Goal: Task Accomplishment & Management: Manage account settings

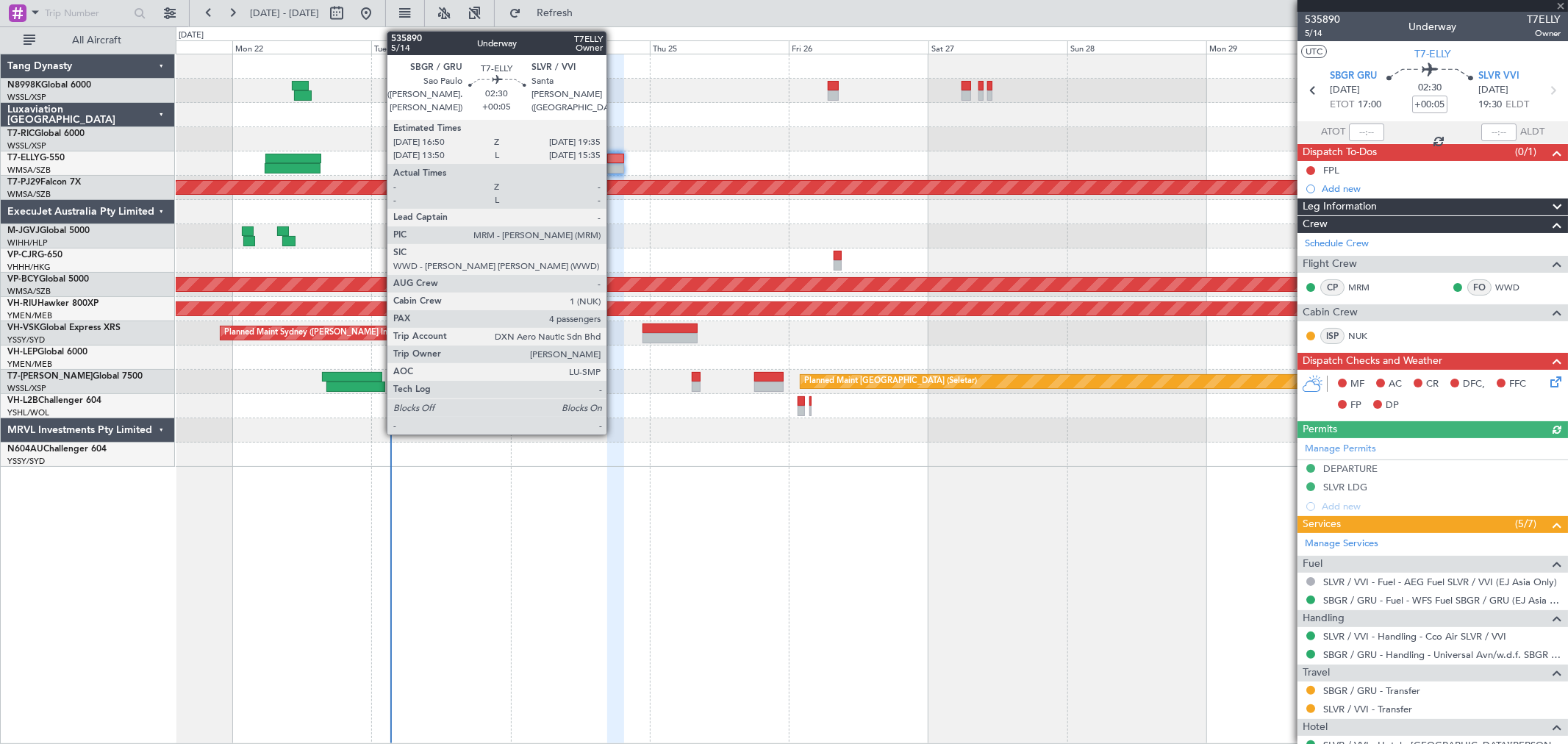
click at [618, 156] on div at bounding box center [615, 159] width 16 height 10
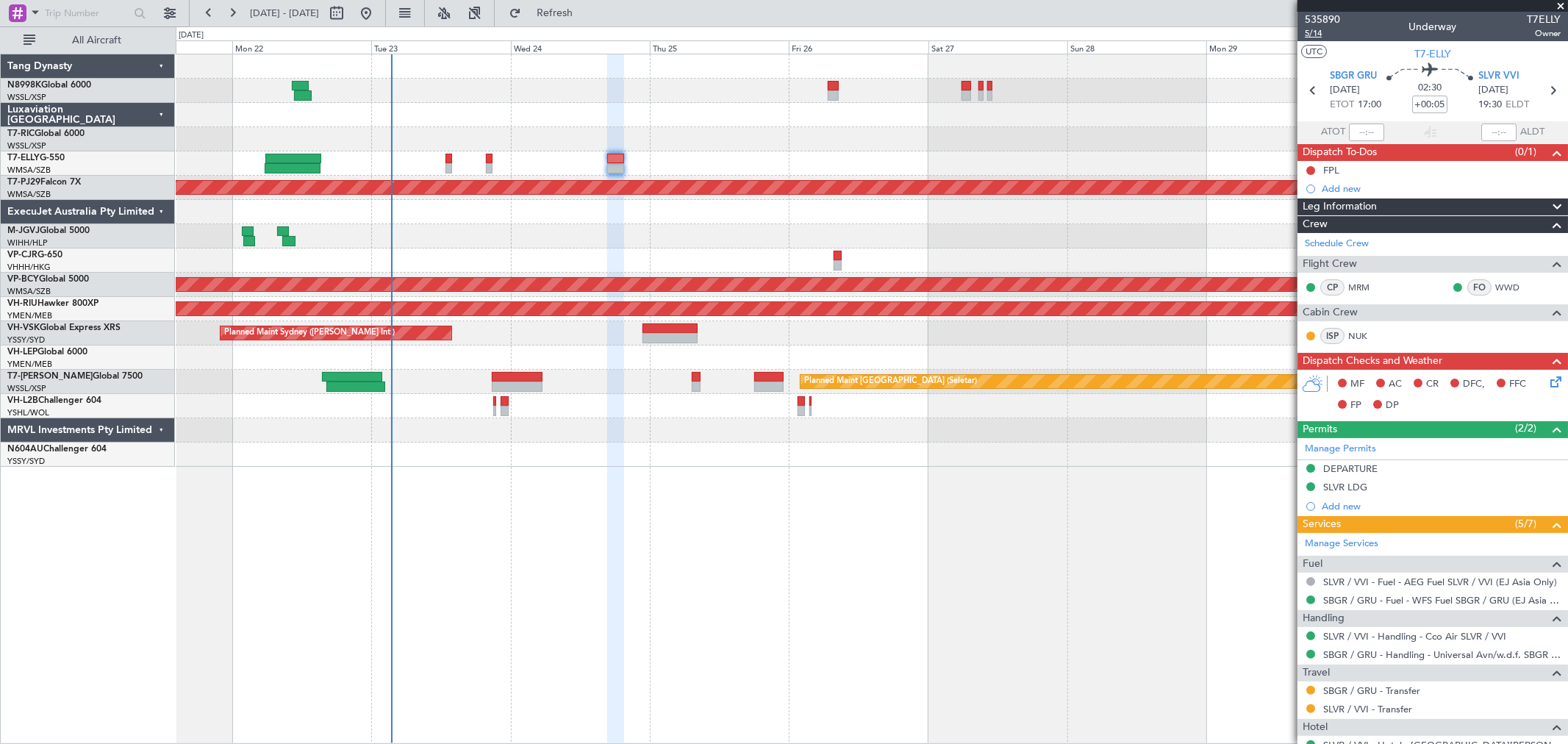
click at [1311, 31] on span "5/14" at bounding box center [1322, 33] width 35 height 13
click at [1348, 709] on link "SLVR / VVI - Transfer" at bounding box center [1367, 709] width 89 height 13
click at [1387, 692] on link "SBGR / GRU - Transfer" at bounding box center [1372, 690] width 97 height 13
click at [1335, 170] on div "FPL" at bounding box center [1331, 170] width 16 height 13
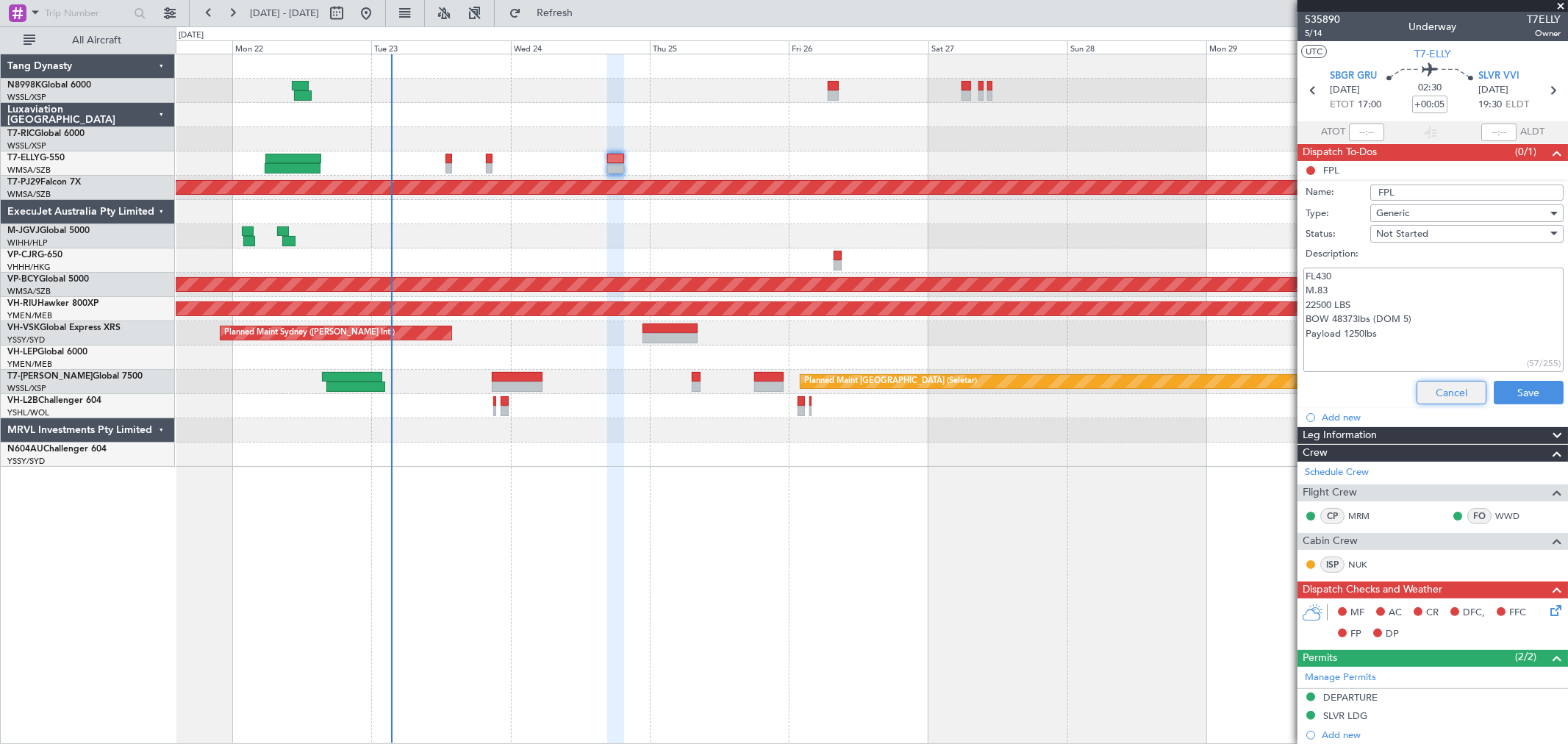
click at [1440, 398] on button "Cancel" at bounding box center [1451, 392] width 70 height 24
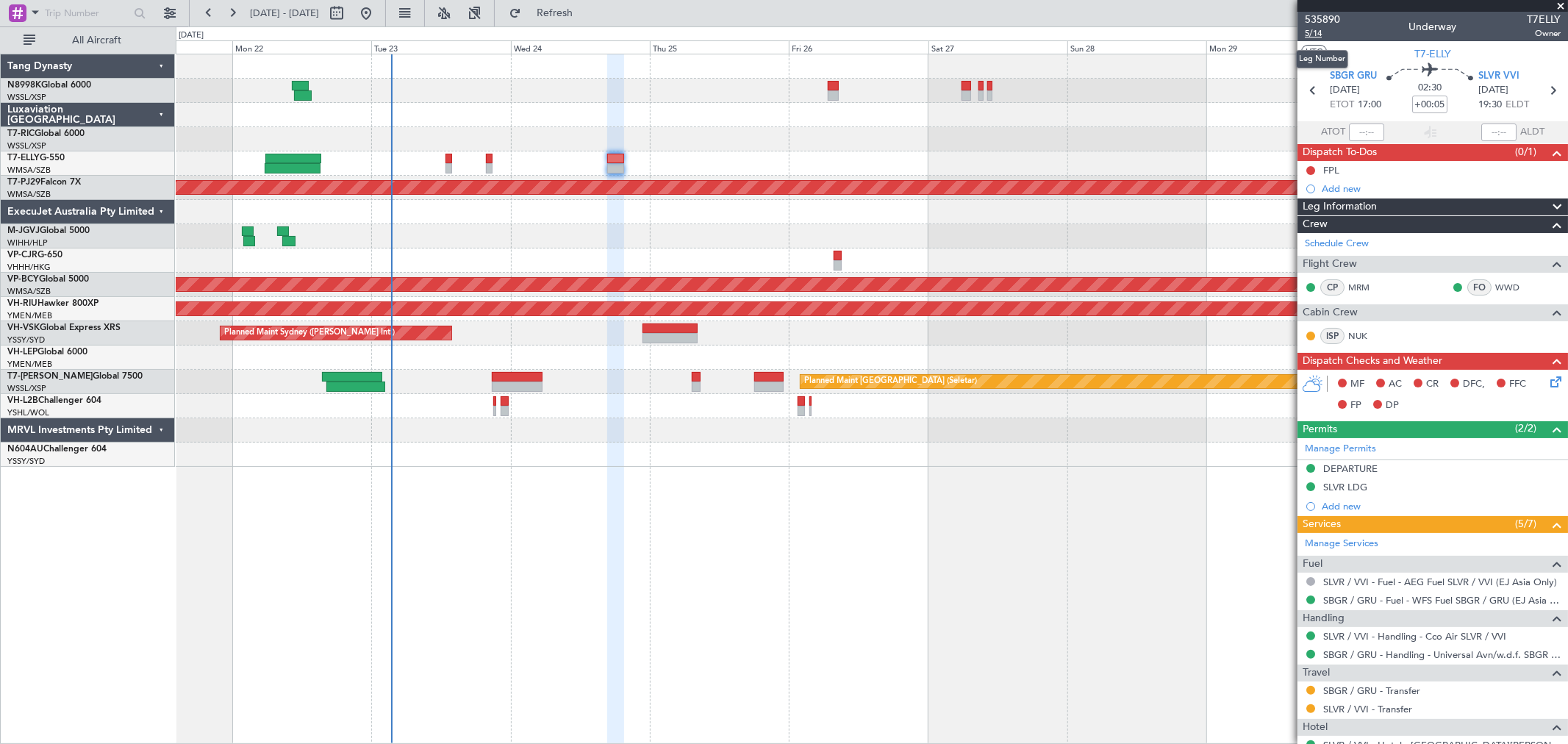
click at [1318, 32] on span "5/14" at bounding box center [1322, 33] width 35 height 13
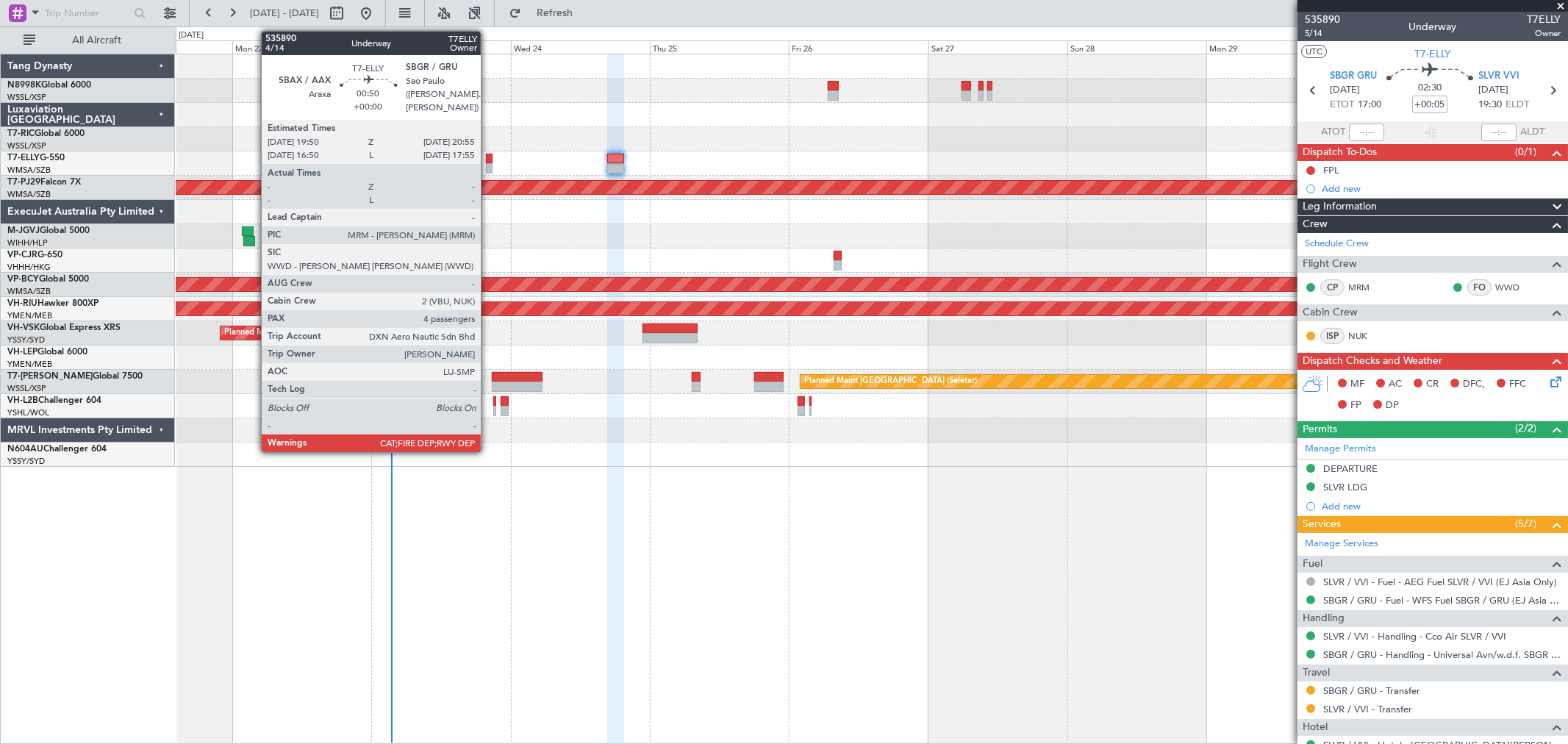
click at [488, 164] on div at bounding box center [489, 168] width 7 height 10
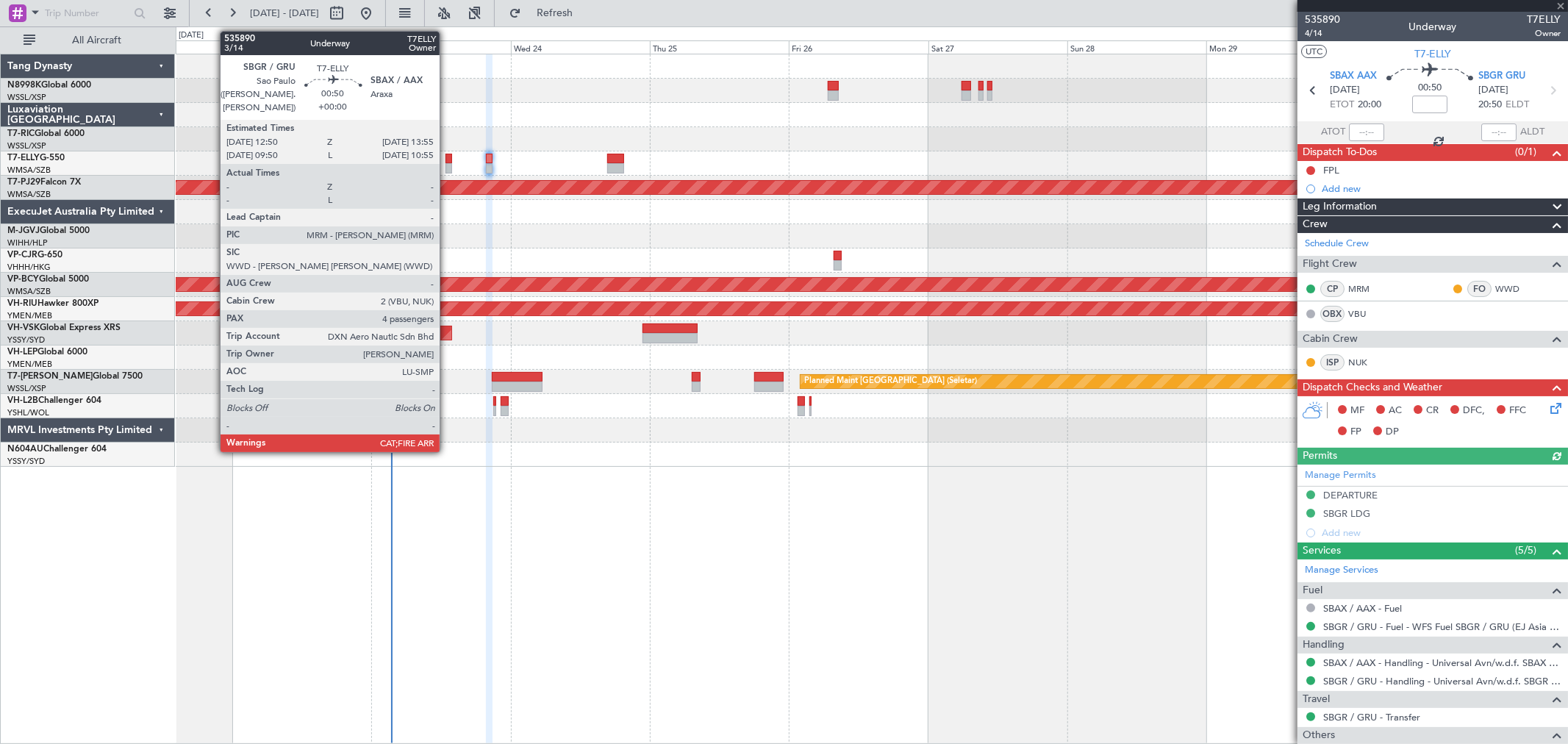
click at [447, 164] on div at bounding box center [448, 168] width 7 height 10
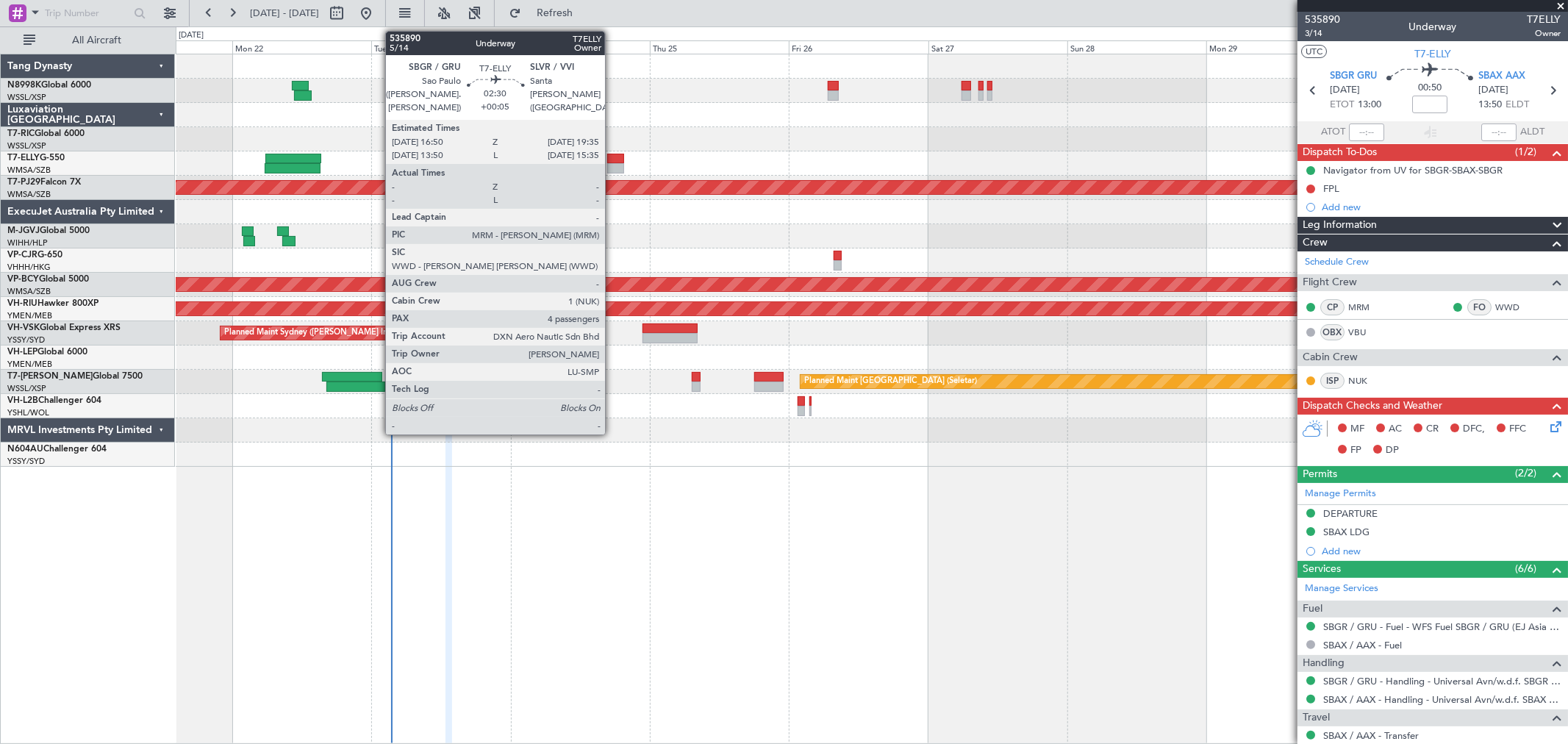
click at [612, 159] on div at bounding box center [615, 159] width 16 height 10
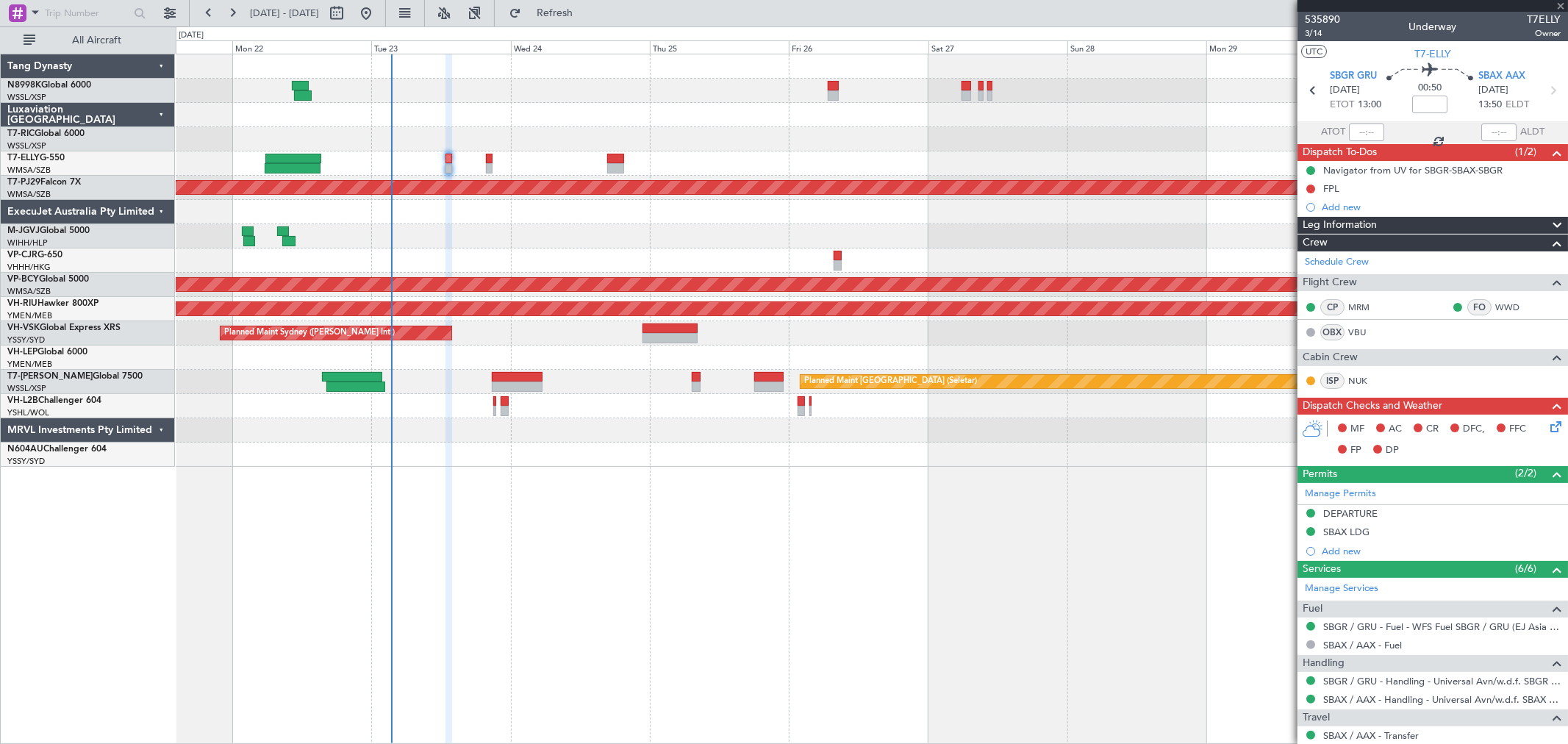
type input "+00:05"
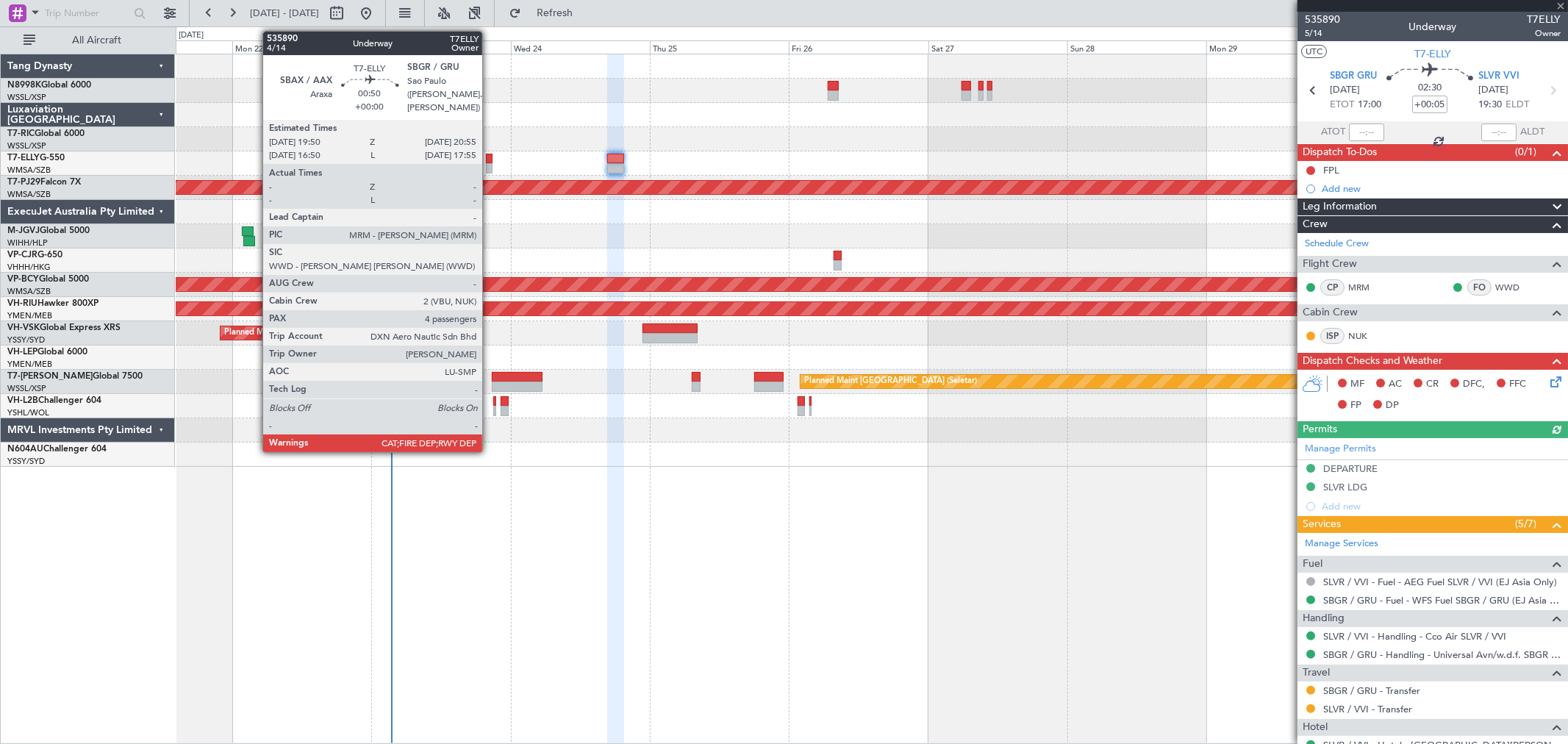
click at [490, 163] on div at bounding box center [489, 168] width 7 height 10
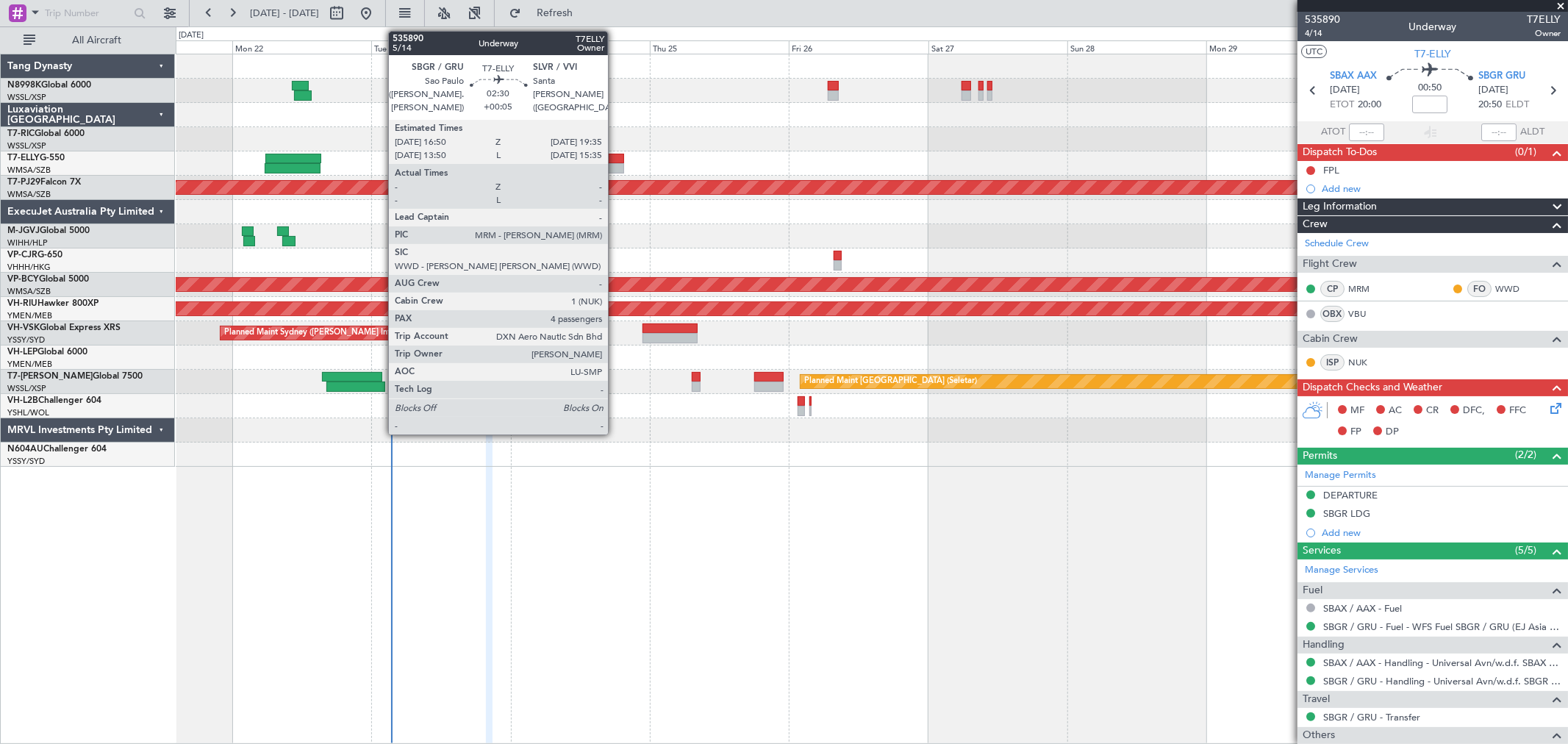
click at [615, 156] on div at bounding box center [615, 159] width 16 height 10
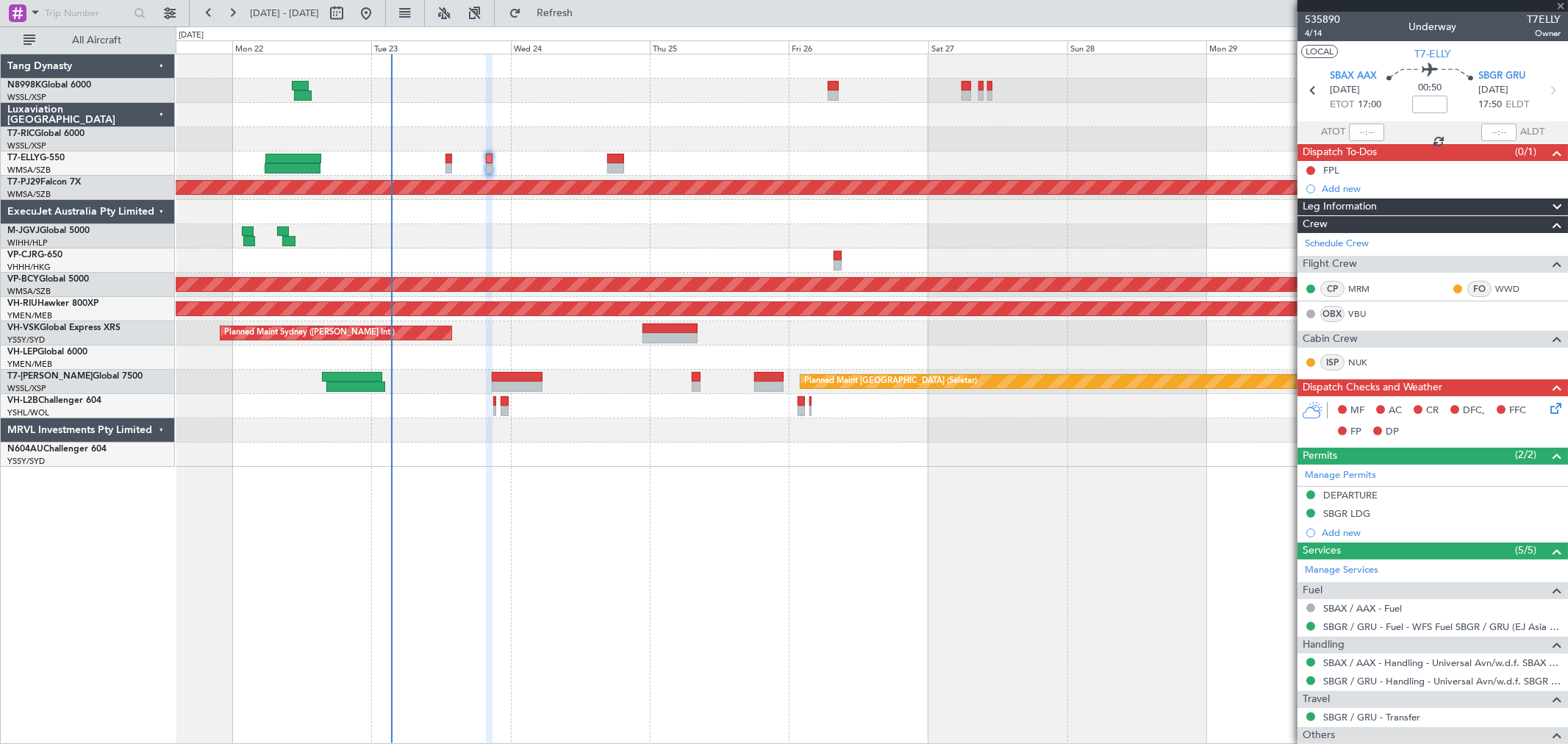
type input "+00:05"
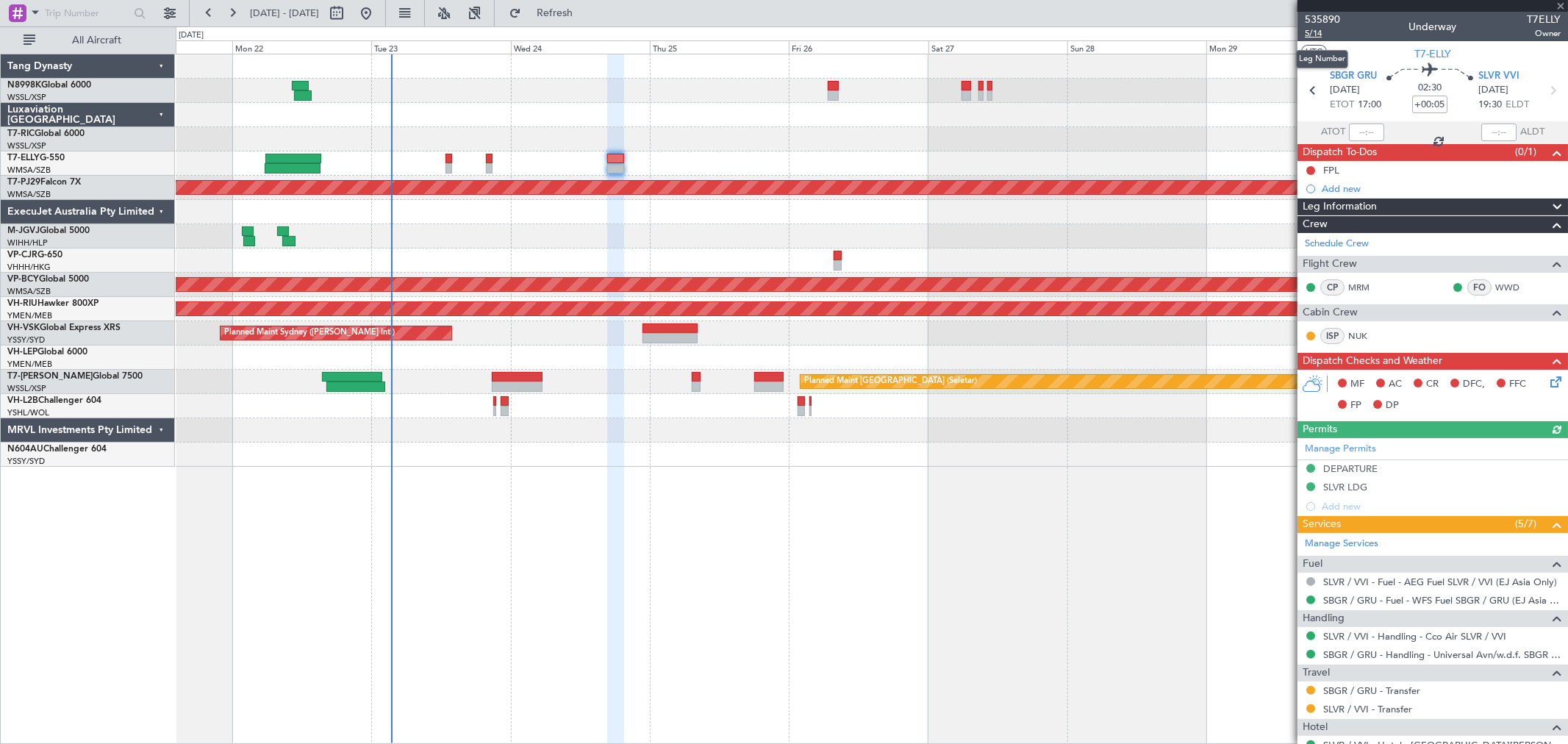
click at [1318, 29] on span "5/14" at bounding box center [1322, 33] width 35 height 13
click at [1311, 33] on span "5/14" at bounding box center [1322, 33] width 35 height 13
click at [1309, 35] on span "5/14" at bounding box center [1322, 33] width 35 height 13
click at [1310, 35] on span "5/14" at bounding box center [1322, 33] width 35 height 13
click at [1495, 289] on link "WWD" at bounding box center [1511, 288] width 33 height 13
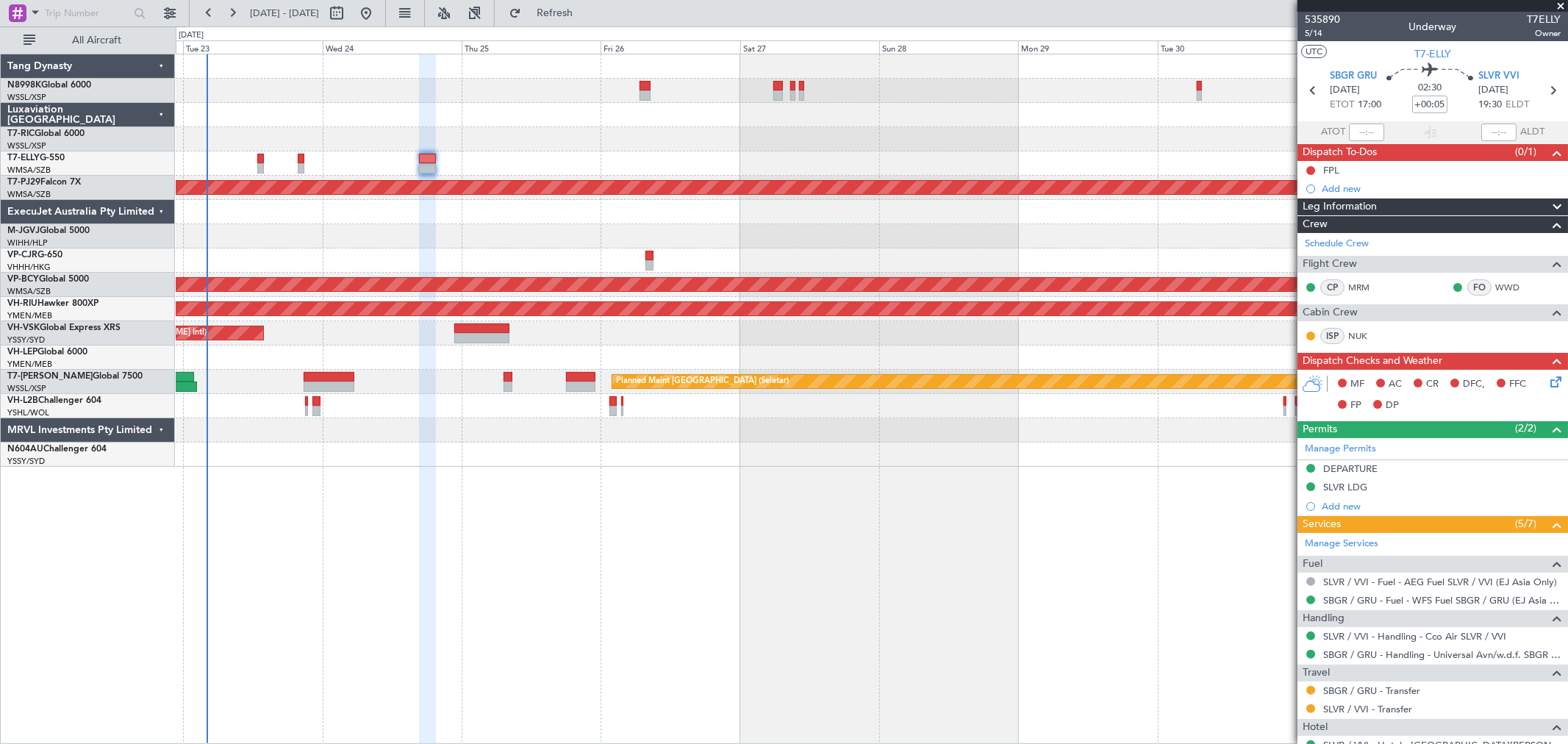
click at [583, 160] on div "Planned Maint Dubai (Dubai Intl) MEL Dubai (Dubai Intl)" at bounding box center [871, 163] width 1392 height 24
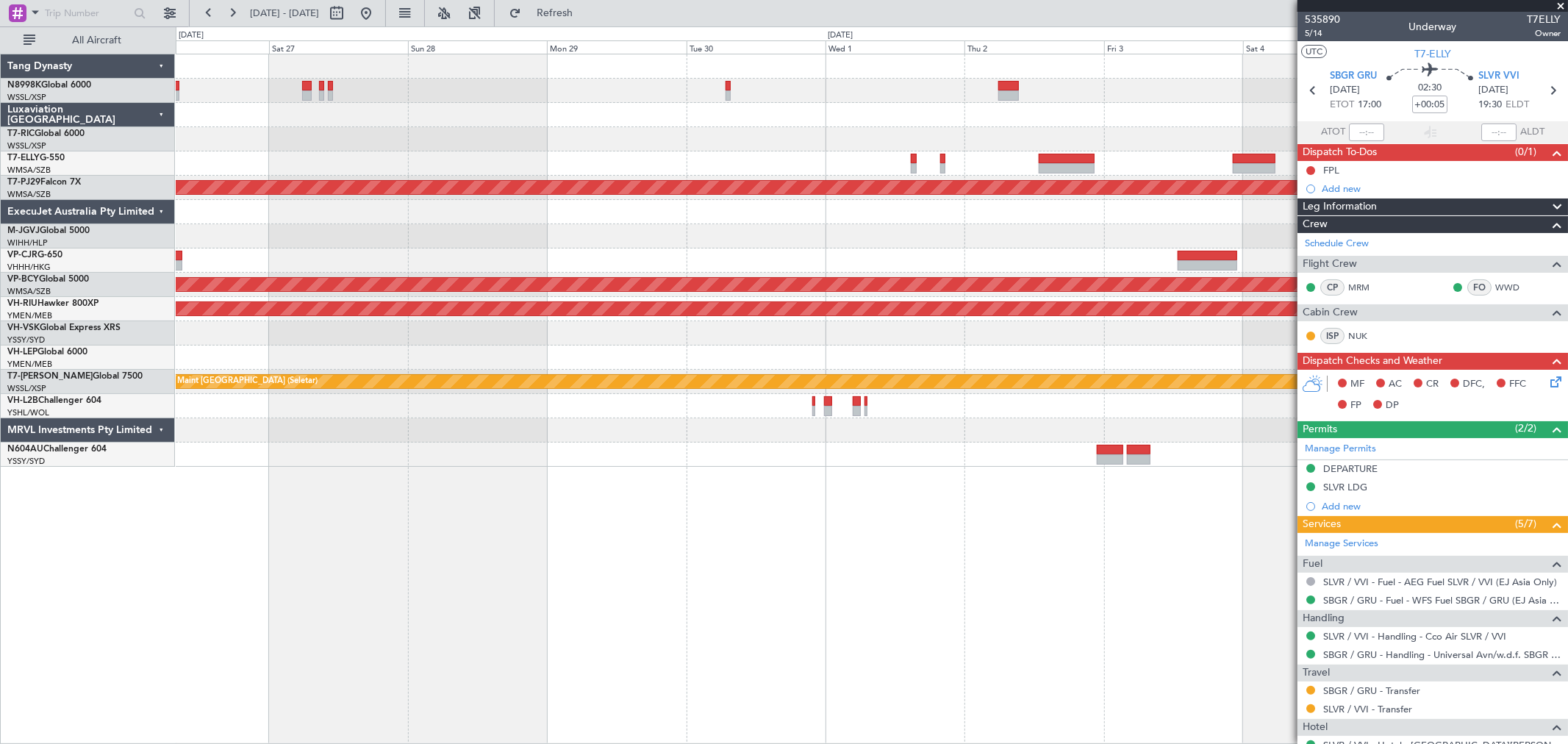
click at [618, 172] on div "Planned Maint Kuala Lumpur (Sultan Abdul Aziz Shah - Subang) Unplanned Maint Ku…" at bounding box center [871, 260] width 1392 height 412
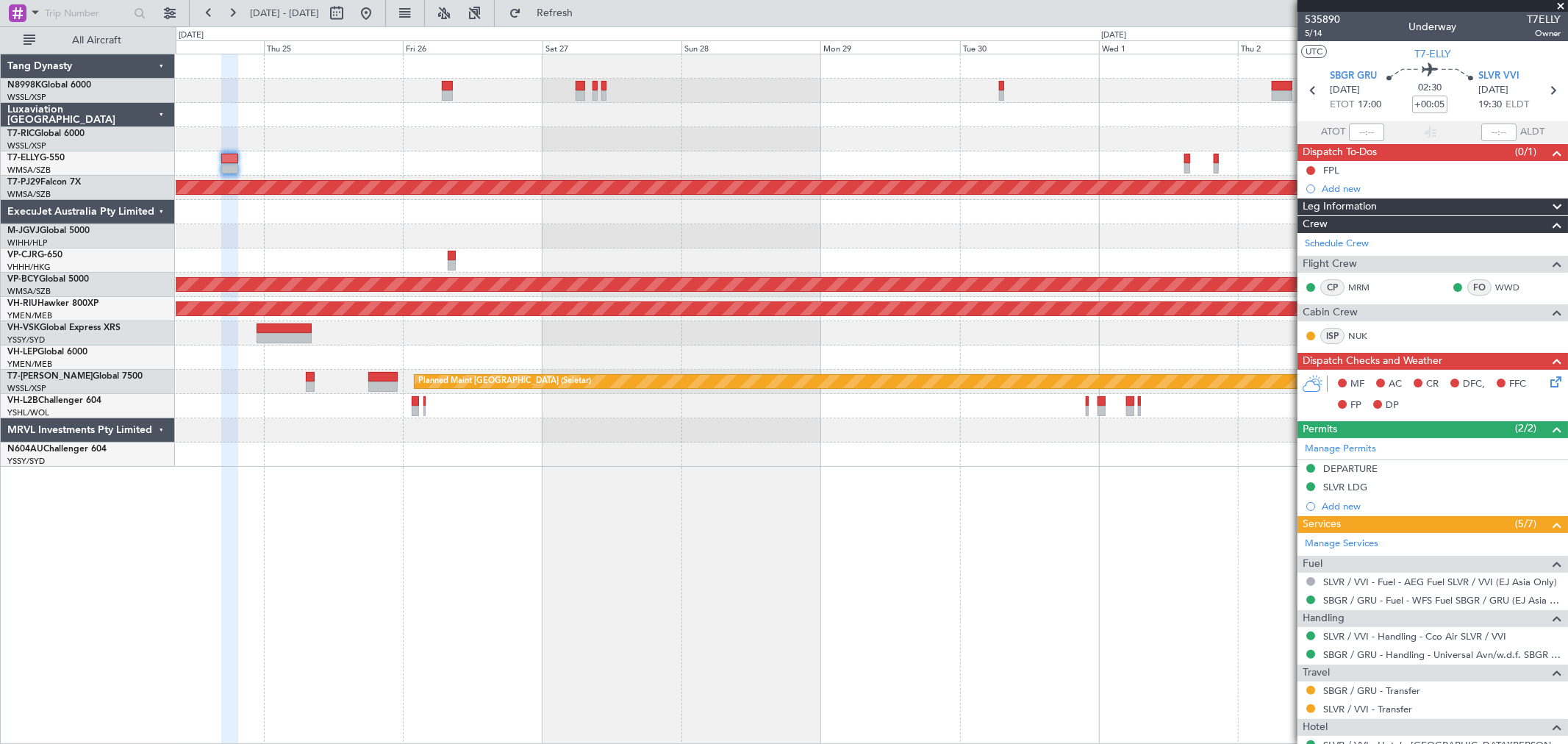
click at [750, 142] on div at bounding box center [871, 139] width 1392 height 24
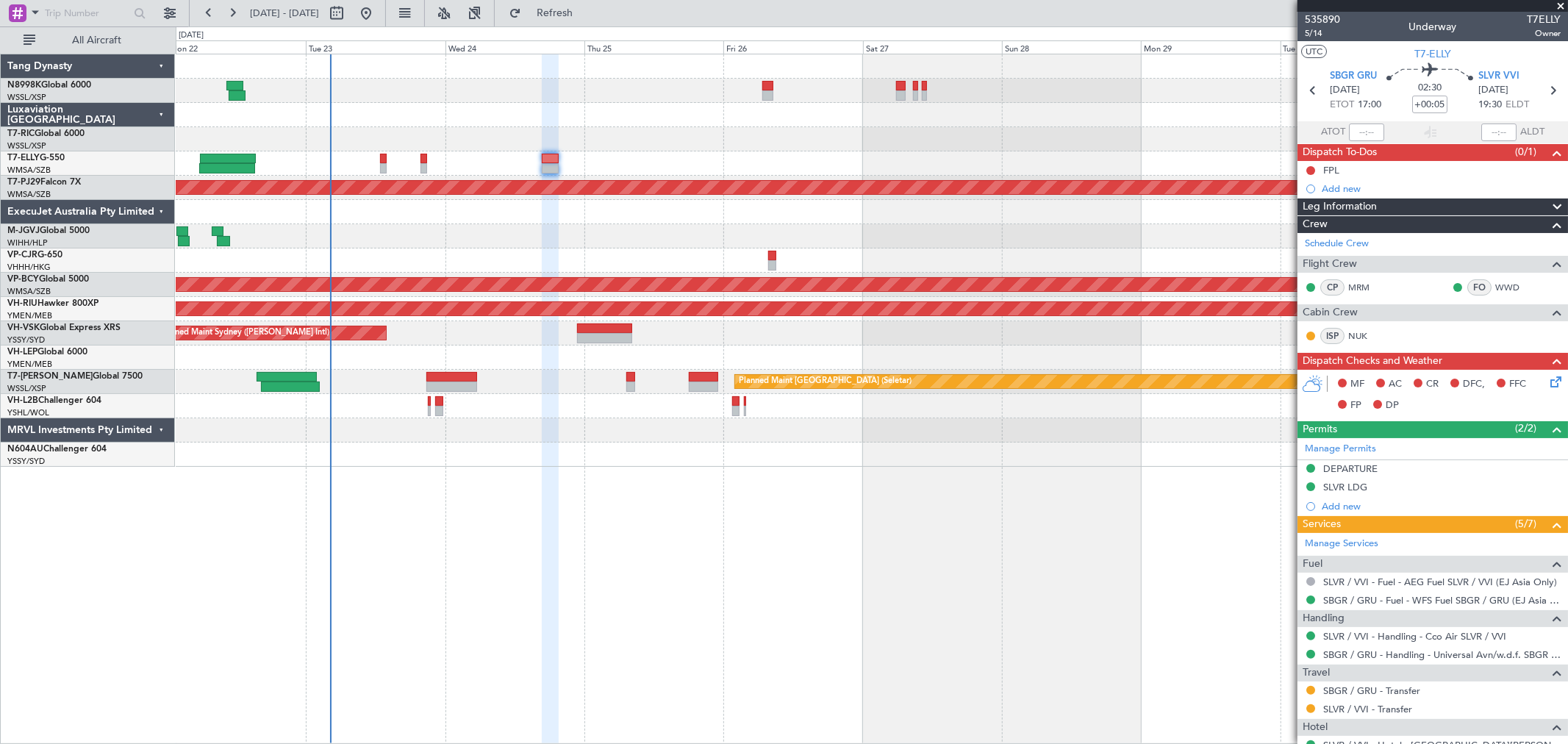
click at [762, 117] on div "MEL Dubai (Dubai Intl) Planned Maint Dubai (Dubai Intl) Planned Maint Kuala Lum…" at bounding box center [871, 260] width 1392 height 412
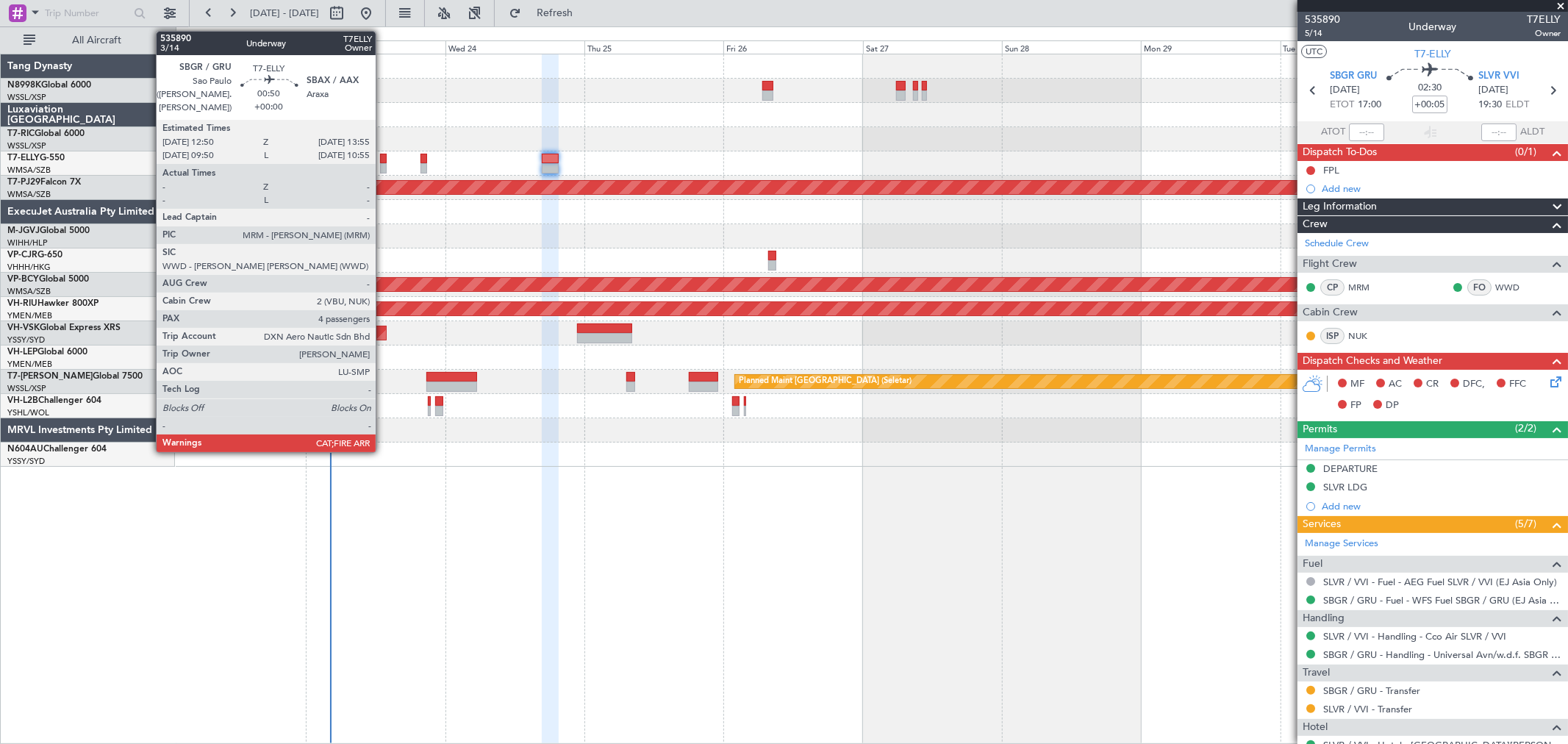
click at [383, 167] on div at bounding box center [383, 168] width 7 height 10
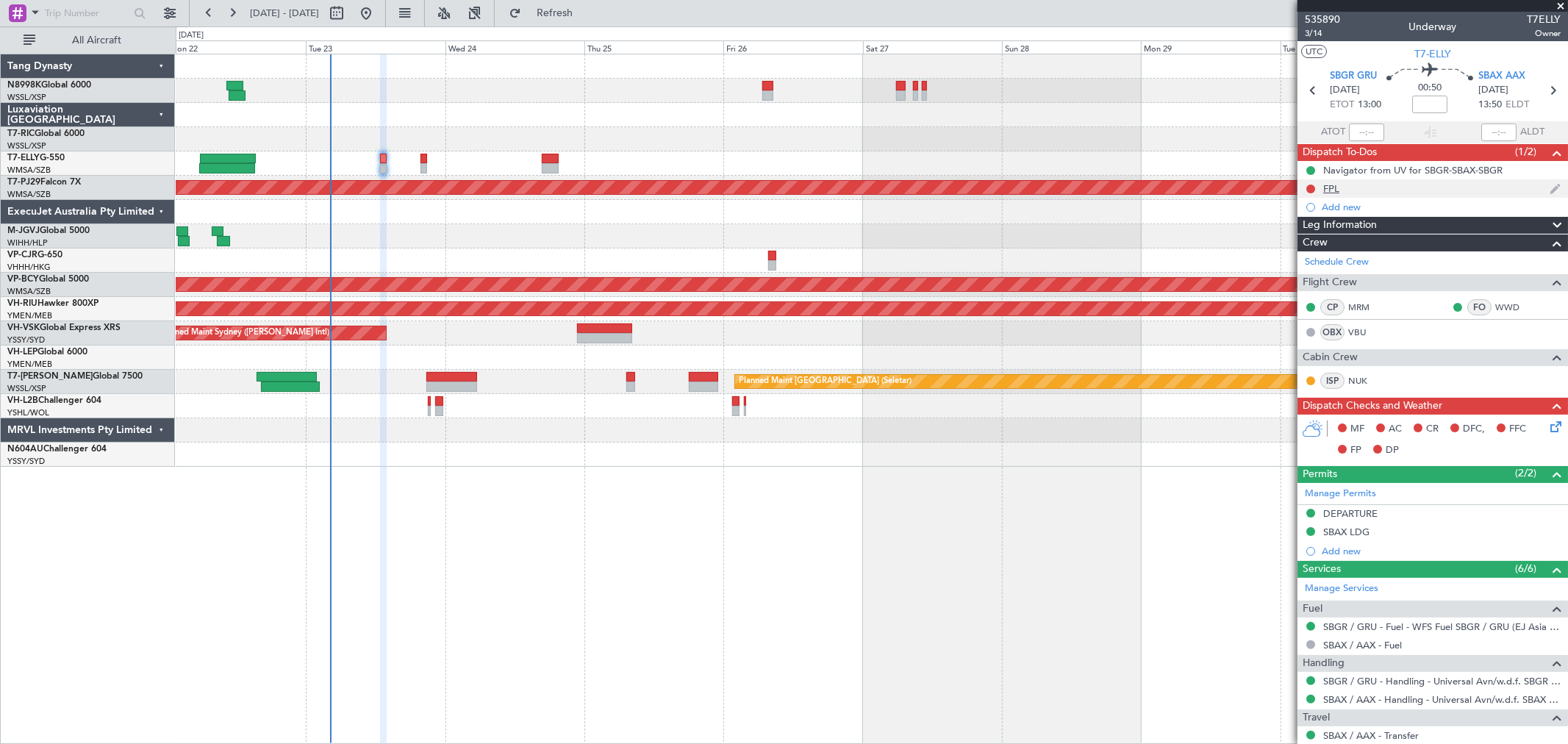
click at [1333, 195] on mat-tooltip-component "FPL" at bounding box center [1331, 214] width 41 height 39
click at [1331, 191] on div "FPL" at bounding box center [1331, 188] width 16 height 13
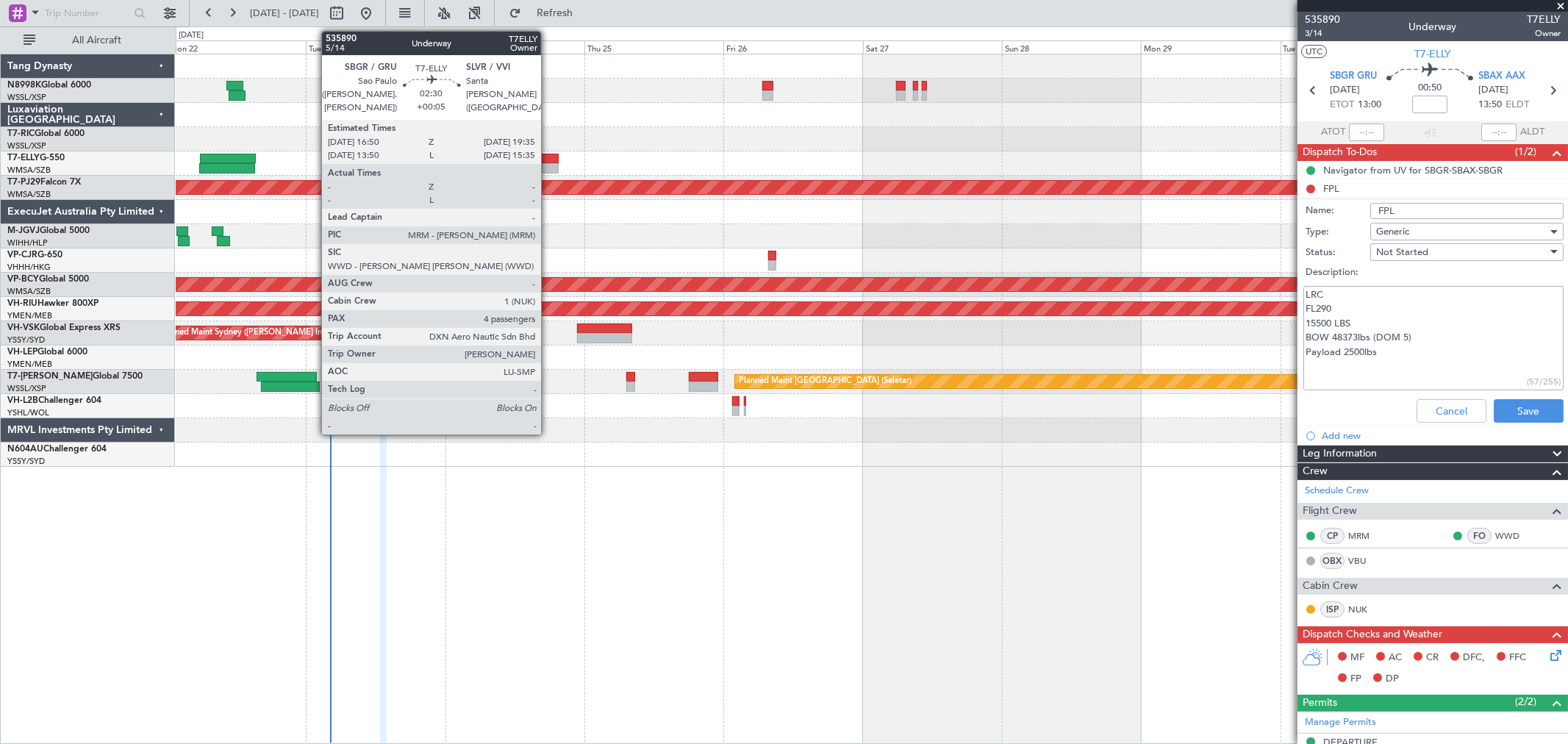
click at [549, 159] on div at bounding box center [550, 159] width 16 height 10
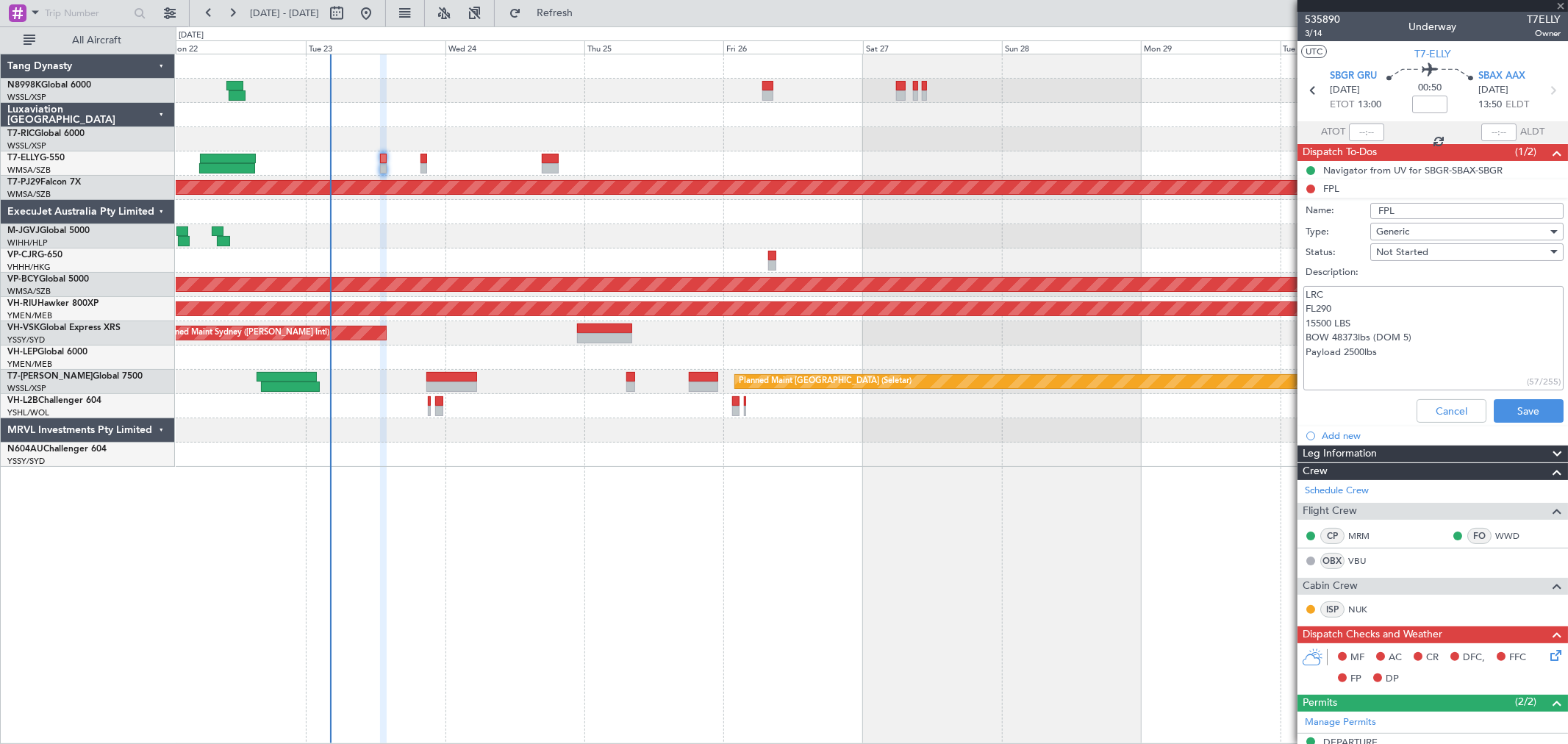
type input "+00:05"
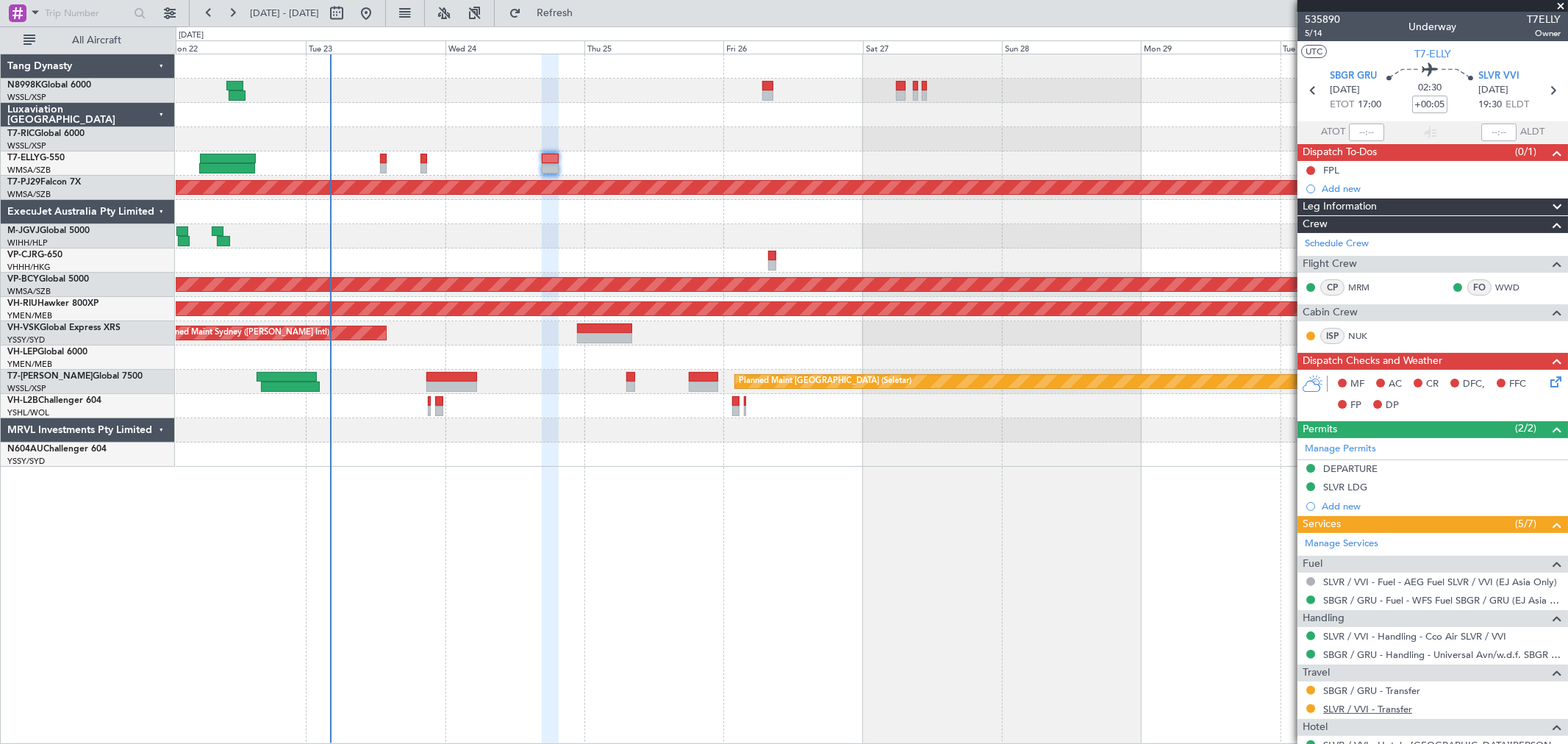
click at [1357, 709] on link "SLVR / VVI - Transfer" at bounding box center [1367, 709] width 89 height 13
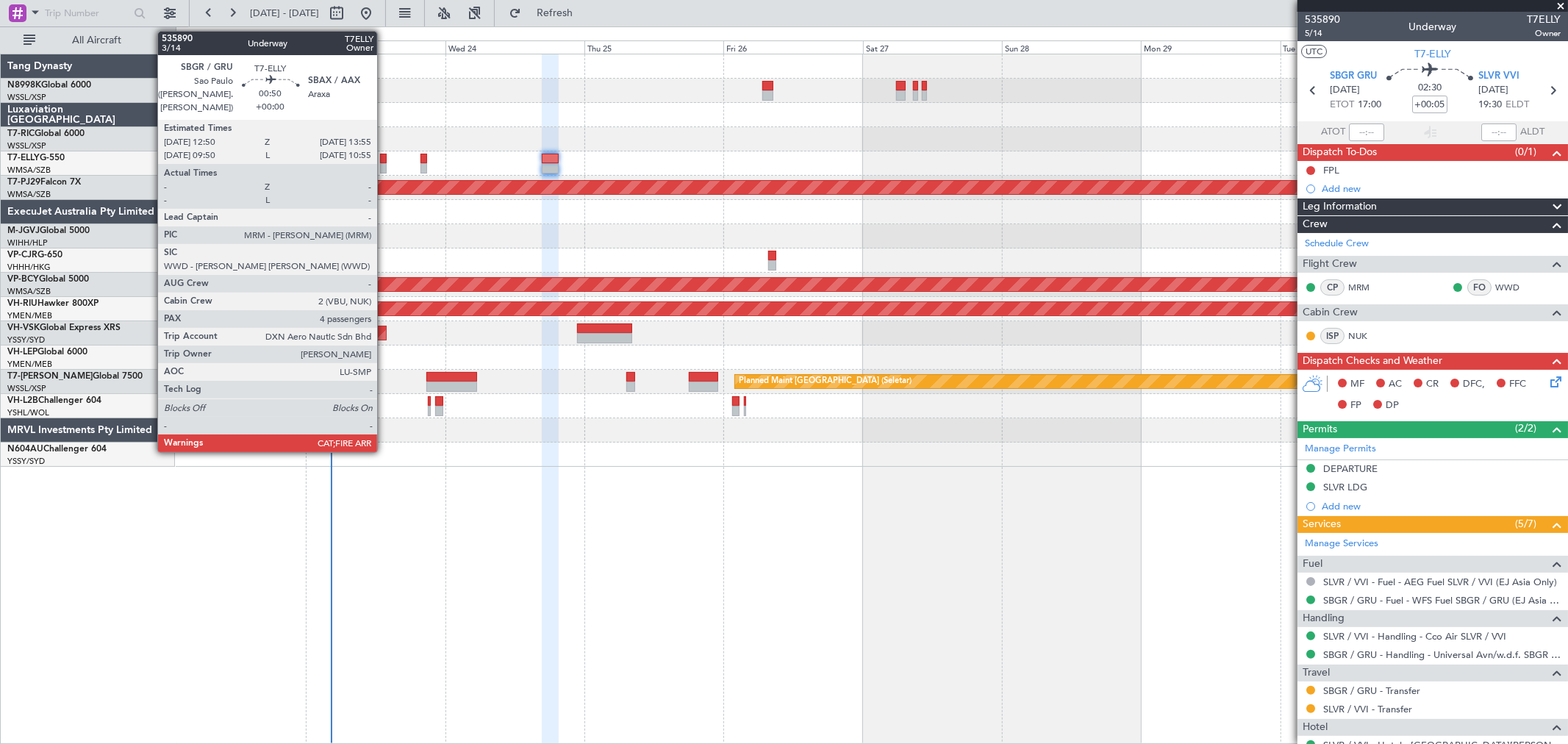
click at [384, 164] on div at bounding box center [383, 168] width 7 height 10
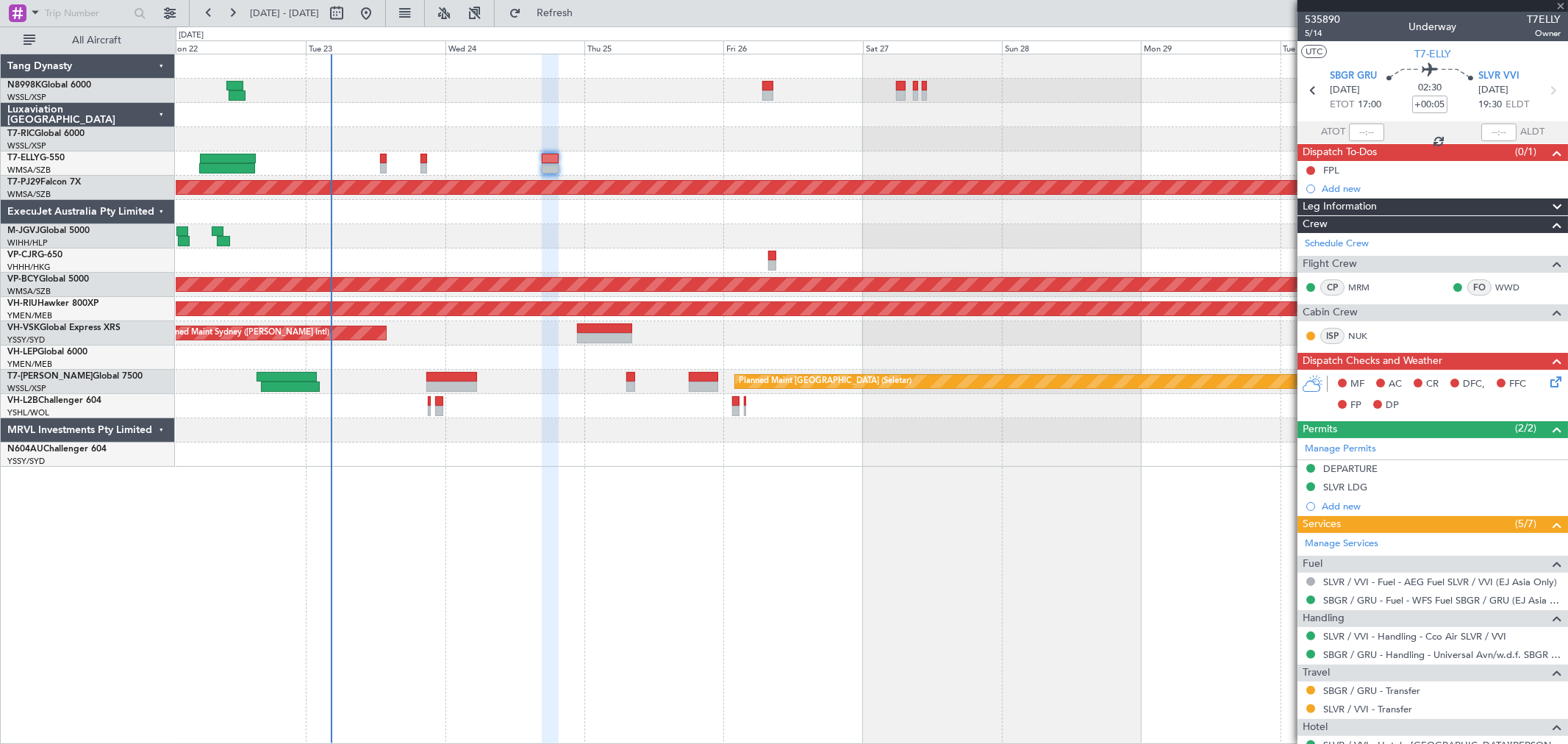
click at [384, 164] on div at bounding box center [383, 168] width 7 height 10
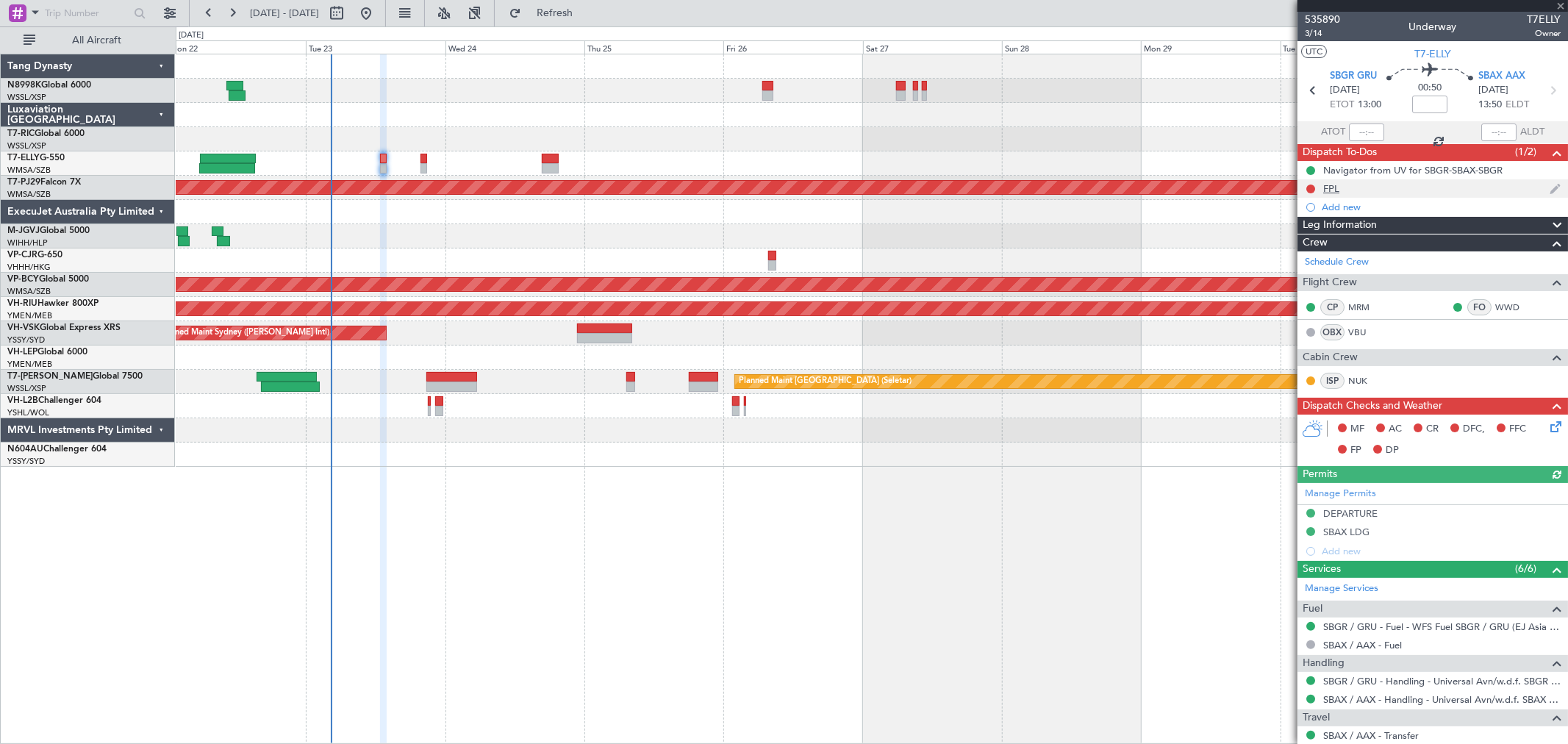
click at [1323, 187] on div "FPL" at bounding box center [1331, 188] width 16 height 13
click at [1339, 511] on div "DEPARTURE" at bounding box center [1350, 513] width 55 height 13
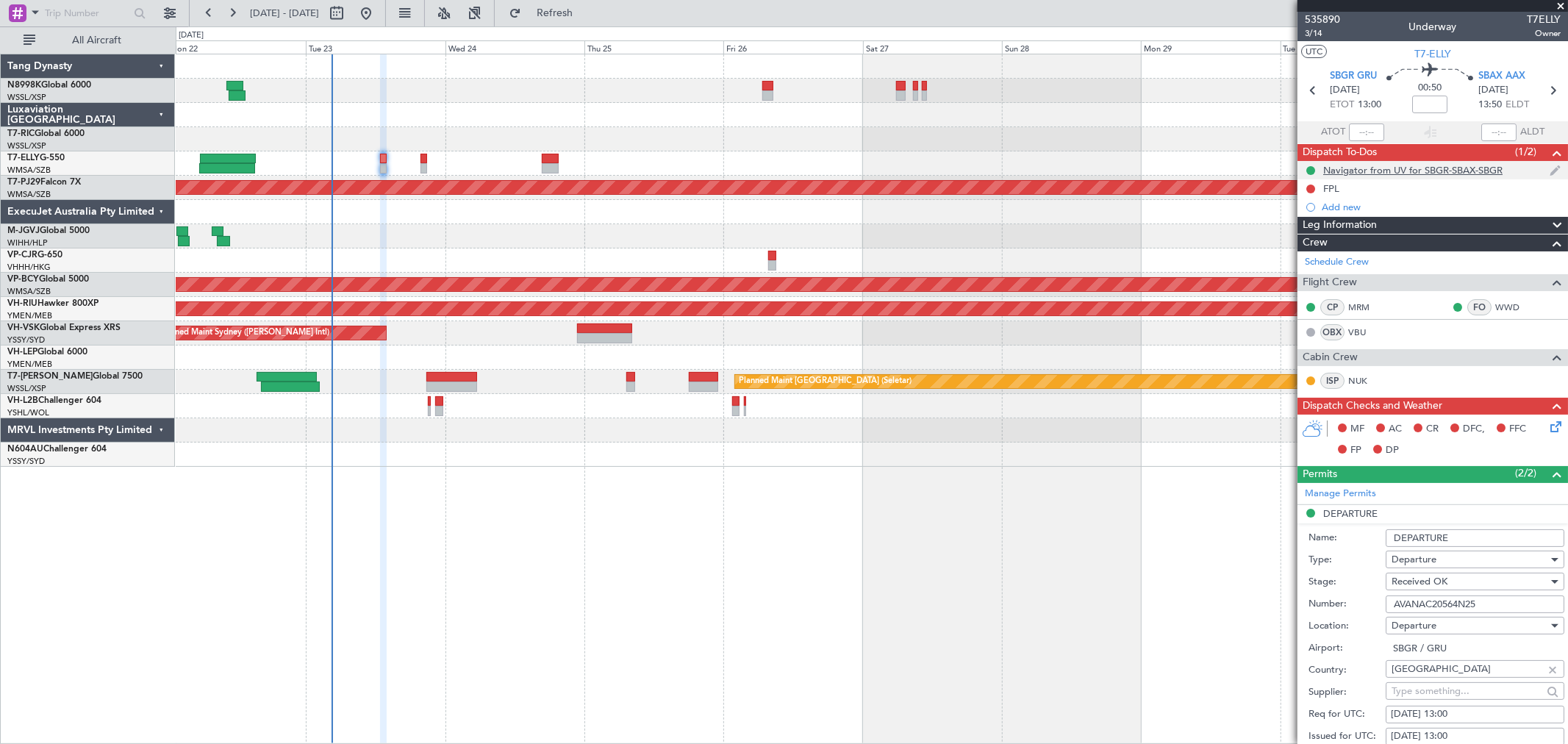
click at [1395, 170] on div "Navigator from UV for SBGR-SBAX-SBGR" at bounding box center [1412, 170] width 179 height 13
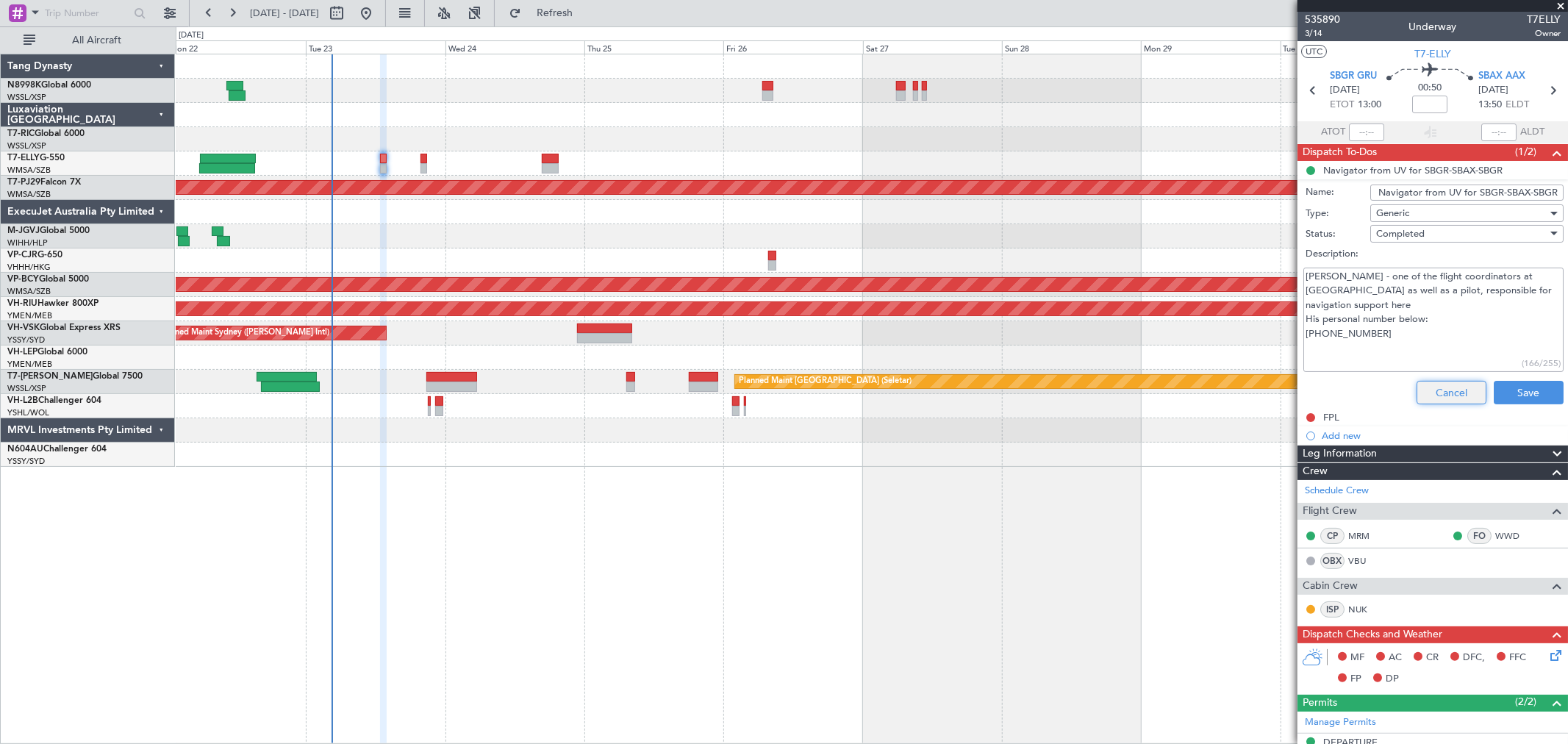
click at [1445, 389] on button "Cancel" at bounding box center [1451, 392] width 70 height 24
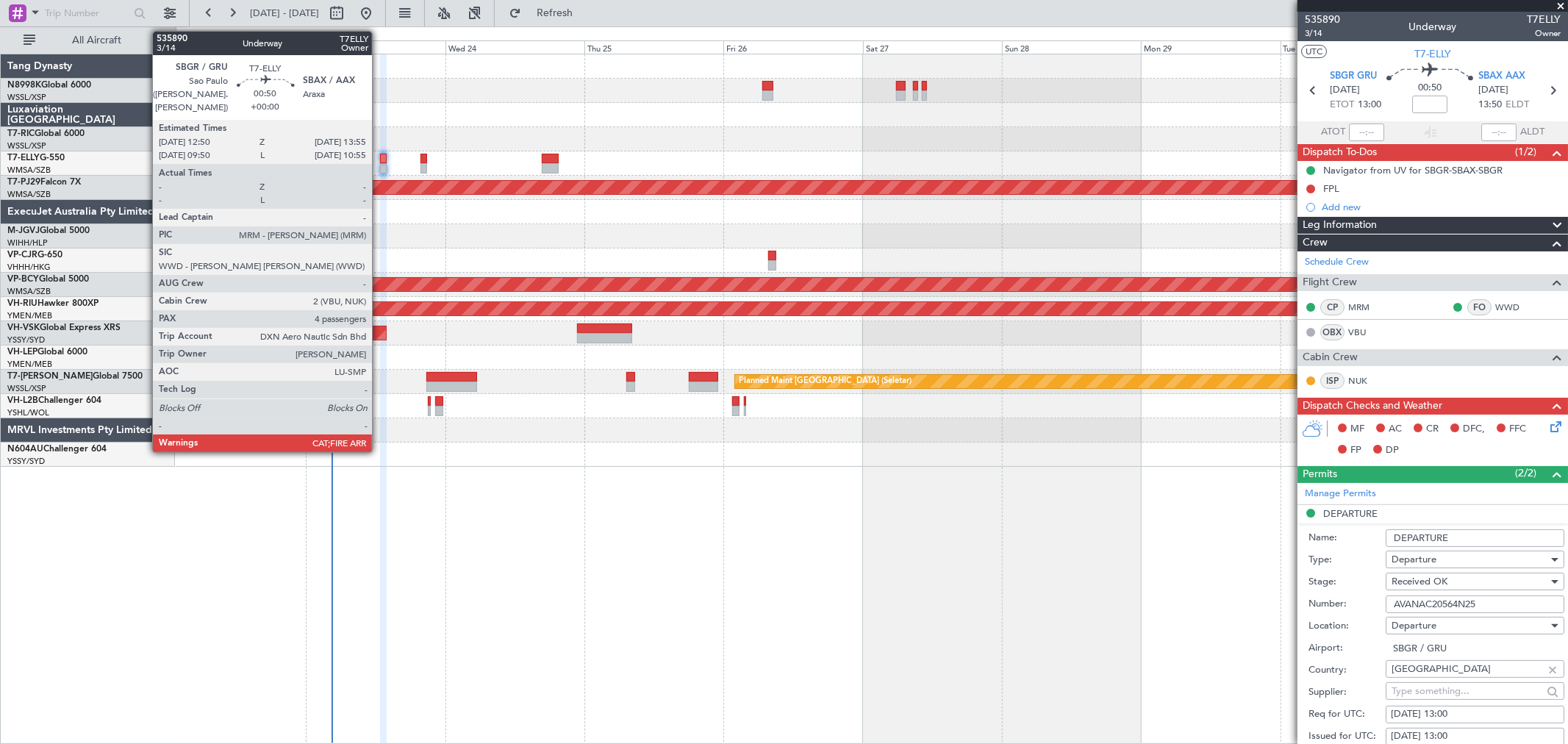
click at [380, 162] on div at bounding box center [383, 159] width 7 height 10
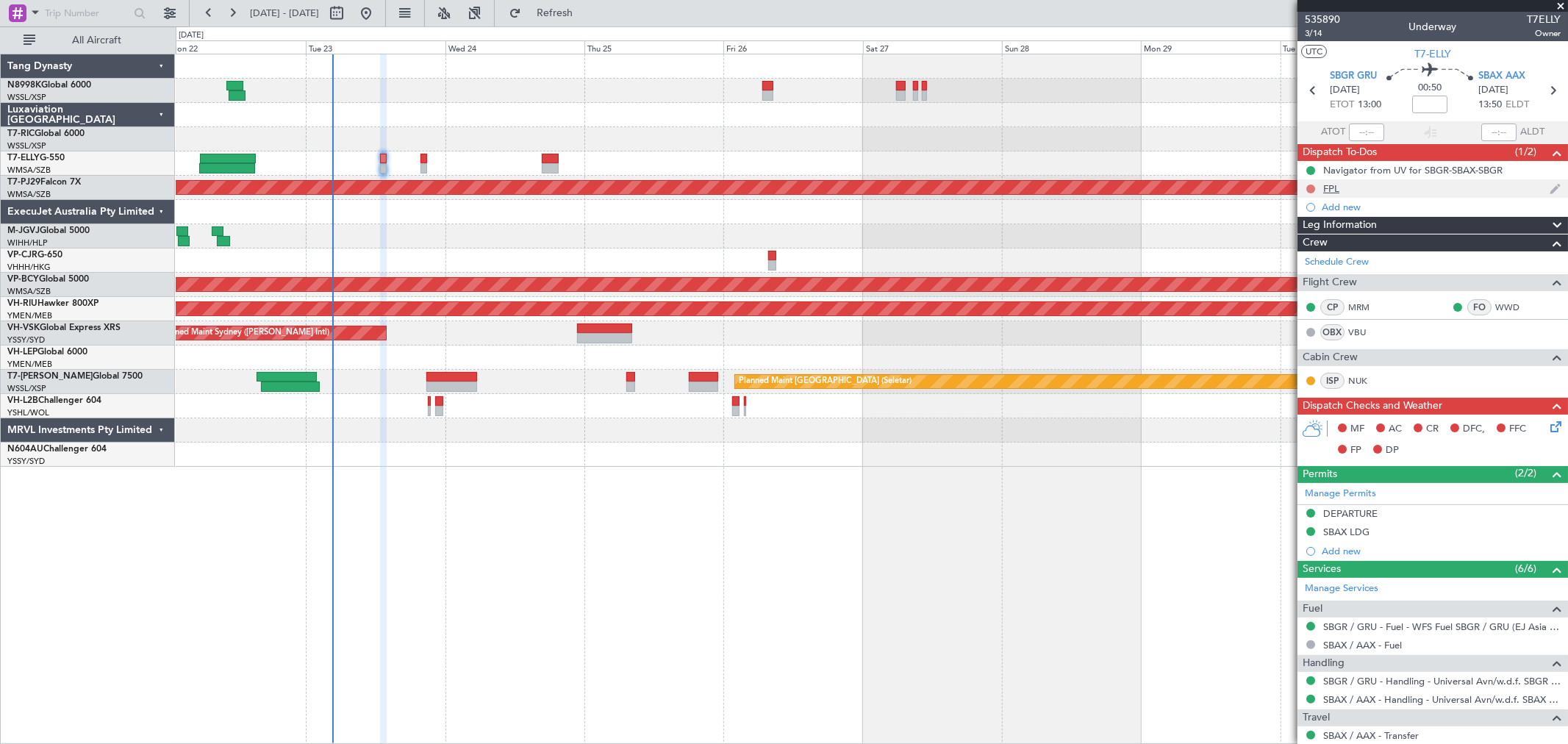
click at [1313, 186] on button at bounding box center [1311, 189] width 9 height 9
click at [1307, 251] on span "Completed" at bounding box center [1317, 254] width 49 height 15
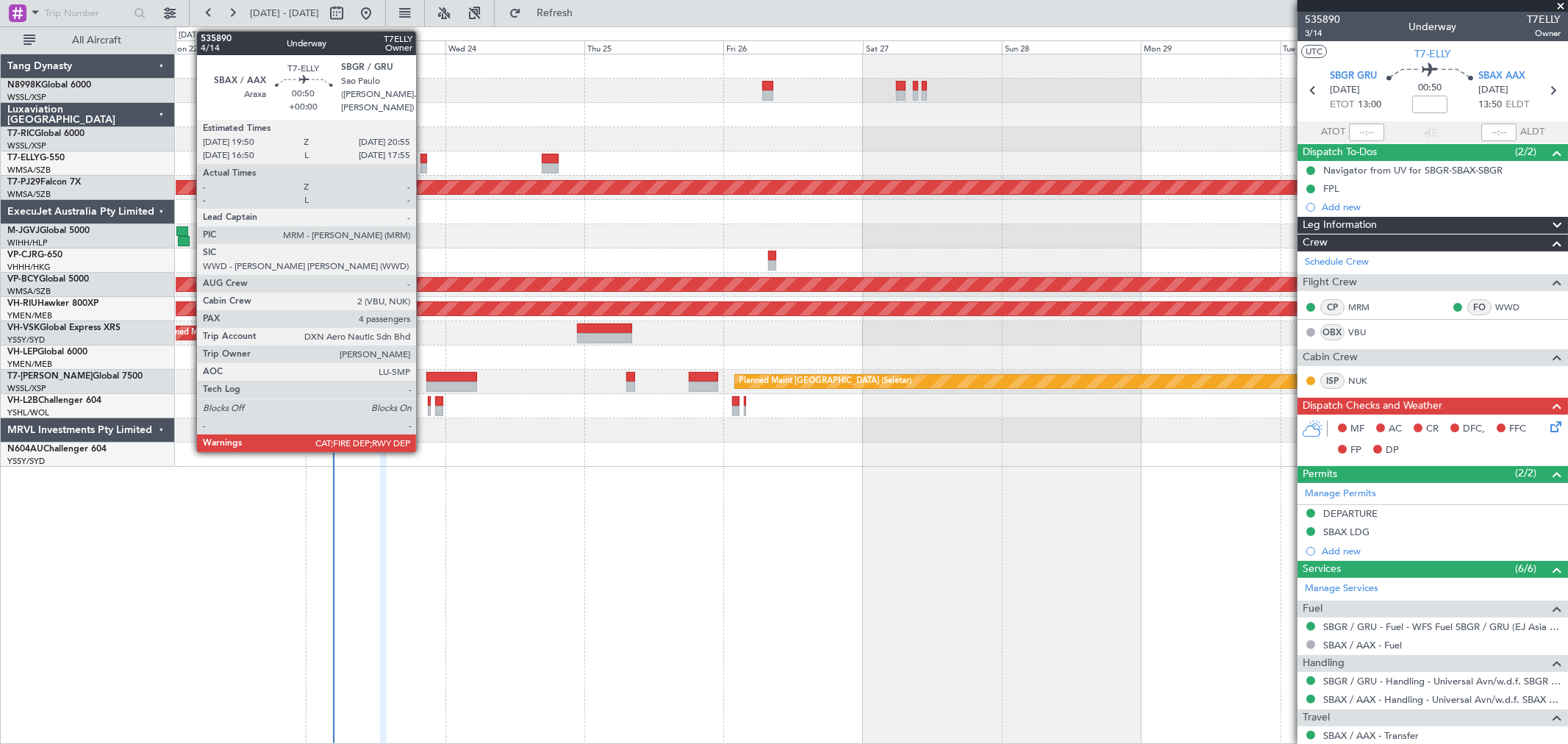
click at [423, 159] on div at bounding box center [423, 159] width 7 height 10
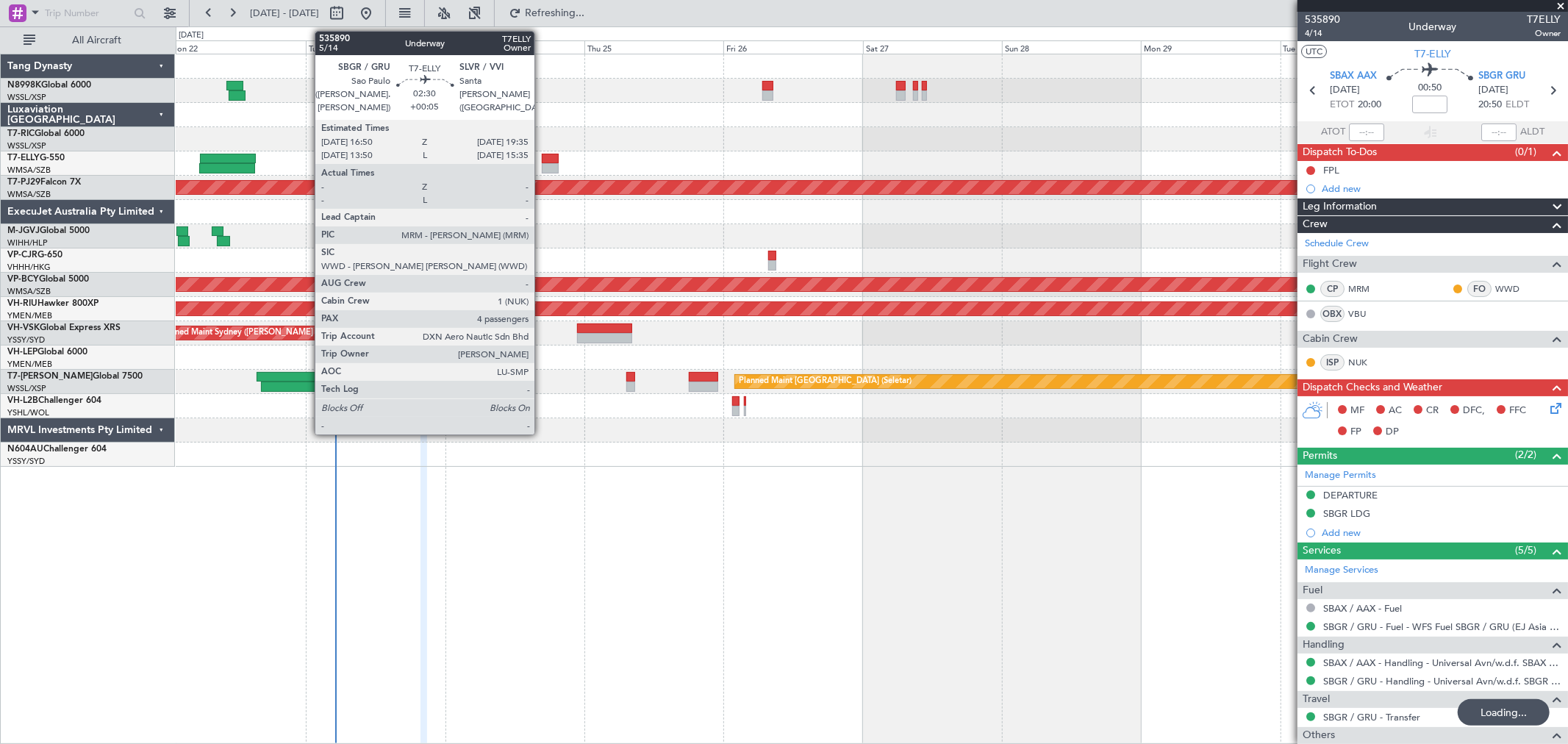
click at [546, 161] on div "MEL Dubai (Dubai Intl) Planned Maint Dubai (Dubai Intl)" at bounding box center [871, 163] width 1392 height 24
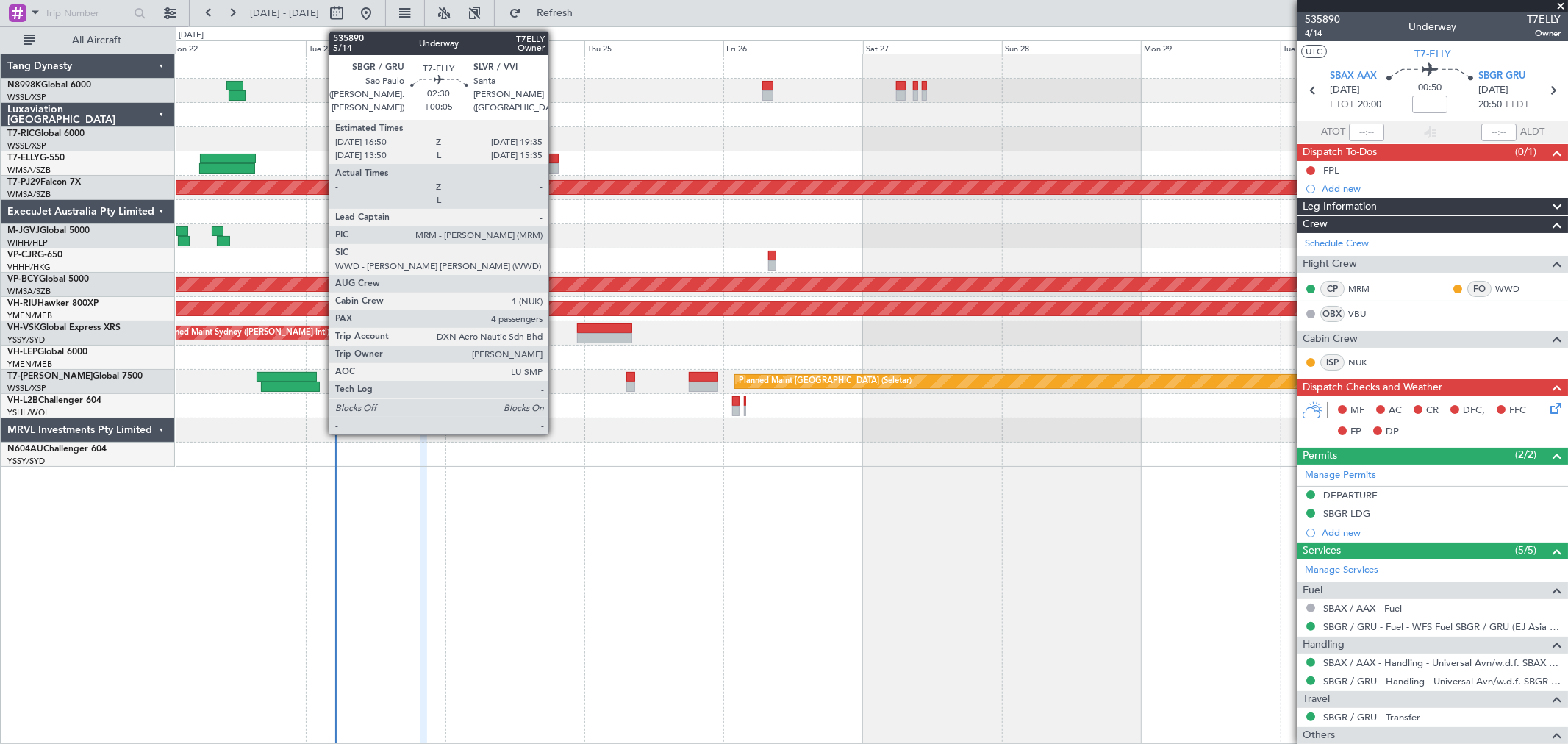
click at [554, 164] on div at bounding box center [550, 168] width 16 height 10
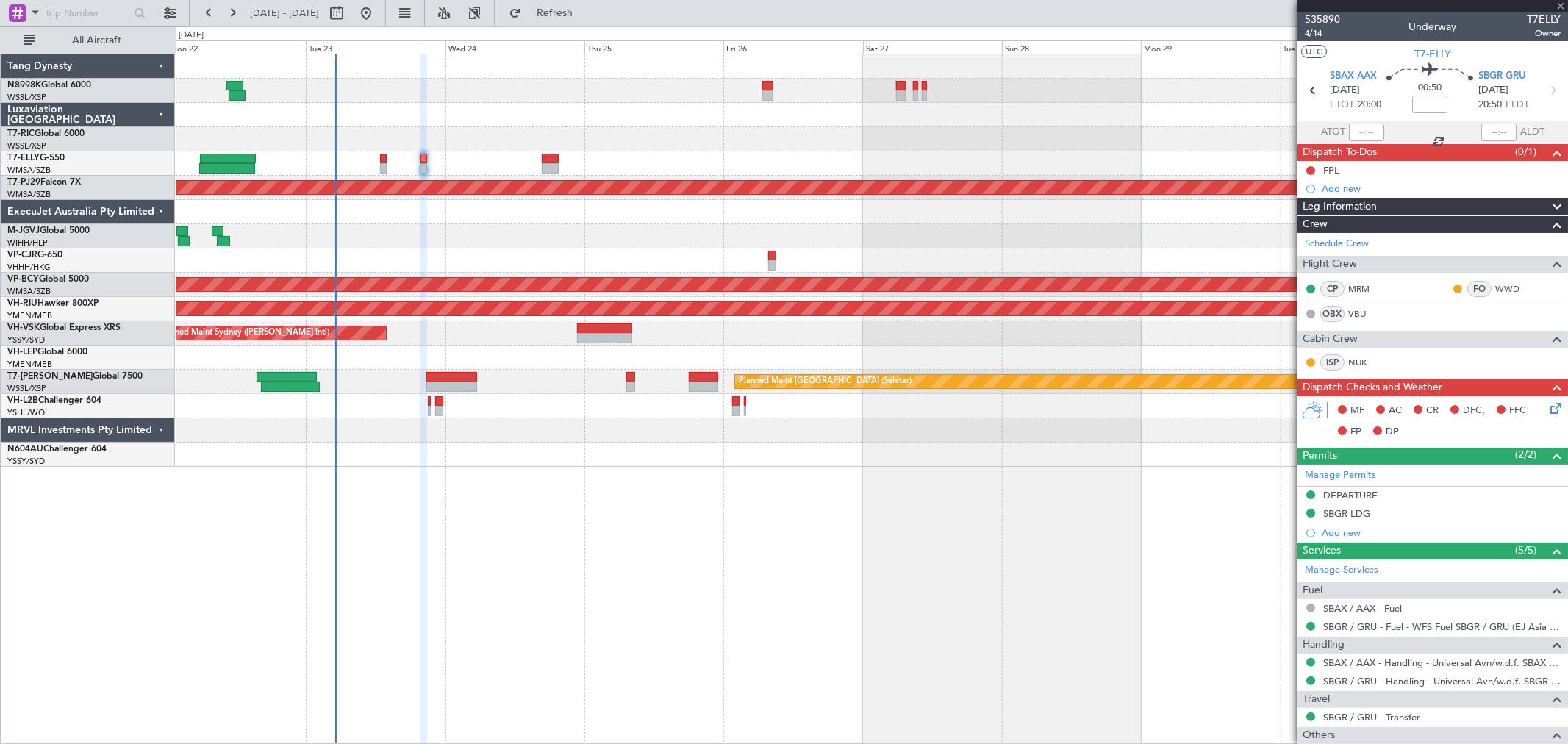
type input "+00:05"
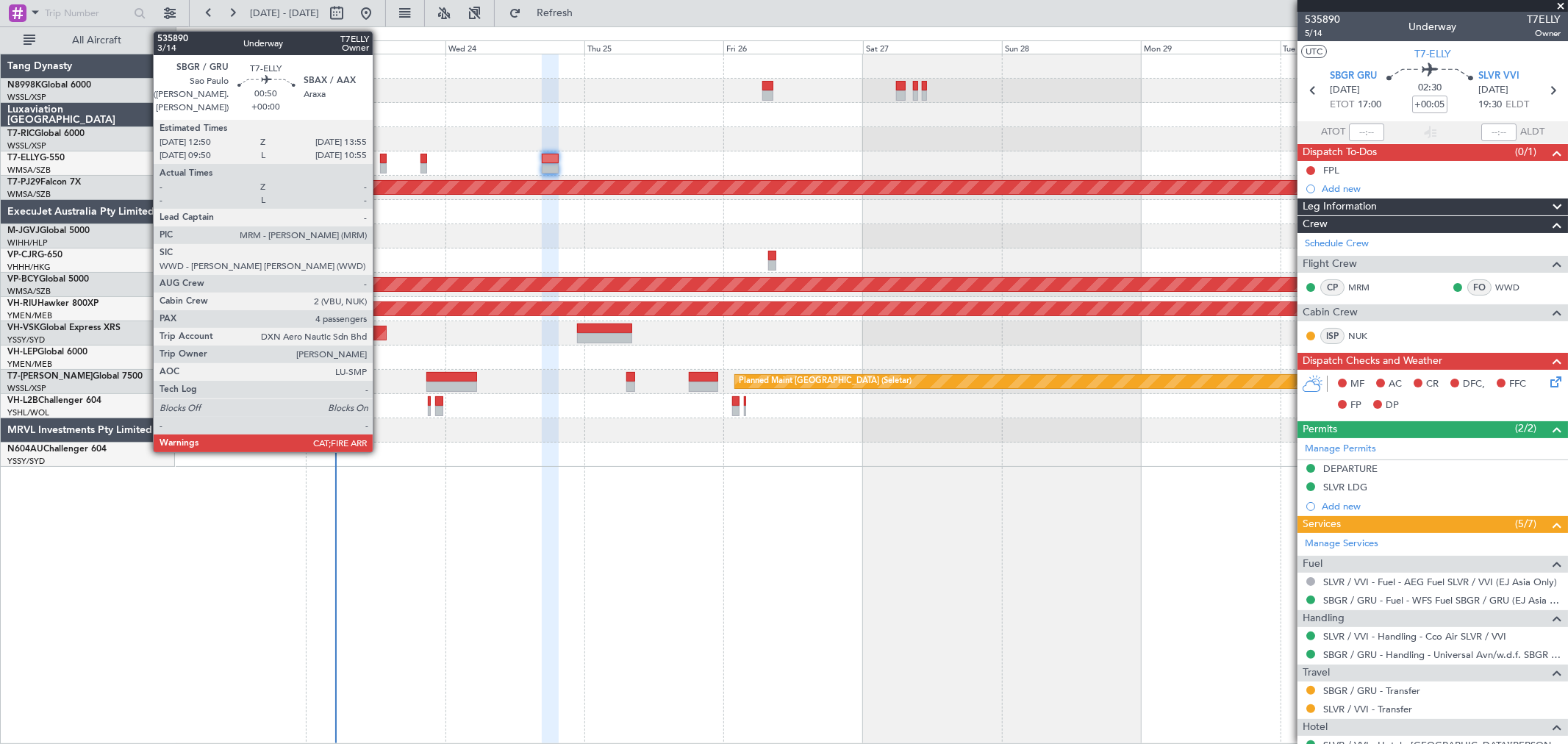
click at [378, 162] on div "Planned Maint Dubai (Dubai Intl) MEL Dubai (Dubai Intl)" at bounding box center [871, 163] width 1392 height 24
click at [382, 163] on div at bounding box center [383, 168] width 7 height 10
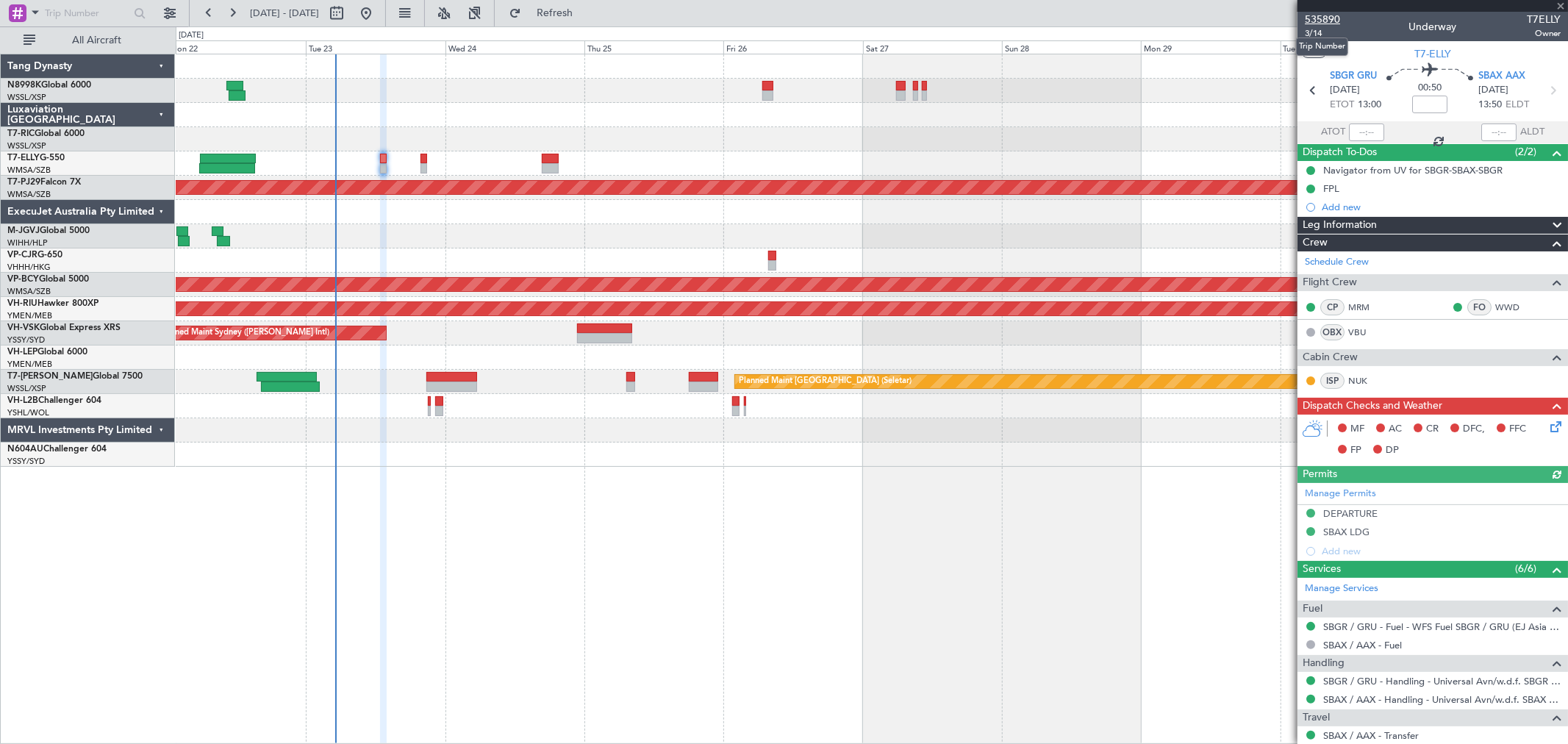
click at [1314, 32] on mat-tooltip-component "Trip Number" at bounding box center [1322, 46] width 73 height 39
click at [1317, 35] on span "3/14" at bounding box center [1322, 33] width 35 height 13
click at [1317, 31] on span "3/14" at bounding box center [1322, 33] width 35 height 13
click at [1319, 32] on span "3/14" at bounding box center [1322, 33] width 35 height 13
type input "[PERSON_NAME] (KYA)"
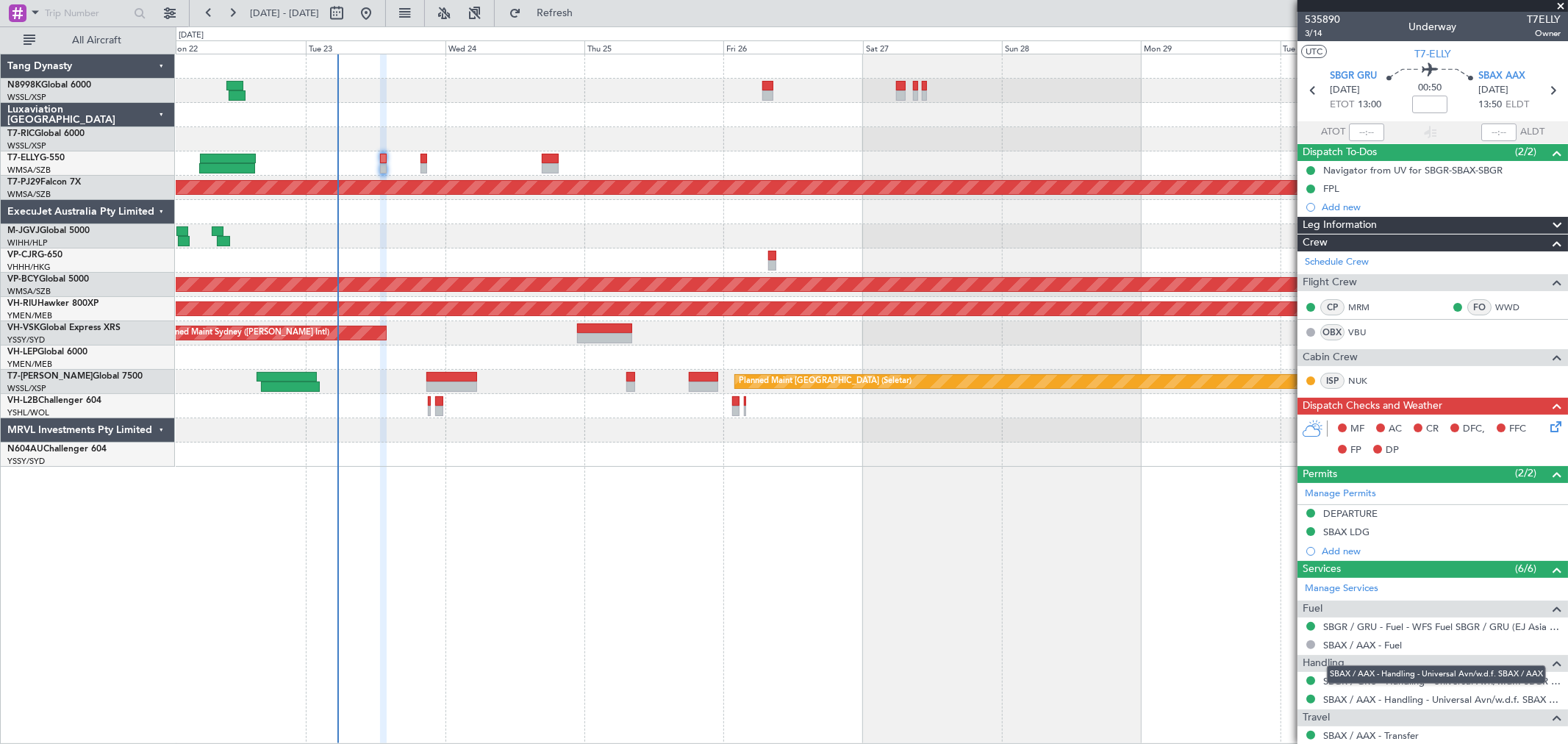
click at [1370, 672] on div "SBAX / AAX - Handling - Universal Avn/w.d.f. SBAX / AAX" at bounding box center [1436, 674] width 219 height 18
click at [1332, 678] on link "SBGR / GRU - Handling - Universal Avn/w.d.f. SBGR / GRU" at bounding box center [1442, 681] width 237 height 13
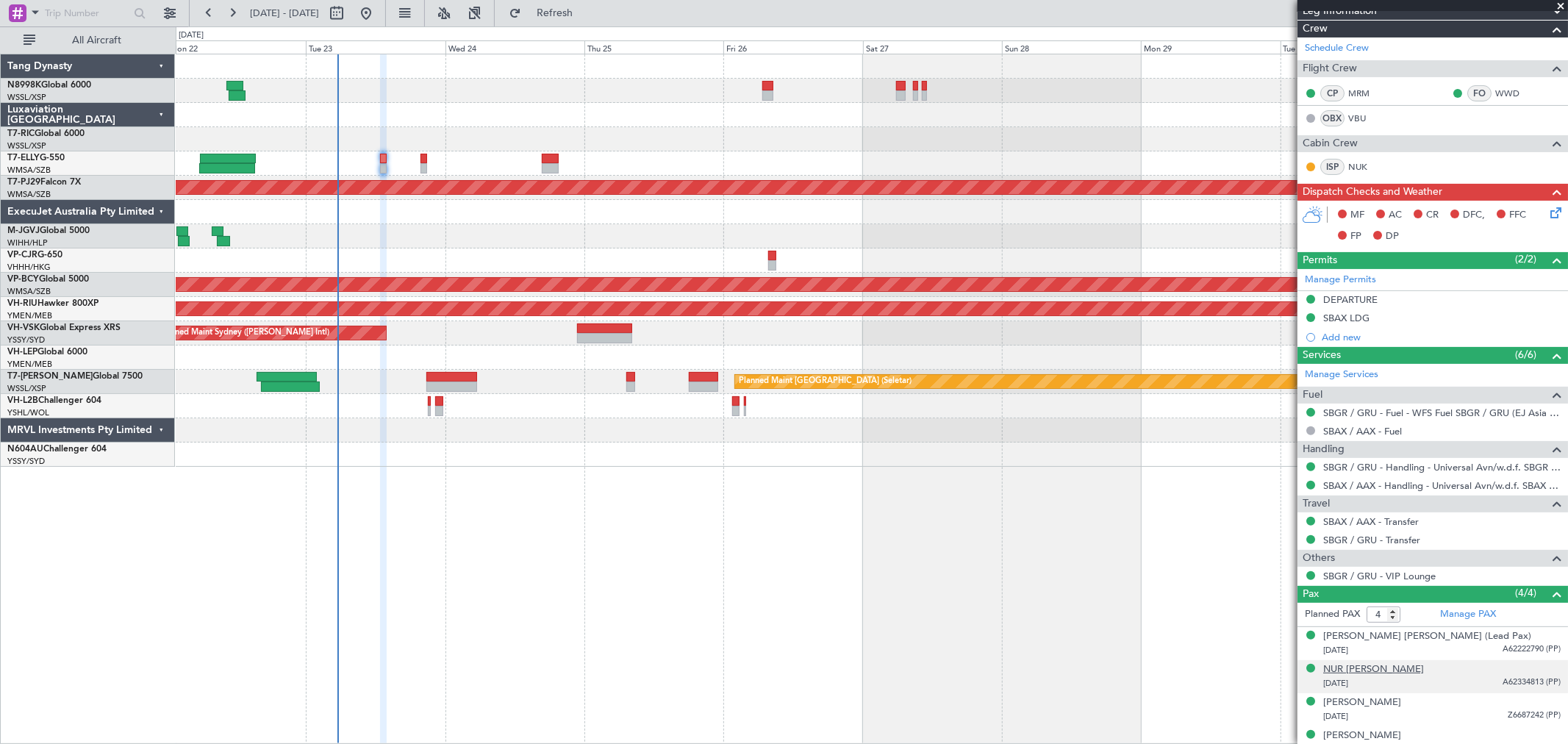
scroll to position [229, 0]
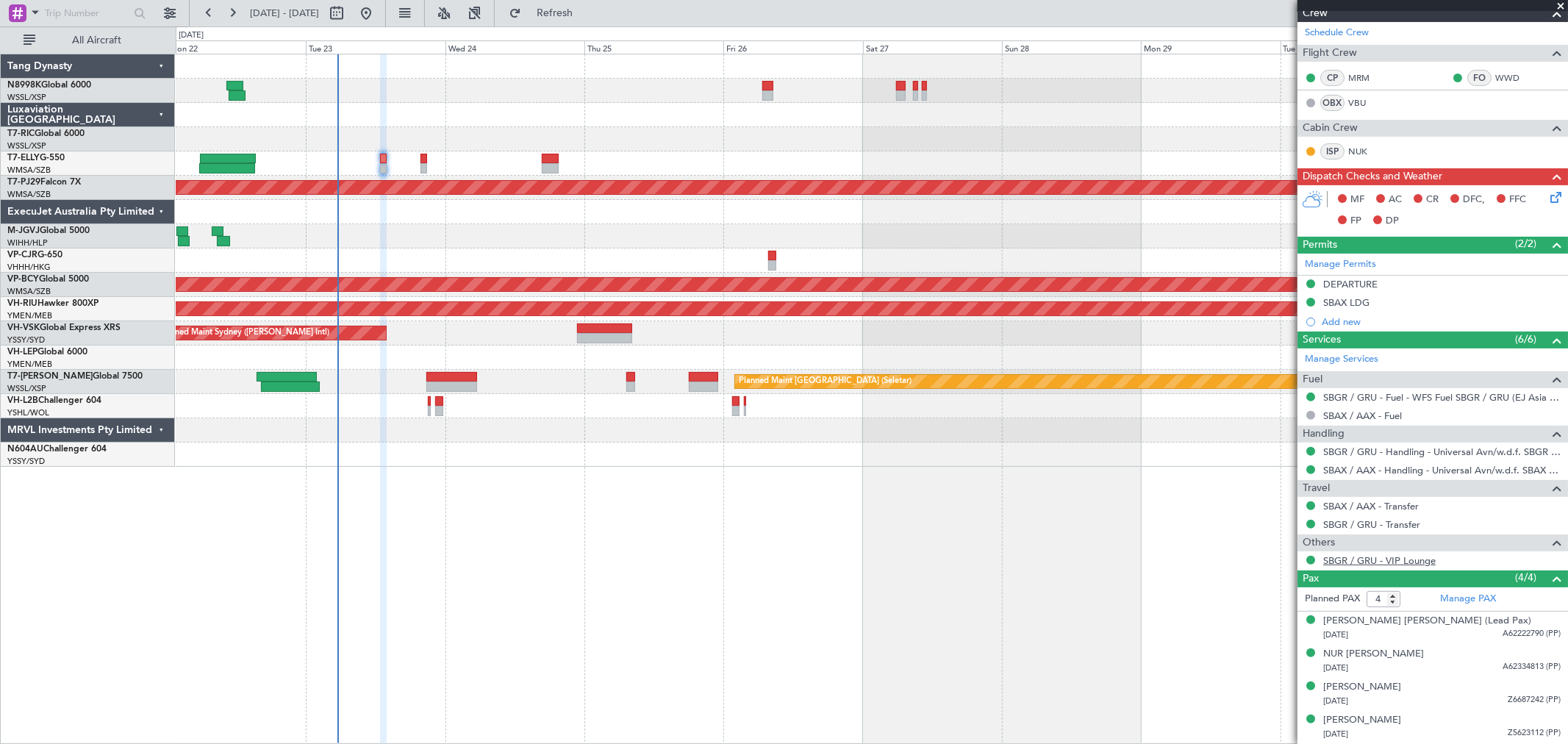
click at [1409, 561] on link "SBGR / GRU - VIP Lounge" at bounding box center [1379, 560] width 112 height 13
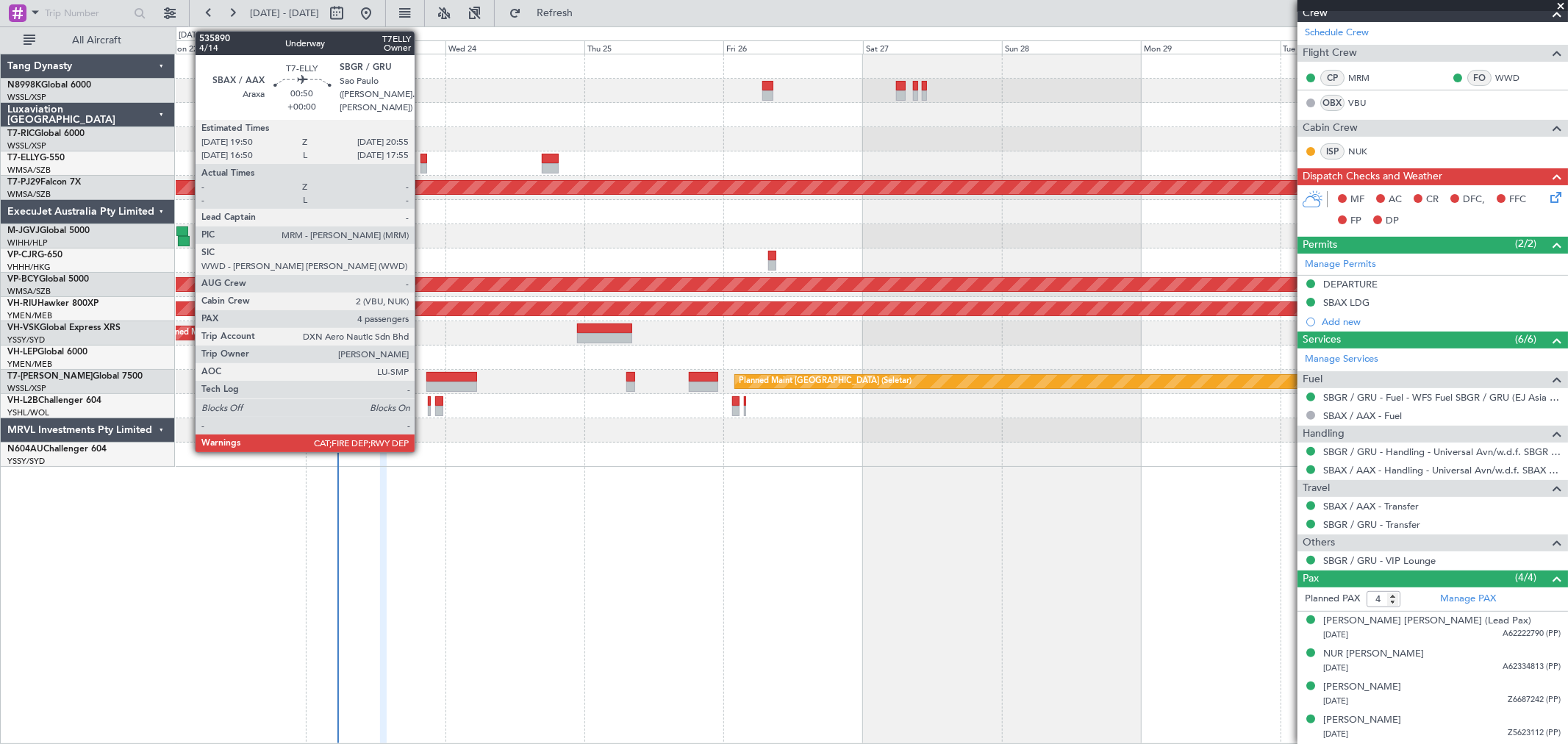
click at [422, 169] on div at bounding box center [423, 168] width 7 height 10
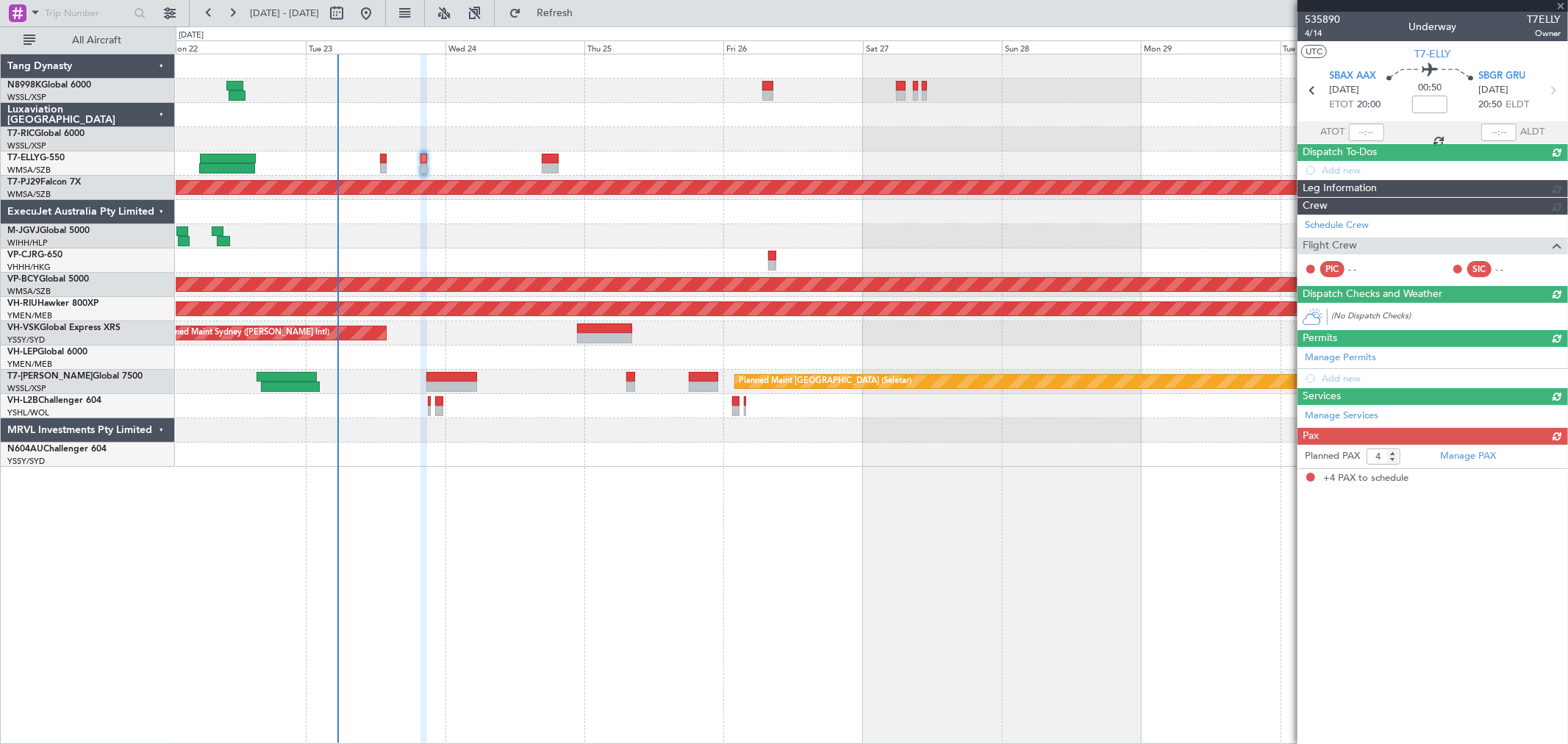
scroll to position [0, 0]
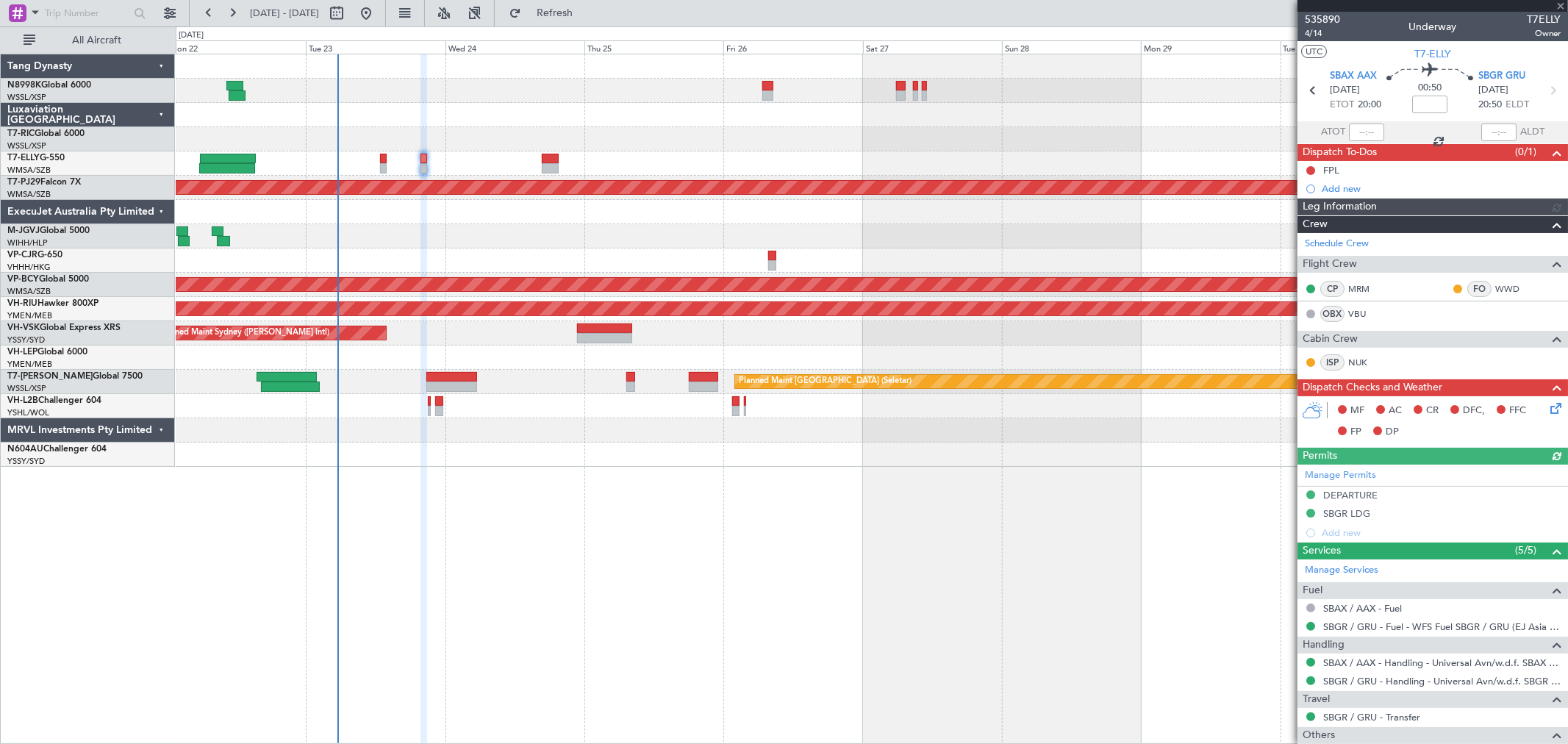
type input "[PERSON_NAME] (KYA)"
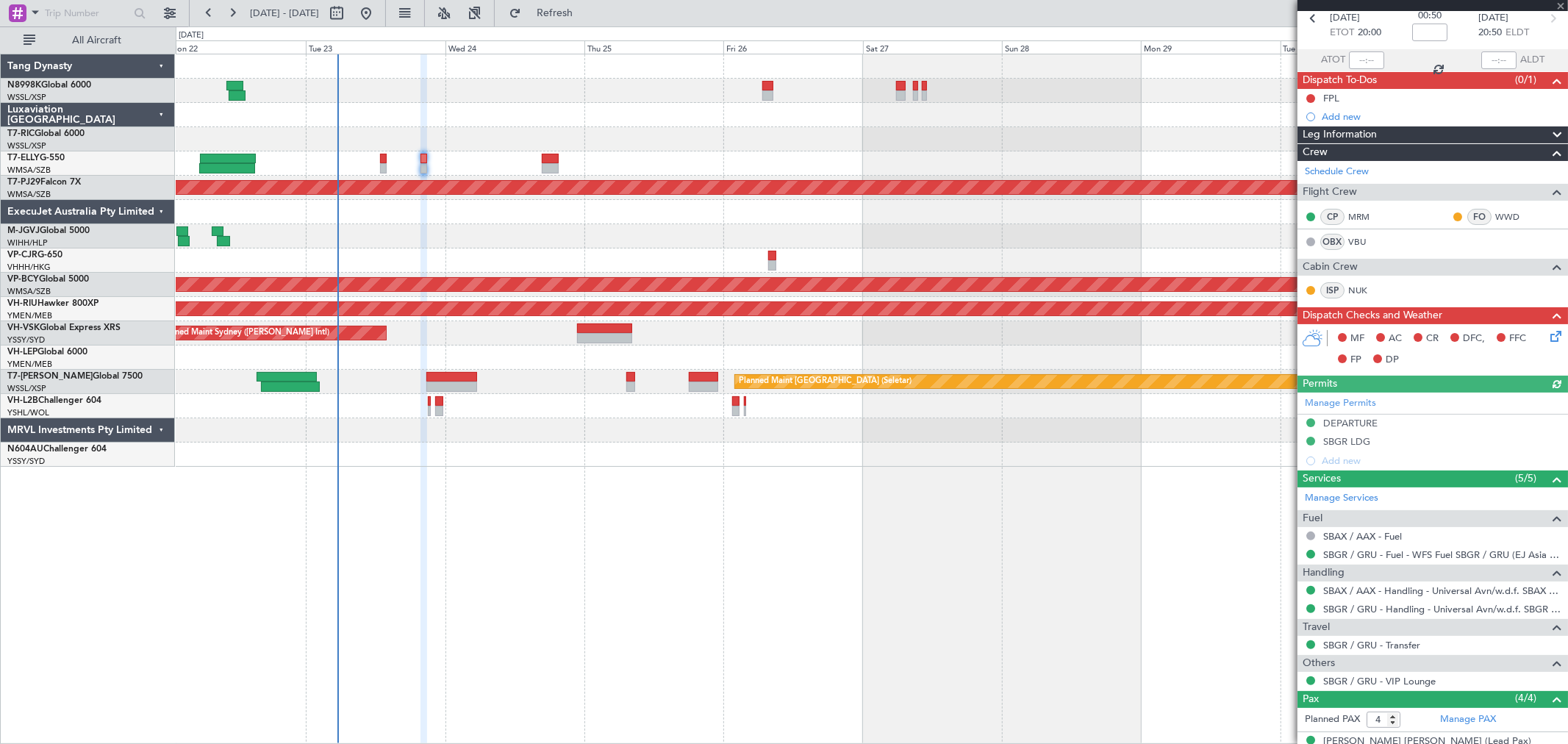
scroll to position [192, 0]
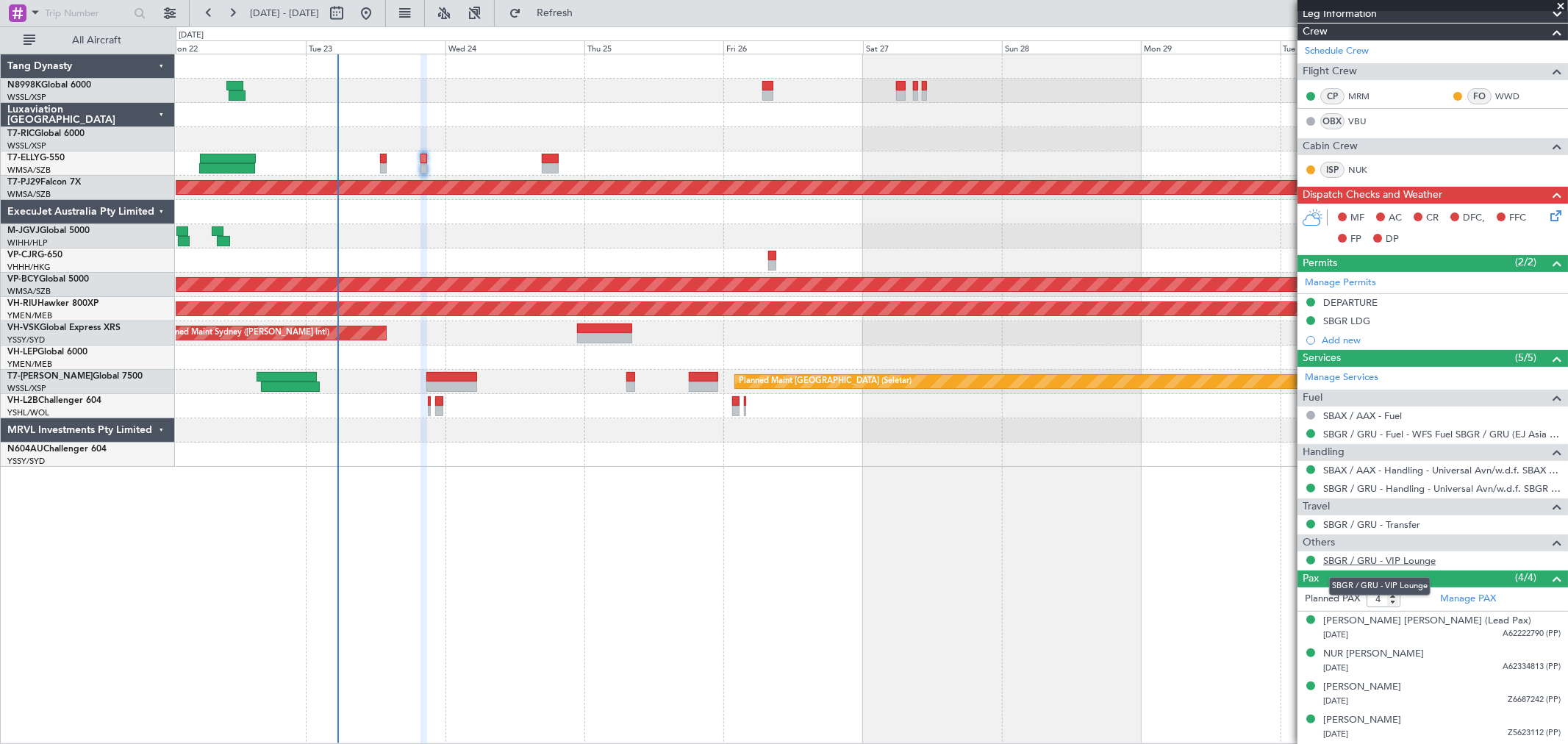
click at [1395, 560] on link "SBGR / GRU - VIP Lounge" at bounding box center [1379, 560] width 112 height 13
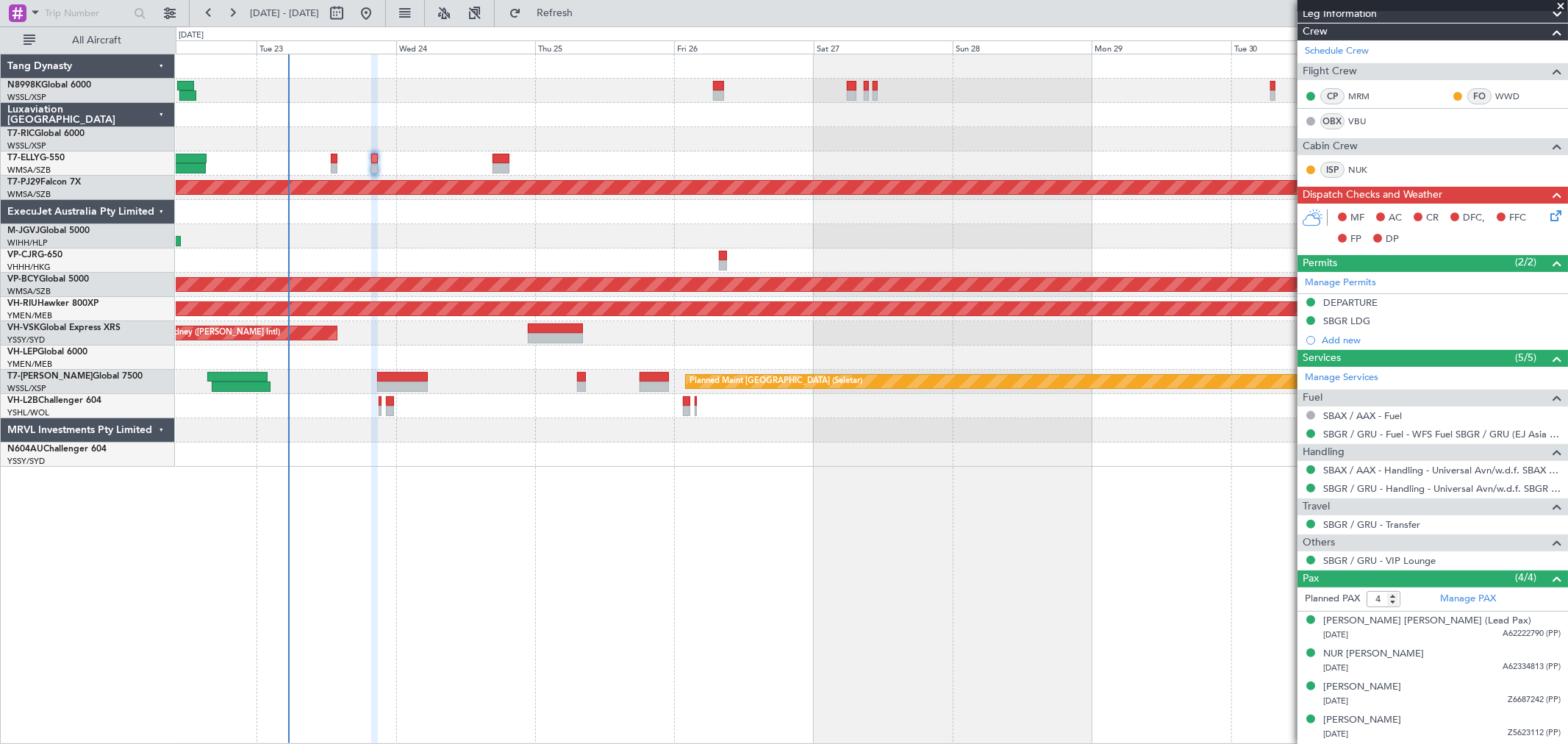
click at [650, 283] on div "Planned Maint Dubai (Dubai Intl) MEL Dubai (Dubai Intl) Planned Maint Kuala Lum…" at bounding box center [871, 260] width 1392 height 412
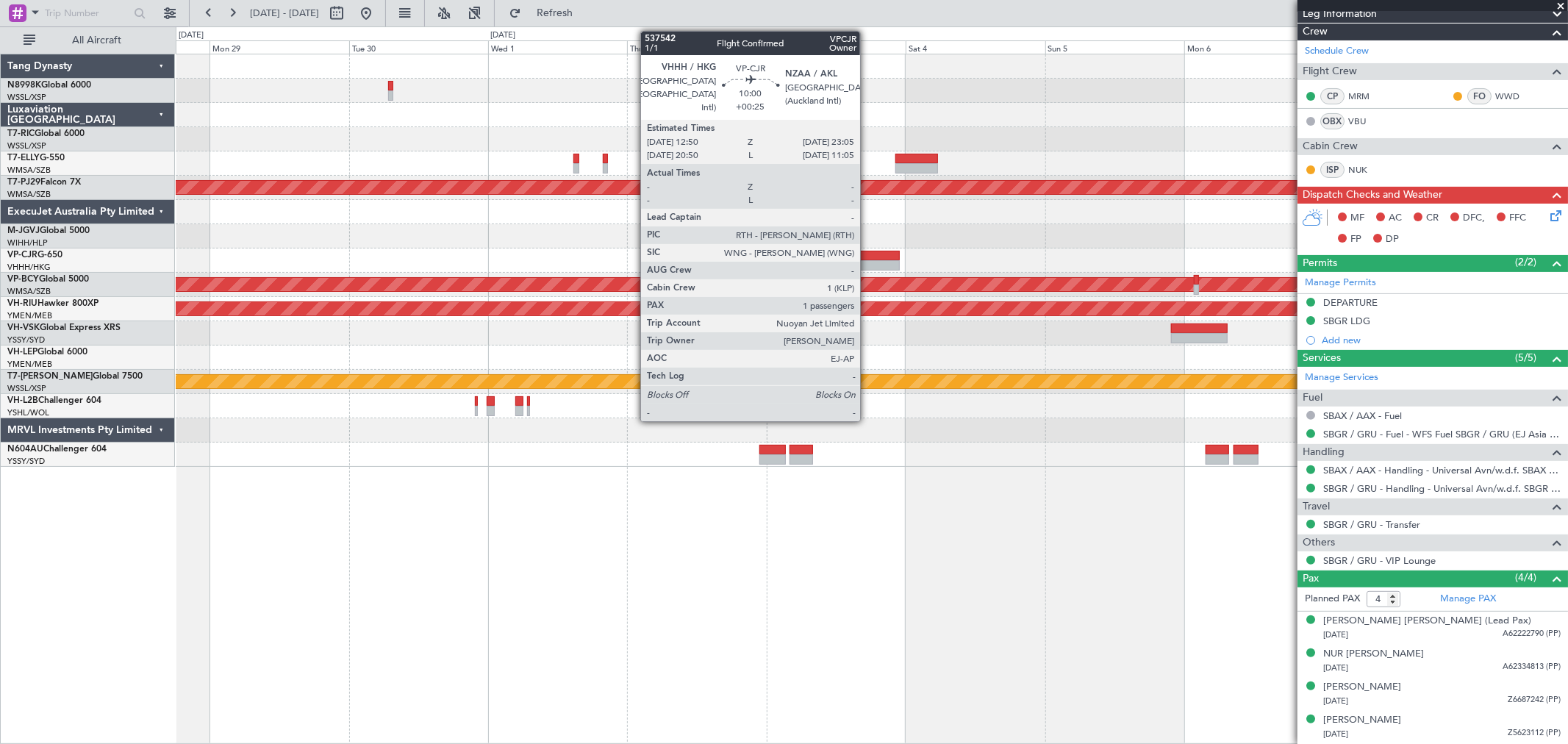
click at [867, 260] on div at bounding box center [870, 265] width 60 height 10
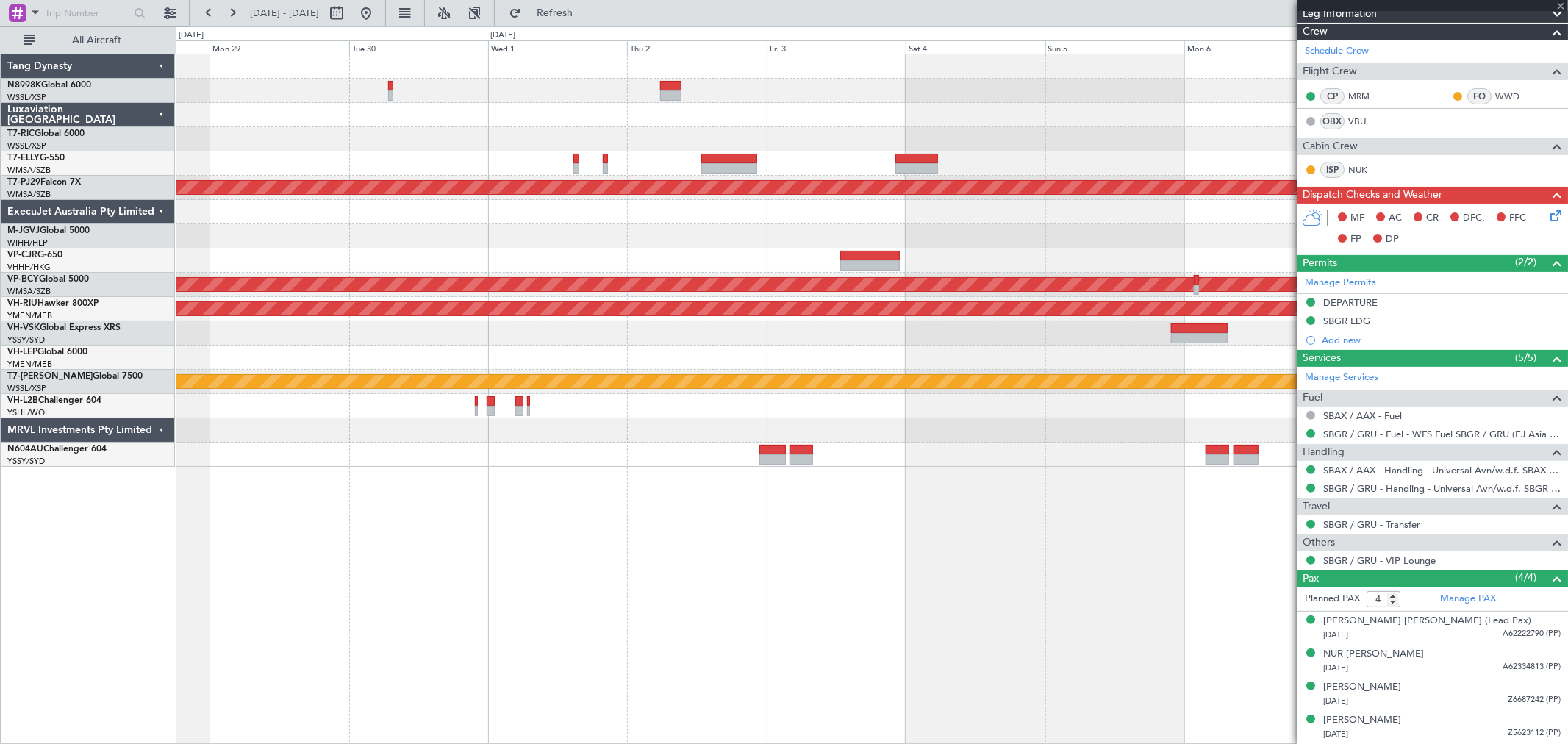
type input "+00:25"
type input "1"
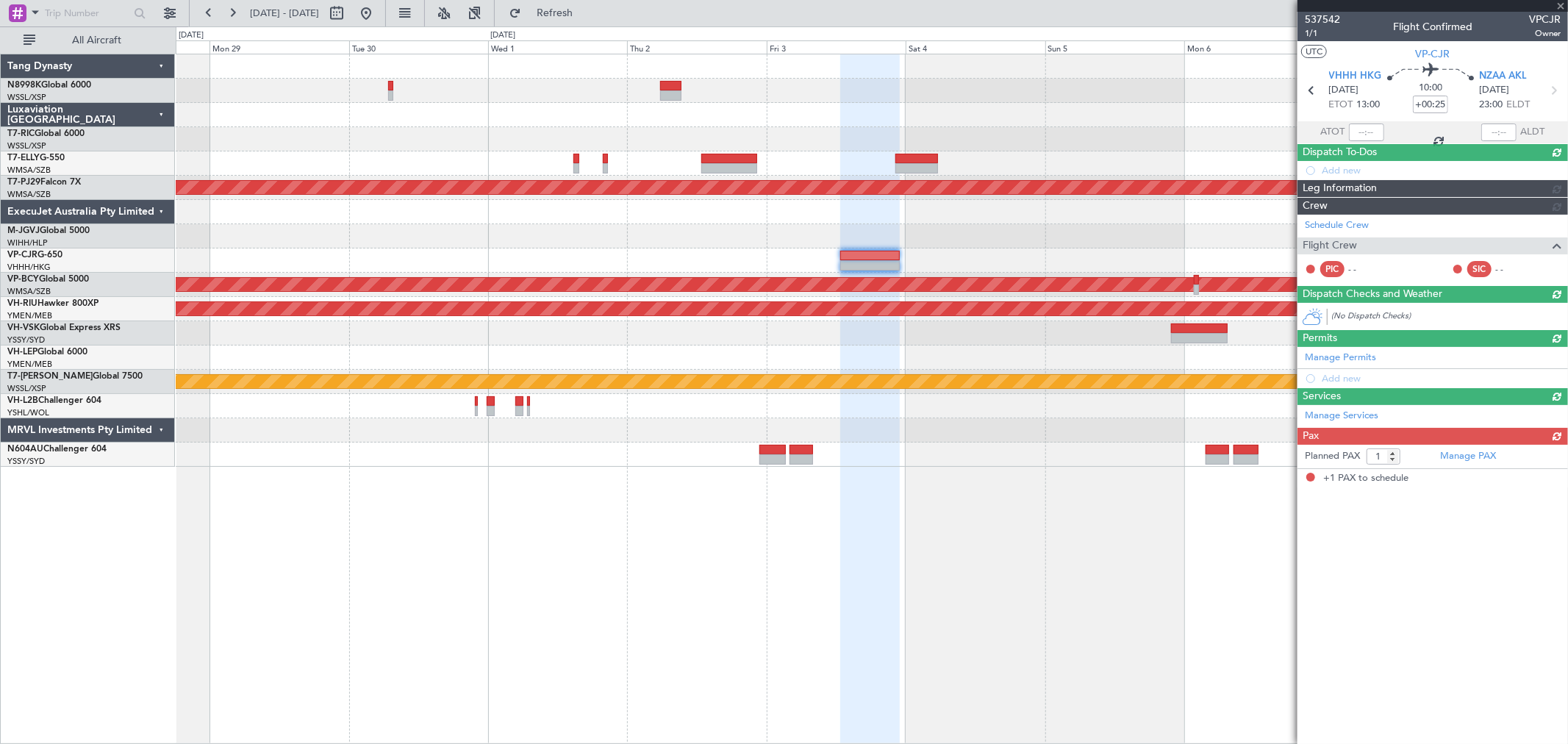
scroll to position [0, 0]
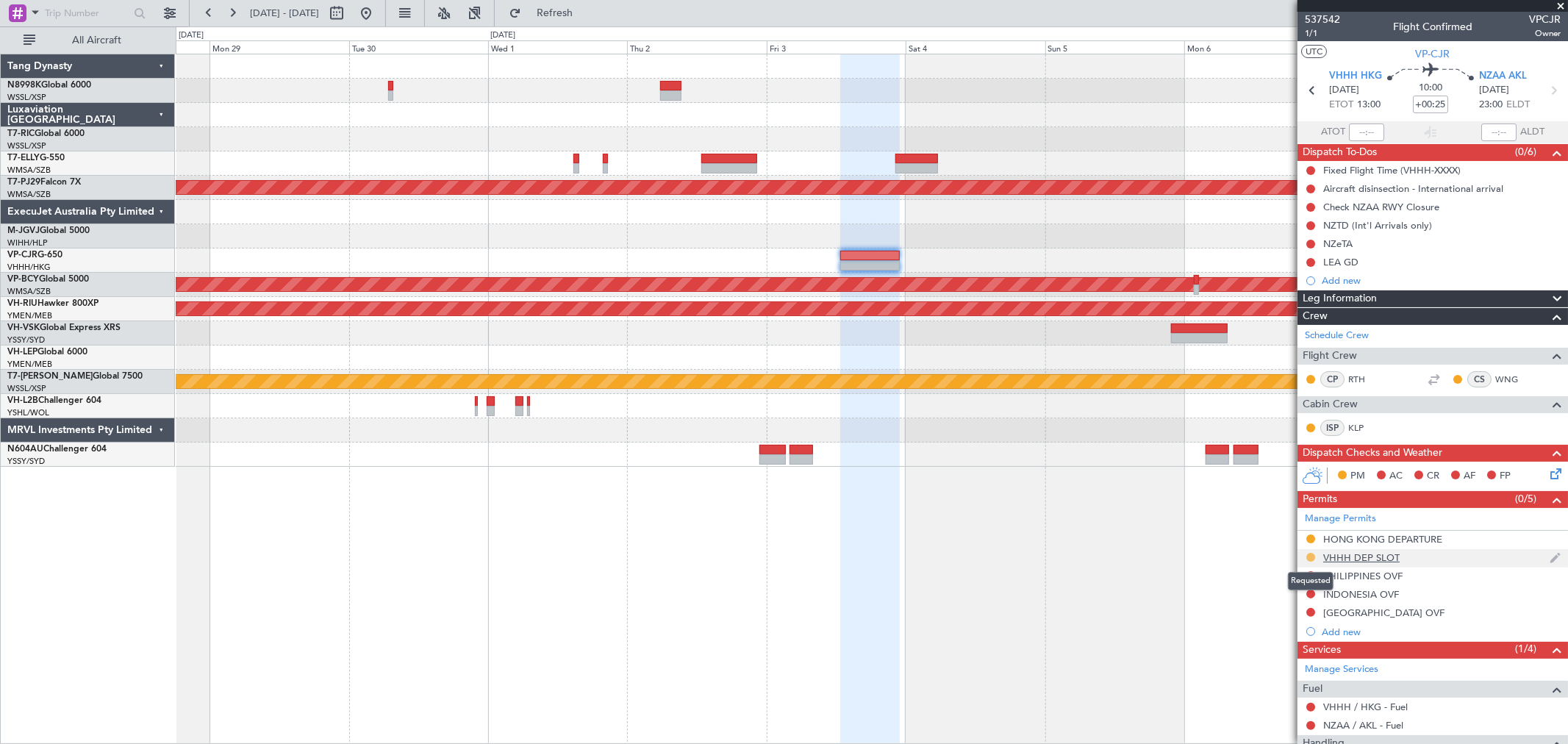
click at [1307, 557] on button at bounding box center [1311, 557] width 9 height 9
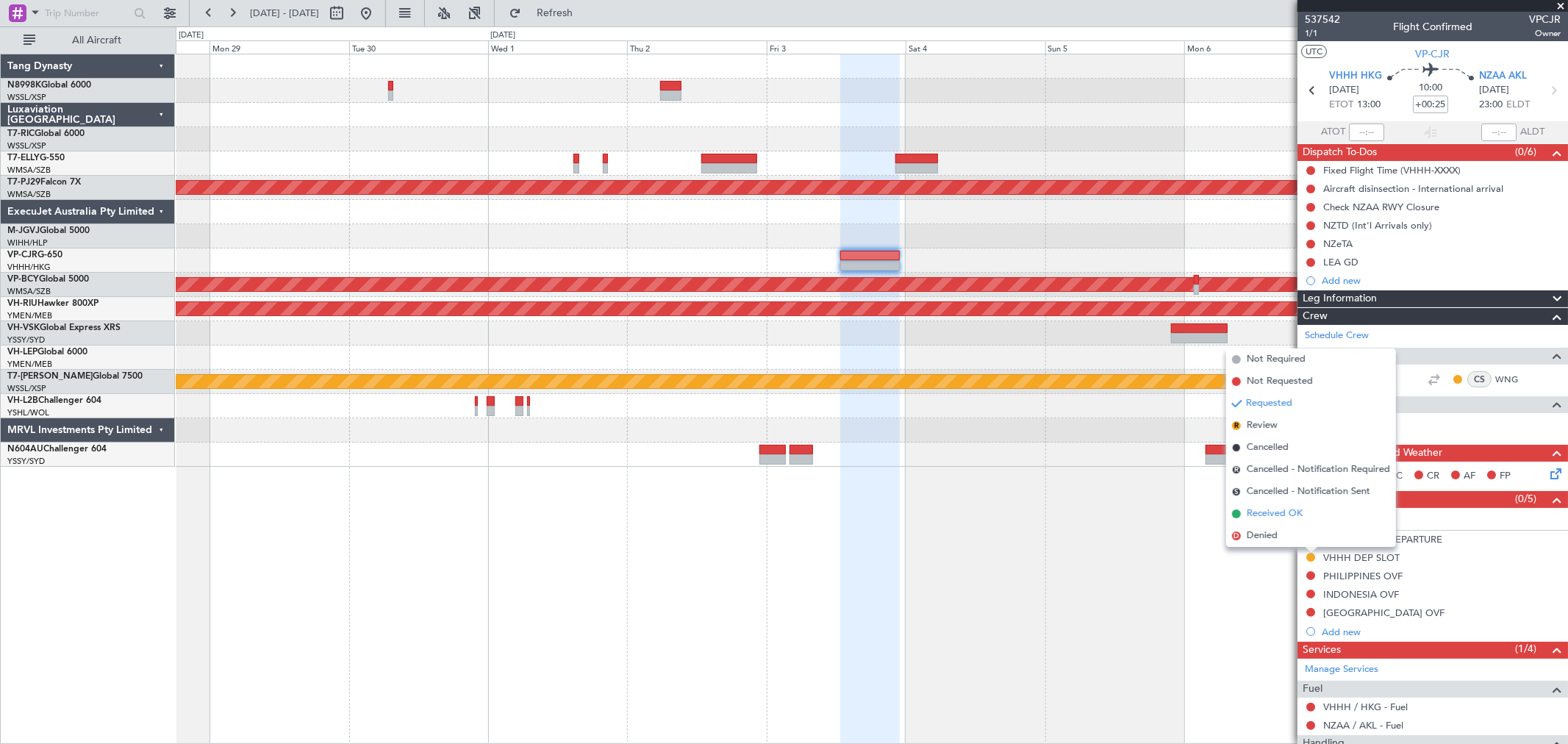
click at [1305, 512] on li "Received OK" at bounding box center [1311, 514] width 170 height 22
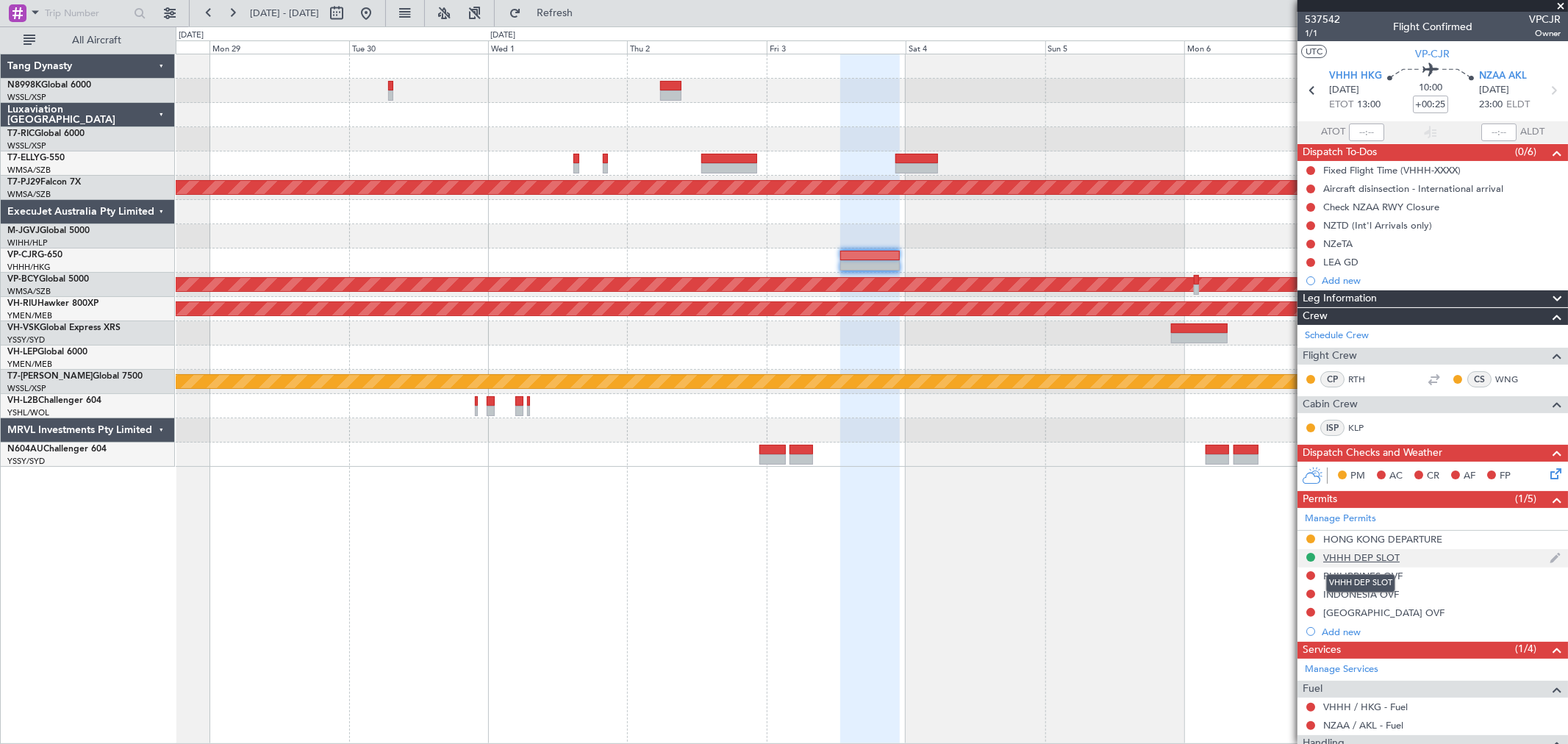
click at [1339, 557] on div "VHHH DEP SLOT" at bounding box center [1361, 557] width 77 height 13
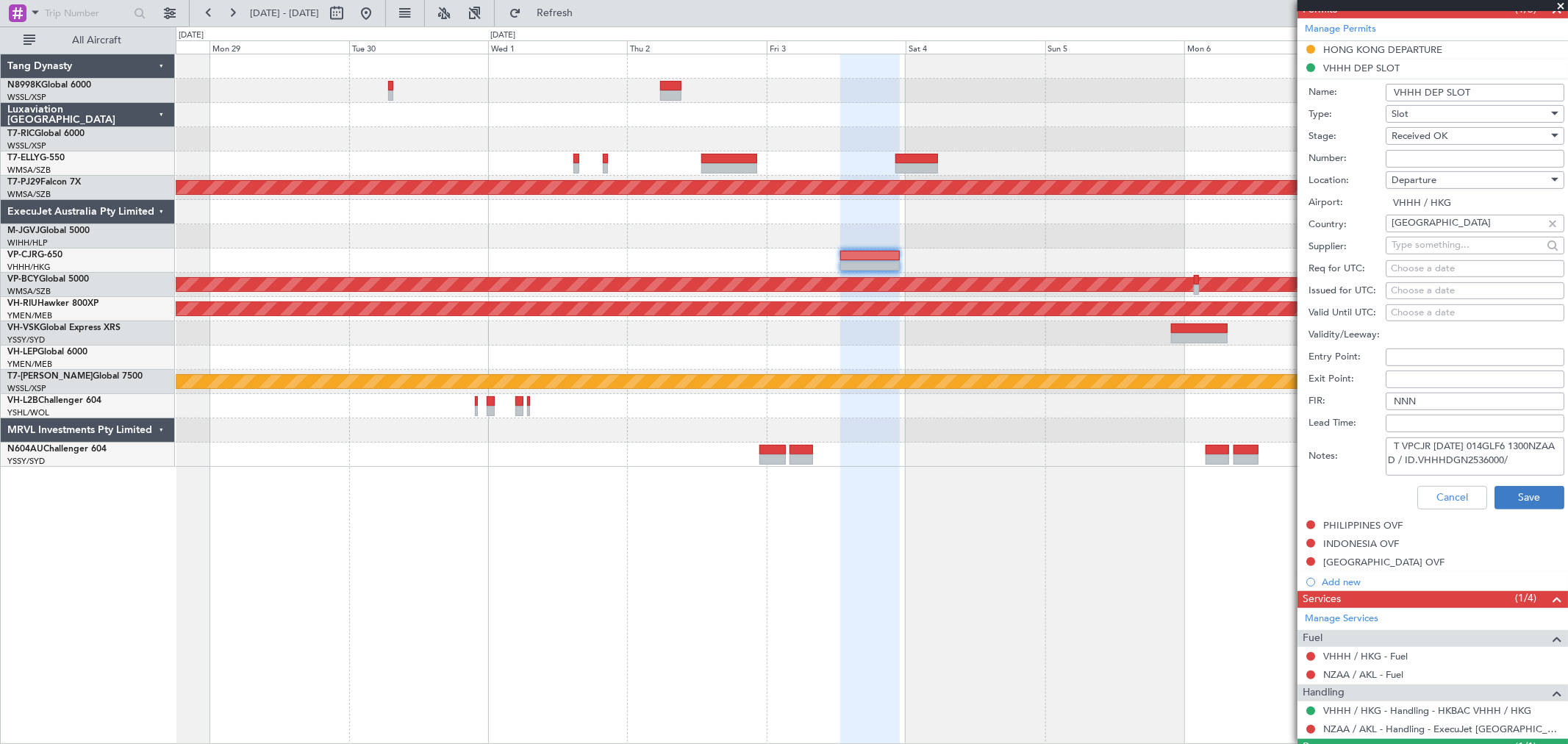
scroll to position [9, 0]
drag, startPoint x: 1393, startPoint y: 439, endPoint x: 1486, endPoint y: 501, distance: 111.8
click at [1486, 501] on form "Name: VHHH DEP SLOT Type: Slot Stage: Received OK Number: Location: Departure A…" at bounding box center [1432, 297] width 271 height 439
paste textarea "GCR /REG VHHH K VPCJR 03OCT 014GLF6 1300NZAA D / RE.VPCJR IDD.VHHHDGN2536000/"
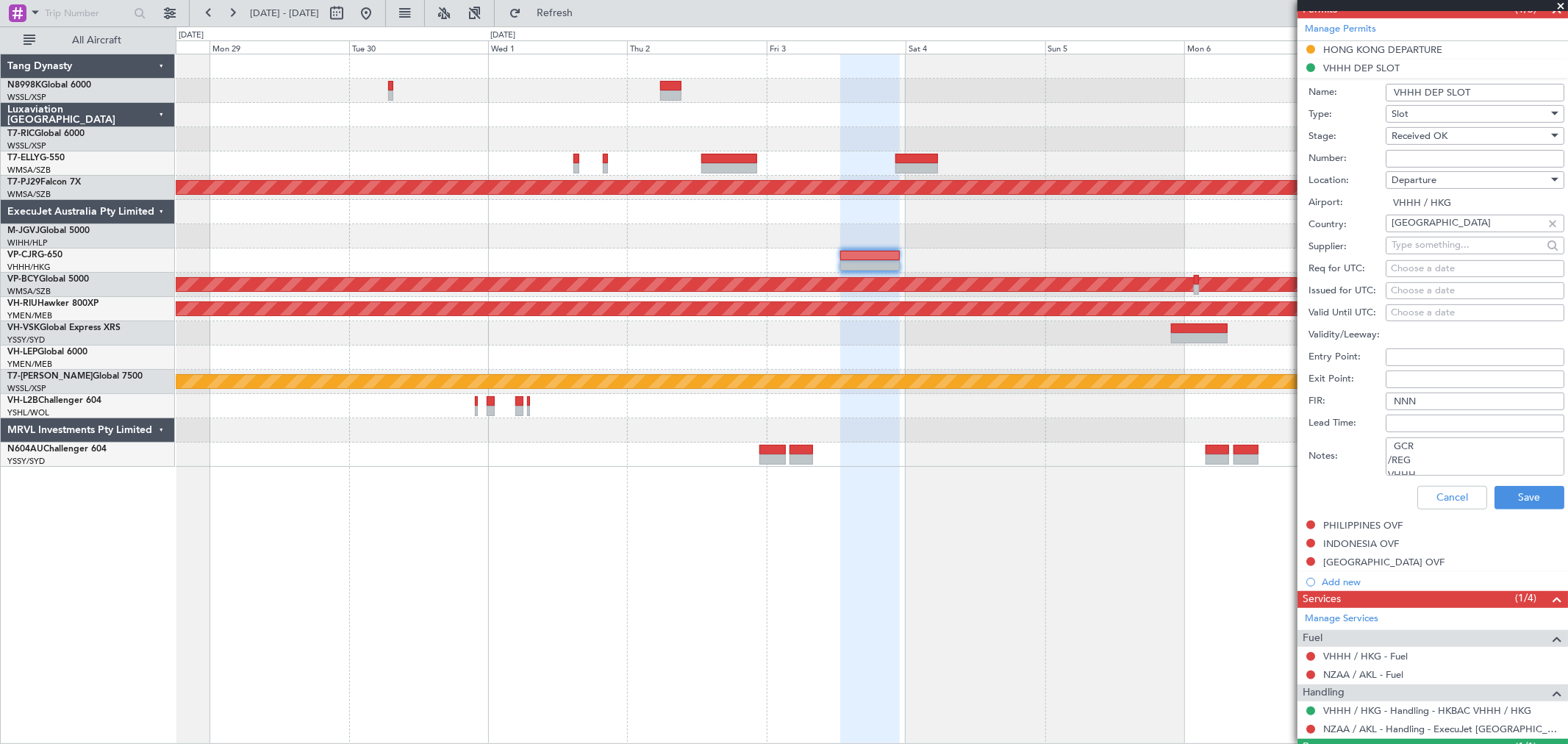
type textarea "GCR /REG VHHH K VPCJR 03OCT 014GLF6 1300NZAA D / RE.VPCJR IDD.VHHHDGN2536000/ /"
click at [1399, 289] on div "Choose a date" at bounding box center [1475, 291] width 168 height 15
select select "9"
select select "2025"
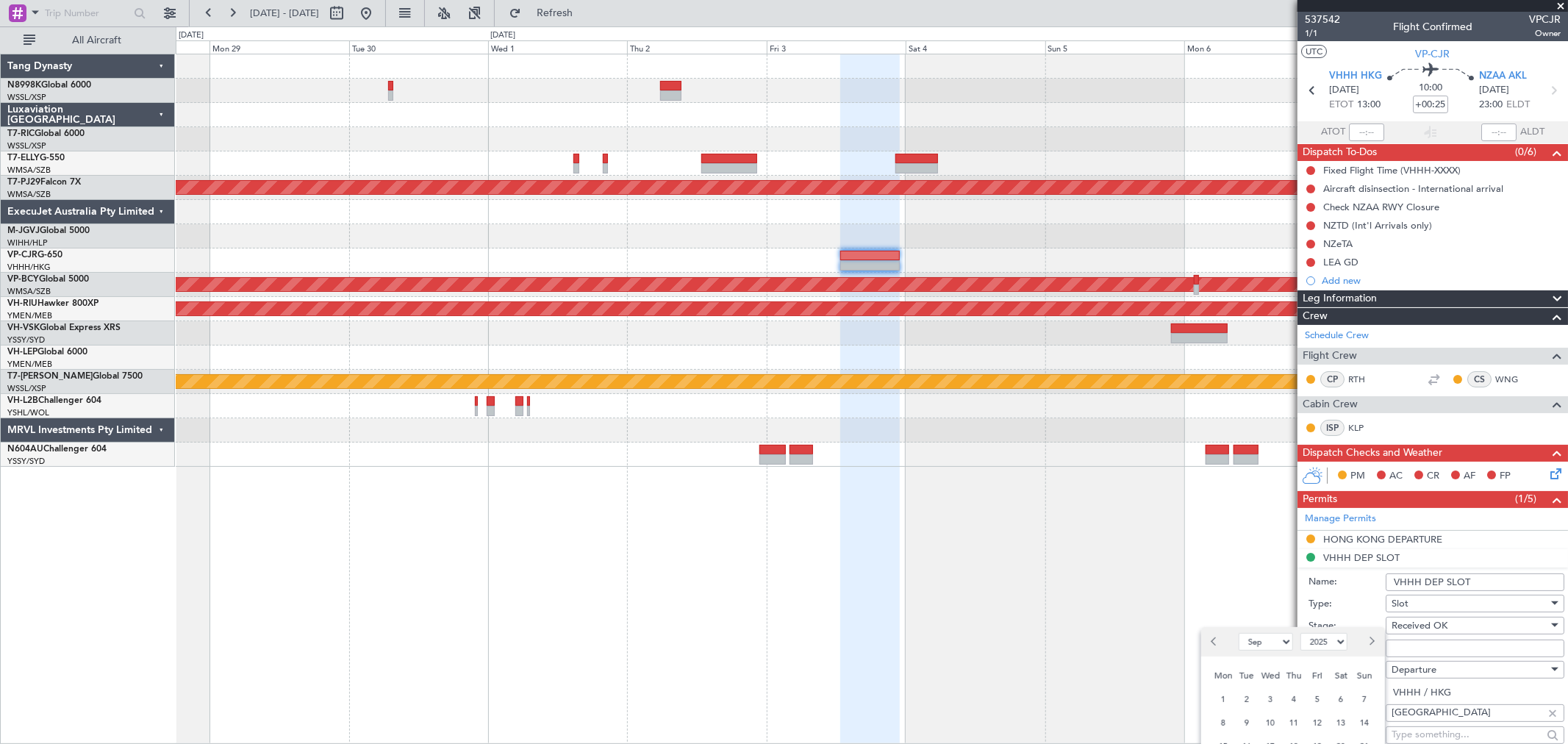
scroll to position [327, 0]
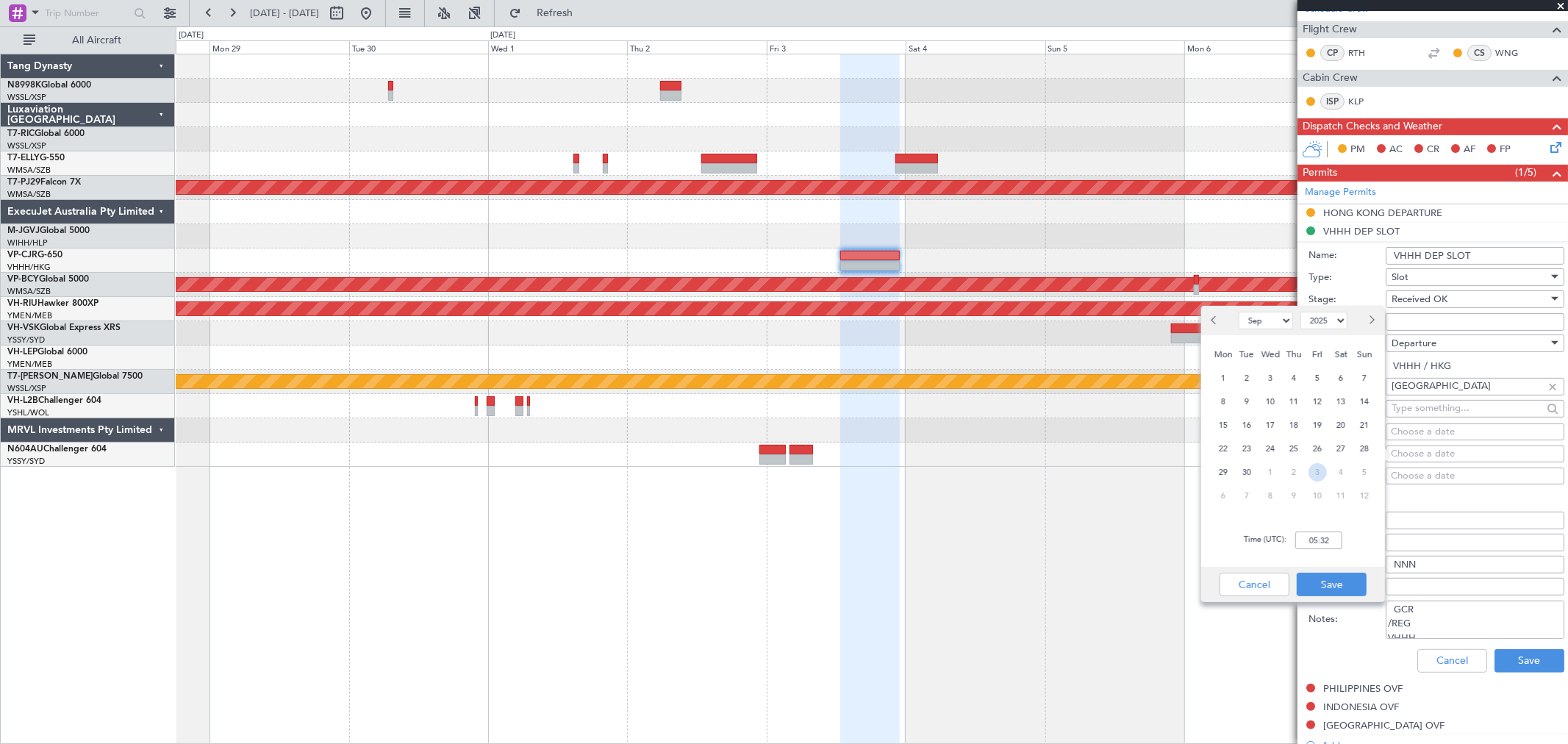
click at [1321, 469] on span "3" at bounding box center [1317, 472] width 18 height 18
select select "10"
click at [1328, 538] on input "00:00" at bounding box center [1319, 540] width 47 height 18
type input "13:00"
click at [1336, 585] on button "Save" at bounding box center [1331, 584] width 70 height 24
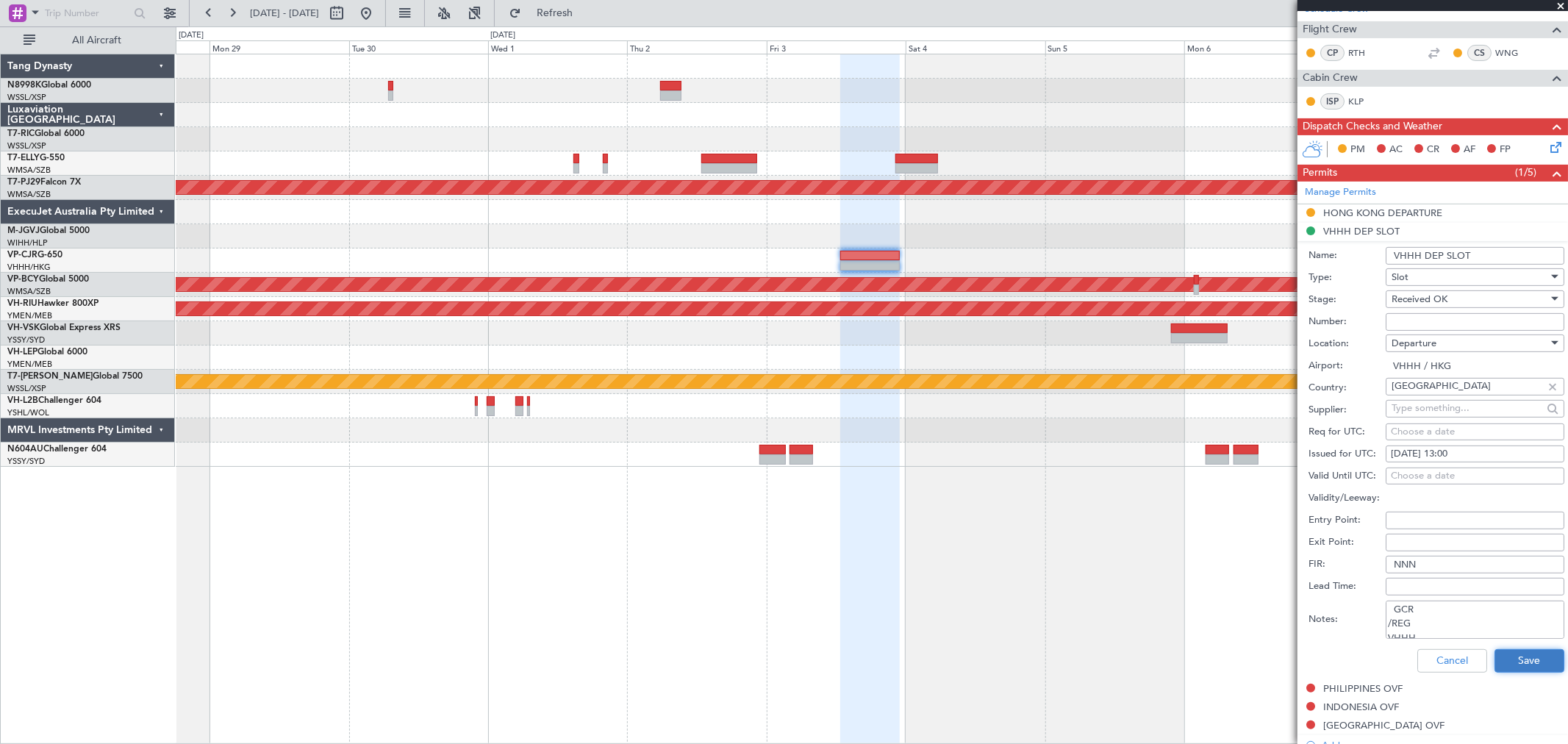
click at [1497, 660] on button "Save" at bounding box center [1529, 661] width 70 height 24
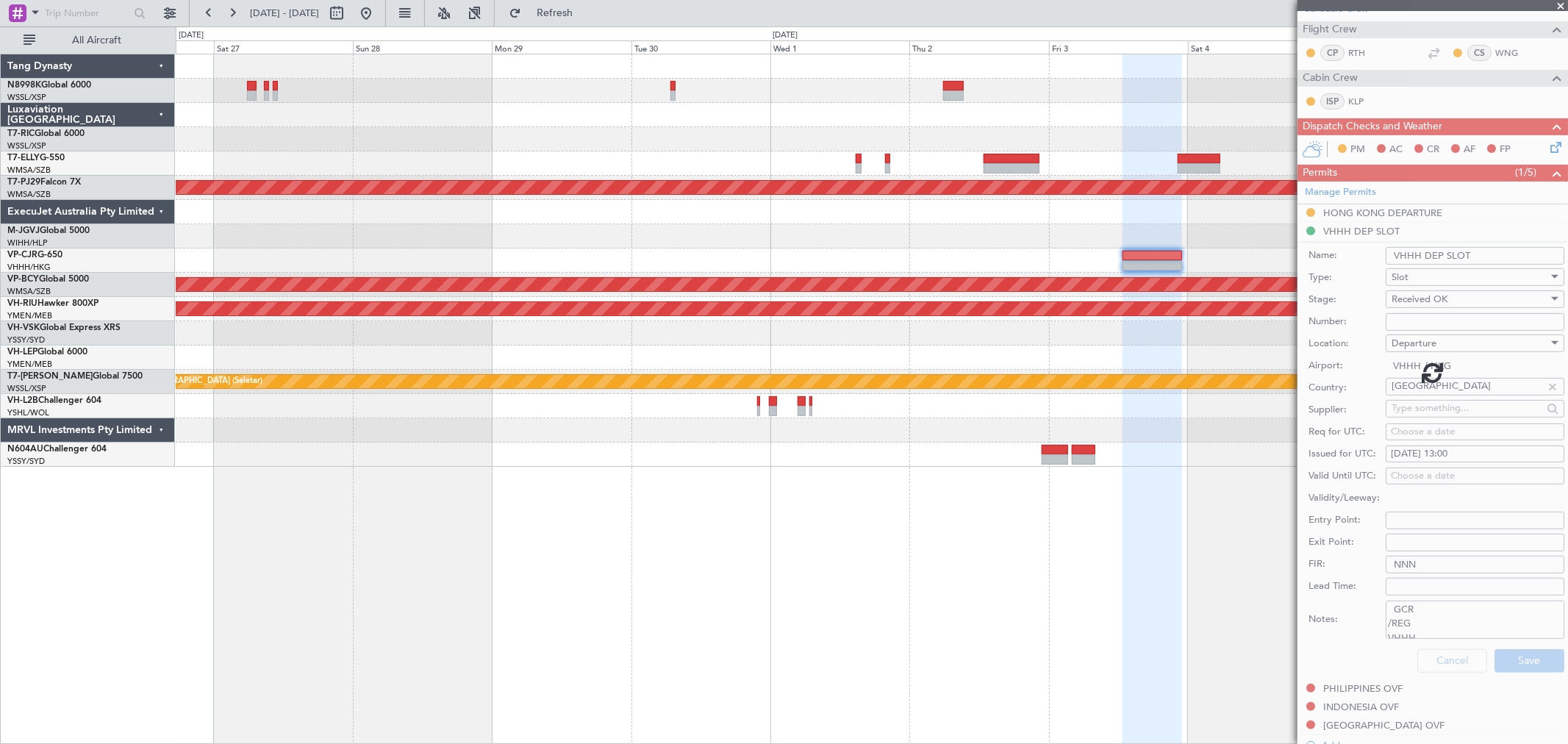
click at [891, 254] on div "Planned Maint Kuala Lumpur (Sultan Abdul Aziz Shah - Subang) Unplanned Maint Ku…" at bounding box center [871, 260] width 1392 height 412
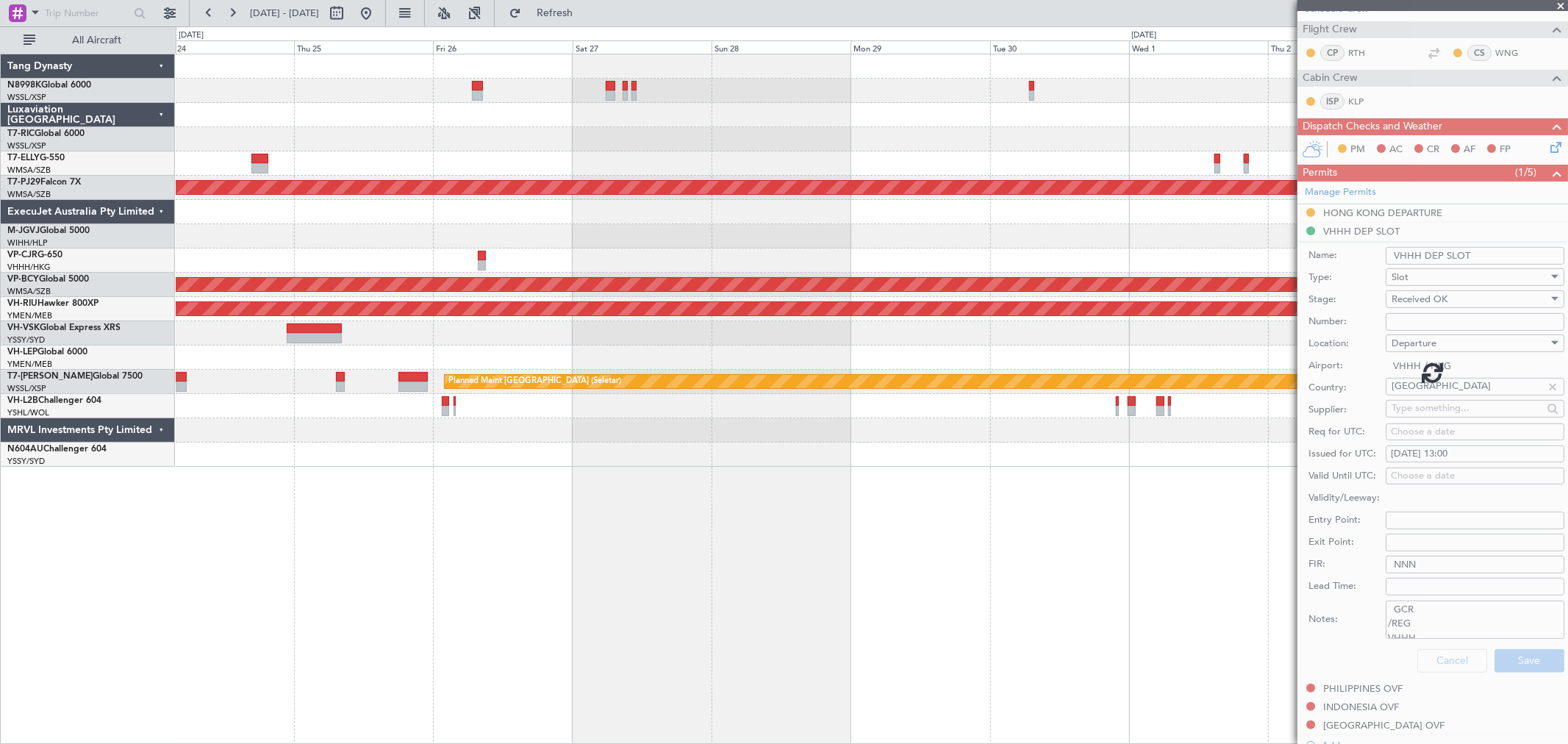
click at [914, 263] on div at bounding box center [871, 260] width 1392 height 24
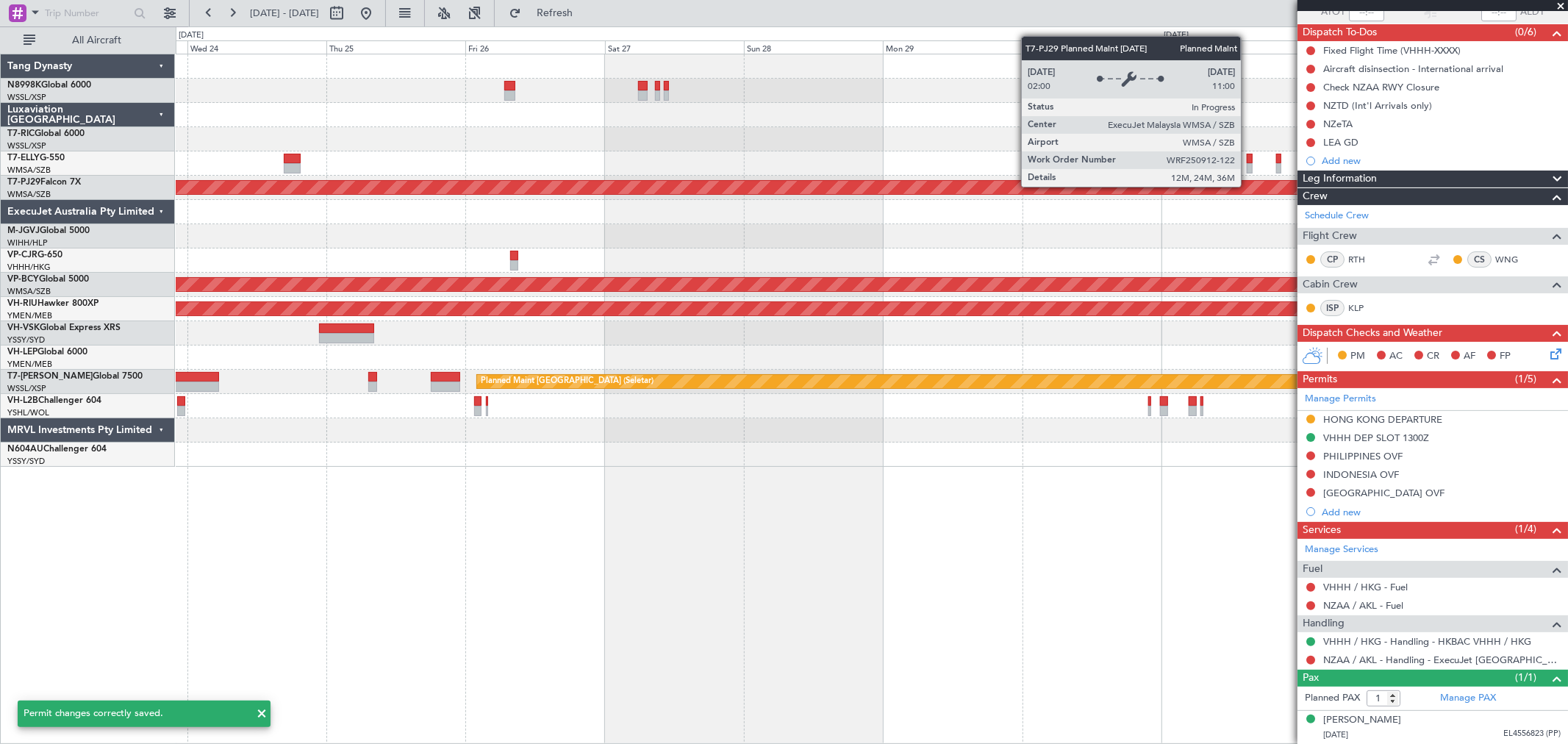
scroll to position [119, 0]
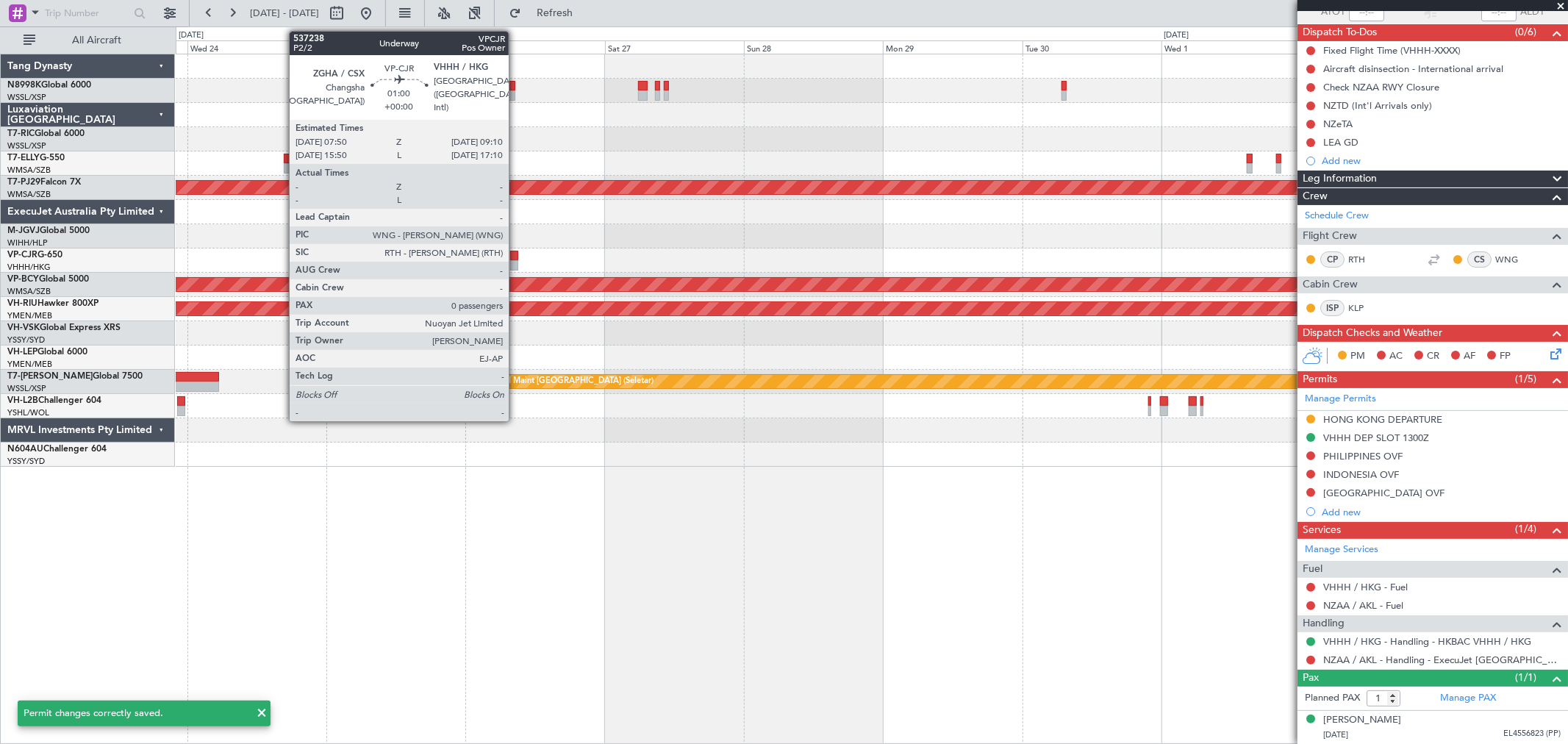
click at [516, 254] on div at bounding box center [514, 256] width 8 height 10
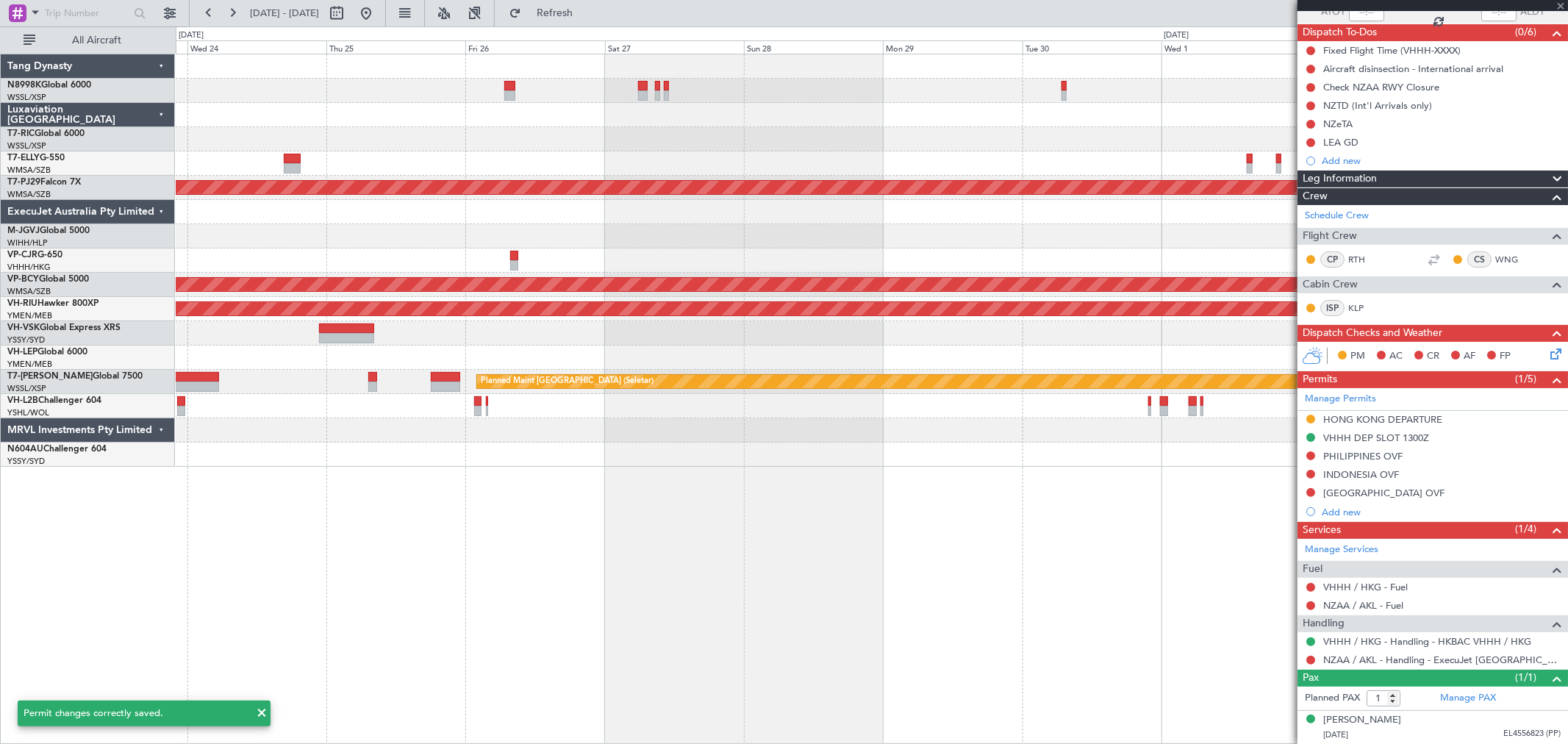
type input "0"
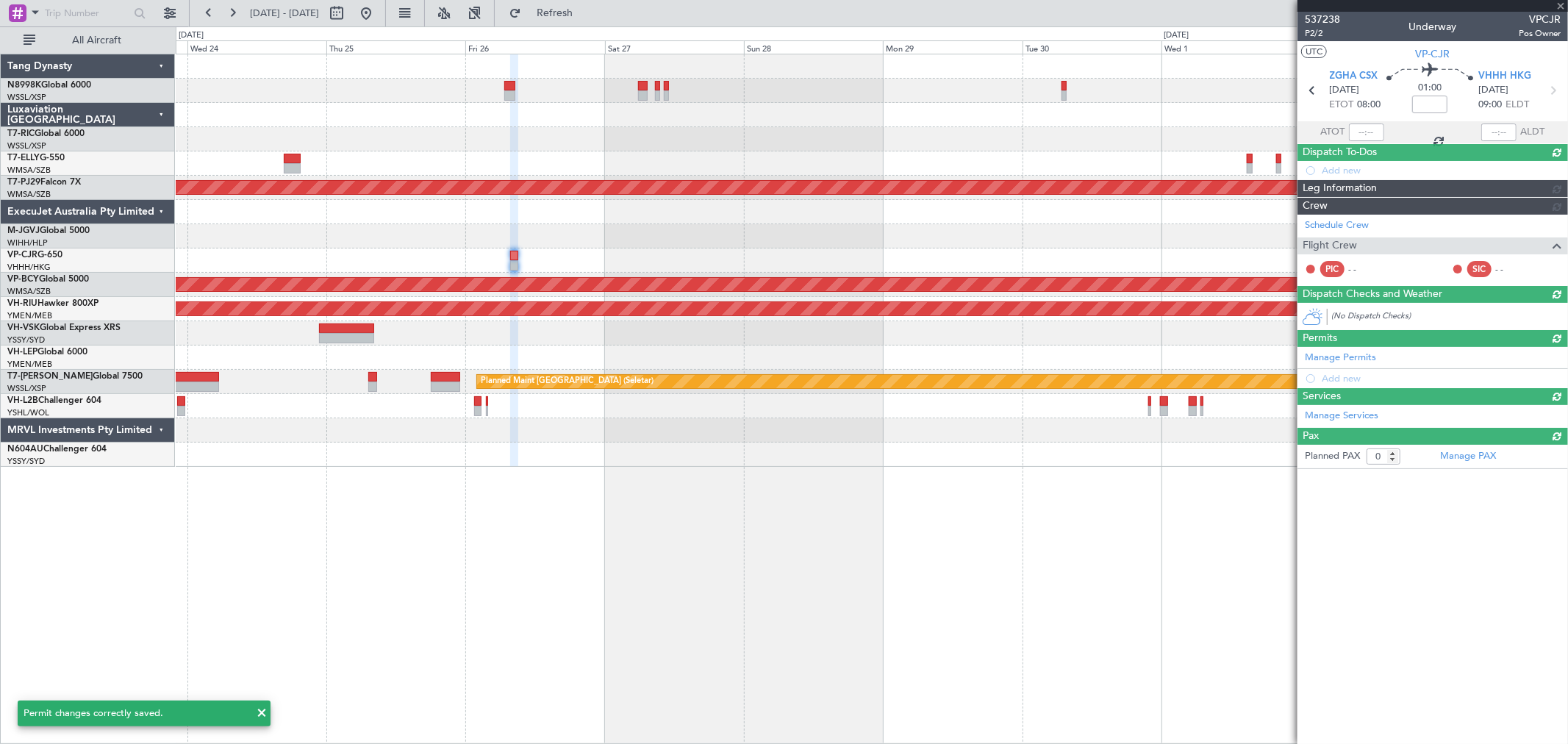
scroll to position [0, 0]
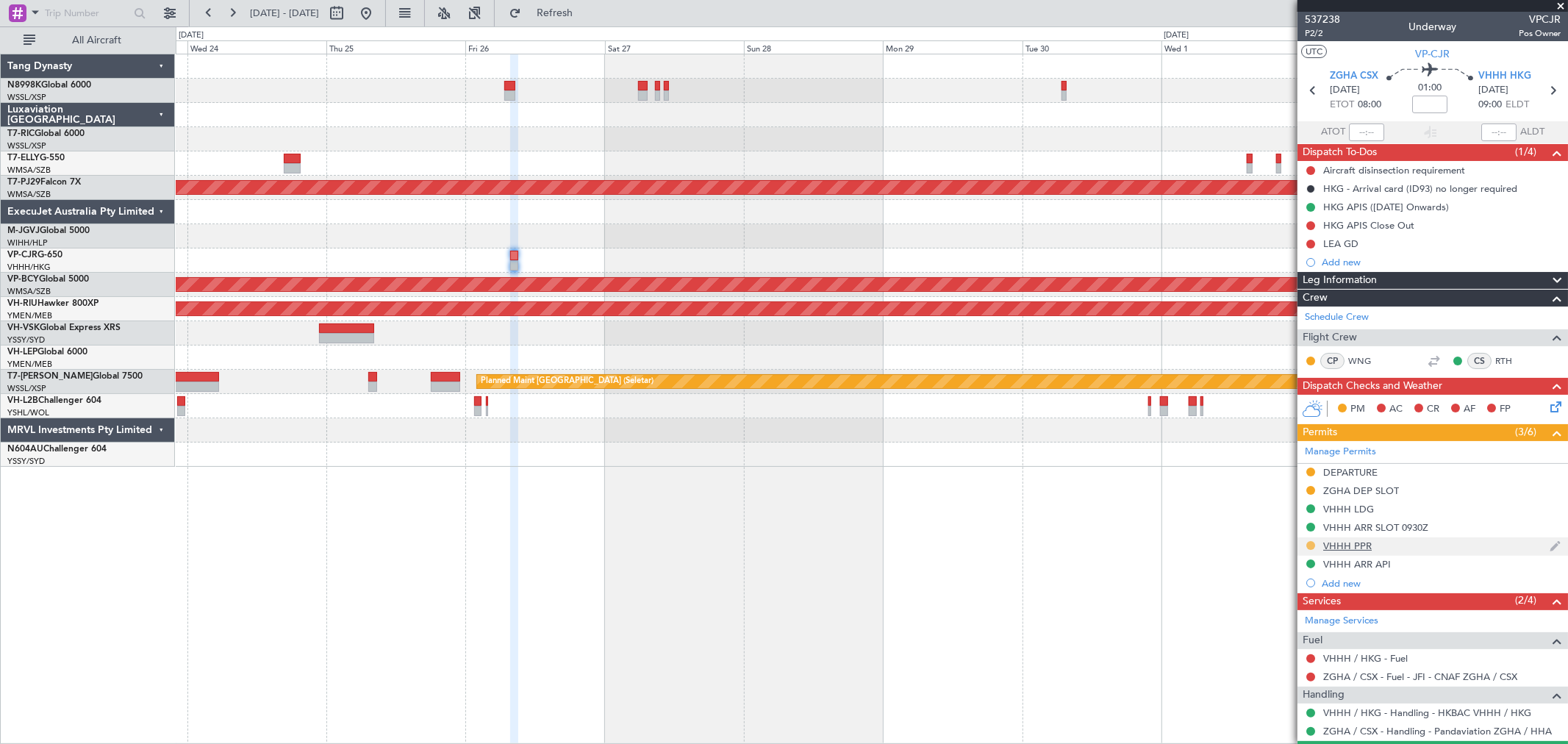
click at [1310, 542] on button at bounding box center [1311, 546] width 9 height 9
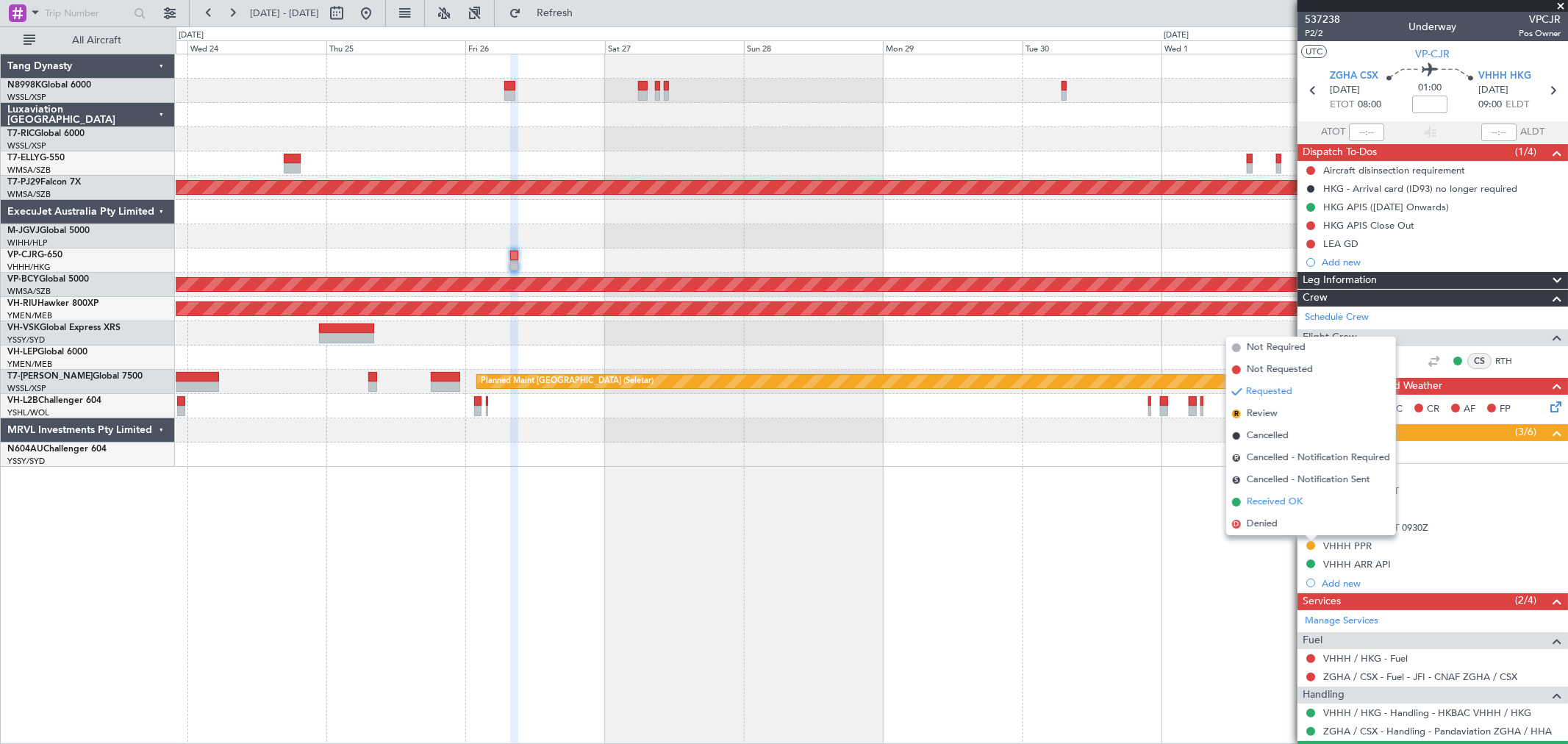
click at [1286, 503] on span "Received OK" at bounding box center [1274, 502] width 56 height 15
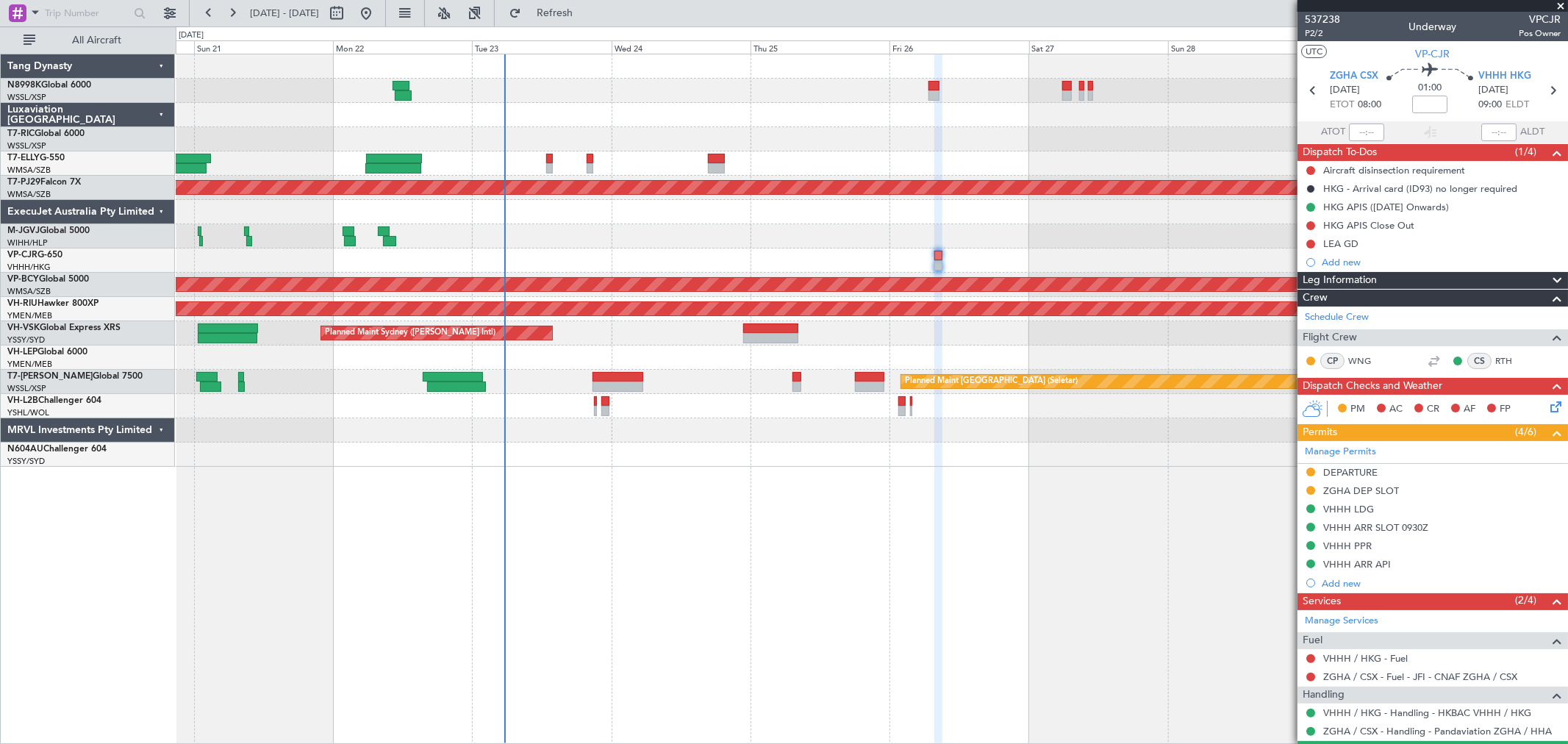
click at [856, 237] on div "[PERSON_NAME] [GEOGRAPHIC_DATA] (Dubai Intl) Planned Maint [GEOGRAPHIC_DATA] ([…" at bounding box center [871, 260] width 1392 height 412
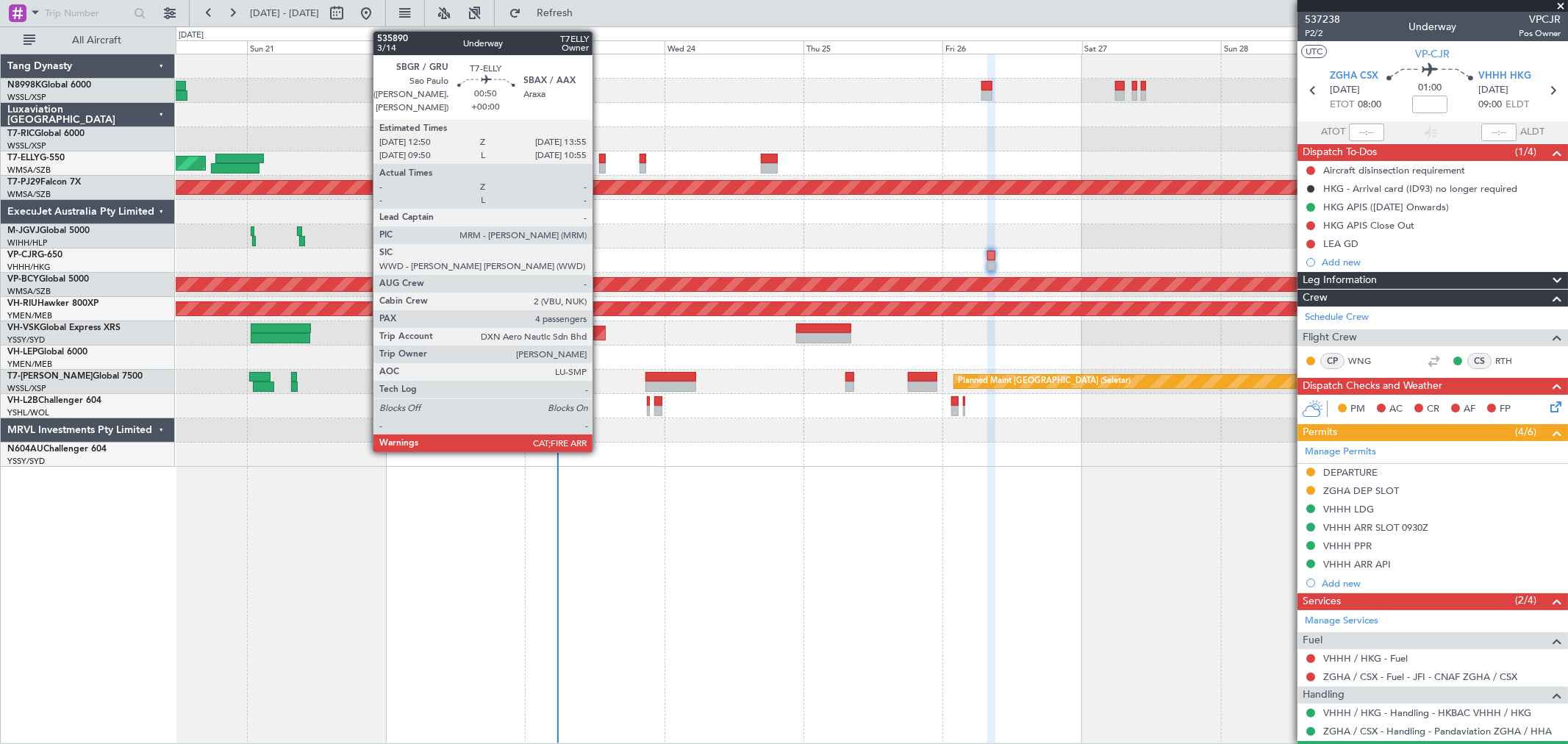
click at [600, 163] on div at bounding box center [602, 168] width 7 height 10
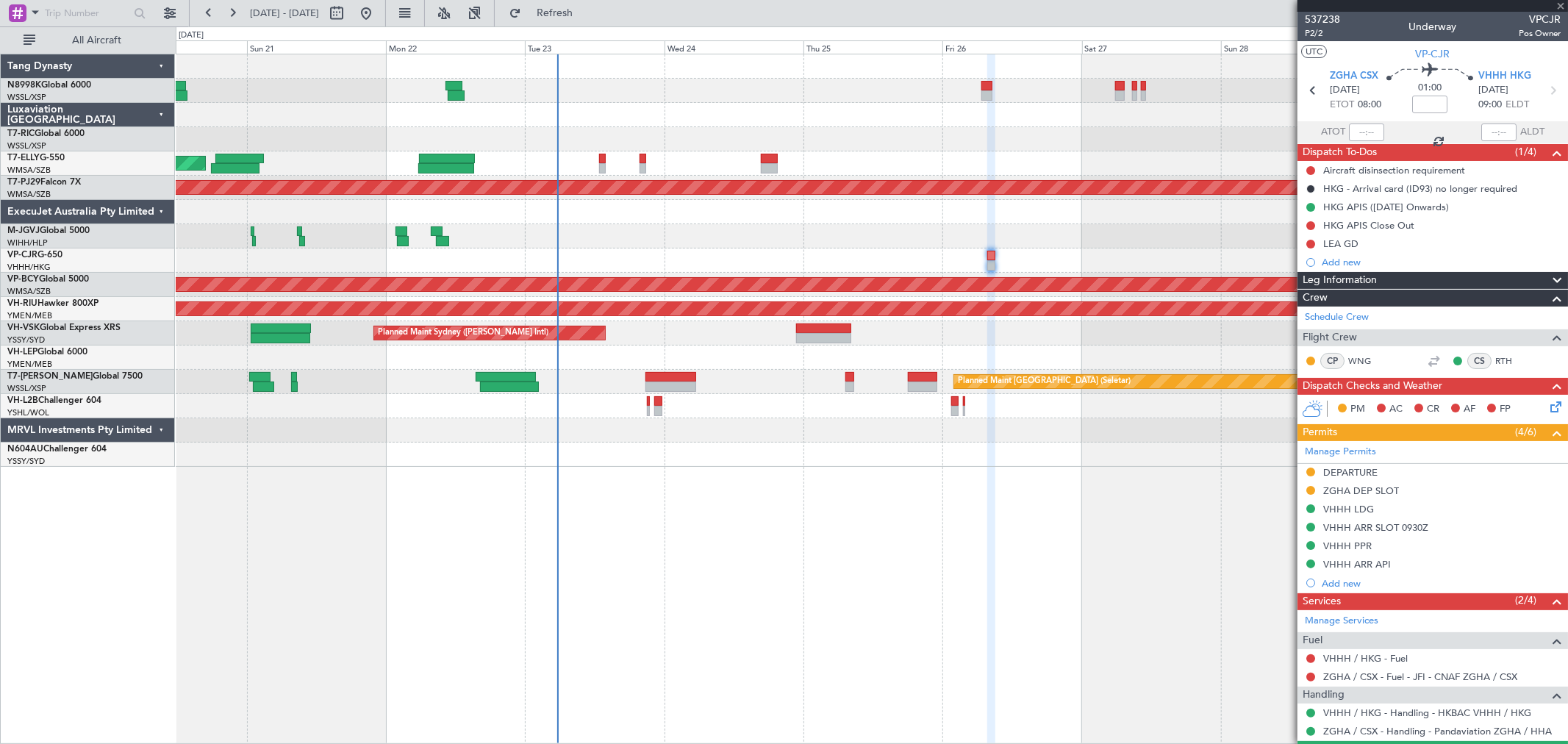
type input "4"
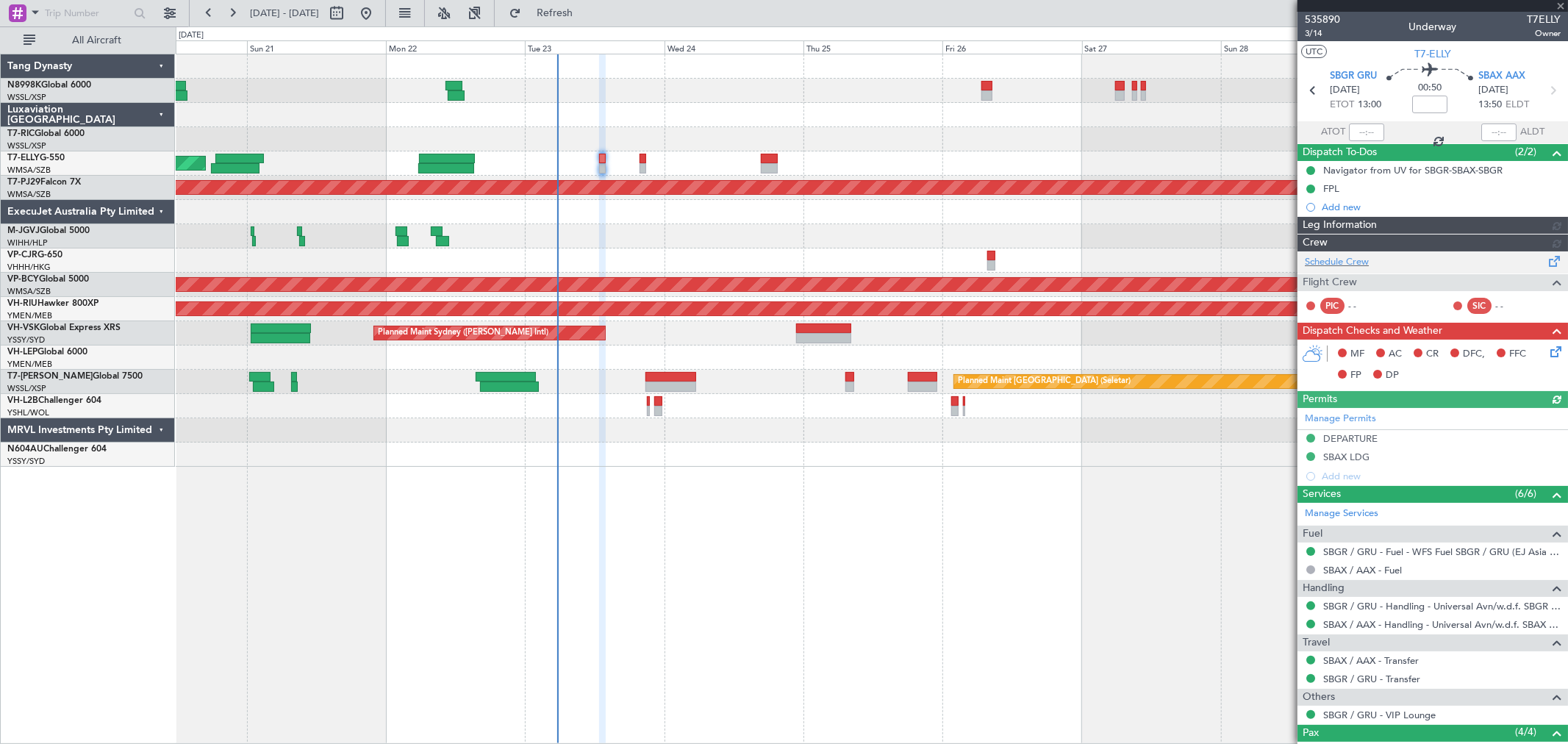
type input "[PERSON_NAME] (KYA)"
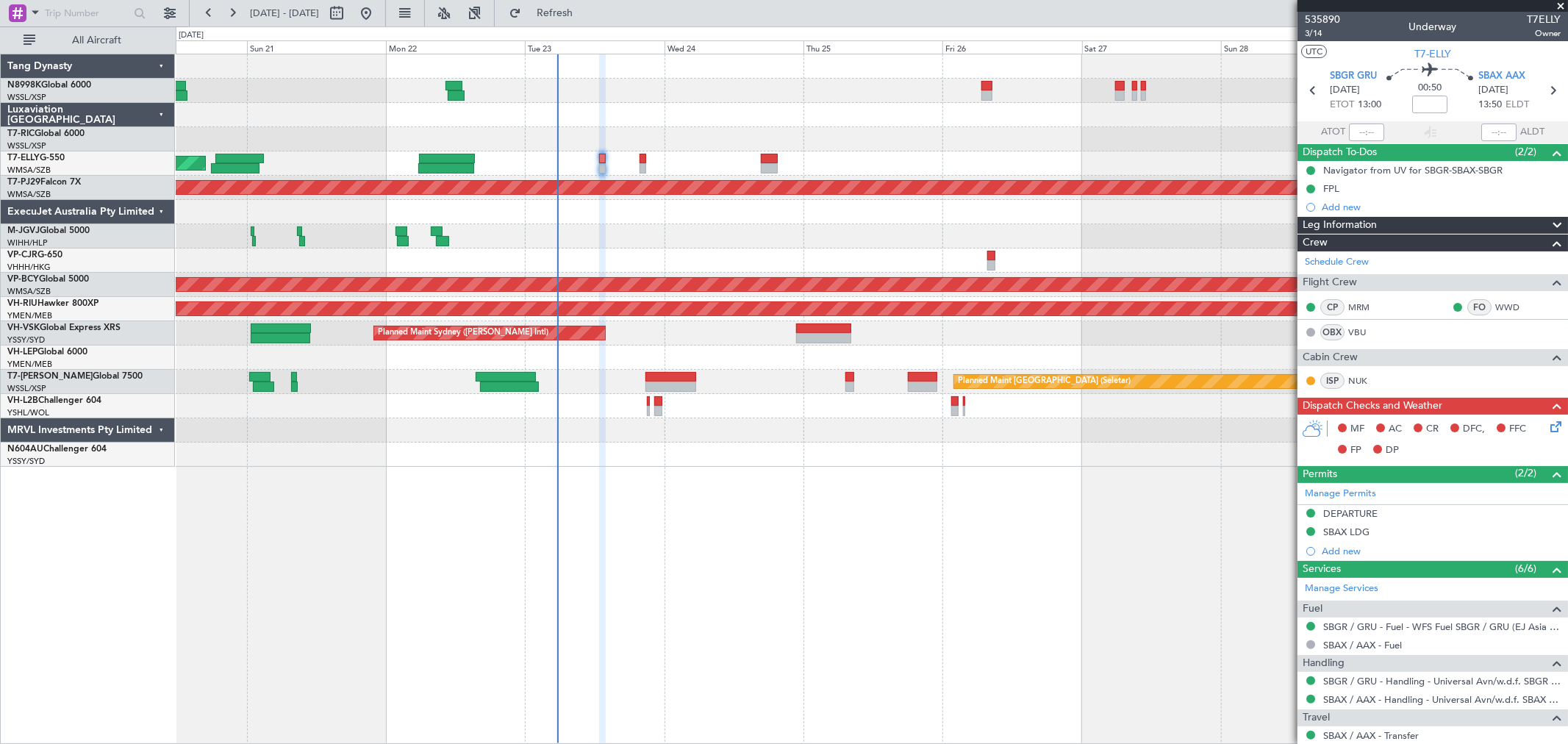
click at [1547, 423] on icon at bounding box center [1553, 424] width 12 height 12
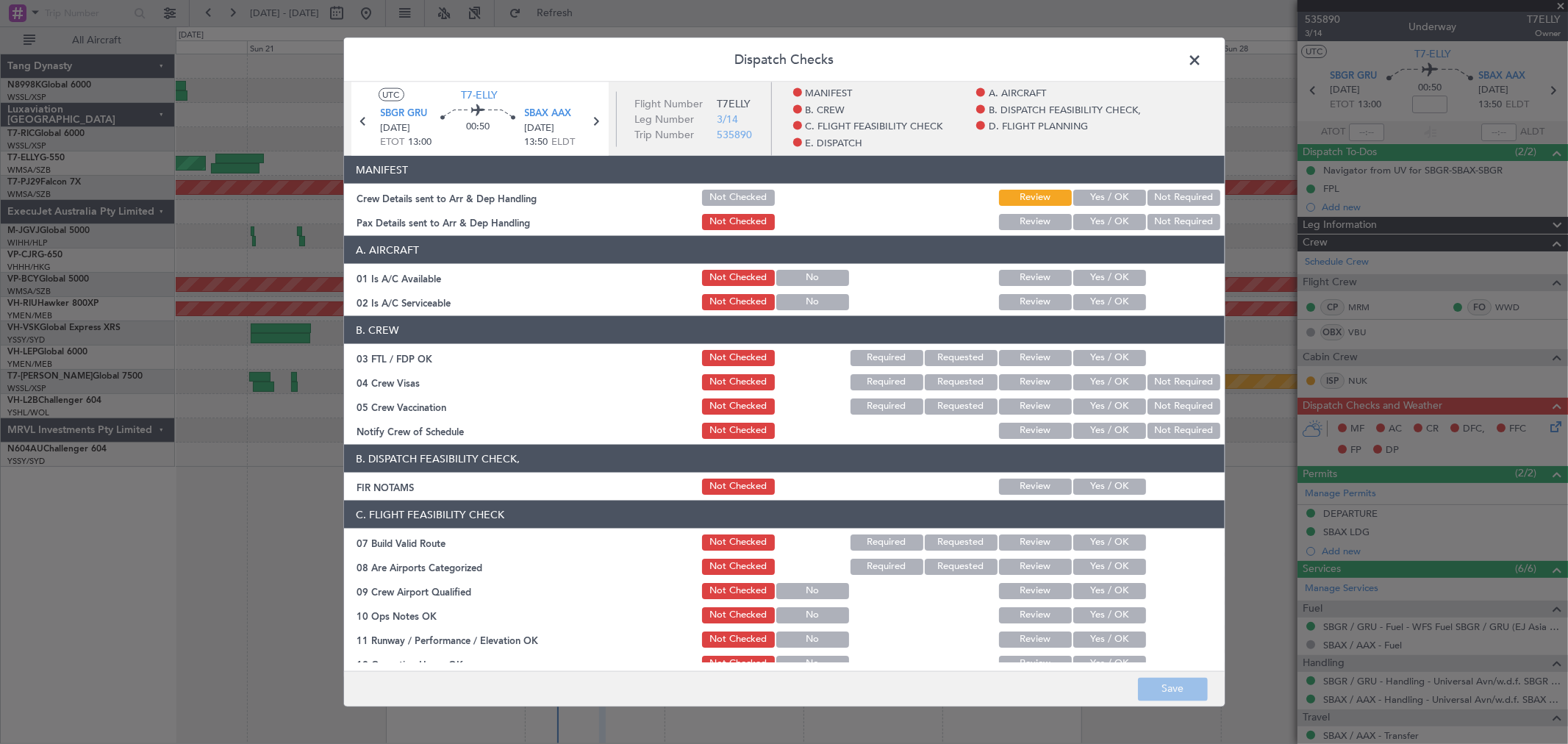
click at [1107, 201] on button "Yes / OK" at bounding box center [1109, 198] width 73 height 16
click at [1101, 218] on button "Yes / OK" at bounding box center [1109, 222] width 73 height 16
click at [1100, 270] on section "A. AIRCRAFT 01 Is A/C Available Not Checked No Review Yes / OK 02 Is A/C Servic…" at bounding box center [784, 274] width 881 height 77
click at [1100, 278] on button "Yes / OK" at bounding box center [1109, 278] width 73 height 16
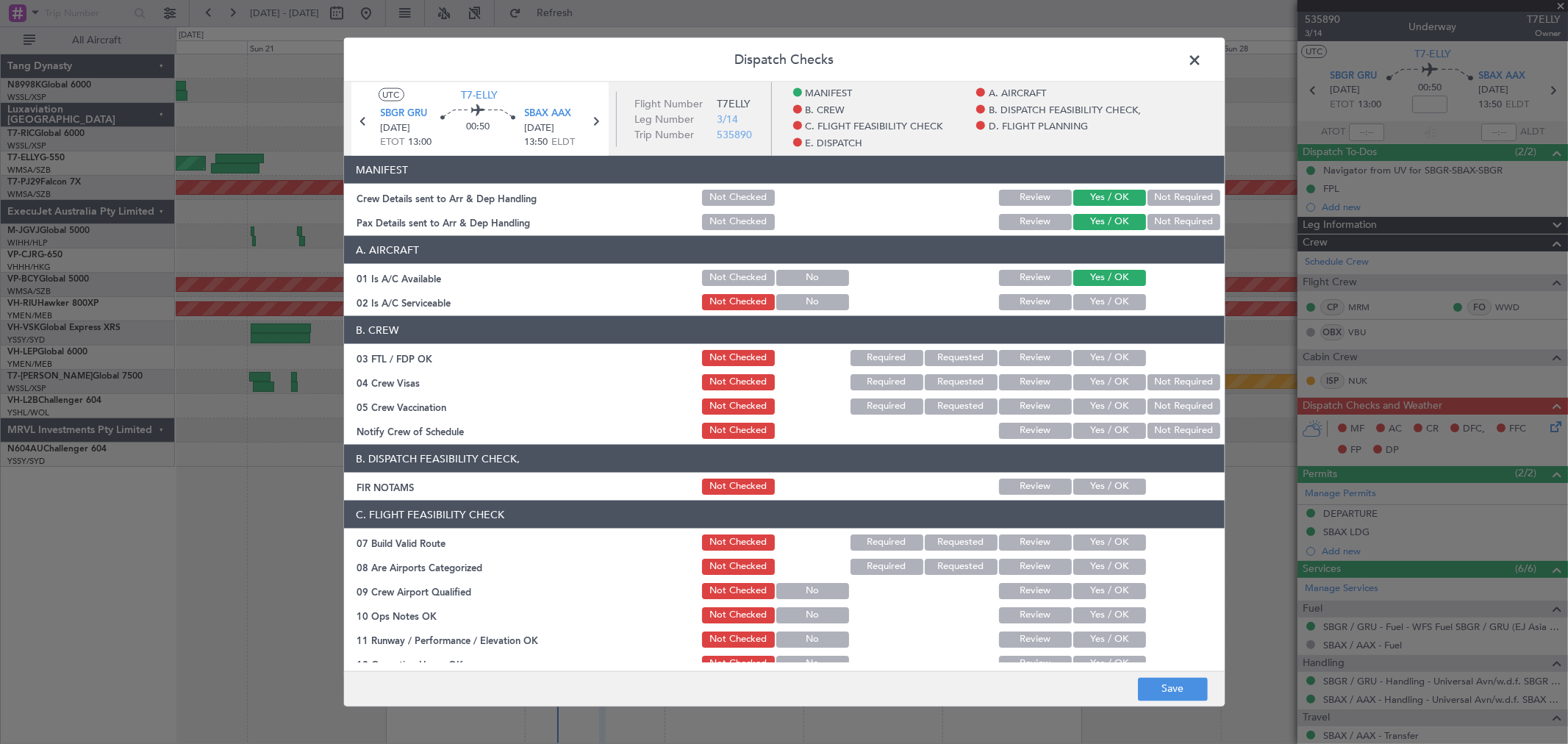
click at [1100, 296] on button "Yes / OK" at bounding box center [1109, 302] width 73 height 16
click at [1113, 355] on button "Yes / OK" at bounding box center [1109, 358] width 73 height 16
click at [1106, 383] on button "Yes / OK" at bounding box center [1109, 382] width 73 height 16
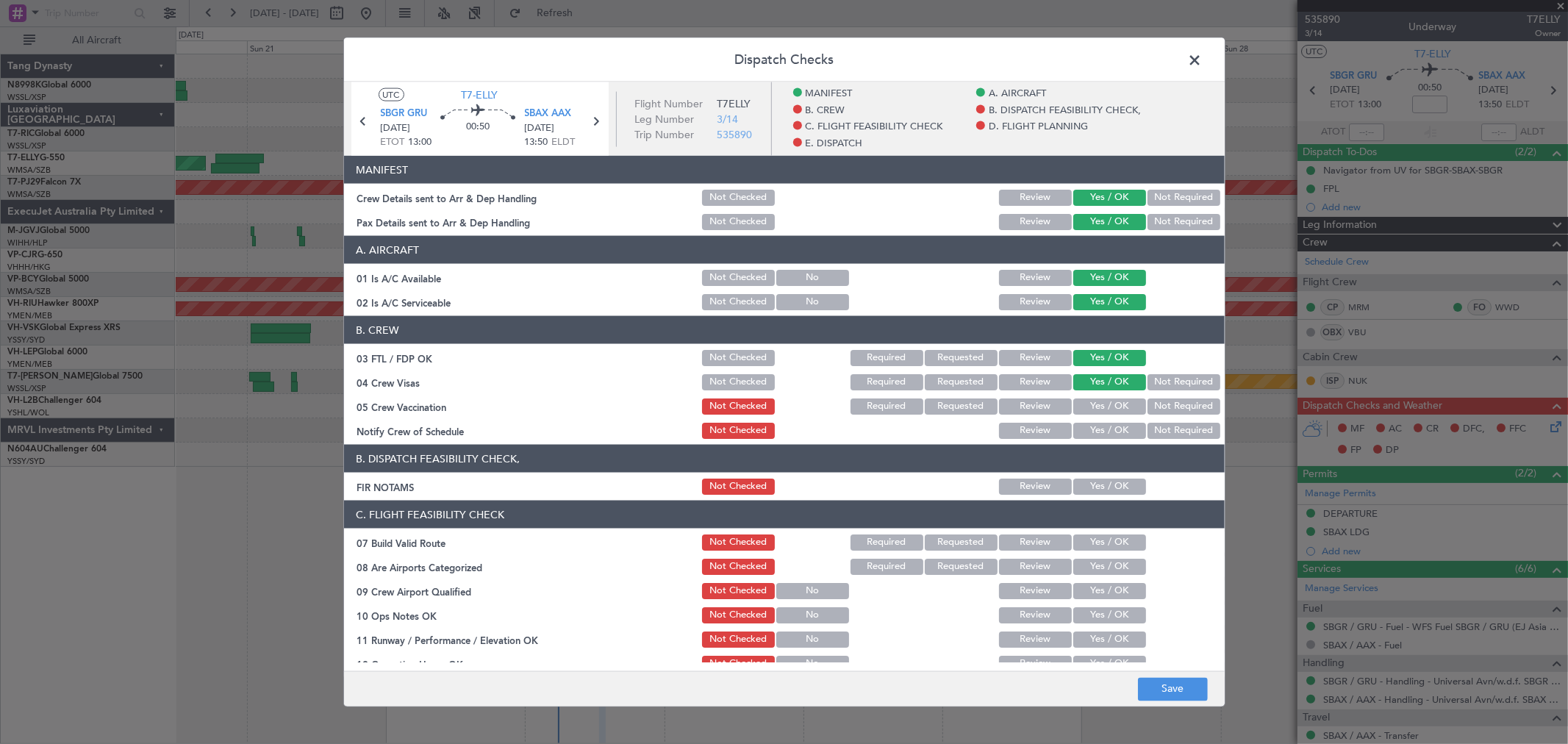
drag, startPoint x: 1105, startPoint y: 399, endPoint x: 1105, endPoint y: 412, distance: 13.0
click at [1105, 400] on button "Yes / OK" at bounding box center [1109, 406] width 73 height 16
drag, startPoint x: 1104, startPoint y: 414, endPoint x: 1103, endPoint y: 425, distance: 11.0
click at [1104, 415] on div "Yes / OK" at bounding box center [1108, 406] width 74 height 21
drag, startPoint x: 1103, startPoint y: 425, endPoint x: 1107, endPoint y: 437, distance: 12.6
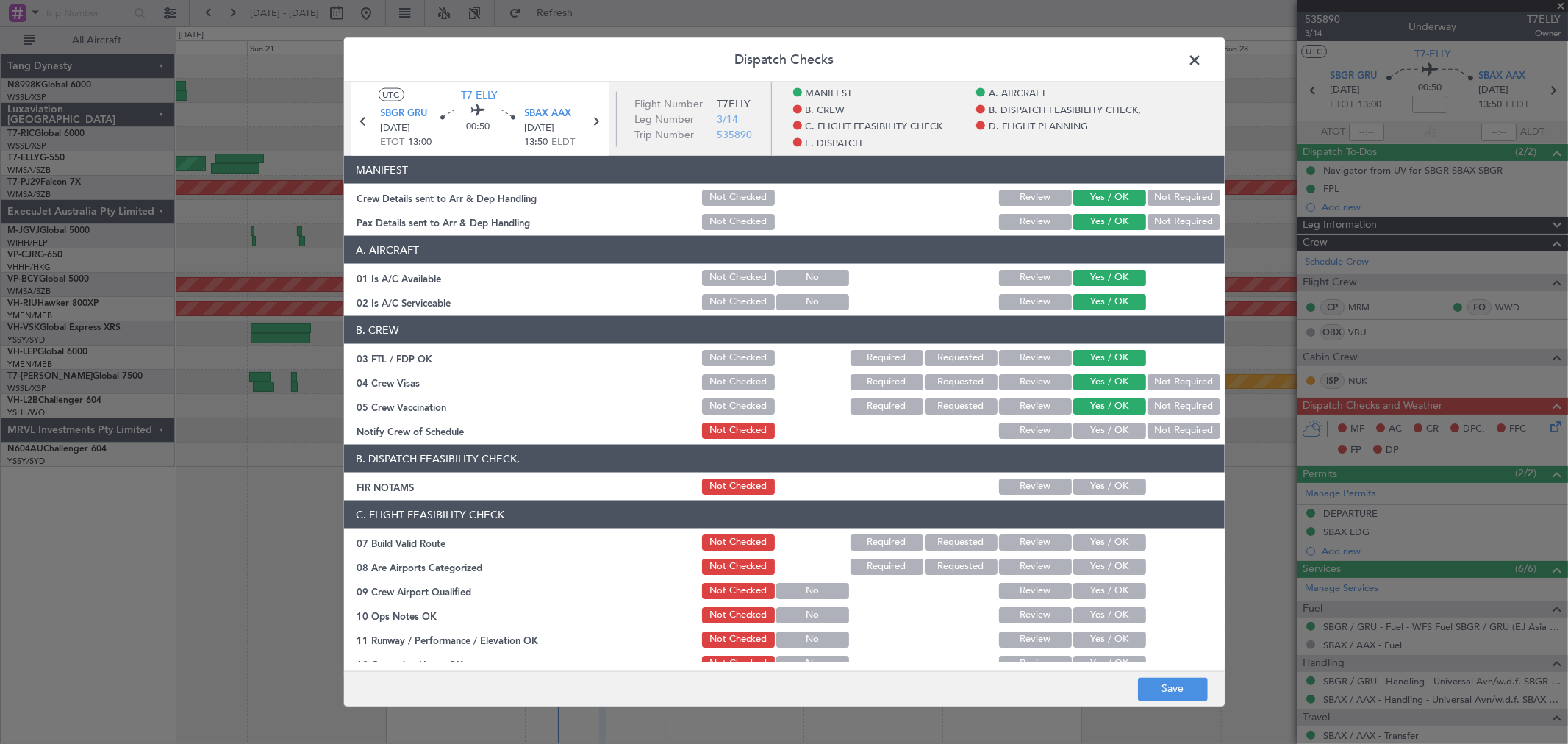
click at [1103, 426] on button "Yes / OK" at bounding box center [1109, 431] width 73 height 16
click at [1116, 480] on button "Yes / OK" at bounding box center [1109, 487] width 73 height 16
click at [1104, 532] on section "C. FLIGHT FEASIBILITY CHECK 07 Build Valid Route Not Checked Required Requested…" at bounding box center [784, 696] width 881 height 392
click at [1105, 556] on div "Yes / OK" at bounding box center [1108, 566] width 74 height 21
click at [1110, 548] on button "Yes / OK" at bounding box center [1109, 543] width 73 height 16
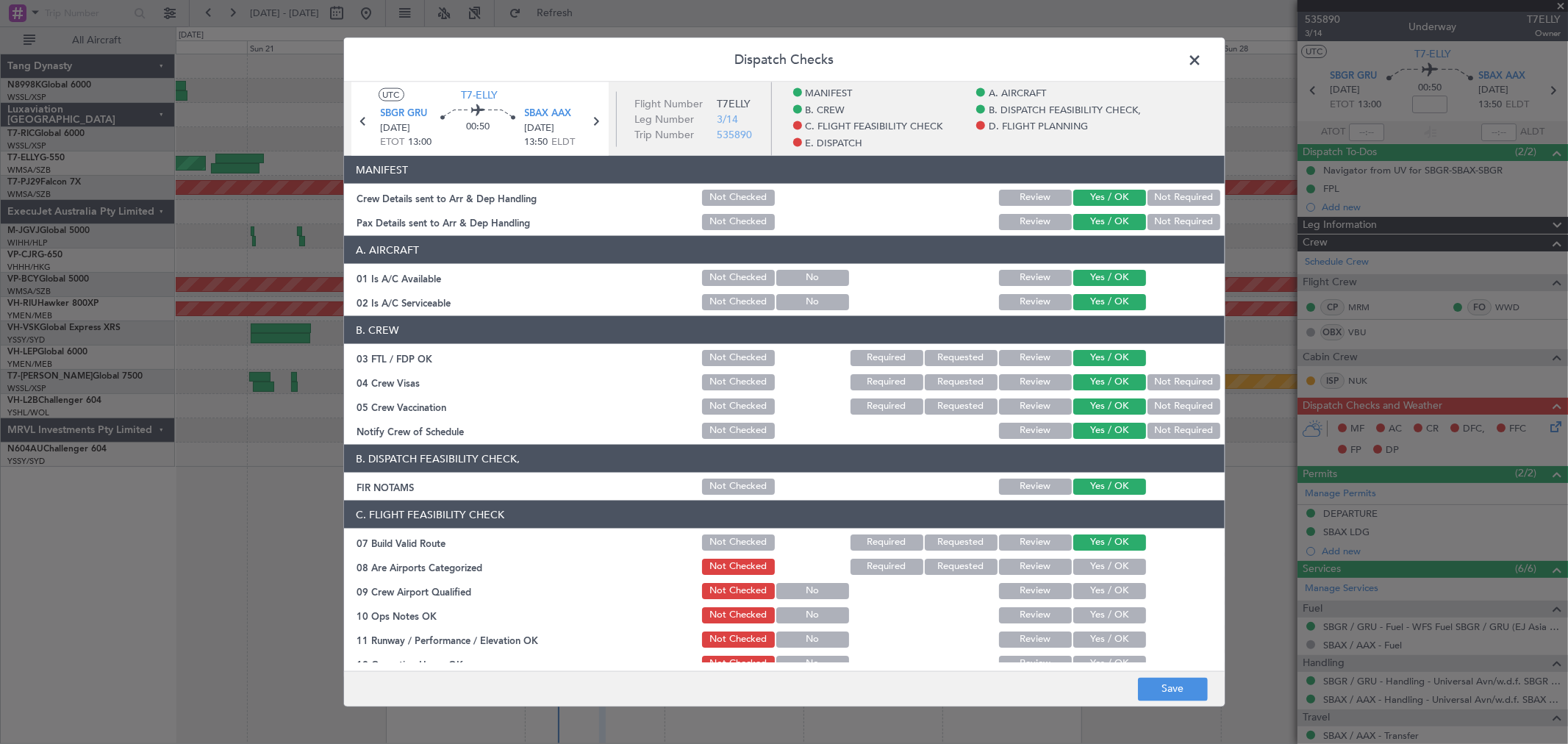
drag, startPoint x: 1106, startPoint y: 574, endPoint x: 1106, endPoint y: 586, distance: 12.0
click at [1106, 577] on section "C. FLIGHT FEASIBILITY CHECK 07 Build Valid Route Not Checked Required Requested…" at bounding box center [784, 696] width 881 height 392
drag, startPoint x: 1106, startPoint y: 588, endPoint x: 1107, endPoint y: 607, distance: 19.0
click at [1107, 593] on button "Yes / OK" at bounding box center [1109, 591] width 73 height 16
drag, startPoint x: 1107, startPoint y: 607, endPoint x: 1107, endPoint y: 636, distance: 29.0
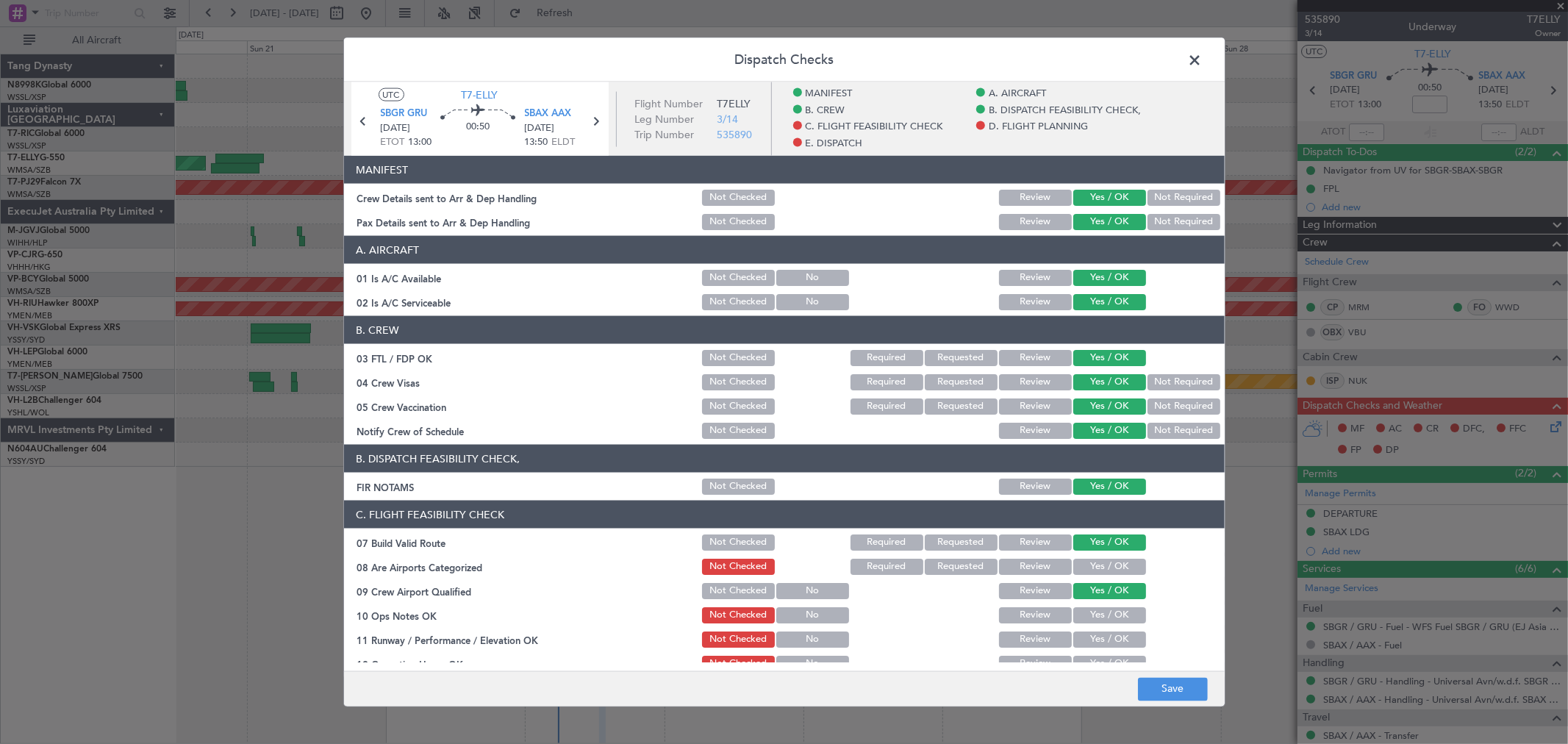
click at [1109, 621] on button "Yes / OK" at bounding box center [1109, 615] width 73 height 16
click at [1107, 636] on button "Yes / OK" at bounding box center [1109, 639] width 73 height 16
click at [1111, 617] on button "Yes / OK" at bounding box center [1109, 615] width 73 height 16
click at [1114, 563] on button "Yes / OK" at bounding box center [1109, 566] width 73 height 16
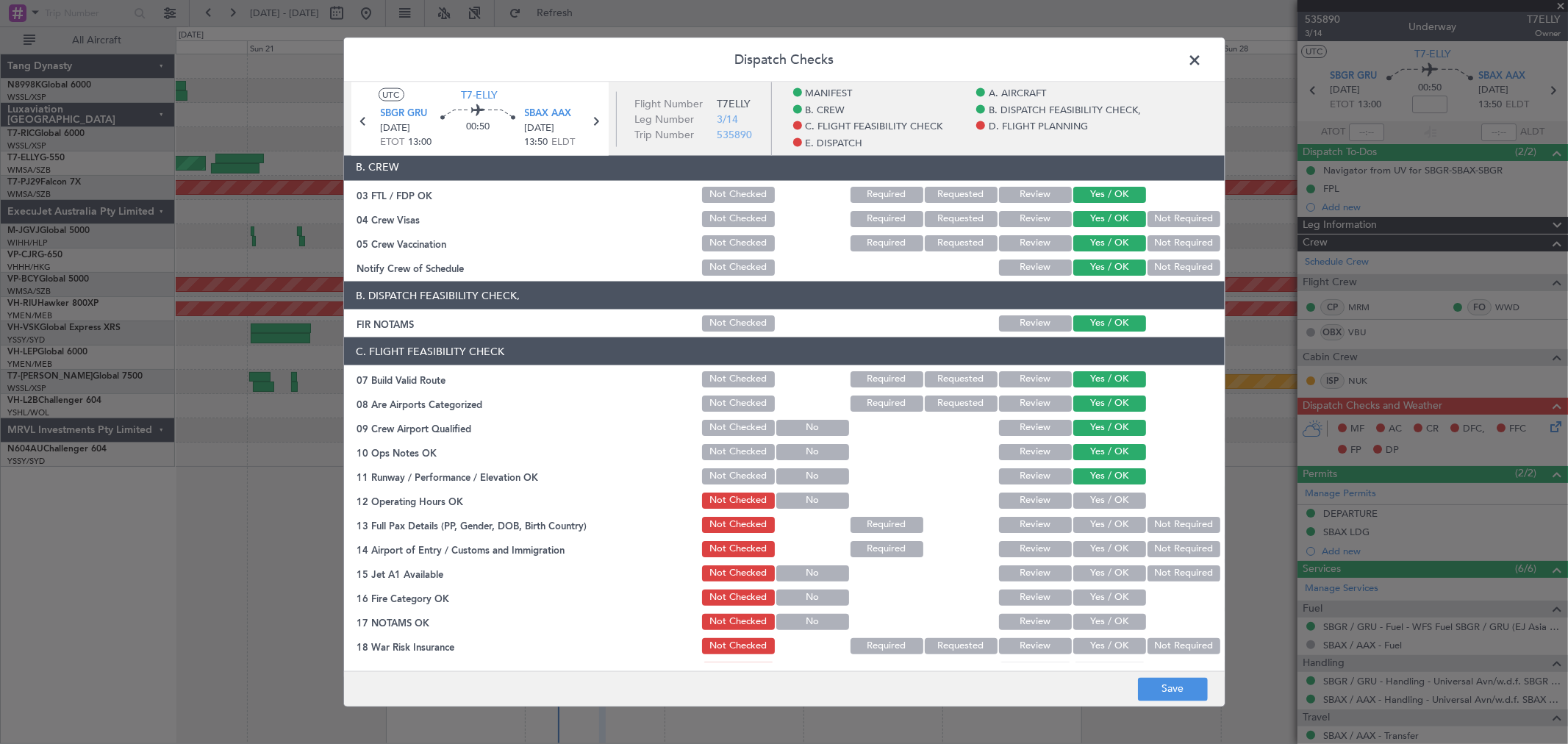
click at [1129, 487] on section "C. FLIGHT FEASIBILITY CHECK 07 Build Valid Route Not Checked Required Requested…" at bounding box center [784, 532] width 881 height 392
click at [1117, 501] on button "Yes / OK" at bounding box center [1109, 501] width 73 height 16
click at [1112, 519] on button "Yes / OK" at bounding box center [1109, 525] width 73 height 16
drag, startPoint x: 1111, startPoint y: 527, endPoint x: 1112, endPoint y: 548, distance: 21.0
click at [1111, 532] on button "Yes / OK" at bounding box center [1109, 525] width 73 height 16
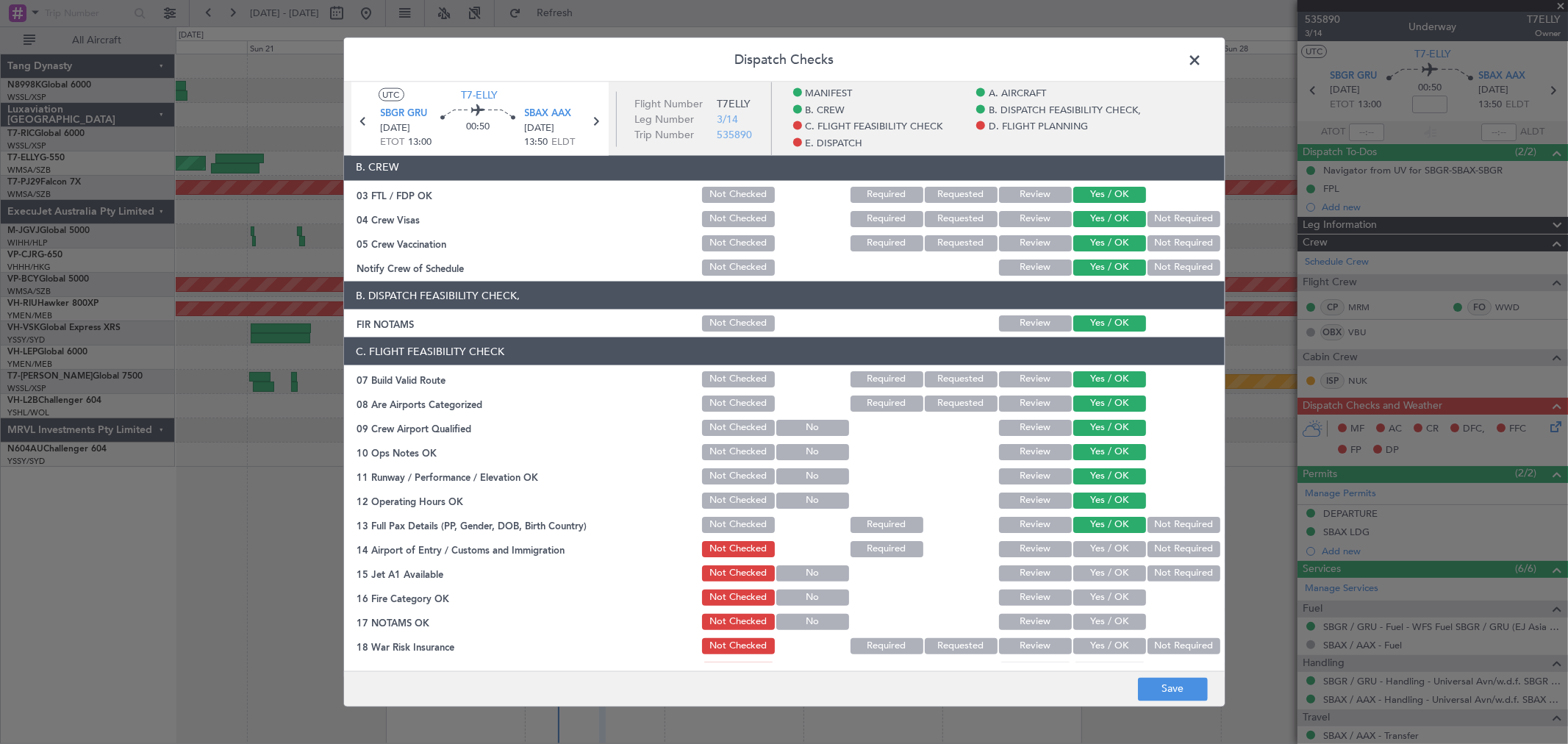
click at [1113, 552] on button "Yes / OK" at bounding box center [1109, 549] width 73 height 16
click at [1115, 567] on section "C. FLIGHT FEASIBILITY CHECK 07 Build Valid Route Not Checked Required Requested…" at bounding box center [784, 532] width 881 height 392
click at [1115, 575] on button "Yes / OK" at bounding box center [1109, 573] width 73 height 16
drag, startPoint x: 1116, startPoint y: 581, endPoint x: 1118, endPoint y: 595, distance: 14.1
click at [1116, 583] on section "C. FLIGHT FEASIBILITY CHECK 07 Build Valid Route Not Checked Required Requested…" at bounding box center [784, 532] width 881 height 392
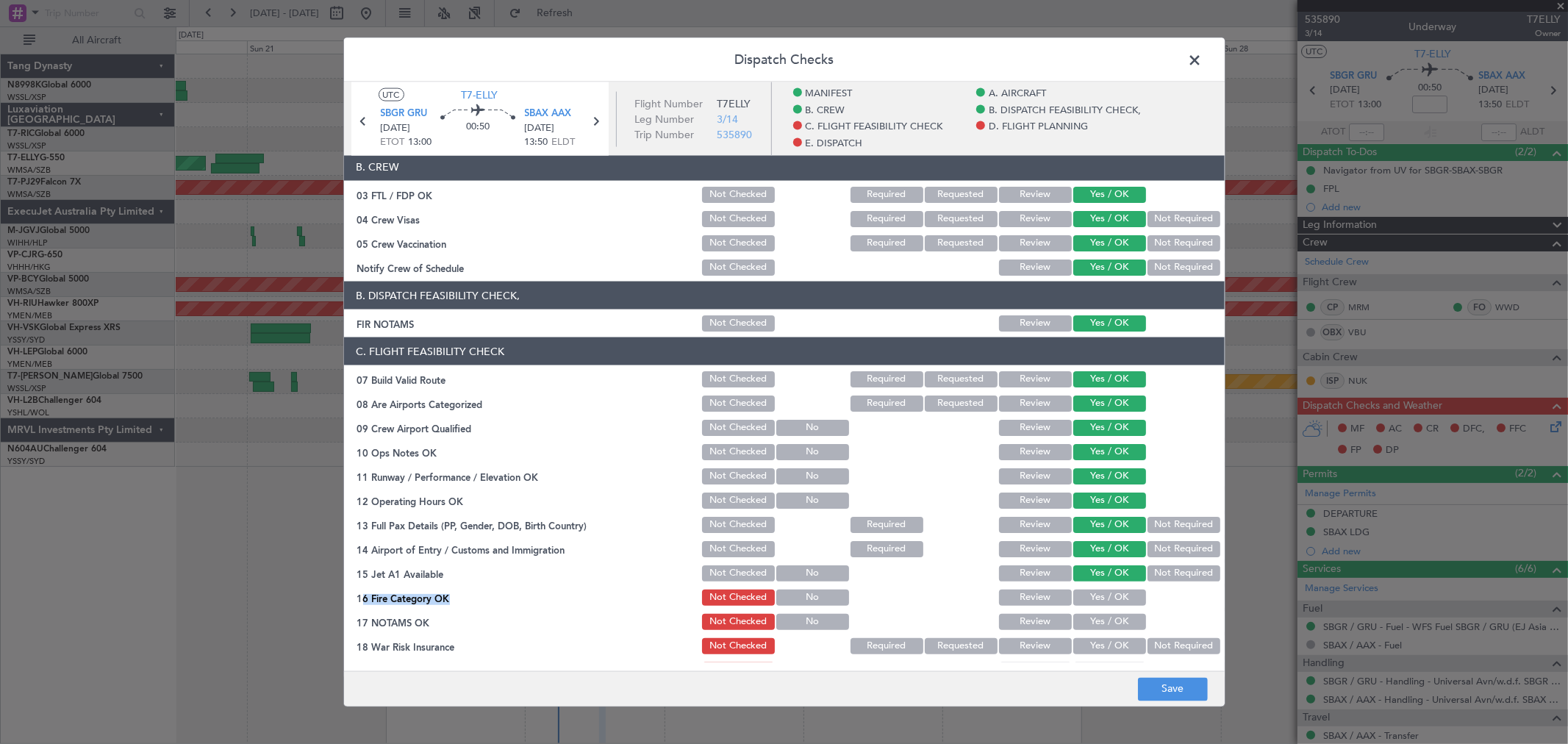
click at [1120, 596] on button "Yes / OK" at bounding box center [1109, 597] width 73 height 16
drag, startPoint x: 1119, startPoint y: 619, endPoint x: 1119, endPoint y: 627, distance: 8.0
click at [1119, 623] on button "Yes / OK" at bounding box center [1109, 622] width 73 height 16
click at [1117, 636] on div "Yes / OK" at bounding box center [1108, 646] width 74 height 21
drag, startPoint x: 1117, startPoint y: 636, endPoint x: 1114, endPoint y: 650, distance: 14.3
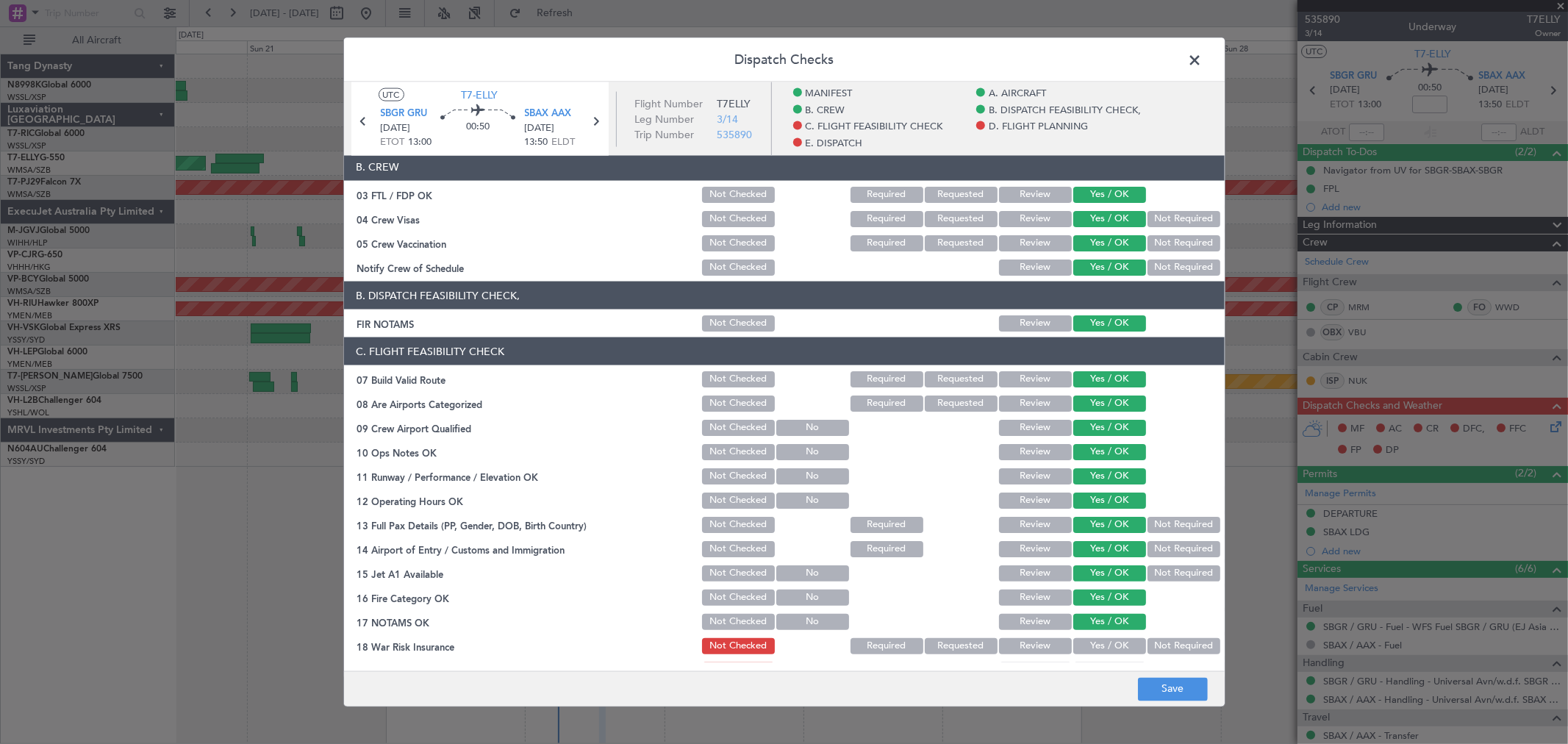
click at [1114, 650] on button "Yes / OK" at bounding box center [1109, 646] width 73 height 16
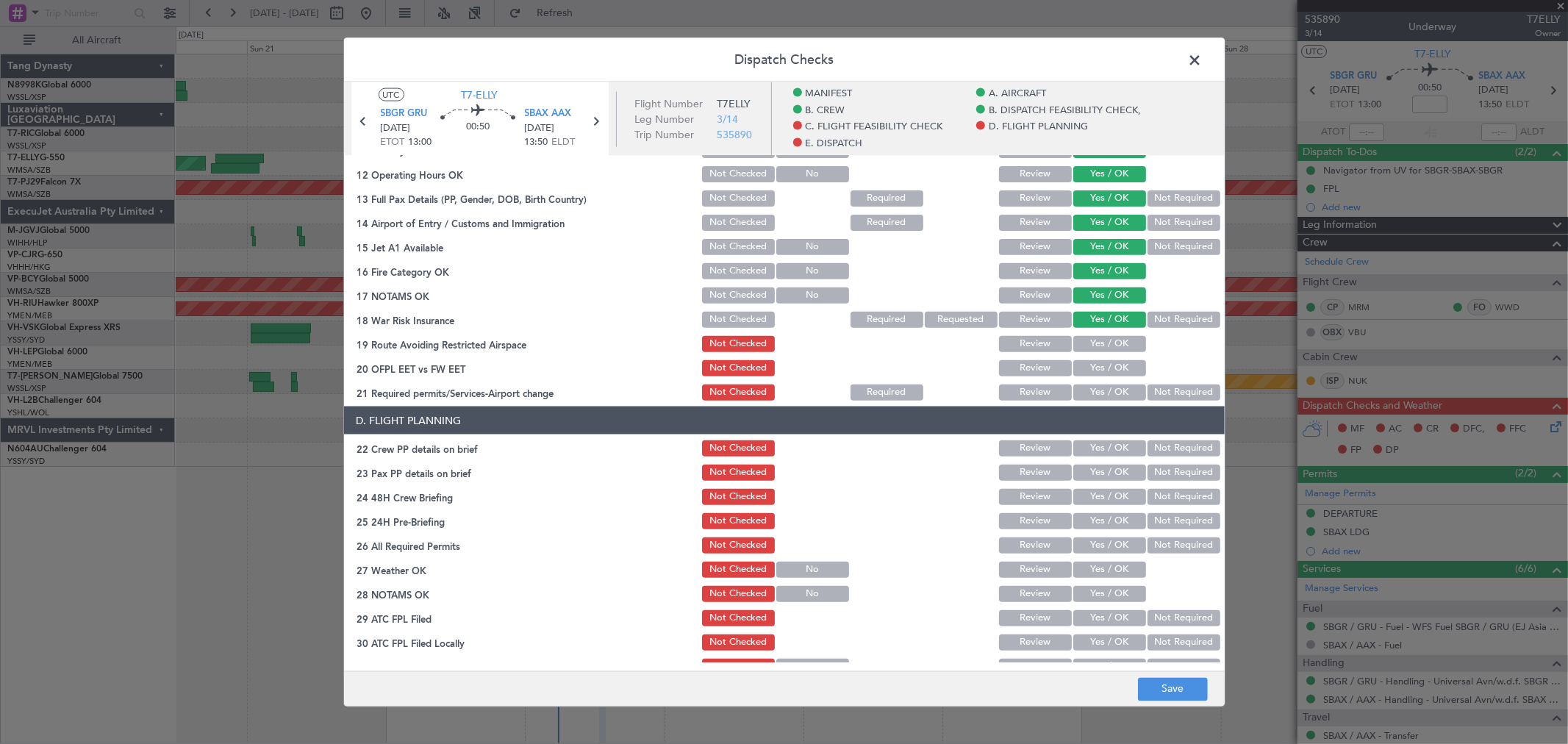
click at [1119, 338] on button "Yes / OK" at bounding box center [1109, 344] width 73 height 16
click at [1106, 361] on button "Yes / OK" at bounding box center [1109, 368] width 73 height 16
click at [1104, 382] on div "Yes / OK" at bounding box center [1108, 392] width 74 height 21
click at [1116, 387] on button "Yes / OK" at bounding box center [1109, 392] width 73 height 16
click at [1110, 447] on button "Yes / OK" at bounding box center [1109, 448] width 73 height 16
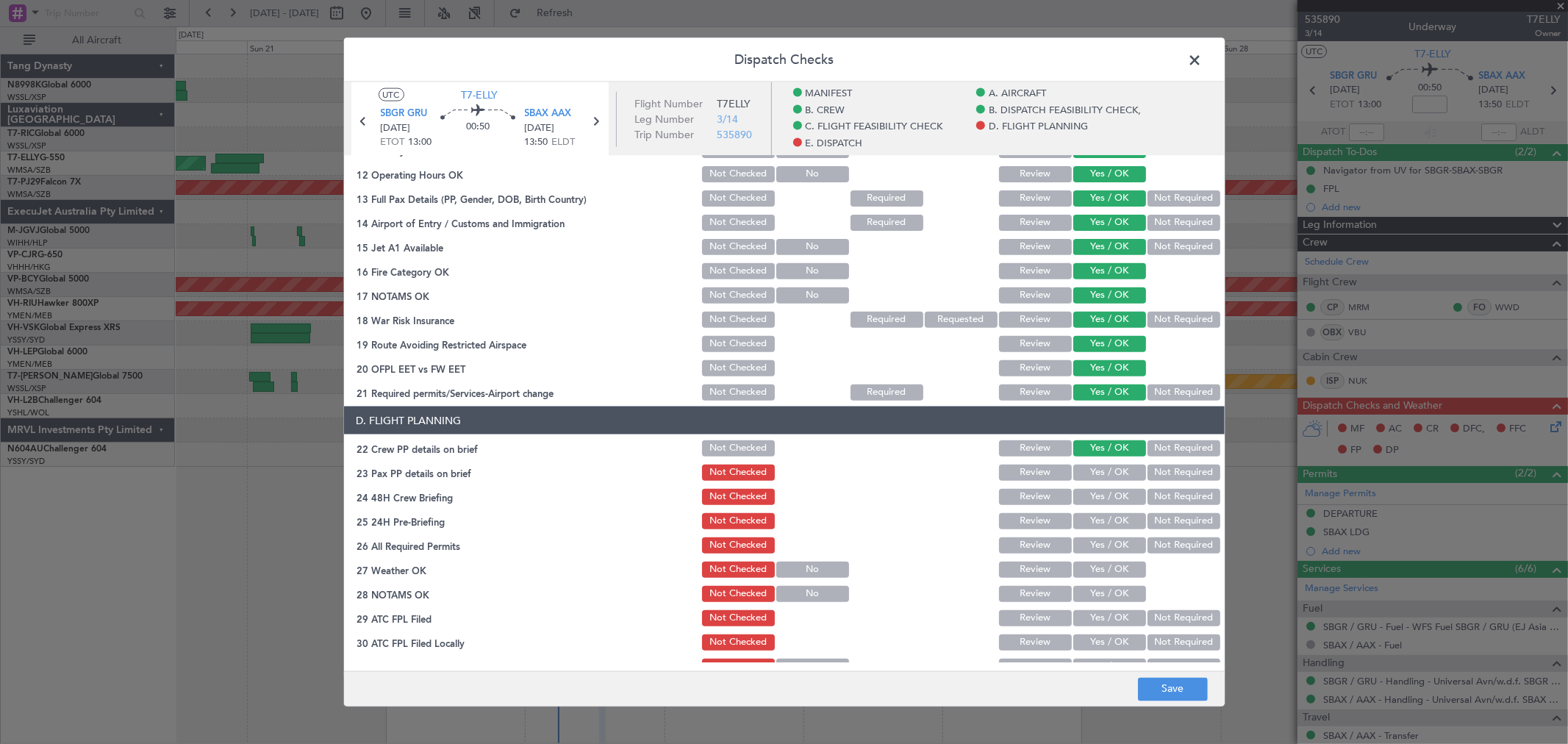
click at [1106, 481] on section "D. FLIGHT PLANNING 22 Crew PP details on brief Not Checked Review Yes / OK Not …" at bounding box center [784, 554] width 881 height 295
click at [1112, 466] on button "Yes / OK" at bounding box center [1109, 473] width 73 height 16
click at [1155, 493] on button "Not Required" at bounding box center [1184, 497] width 73 height 16
click at [1100, 521] on button "Yes / OK" at bounding box center [1109, 521] width 73 height 16
click at [1105, 549] on button "Yes / OK" at bounding box center [1109, 546] width 73 height 16
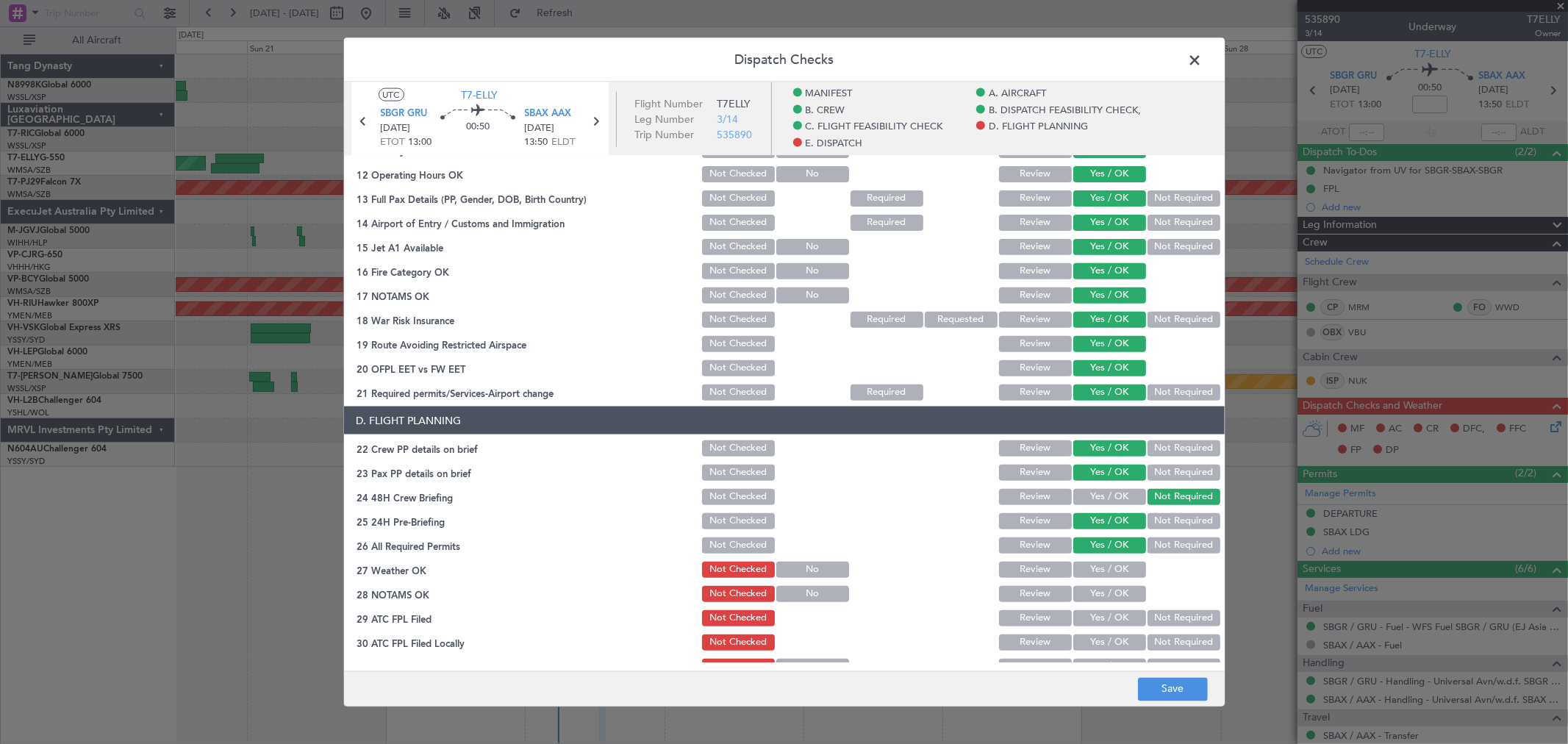
click at [1103, 559] on section "D. FLIGHT PLANNING 22 Crew PP details on brief Not Checked Review Yes / OK Not …" at bounding box center [784, 554] width 881 height 295
click at [1103, 570] on button "Yes / OK" at bounding box center [1109, 569] width 73 height 16
click at [1103, 586] on div "Yes / OK" at bounding box center [1108, 594] width 74 height 21
drag, startPoint x: 1106, startPoint y: 602, endPoint x: 1099, endPoint y: 619, distance: 18.4
click at [1106, 603] on section "D. FLIGHT PLANNING 22 Crew PP details on brief Not Checked Review Yes / OK Not …" at bounding box center [784, 554] width 881 height 295
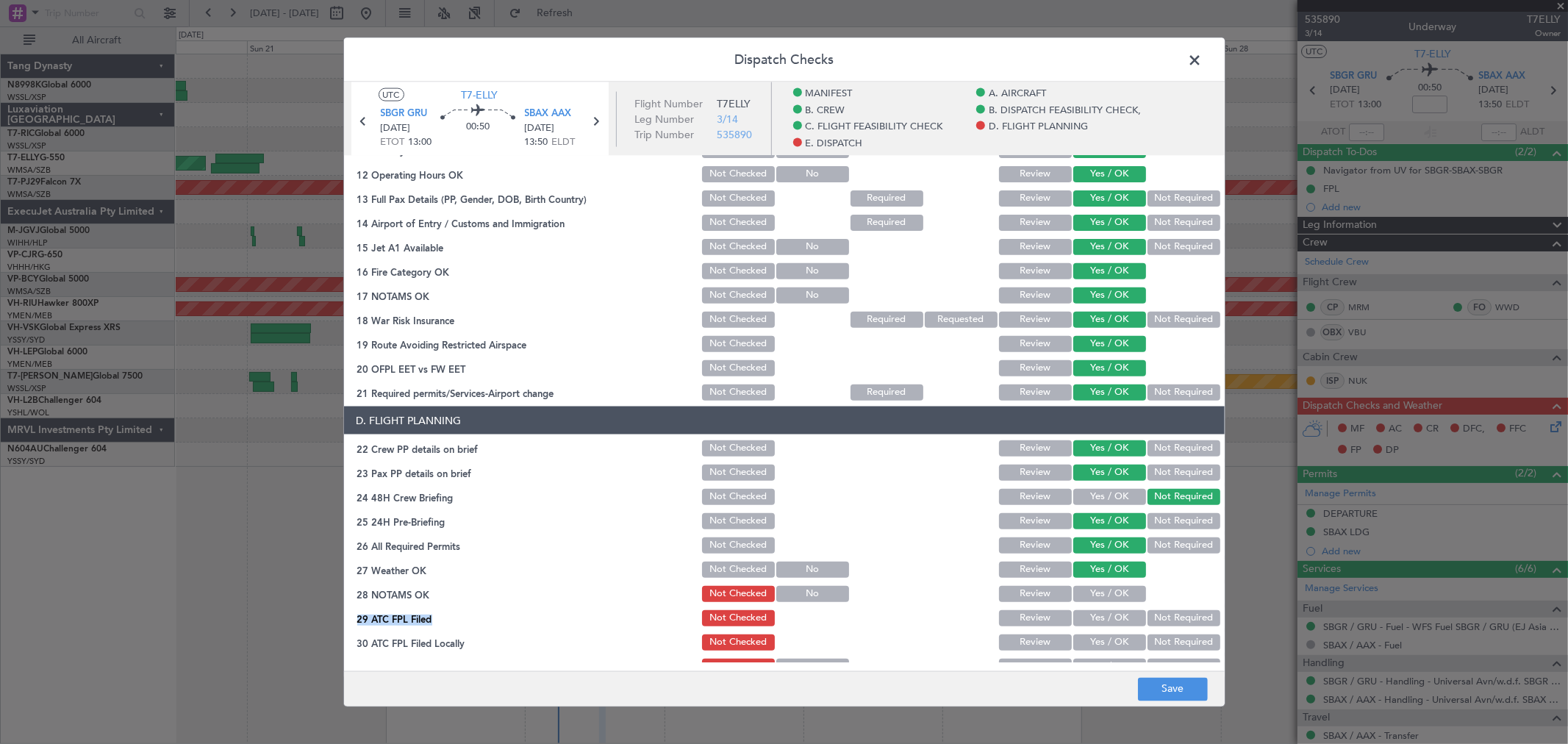
click at [1100, 622] on button "Yes / OK" at bounding box center [1109, 618] width 73 height 16
click at [1097, 635] on button "Yes / OK" at bounding box center [1109, 642] width 73 height 16
click at [1042, 616] on button "Review" at bounding box center [1035, 618] width 73 height 16
click at [1115, 583] on div "Yes / OK" at bounding box center [1108, 594] width 74 height 21
click at [1105, 588] on button "Yes / OK" at bounding box center [1109, 594] width 73 height 16
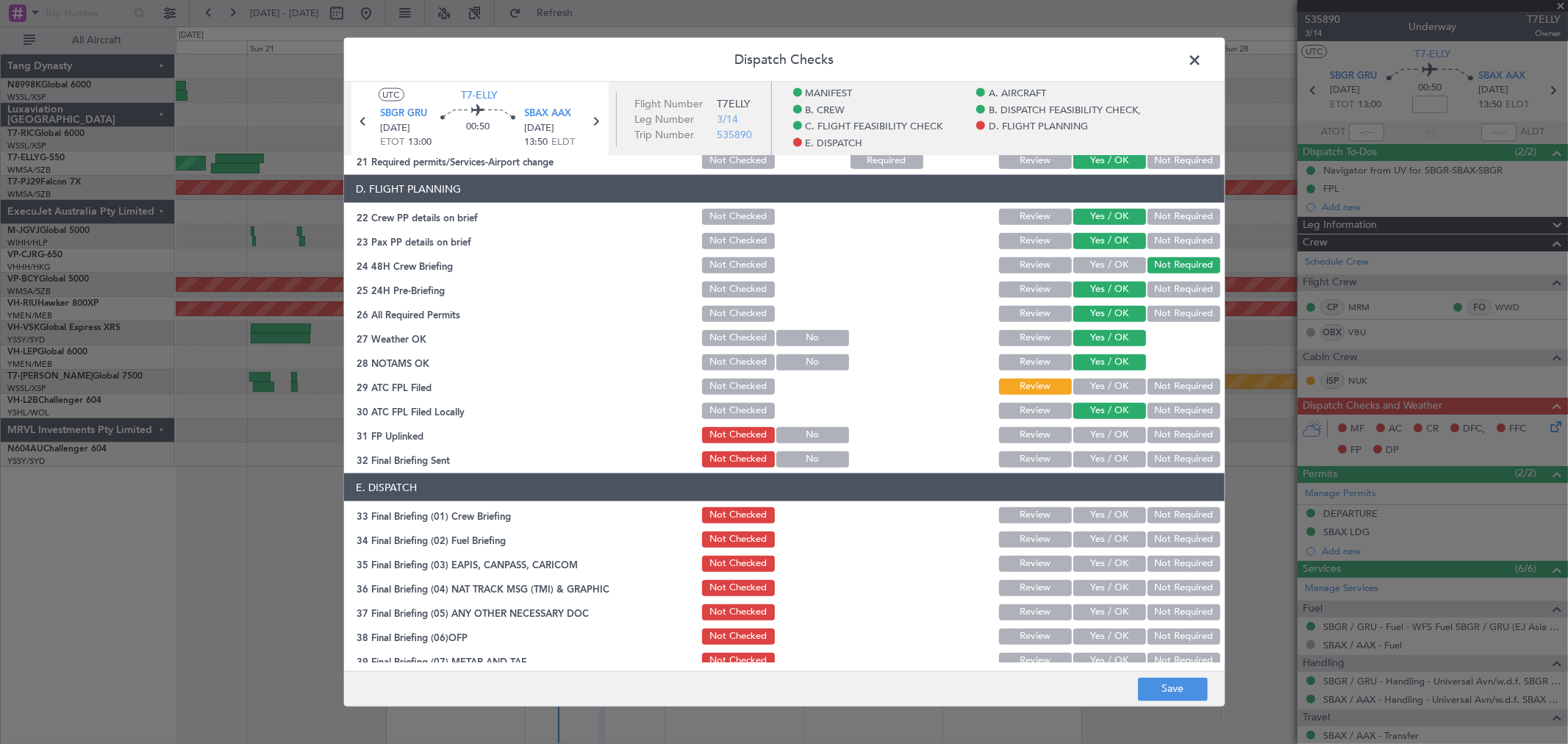
scroll to position [735, 0]
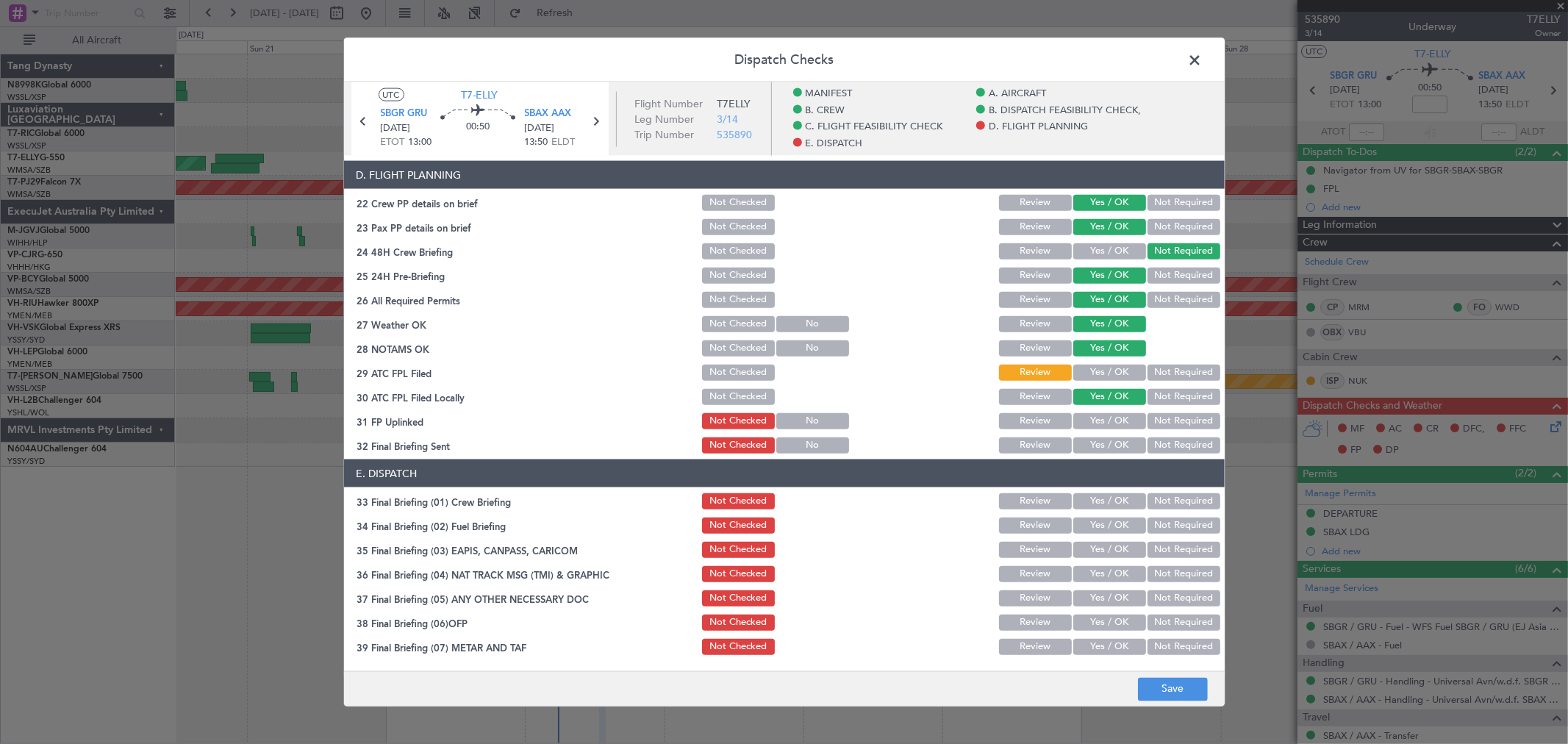
click at [1098, 421] on button "Yes / OK" at bounding box center [1109, 421] width 73 height 16
click at [1100, 444] on button "Yes / OK" at bounding box center [1109, 445] width 73 height 16
click at [1037, 392] on button "Review" at bounding box center [1035, 397] width 73 height 16
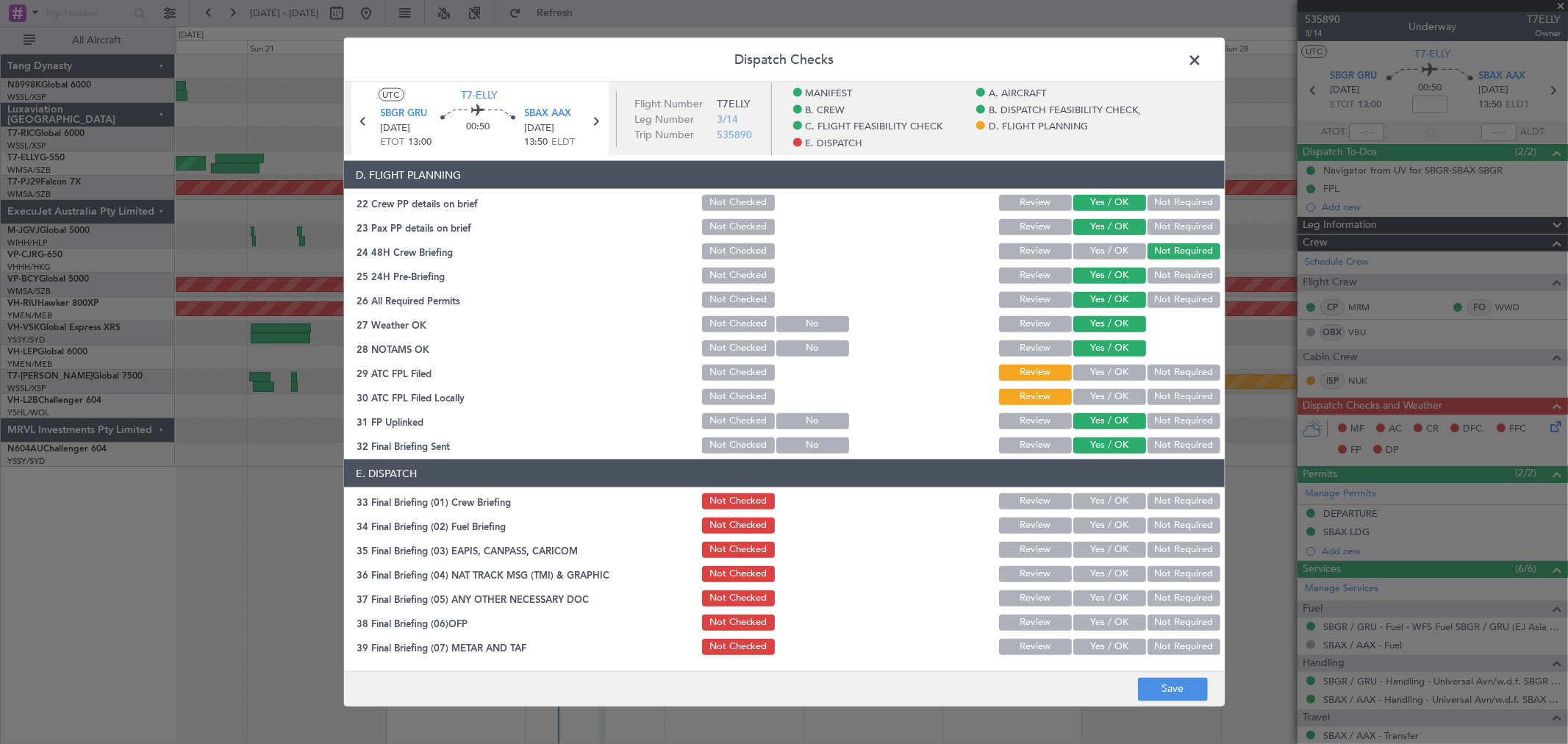
click at [1171, 365] on button "Not Required" at bounding box center [1184, 372] width 73 height 16
click at [1110, 494] on button "Yes / OK" at bounding box center [1109, 501] width 73 height 16
click at [1106, 523] on button "Yes / OK" at bounding box center [1109, 526] width 73 height 16
click at [1170, 543] on button "Not Required" at bounding box center [1184, 550] width 73 height 16
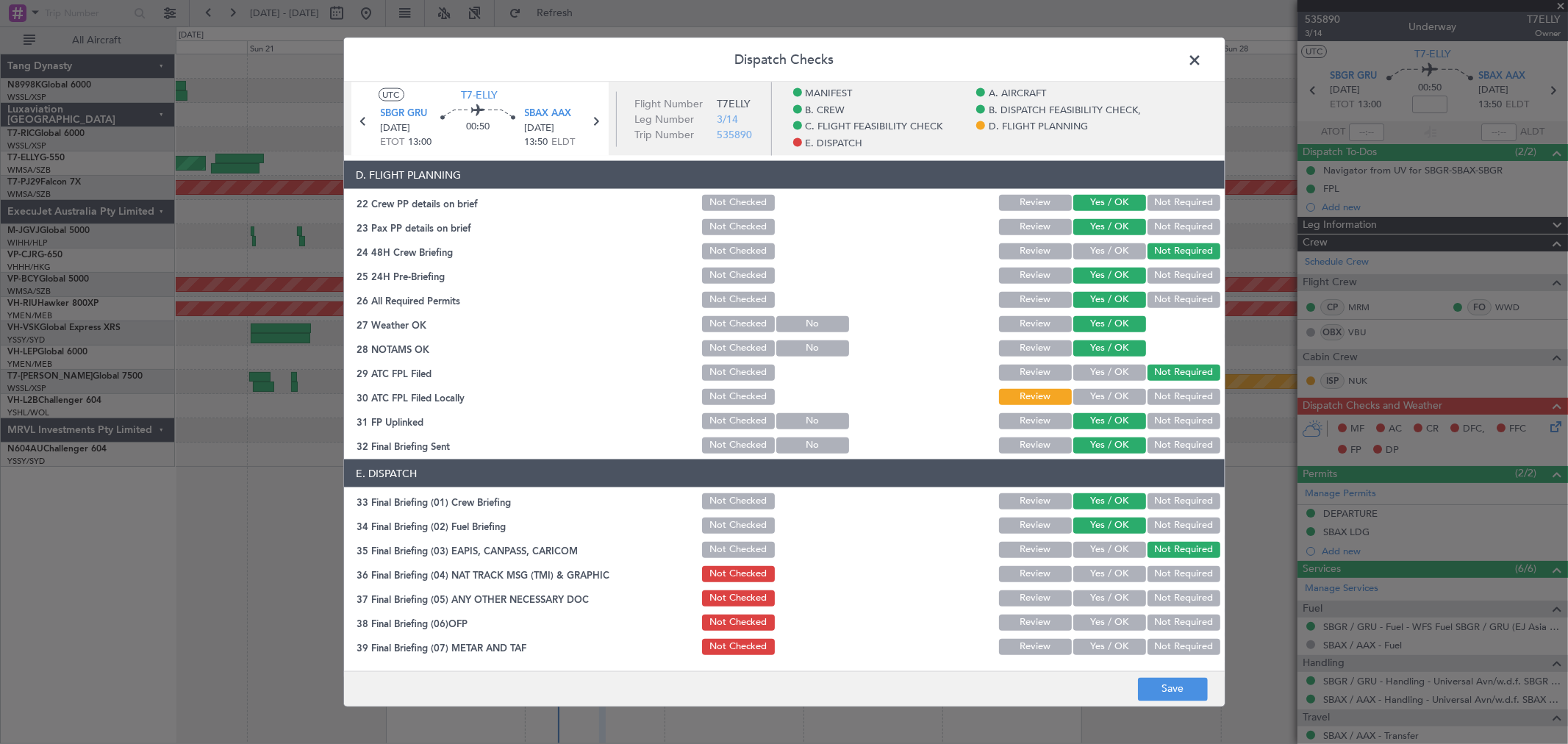
click at [1103, 573] on button "Yes / OK" at bounding box center [1109, 574] width 73 height 16
click at [1098, 599] on button "Yes / OK" at bounding box center [1109, 598] width 73 height 16
click at [1086, 622] on button "Yes / OK" at bounding box center [1109, 622] width 73 height 16
click at [1101, 642] on button "Yes / OK" at bounding box center [1109, 647] width 73 height 16
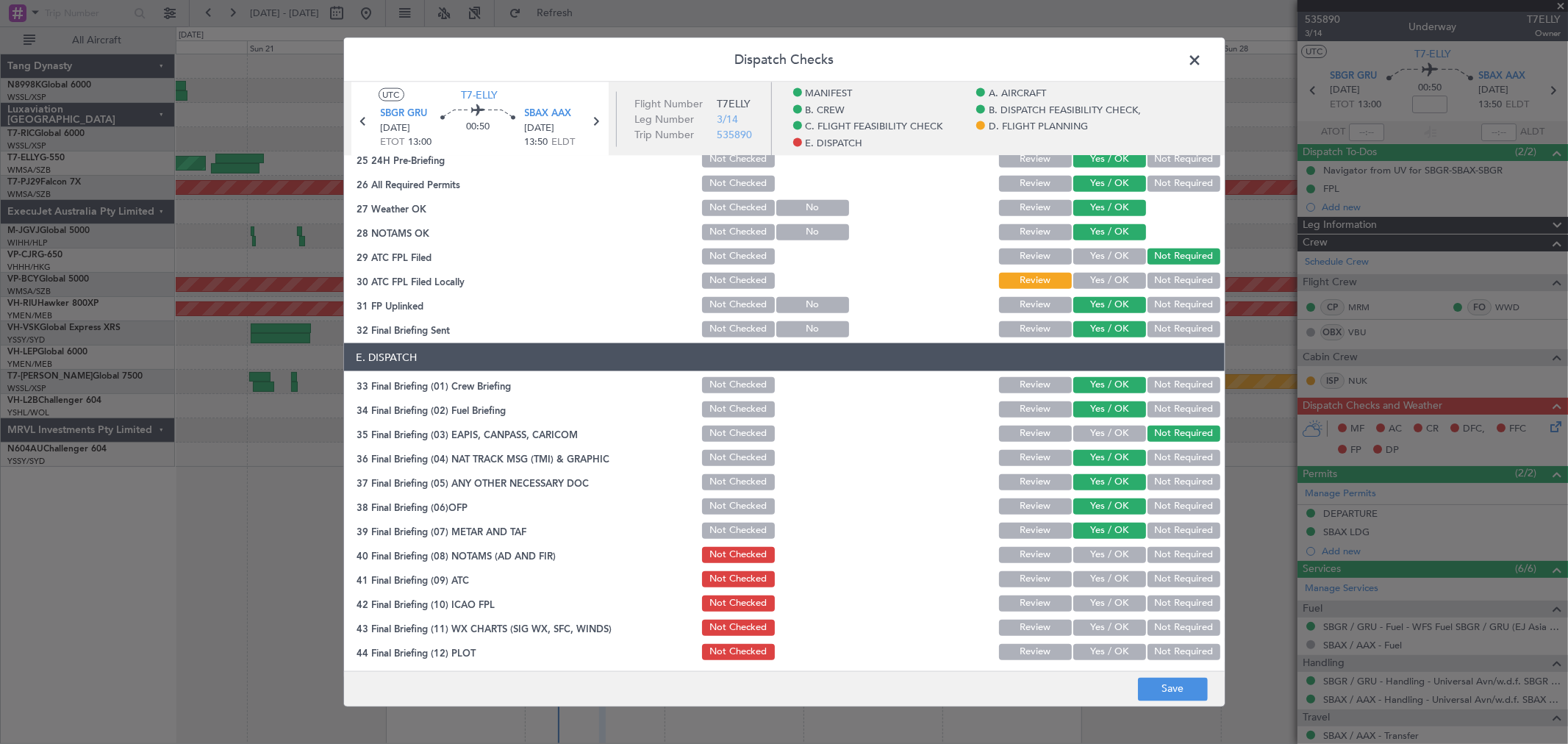
scroll to position [853, 0]
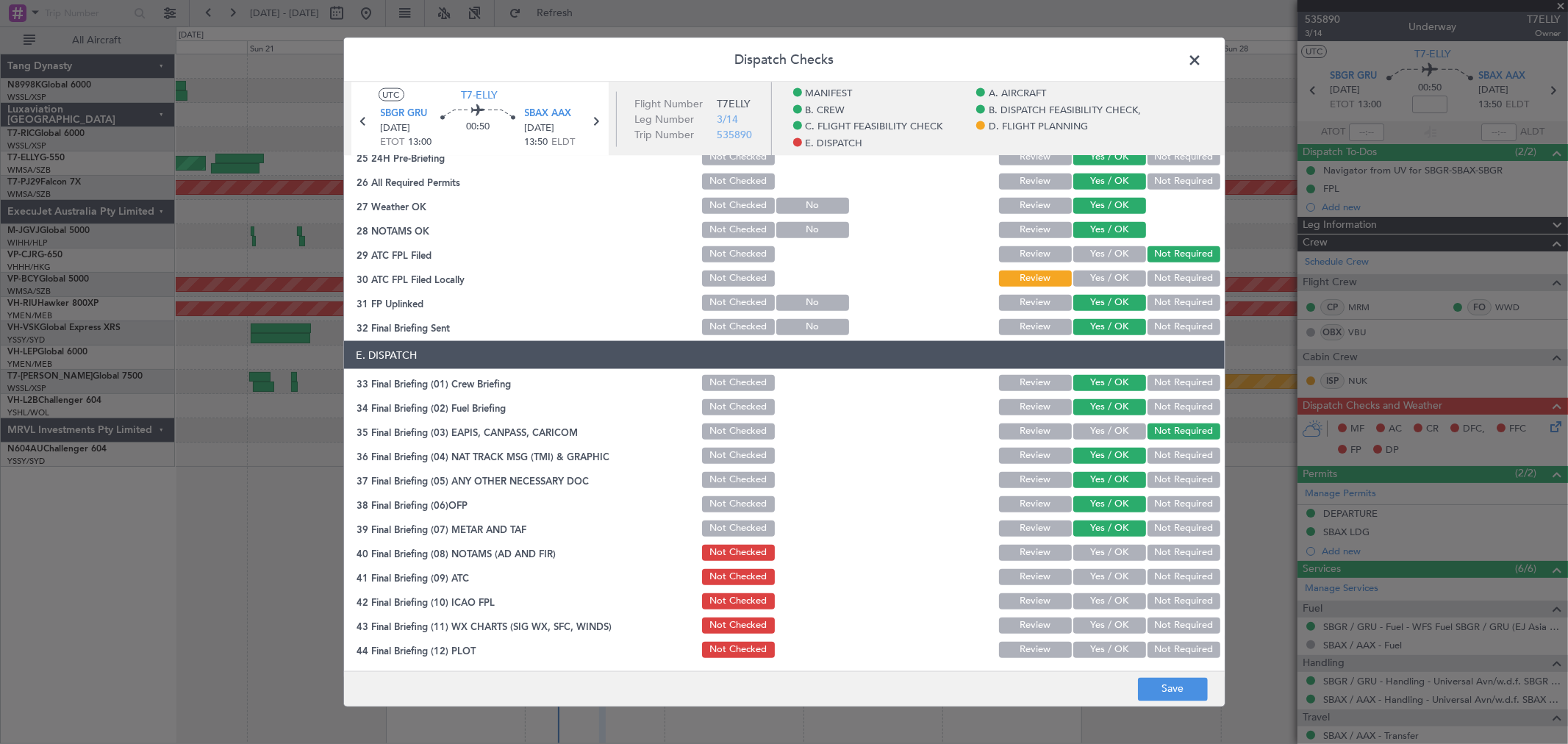
click at [1114, 549] on button "Yes / OK" at bounding box center [1109, 553] width 73 height 16
drag, startPoint x: 1108, startPoint y: 575, endPoint x: 1113, endPoint y: 591, distance: 16.8
click at [1108, 578] on button "Yes / OK" at bounding box center [1109, 577] width 73 height 16
click at [1114, 598] on button "Yes / OK" at bounding box center [1109, 601] width 73 height 16
drag, startPoint x: 1113, startPoint y: 606, endPoint x: 1113, endPoint y: 617, distance: 11.0
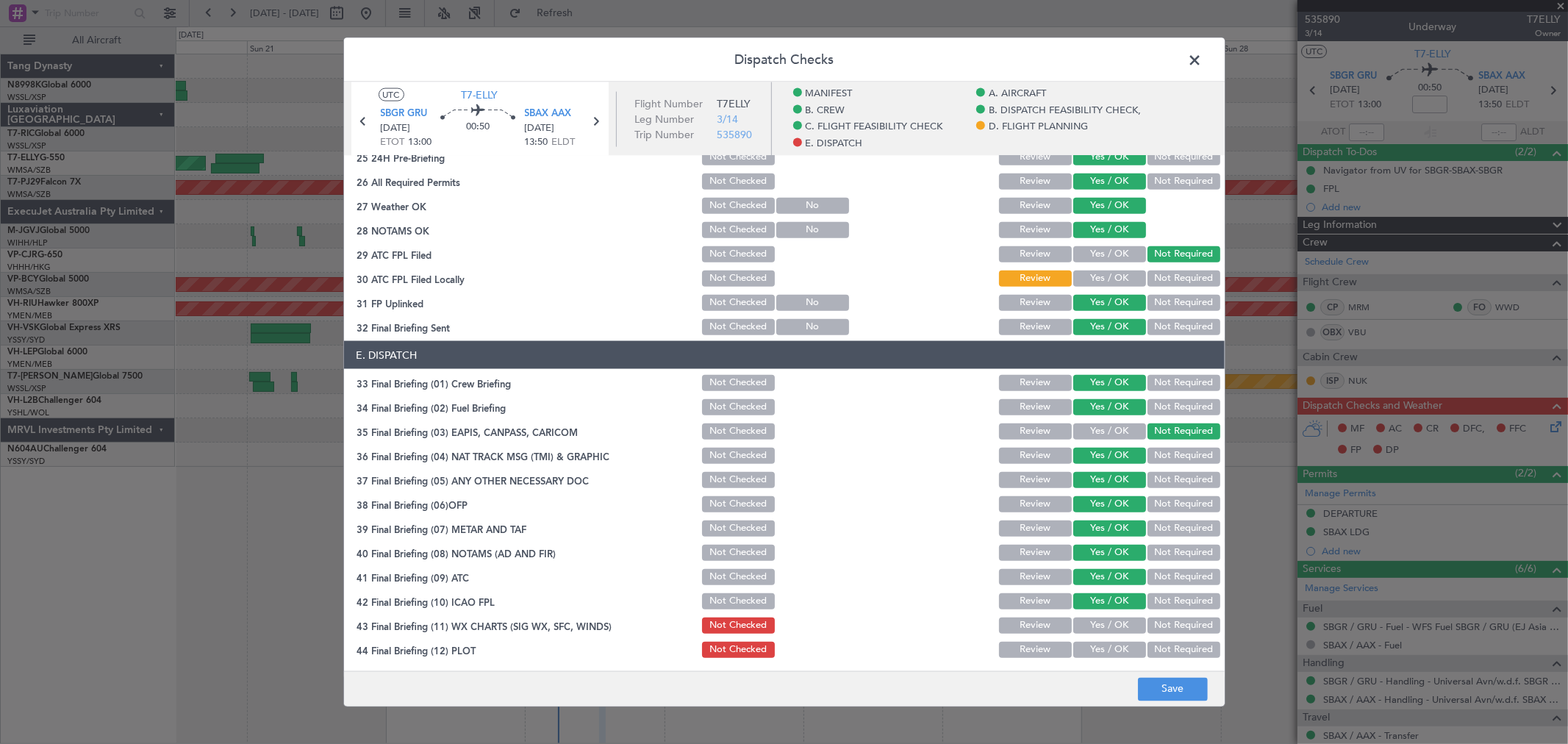
click at [1113, 608] on div "Yes / OK" at bounding box center [1108, 601] width 74 height 21
click at [1113, 619] on button "Yes / OK" at bounding box center [1109, 625] width 73 height 16
click at [1115, 627] on button "Yes / OK" at bounding box center [1109, 625] width 73 height 16
click at [1116, 633] on div "Yes / OK" at bounding box center [1108, 625] width 74 height 21
click at [1158, 643] on button "Not Required" at bounding box center [1184, 650] width 73 height 16
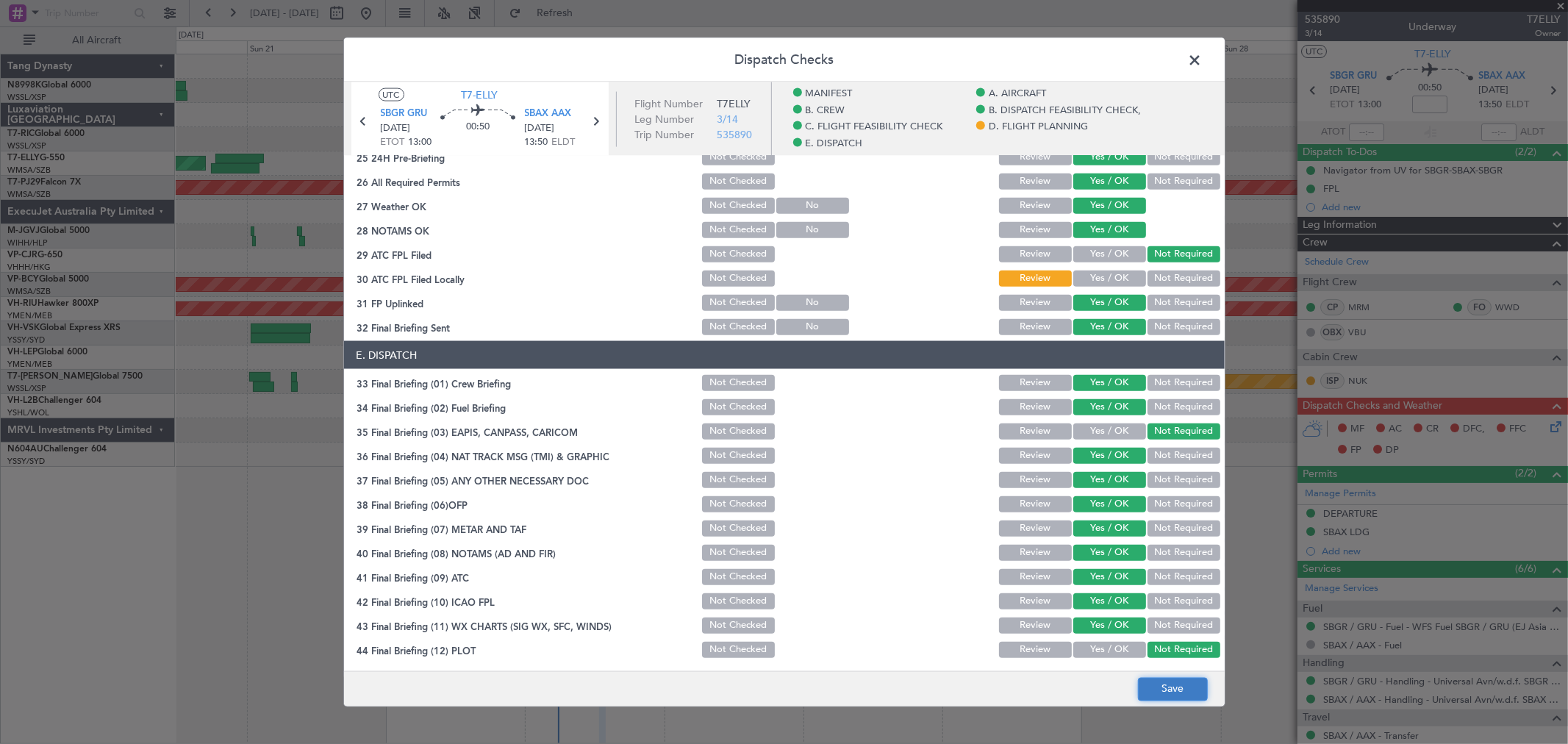
click at [1166, 681] on button "Save" at bounding box center [1173, 689] width 70 height 24
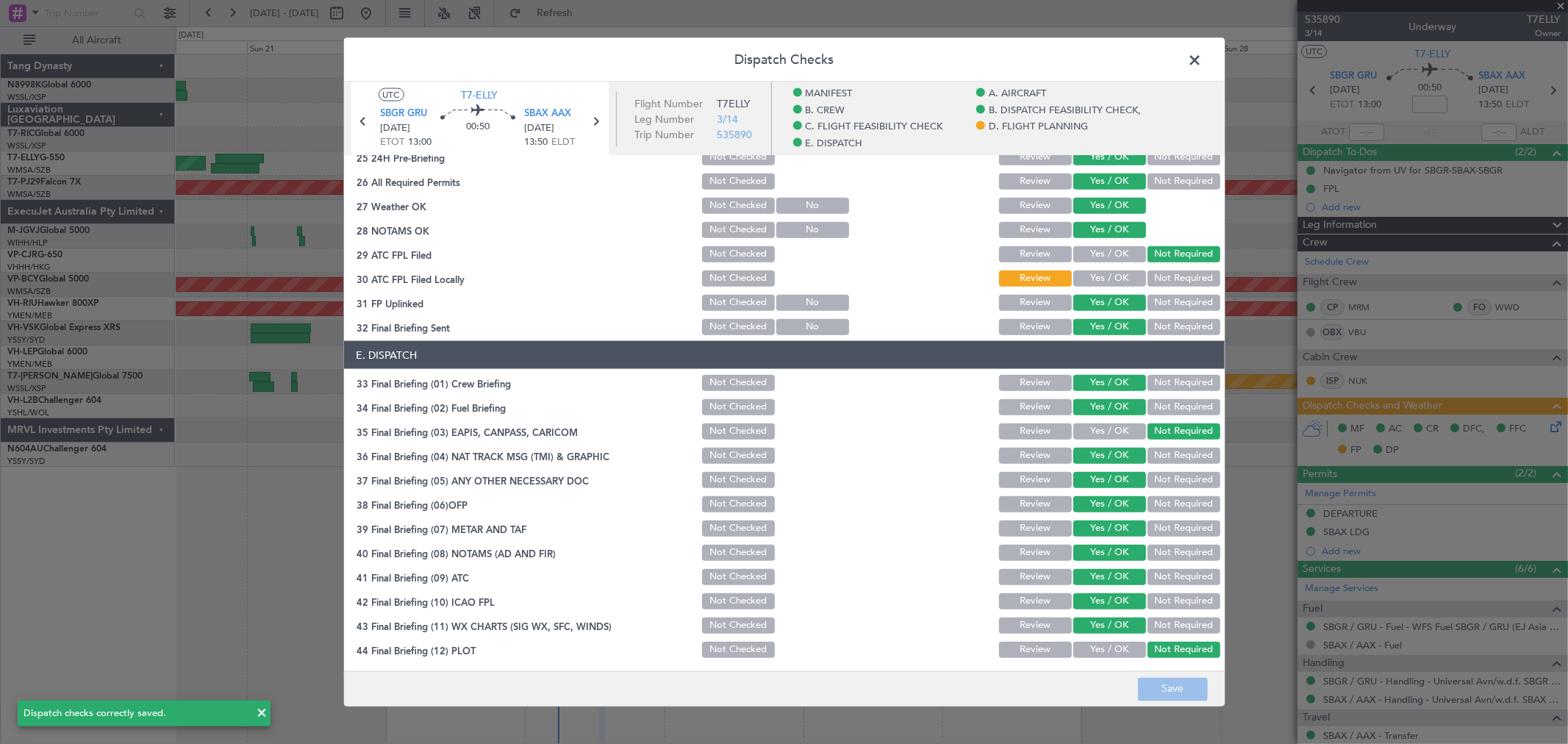
click at [1203, 55] on span at bounding box center [1203, 64] width 0 height 29
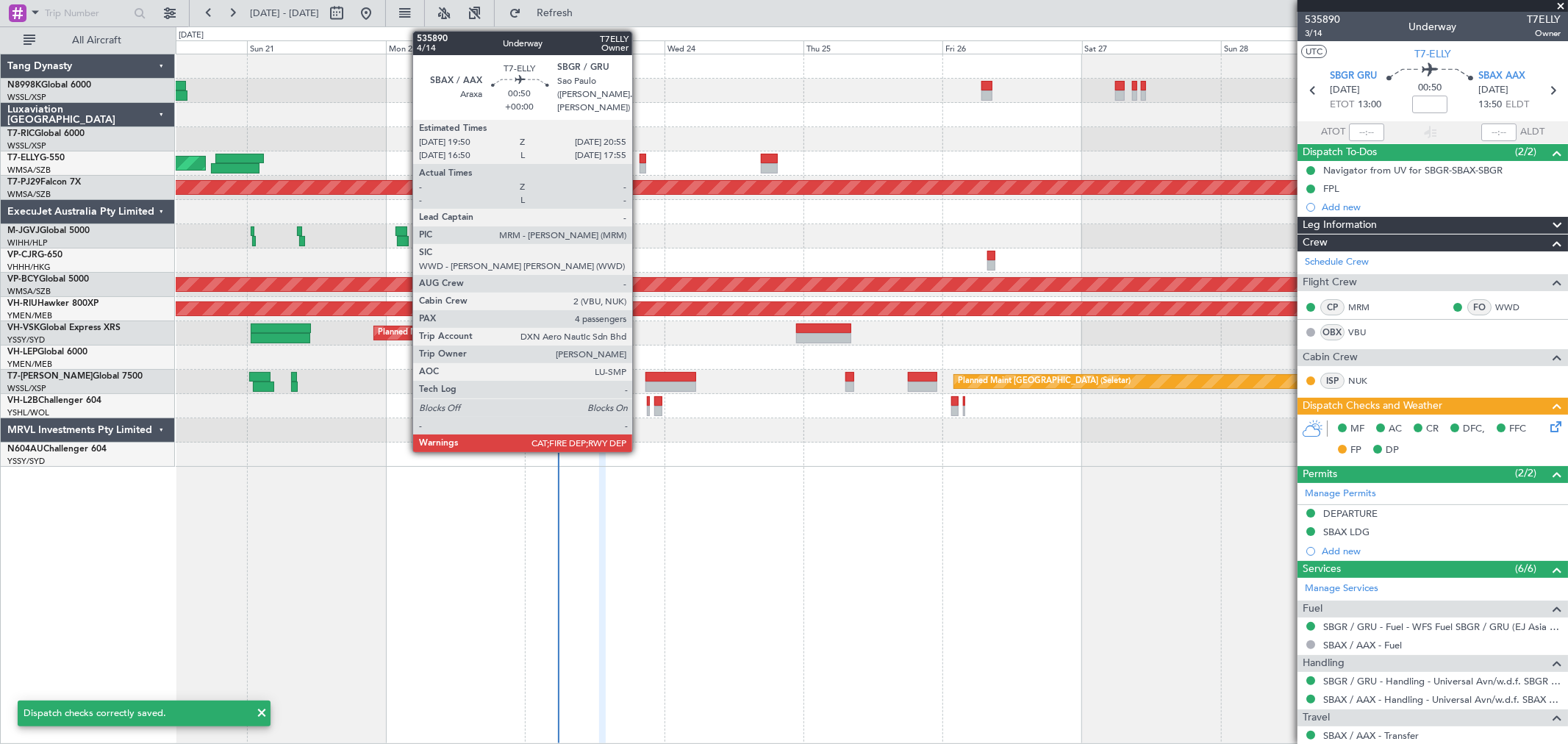
click at [639, 165] on div at bounding box center [642, 168] width 7 height 10
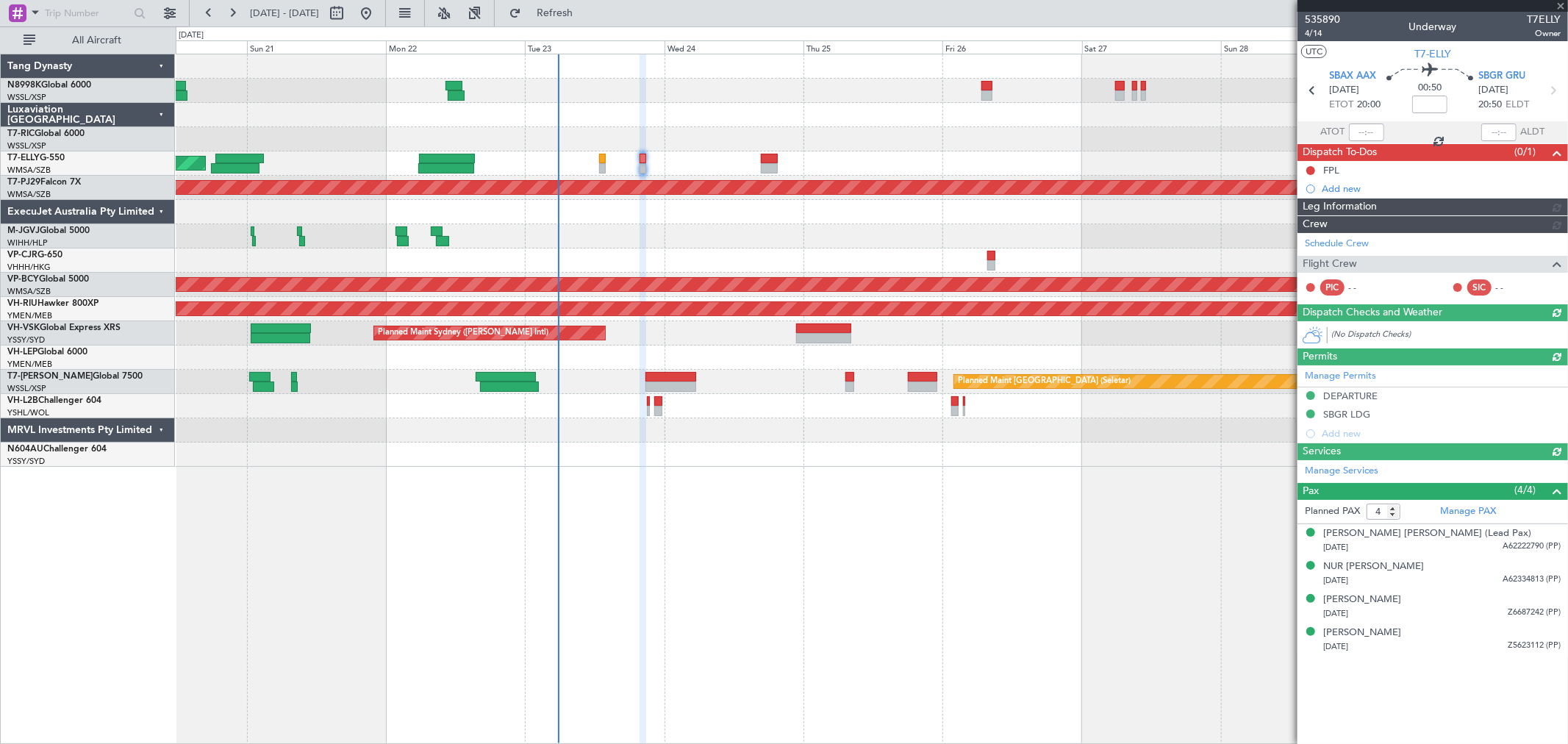
type input "[PERSON_NAME] (KYA)"
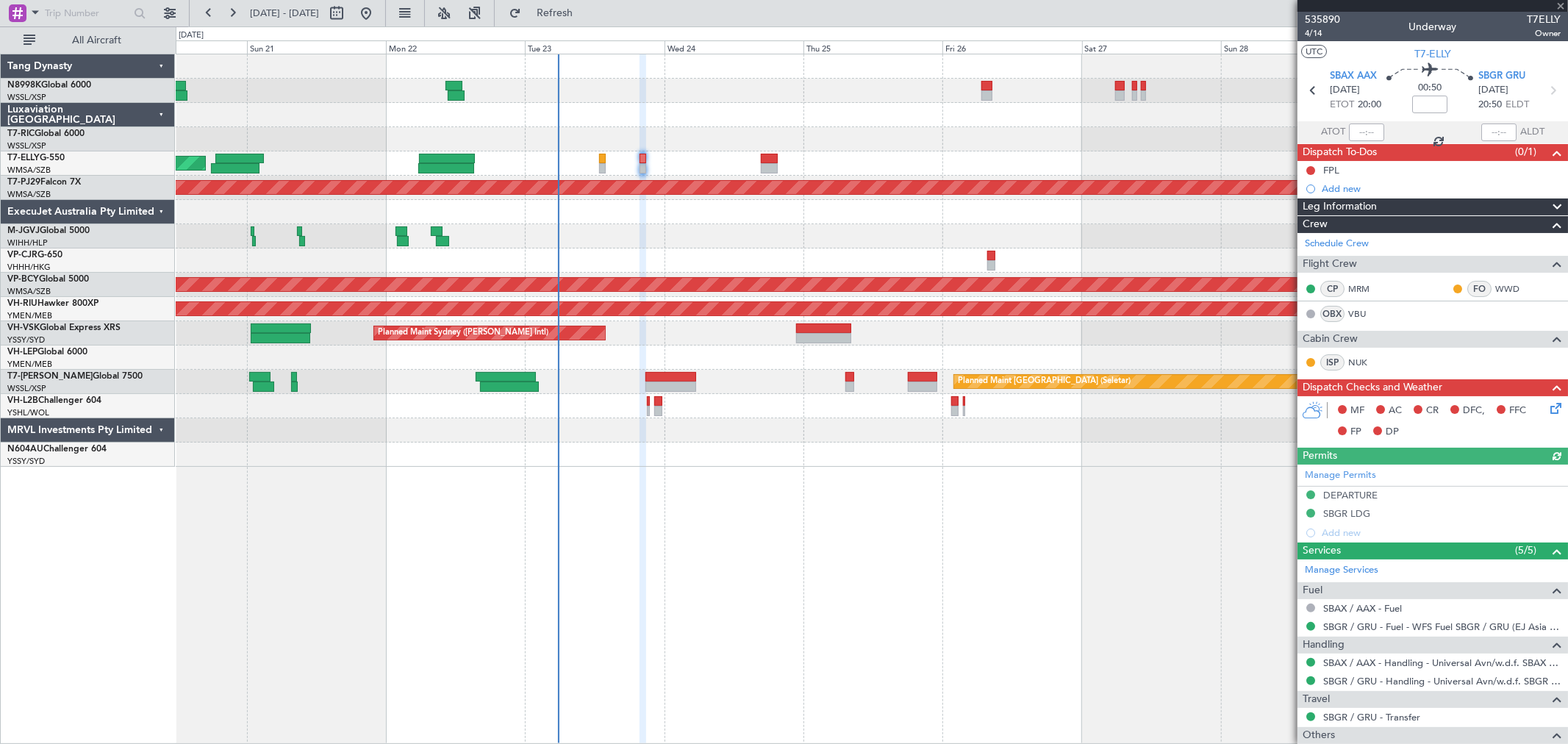
click at [1547, 408] on icon at bounding box center [1553, 406] width 12 height 12
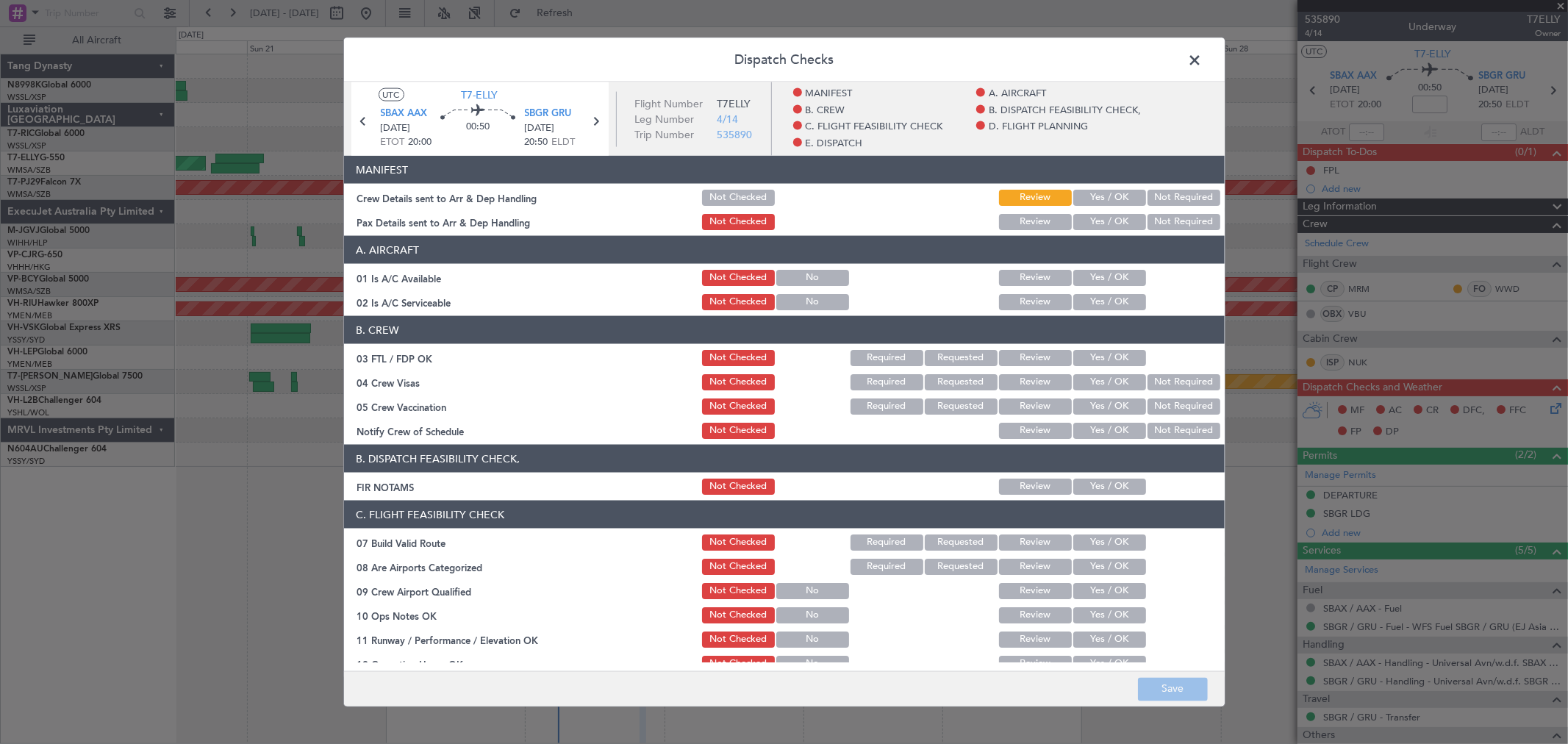
click at [1100, 195] on button "Yes / OK" at bounding box center [1109, 198] width 73 height 16
click at [1090, 220] on button "Yes / OK" at bounding box center [1109, 222] width 73 height 16
click at [1095, 270] on button "Yes / OK" at bounding box center [1109, 278] width 73 height 16
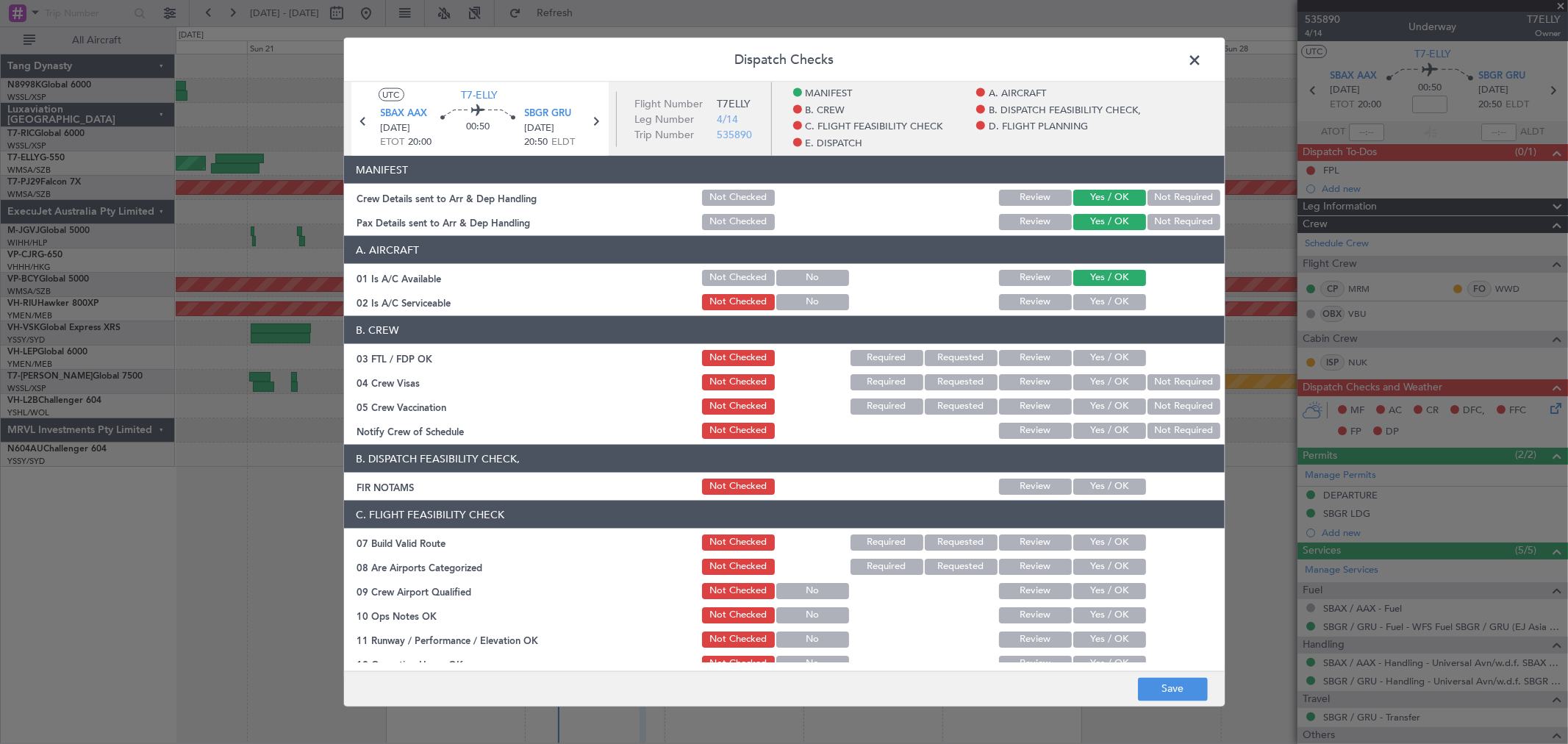
click at [1084, 304] on button "Yes / OK" at bounding box center [1109, 302] width 73 height 16
click at [1098, 360] on button "Yes / OK" at bounding box center [1109, 358] width 73 height 16
drag, startPoint x: 1099, startPoint y: 380, endPoint x: 1099, endPoint y: 392, distance: 12.0
click at [1099, 386] on button "Yes / OK" at bounding box center [1109, 382] width 73 height 16
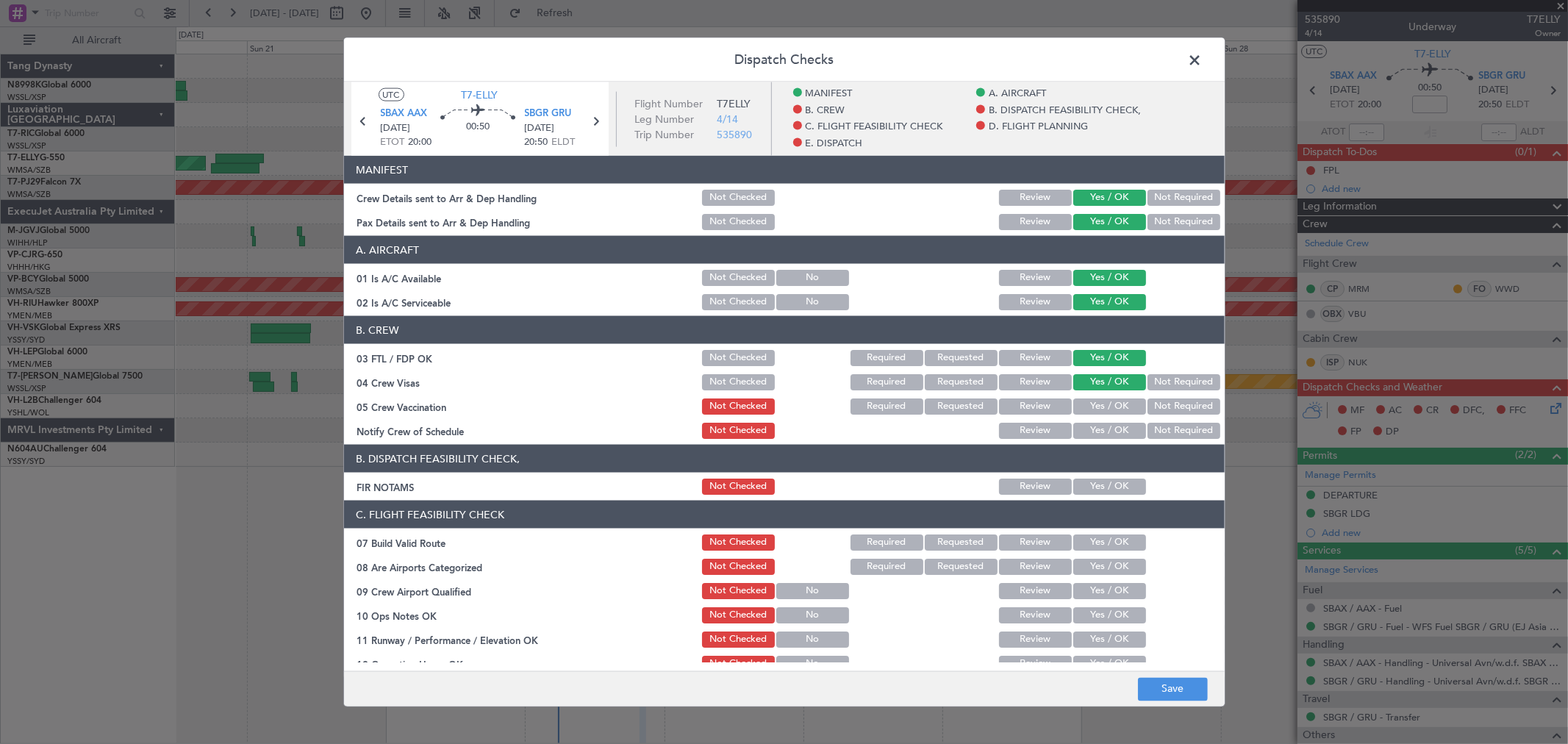
click at [1099, 392] on section "B. CREW 03 FTL / FDP OK Not Checked Required Requested Review Yes / OK 04 Crew …" at bounding box center [784, 378] width 881 height 125
drag, startPoint x: 1104, startPoint y: 408, endPoint x: 1104, endPoint y: 417, distance: 9.0
click at [1105, 410] on button "Yes / OK" at bounding box center [1109, 406] width 73 height 16
drag, startPoint x: 1104, startPoint y: 417, endPoint x: 1086, endPoint y: 447, distance: 35.0
click at [1104, 420] on section "B. CREW 03 FTL / FDP OK Not Checked Required Requested Review Yes / OK 04 Crew …" at bounding box center [784, 378] width 881 height 125
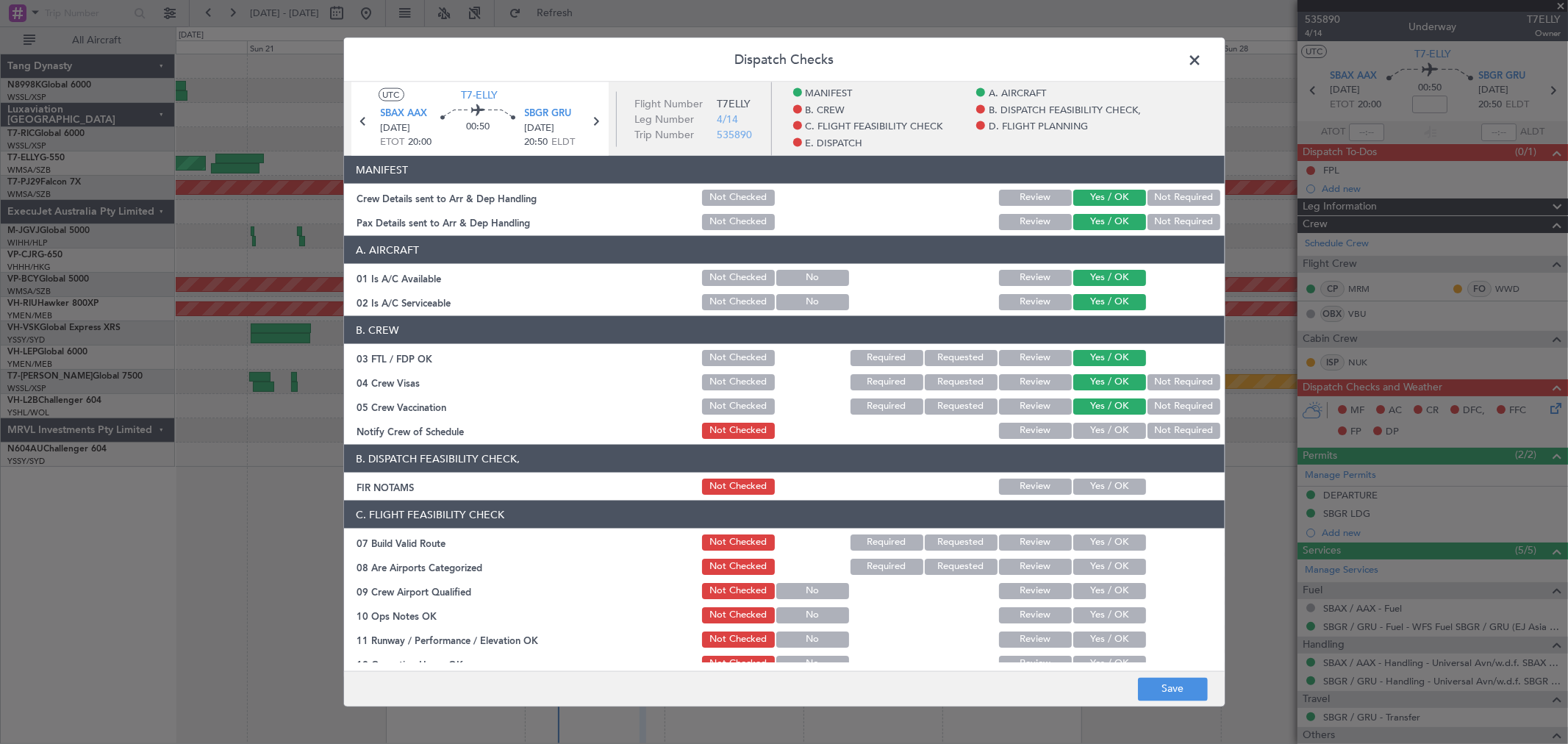
click at [1086, 448] on header "B. DISPATCH FEASIBILITY CHECK," at bounding box center [784, 459] width 881 height 28
click at [1106, 428] on button "Yes / OK" at bounding box center [1109, 431] width 73 height 16
click at [1111, 483] on button "Yes / OK" at bounding box center [1109, 487] width 73 height 16
drag, startPoint x: 1103, startPoint y: 535, endPoint x: 1101, endPoint y: 550, distance: 15.1
click at [1103, 537] on button "Yes / OK" at bounding box center [1109, 543] width 73 height 16
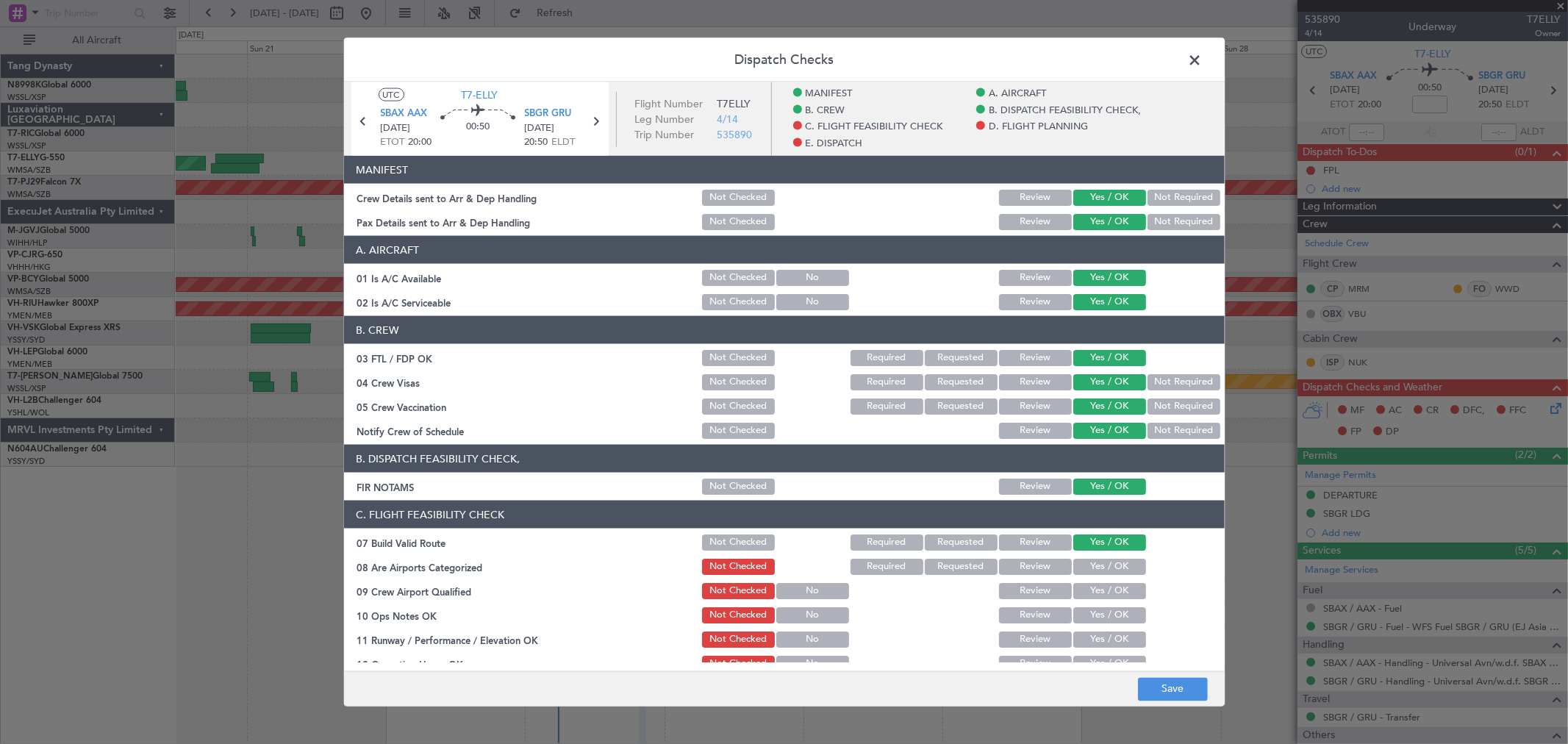
drag, startPoint x: 1101, startPoint y: 552, endPoint x: 1100, endPoint y: 578, distance: 26.0
click at [1101, 554] on section "C. FLIGHT FEASIBILITY CHECK 07 Build Valid Route Not Checked Required Requested…" at bounding box center [784, 696] width 881 height 392
click at [1100, 578] on section "C. FLIGHT FEASIBILITY CHECK 07 Build Valid Route Not Checked Required Requested…" at bounding box center [784, 696] width 881 height 392
drag, startPoint x: 1100, startPoint y: 583, endPoint x: 1090, endPoint y: 618, distance: 36.4
click at [1100, 592] on button "Yes / OK" at bounding box center [1109, 591] width 73 height 16
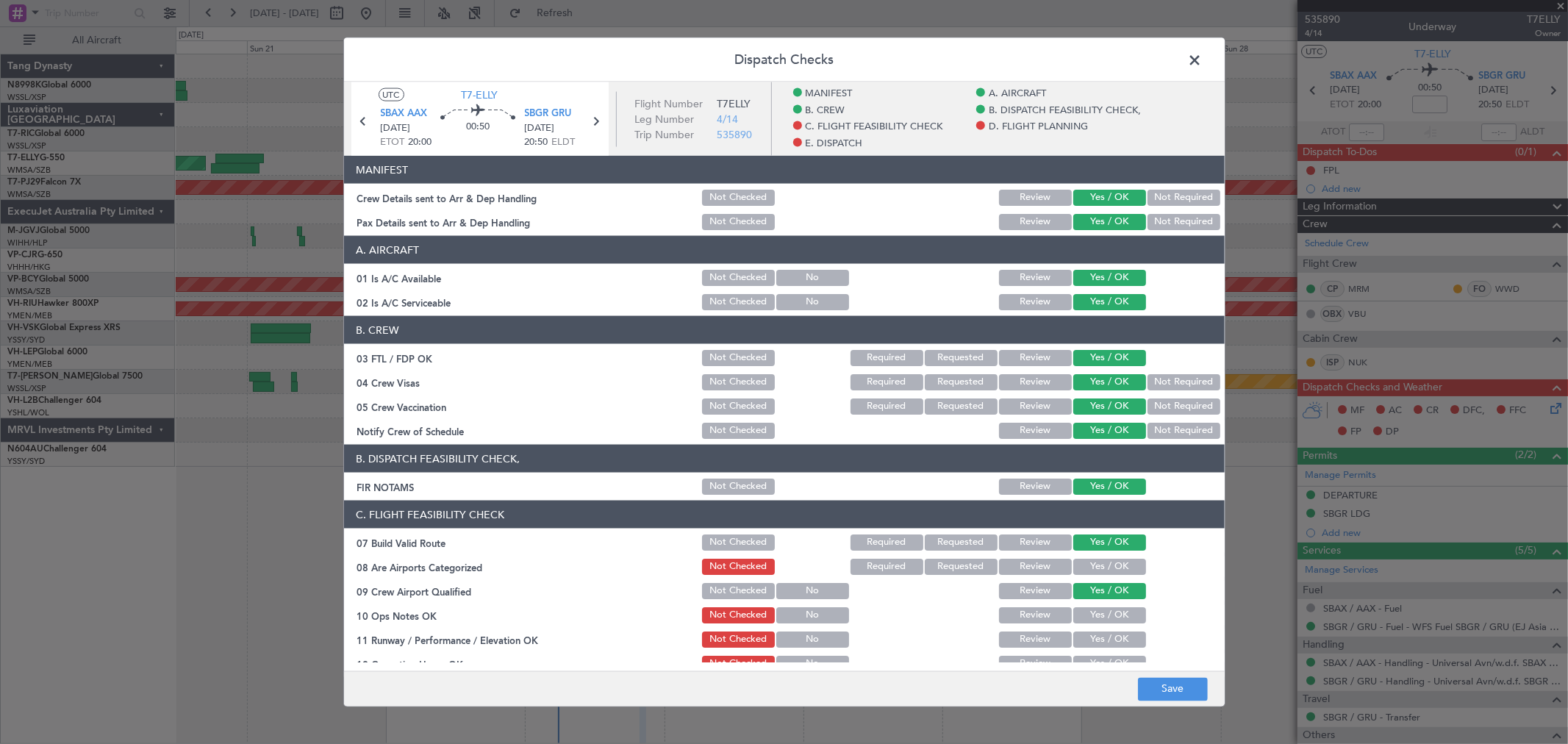
click at [1090, 618] on button "Yes / OK" at bounding box center [1109, 615] width 73 height 16
drag, startPoint x: 1089, startPoint y: 627, endPoint x: 1086, endPoint y: 637, distance: 10.4
click at [1089, 629] on div "Yes / OK" at bounding box center [1108, 639] width 74 height 21
click at [1086, 637] on button "Yes / OK" at bounding box center [1109, 639] width 73 height 16
click at [1120, 560] on button "Yes / OK" at bounding box center [1109, 566] width 73 height 16
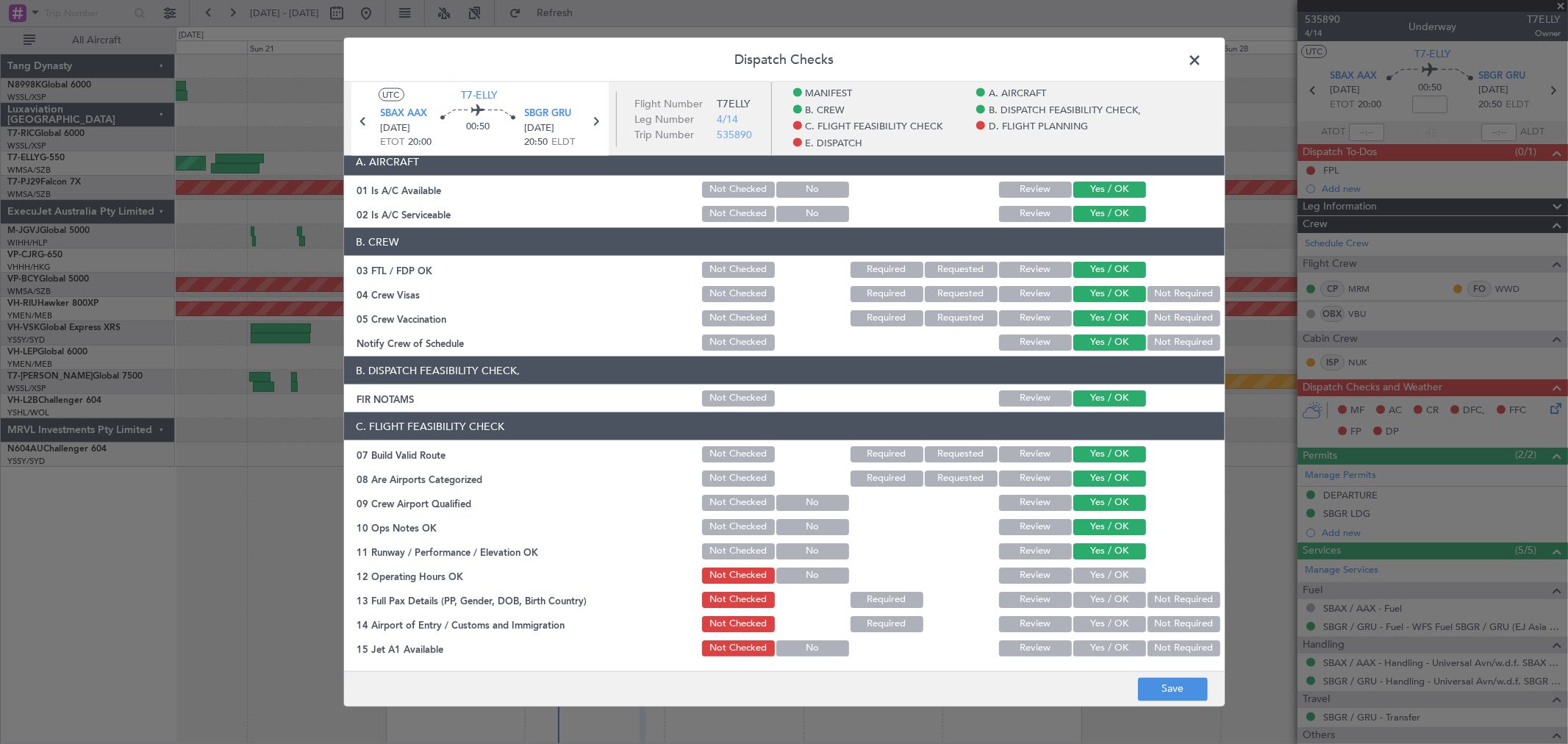
scroll to position [163, 0]
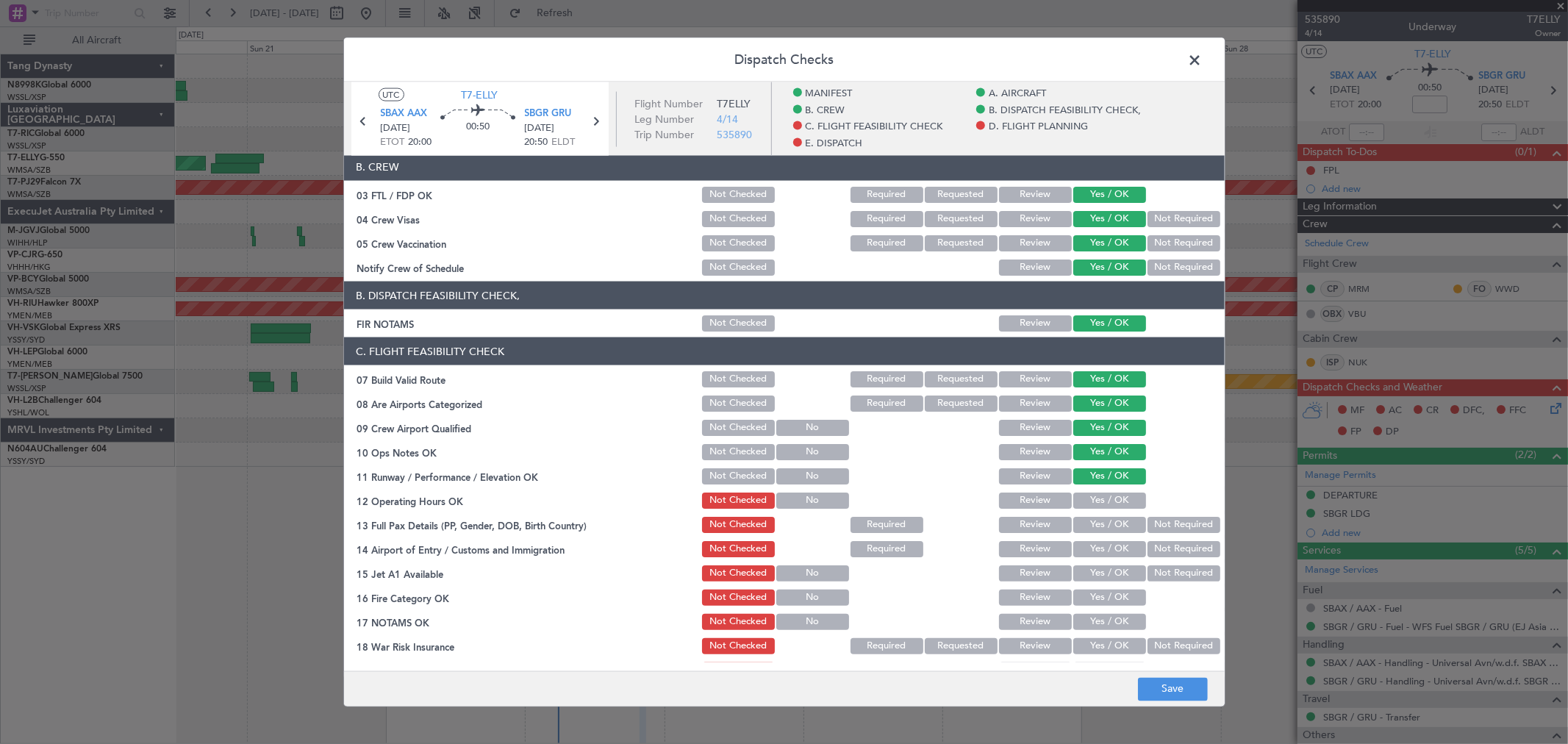
click at [1118, 493] on button "Yes / OK" at bounding box center [1109, 501] width 73 height 16
click at [1112, 512] on section "C. FLIGHT FEASIBILITY CHECK 07 Build Valid Route Not Checked Required Requested…" at bounding box center [784, 532] width 881 height 392
click at [1111, 524] on button "Yes / OK" at bounding box center [1109, 525] width 73 height 16
drag, startPoint x: 1111, startPoint y: 533, endPoint x: 1107, endPoint y: 552, distance: 19.4
click at [1111, 535] on section "C. FLIGHT FEASIBILITY CHECK 07 Build Valid Route Not Checked Required Requested…" at bounding box center [784, 532] width 881 height 392
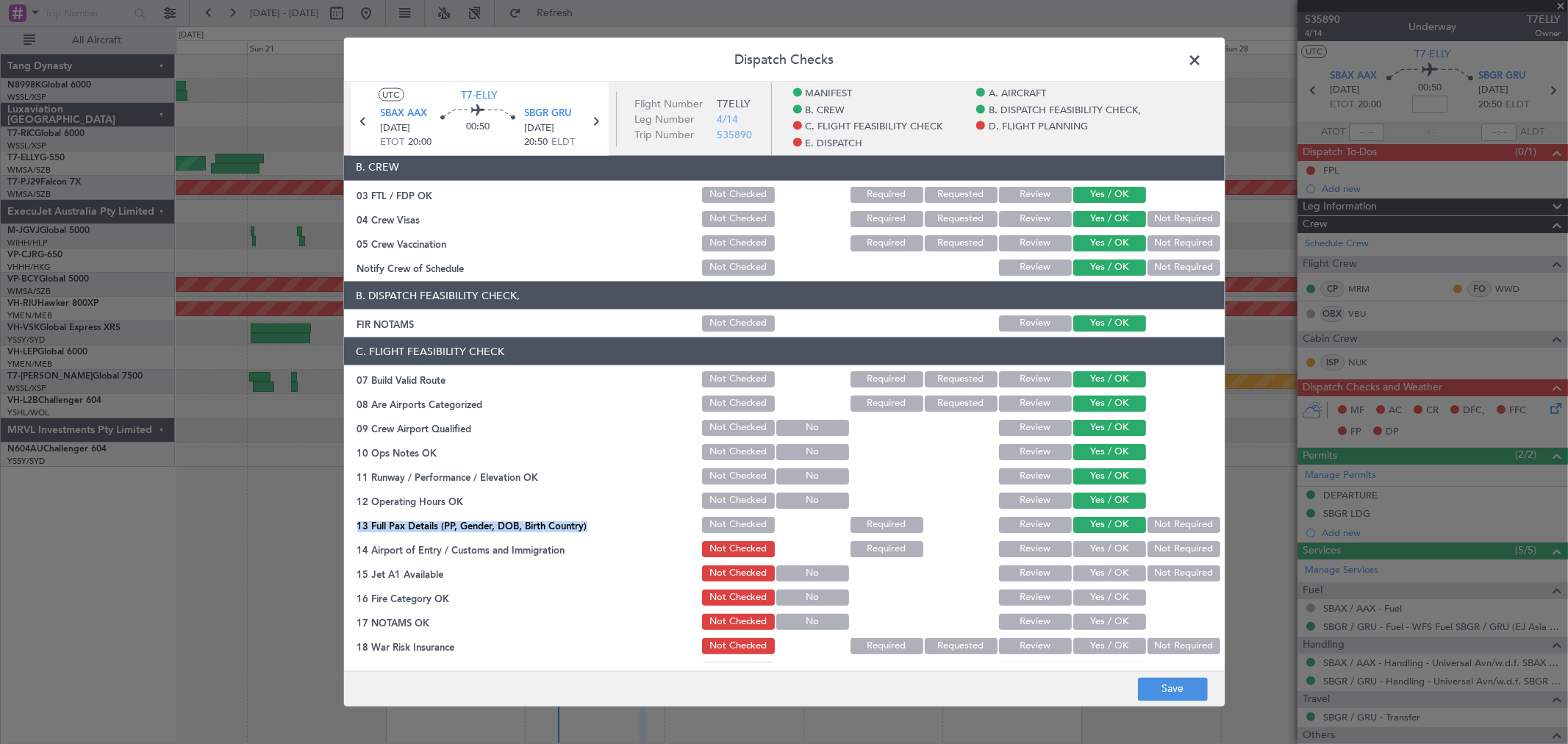
click at [1106, 552] on button "Yes / OK" at bounding box center [1109, 549] width 73 height 16
drag, startPoint x: 1106, startPoint y: 561, endPoint x: 1105, endPoint y: 580, distance: 19.0
click at [1106, 563] on div "Yes / OK" at bounding box center [1108, 573] width 74 height 21
click at [1105, 580] on div "Yes / OK" at bounding box center [1108, 573] width 74 height 21
click at [1101, 593] on button "Yes / OK" at bounding box center [1109, 597] width 73 height 16
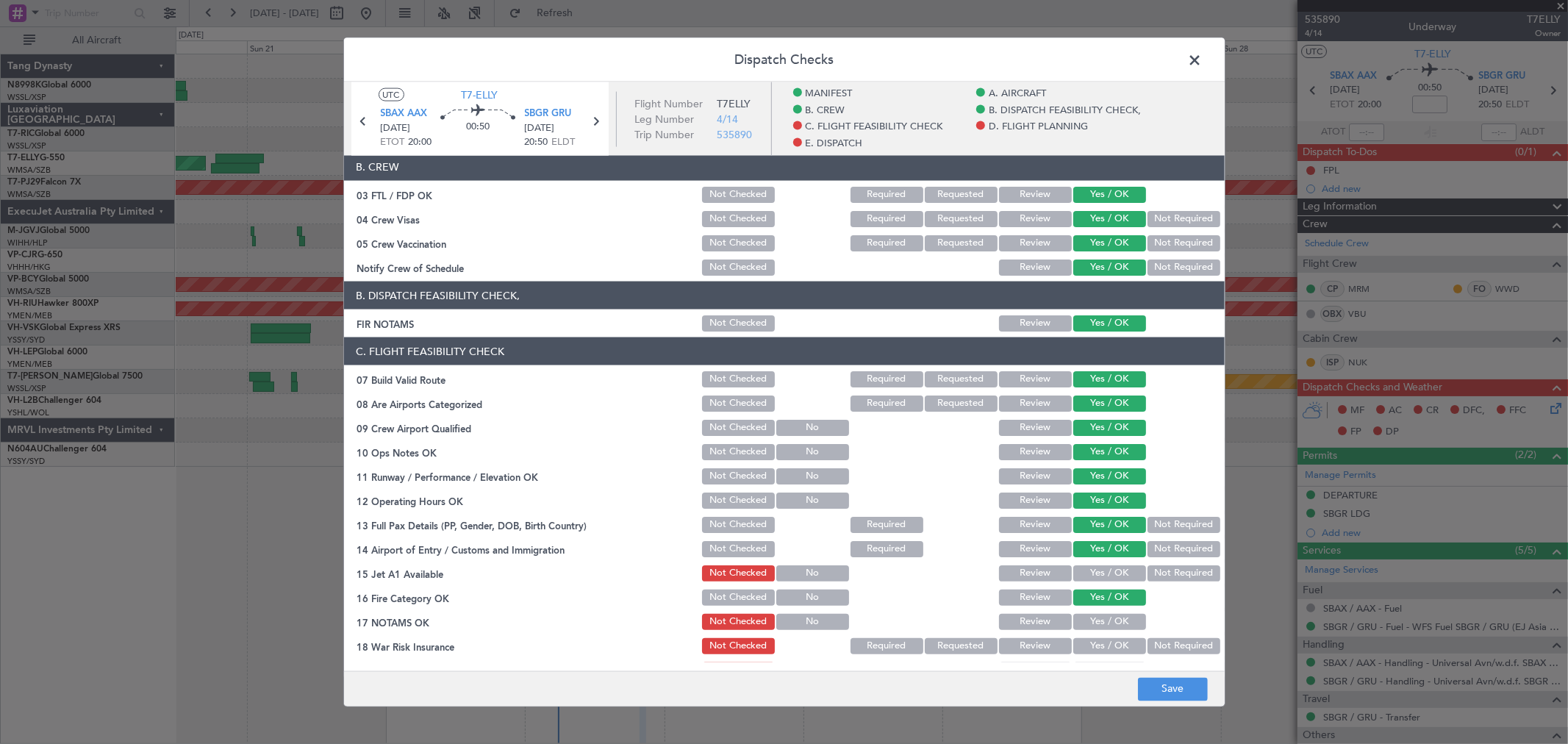
drag, startPoint x: 1100, startPoint y: 599, endPoint x: 1100, endPoint y: 611, distance: 12.0
click at [1100, 605] on div "Yes / OK" at bounding box center [1108, 597] width 74 height 21
click at [1101, 615] on button "Yes / OK" at bounding box center [1109, 622] width 73 height 16
click at [1099, 636] on div "Yes / OK" at bounding box center [1108, 646] width 74 height 21
click at [1120, 554] on button "Yes / OK" at bounding box center [1109, 549] width 73 height 16
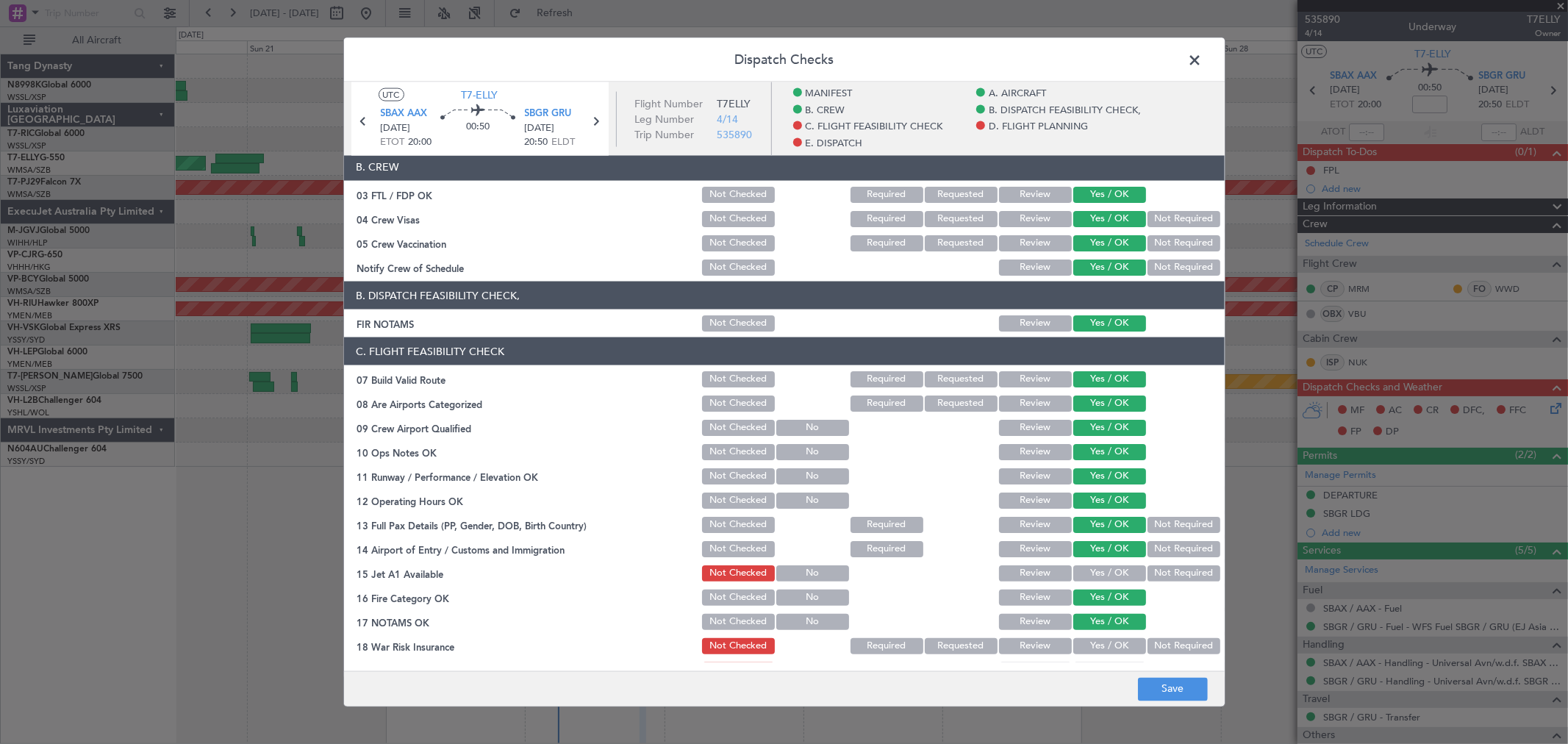
click at [1119, 575] on button "Yes / OK" at bounding box center [1109, 573] width 73 height 16
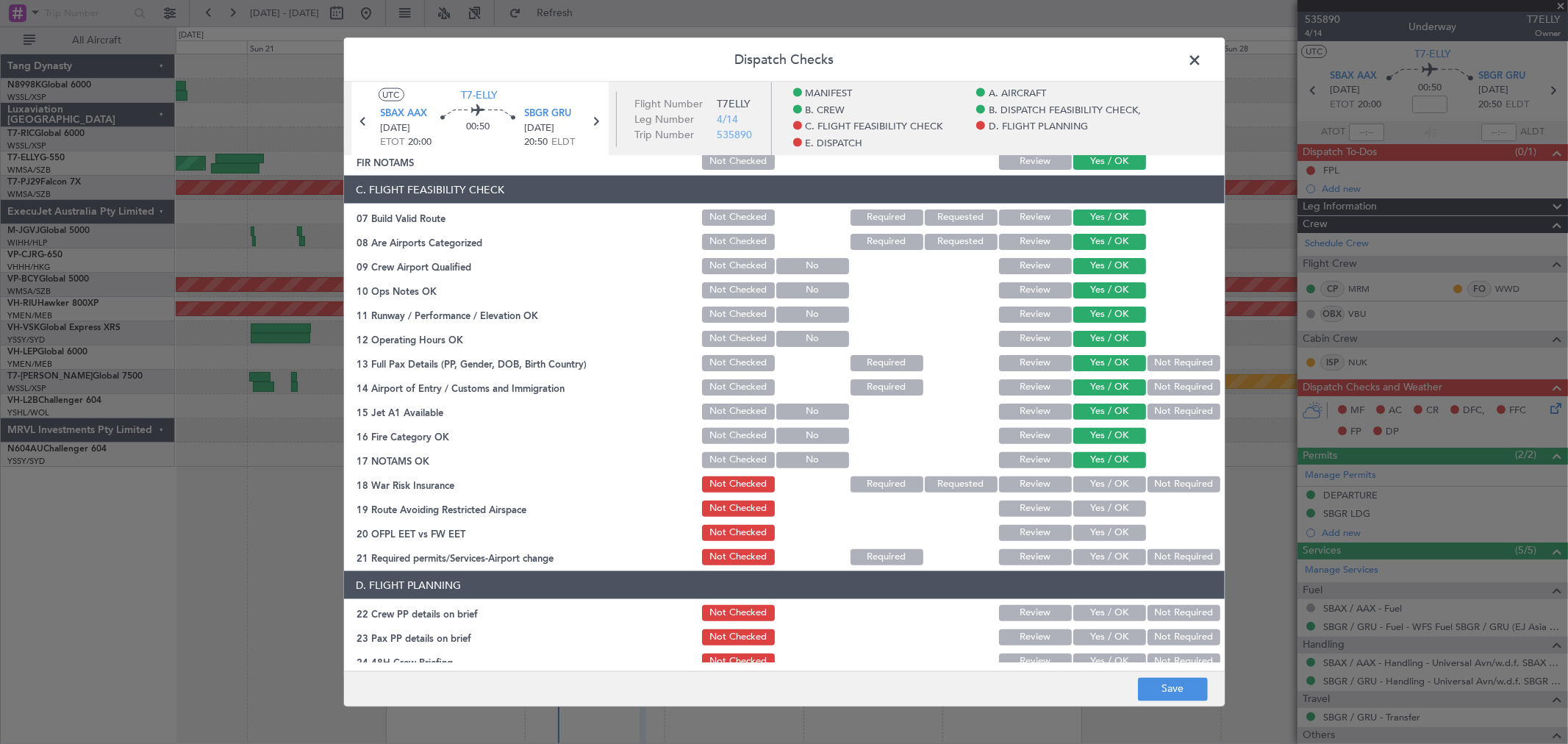
scroll to position [327, 0]
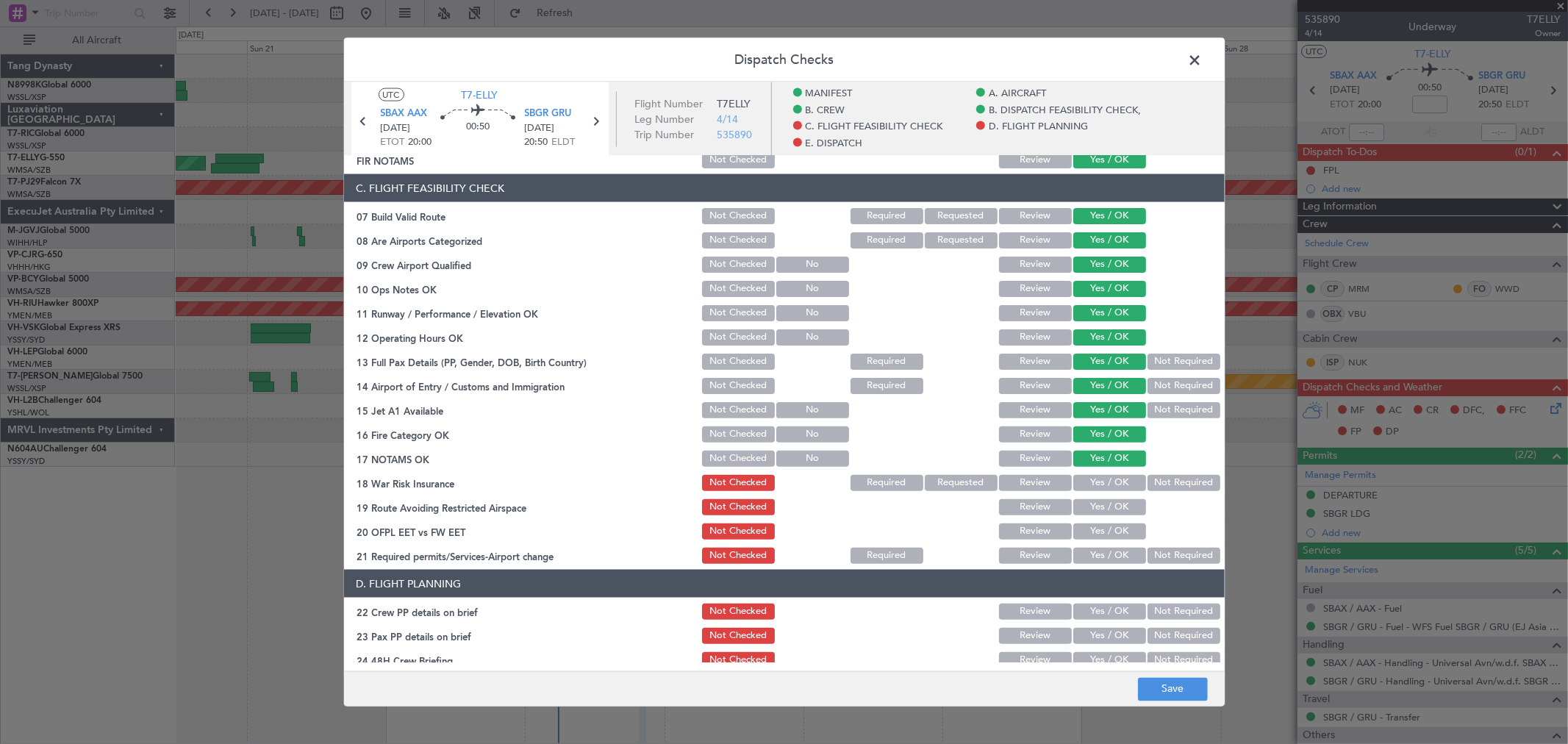
click at [1101, 491] on div "Yes / OK" at bounding box center [1108, 483] width 74 height 21
click at [1104, 486] on button "Yes / OK" at bounding box center [1109, 483] width 73 height 16
click at [1103, 509] on button "Yes / OK" at bounding box center [1109, 507] width 73 height 16
click at [1103, 518] on section "C. FLIGHT FEASIBILITY CHECK 07 Build Valid Route Not Checked Required Requested…" at bounding box center [784, 369] width 881 height 392
drag, startPoint x: 1103, startPoint y: 527, endPoint x: 1103, endPoint y: 538, distance: 11.0
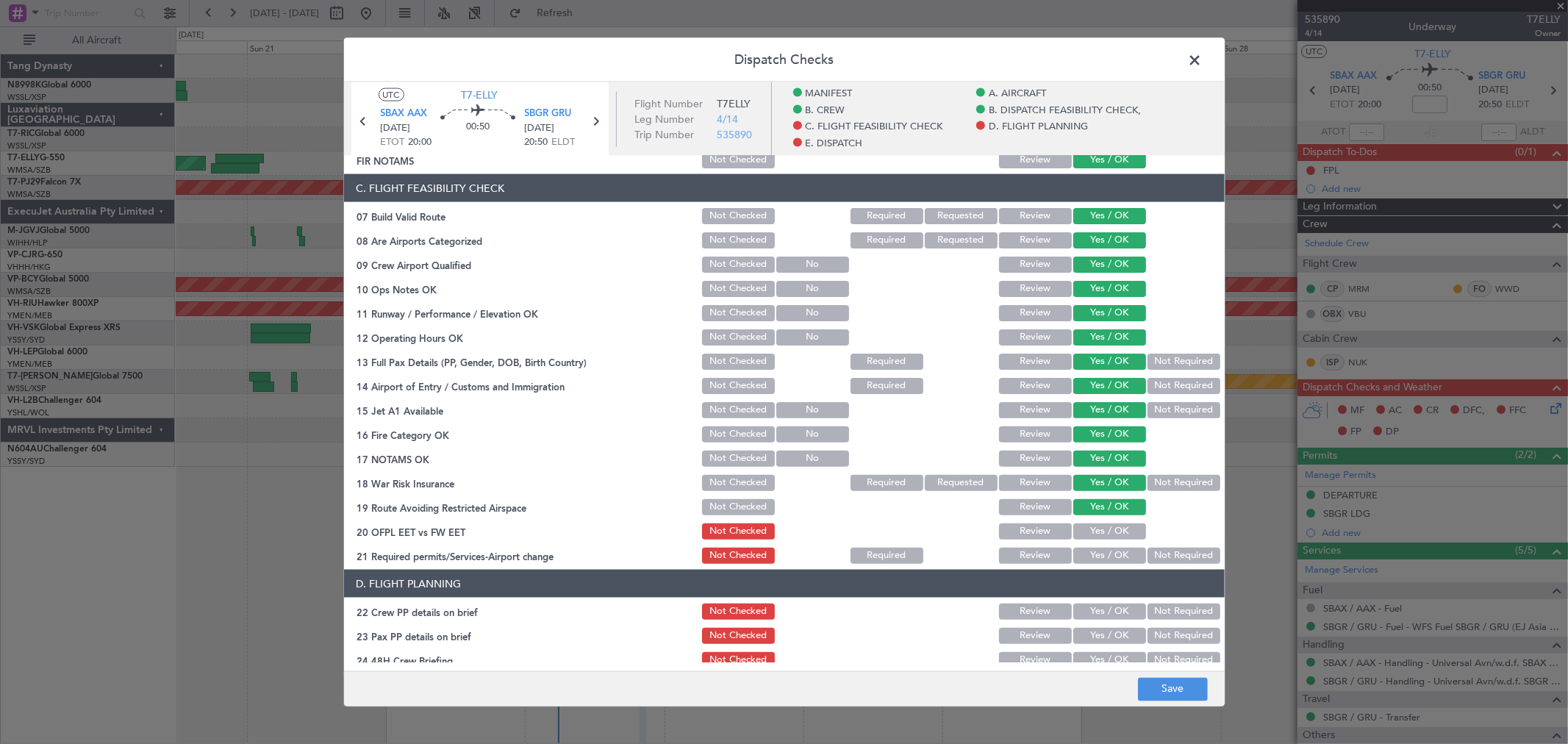
click at [1103, 528] on button "Yes / OK" at bounding box center [1109, 532] width 73 height 16
click at [1103, 538] on button "Yes / OK" at bounding box center [1109, 532] width 73 height 16
click at [1105, 553] on button "Yes / OK" at bounding box center [1109, 556] width 73 height 16
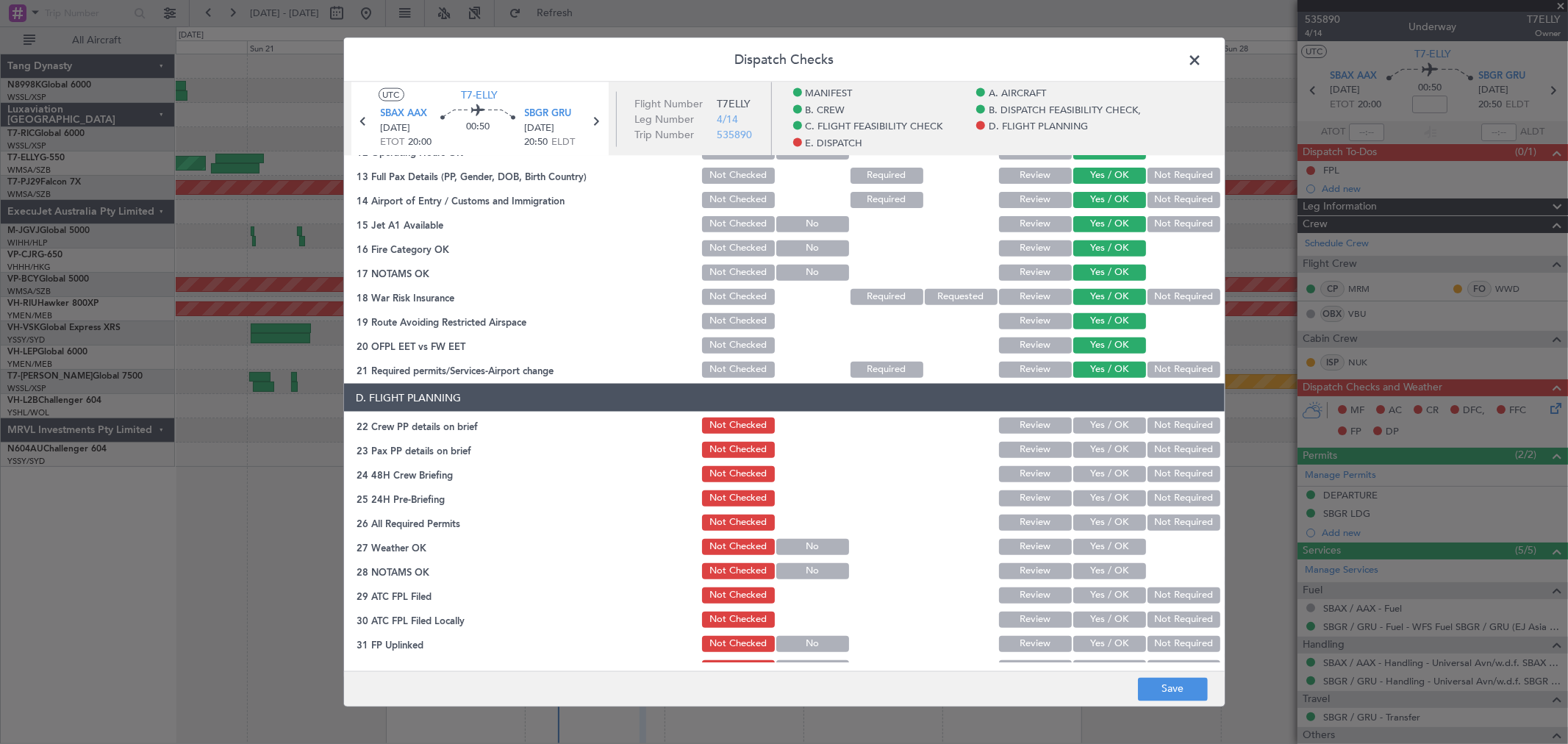
scroll to position [571, 0]
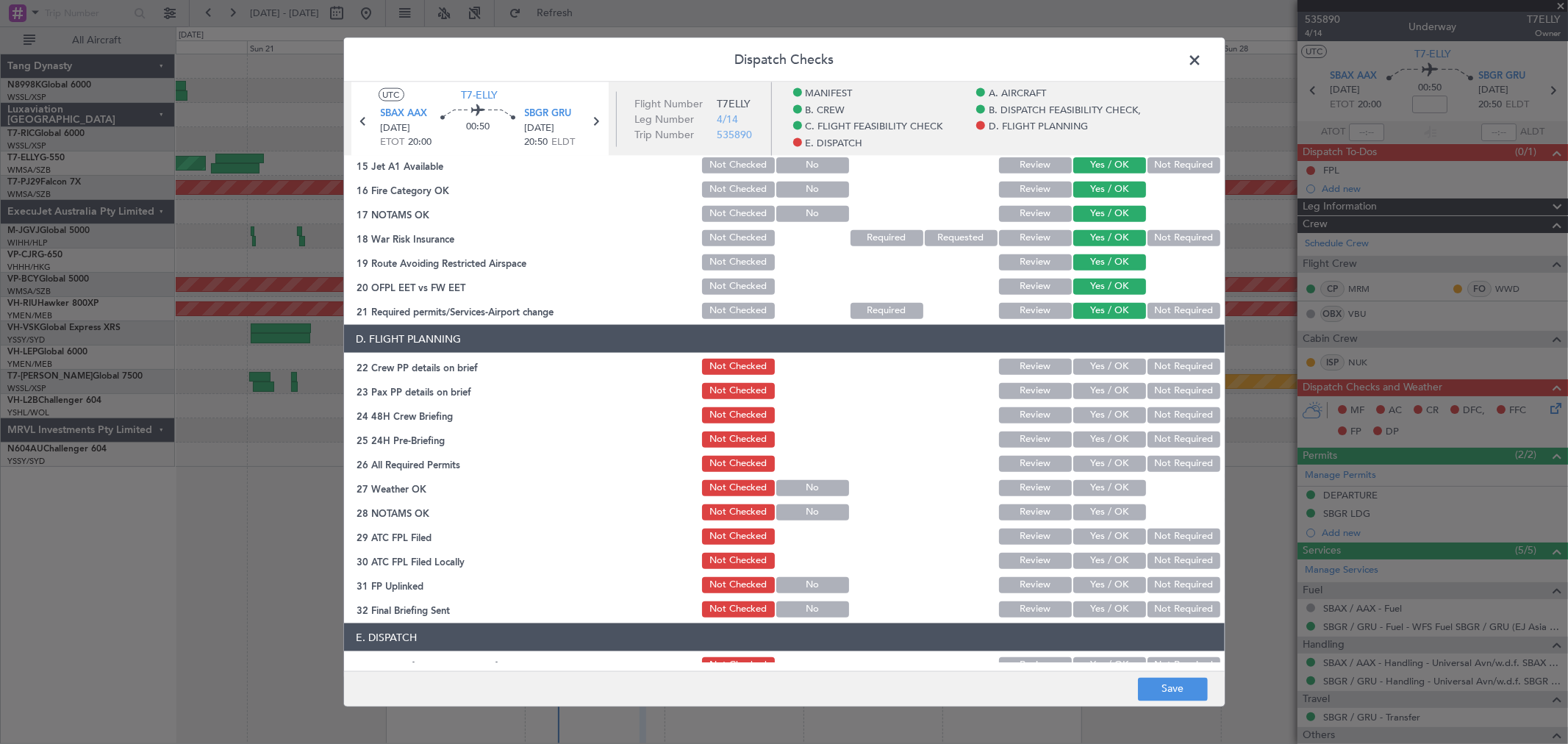
click at [1100, 367] on button "Yes / OK" at bounding box center [1109, 366] width 73 height 16
click at [1103, 383] on button "Yes / OK" at bounding box center [1109, 391] width 73 height 16
click at [1170, 408] on button "Not Required" at bounding box center [1184, 415] width 73 height 16
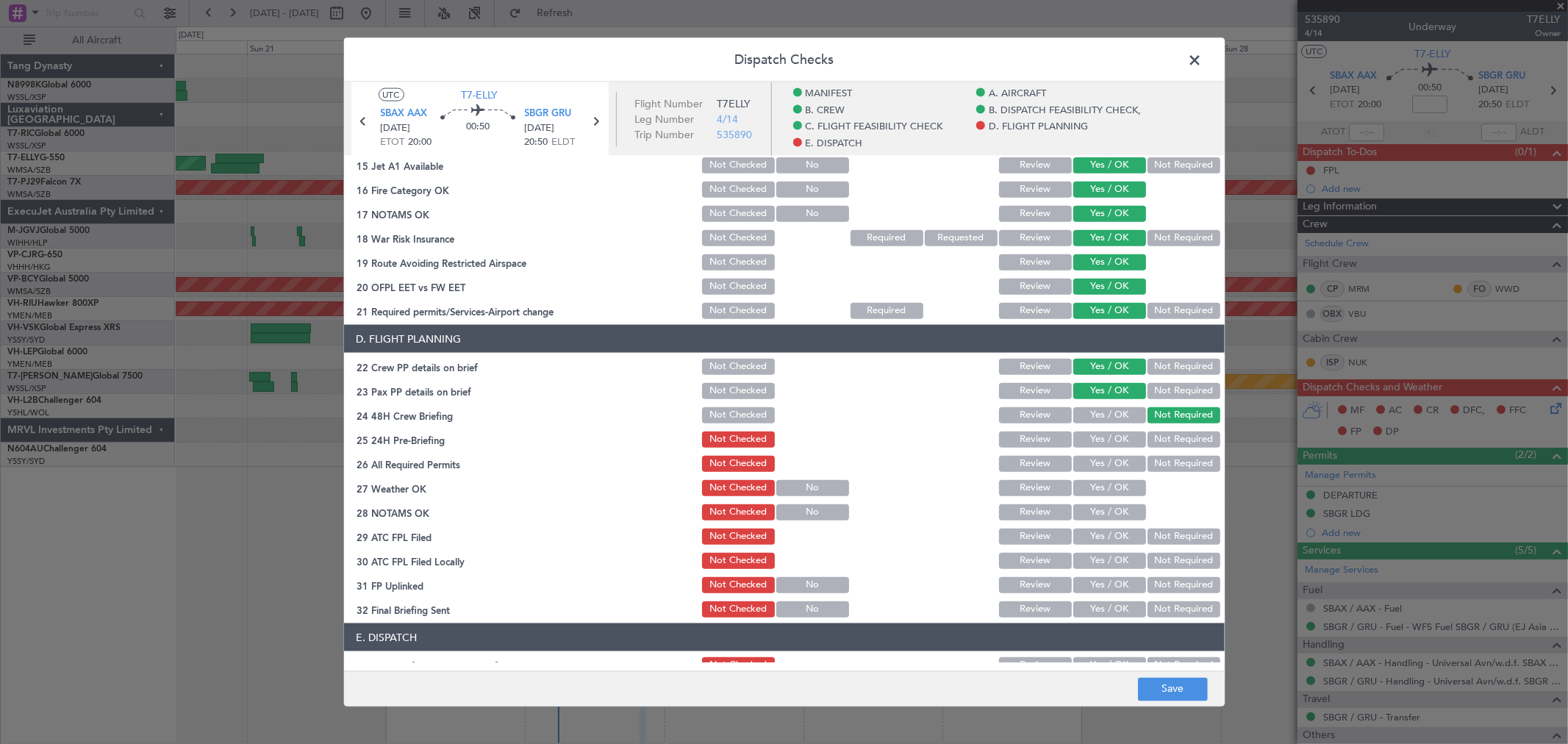
click at [1108, 439] on button "Yes / OK" at bounding box center [1109, 439] width 73 height 16
click at [1109, 467] on button "Yes / OK" at bounding box center [1109, 464] width 73 height 16
click at [1108, 480] on button "Yes / OK" at bounding box center [1109, 488] width 73 height 16
drag, startPoint x: 1107, startPoint y: 496, endPoint x: 1111, endPoint y: 512, distance: 16.5
click at [1107, 496] on div "Yes / OK" at bounding box center [1108, 488] width 74 height 21
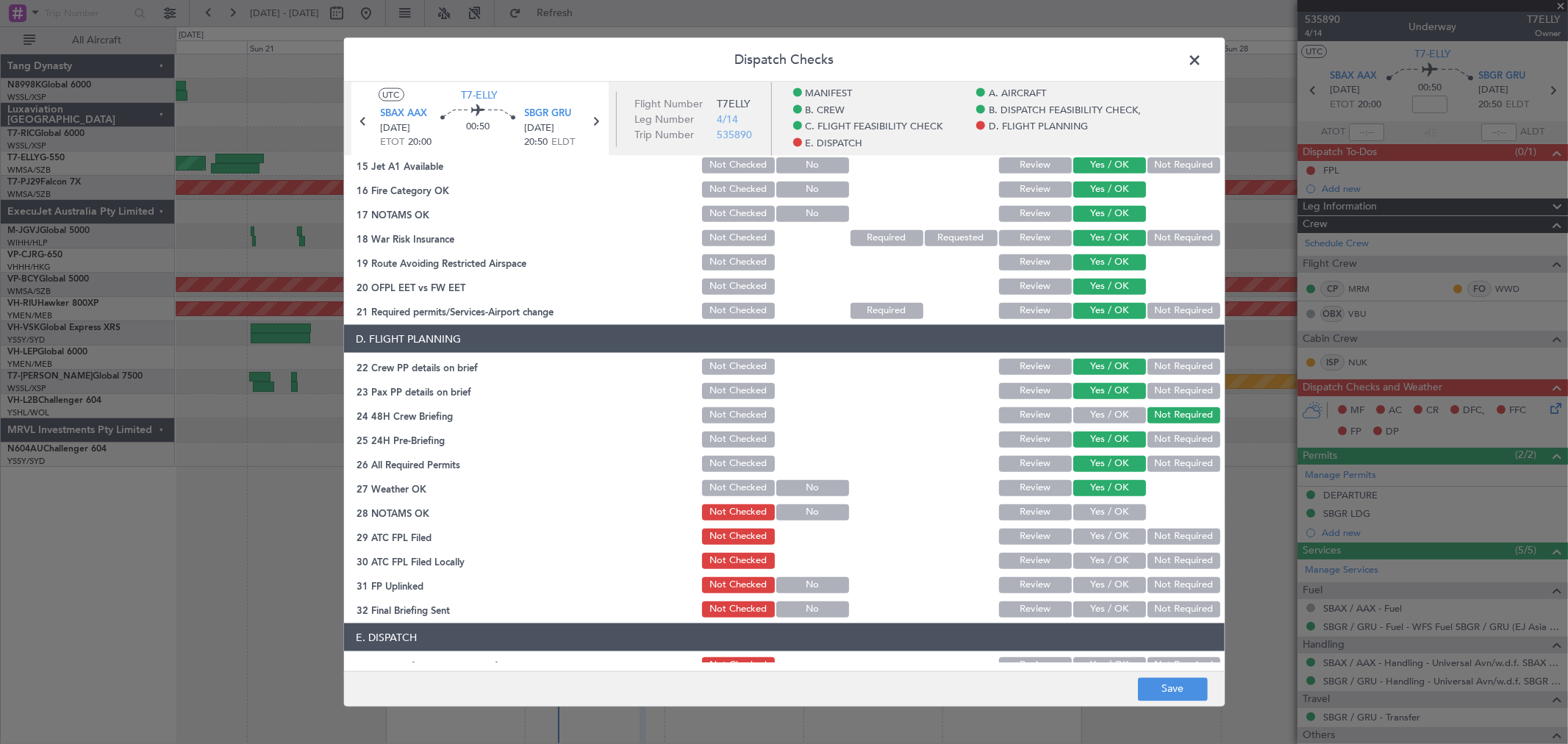
click at [1111, 515] on button "Yes / OK" at bounding box center [1109, 512] width 73 height 16
click at [1111, 522] on section "D. FLIGHT PLANNING 22 Crew PP details on brief Not Checked Review Yes / OK Not …" at bounding box center [784, 473] width 881 height 295
click at [1111, 537] on button "Yes / OK" at bounding box center [1109, 537] width 73 height 16
click at [1158, 538] on button "Not Required" at bounding box center [1184, 537] width 73 height 16
click at [1036, 559] on button "Review" at bounding box center [1035, 561] width 73 height 16
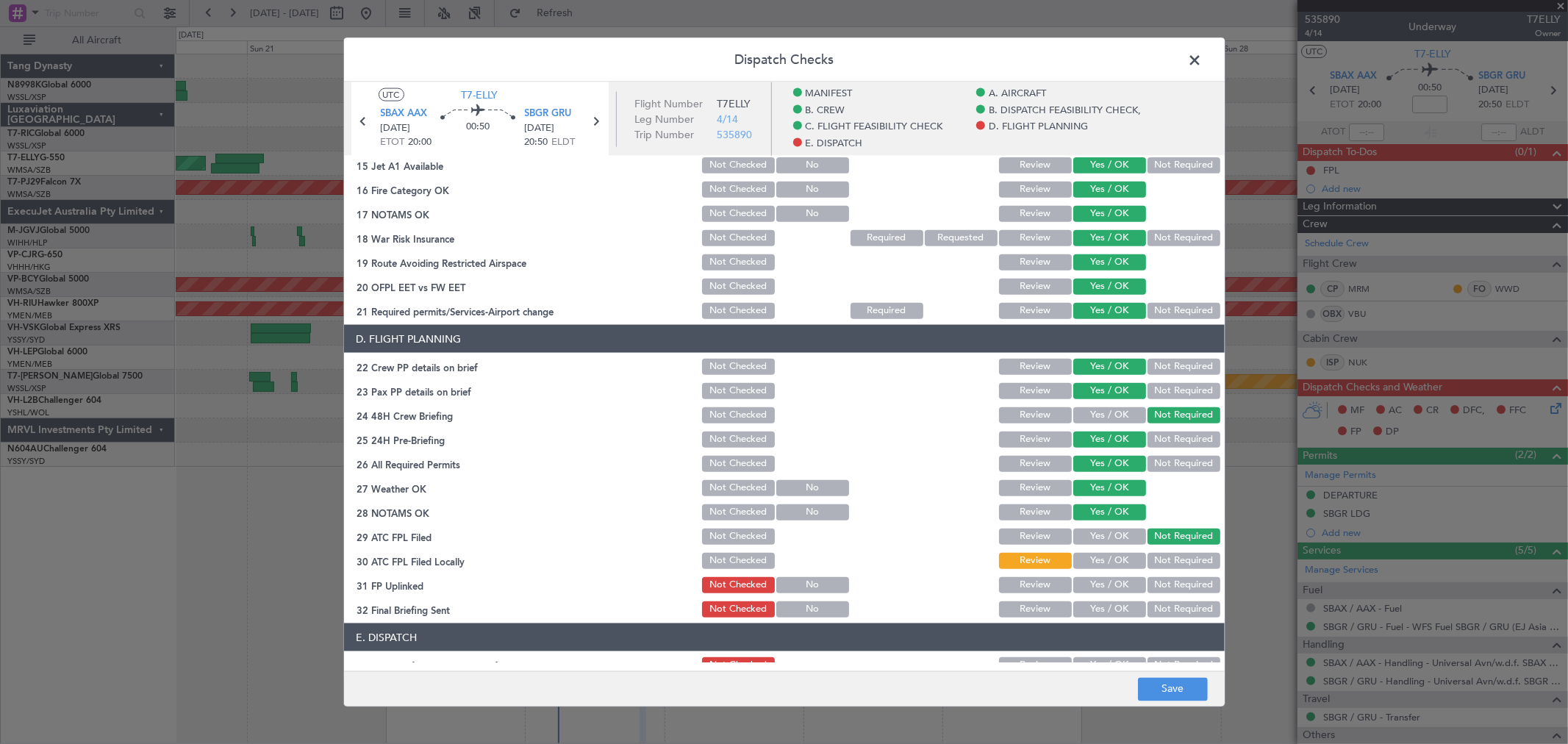
click at [1114, 588] on button "Yes / OK" at bounding box center [1109, 585] width 73 height 16
click at [1109, 603] on button "Yes / OK" at bounding box center [1109, 609] width 73 height 16
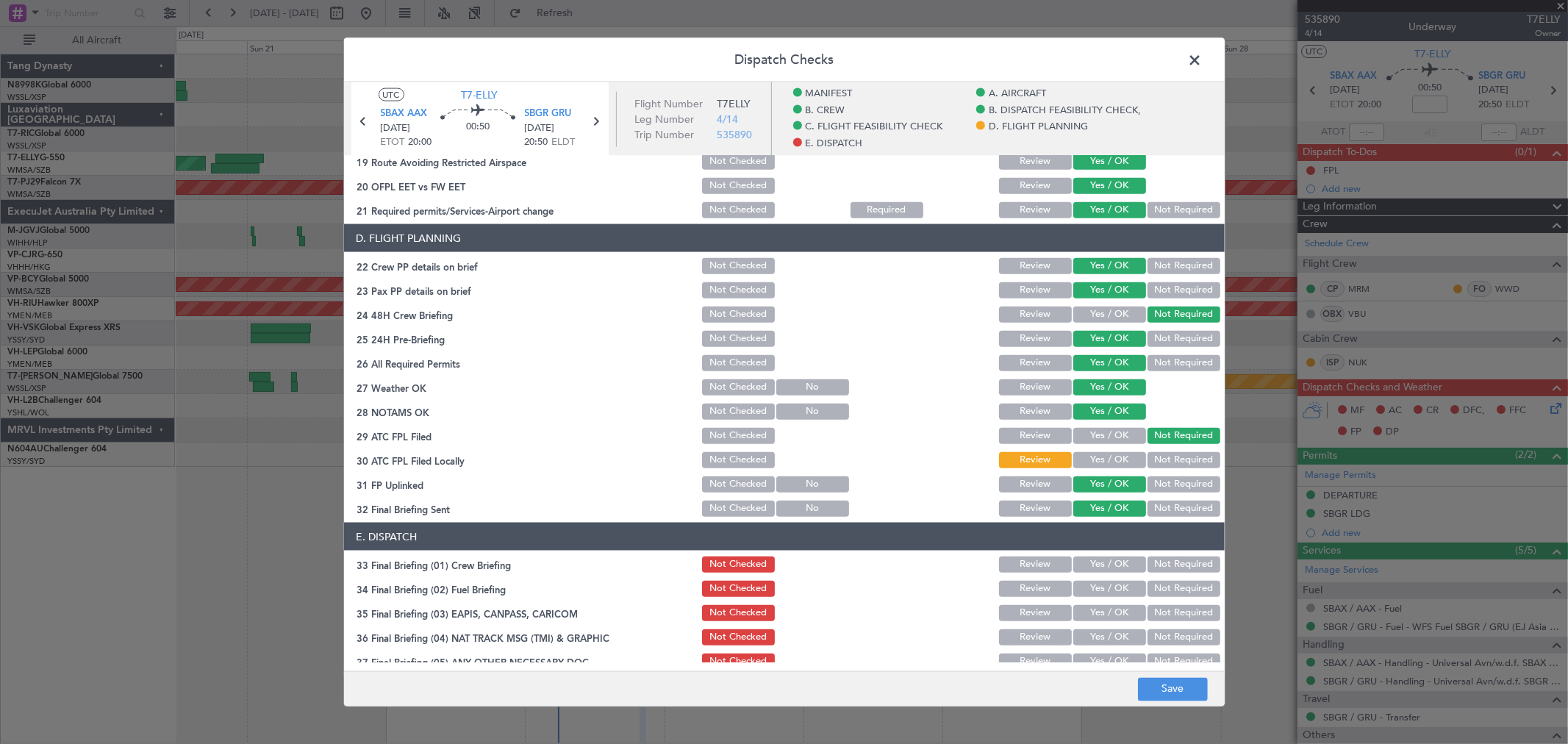
scroll to position [735, 0]
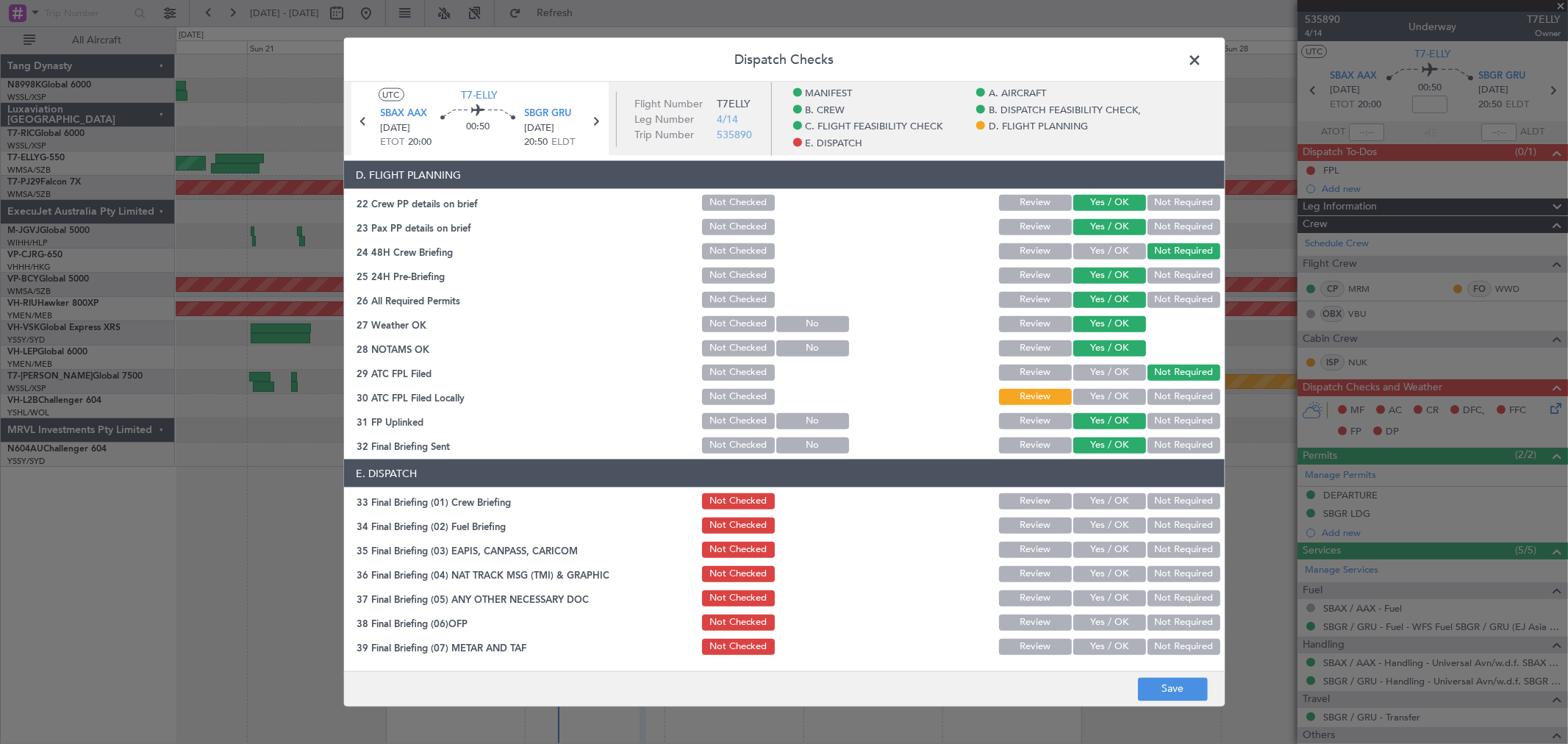
click at [1116, 493] on button "Yes / OK" at bounding box center [1109, 501] width 73 height 16
click at [1104, 518] on button "Yes / OK" at bounding box center [1109, 526] width 73 height 16
click at [1178, 542] on button "Not Required" at bounding box center [1184, 550] width 73 height 16
click at [1096, 569] on button "Yes / OK" at bounding box center [1109, 574] width 73 height 16
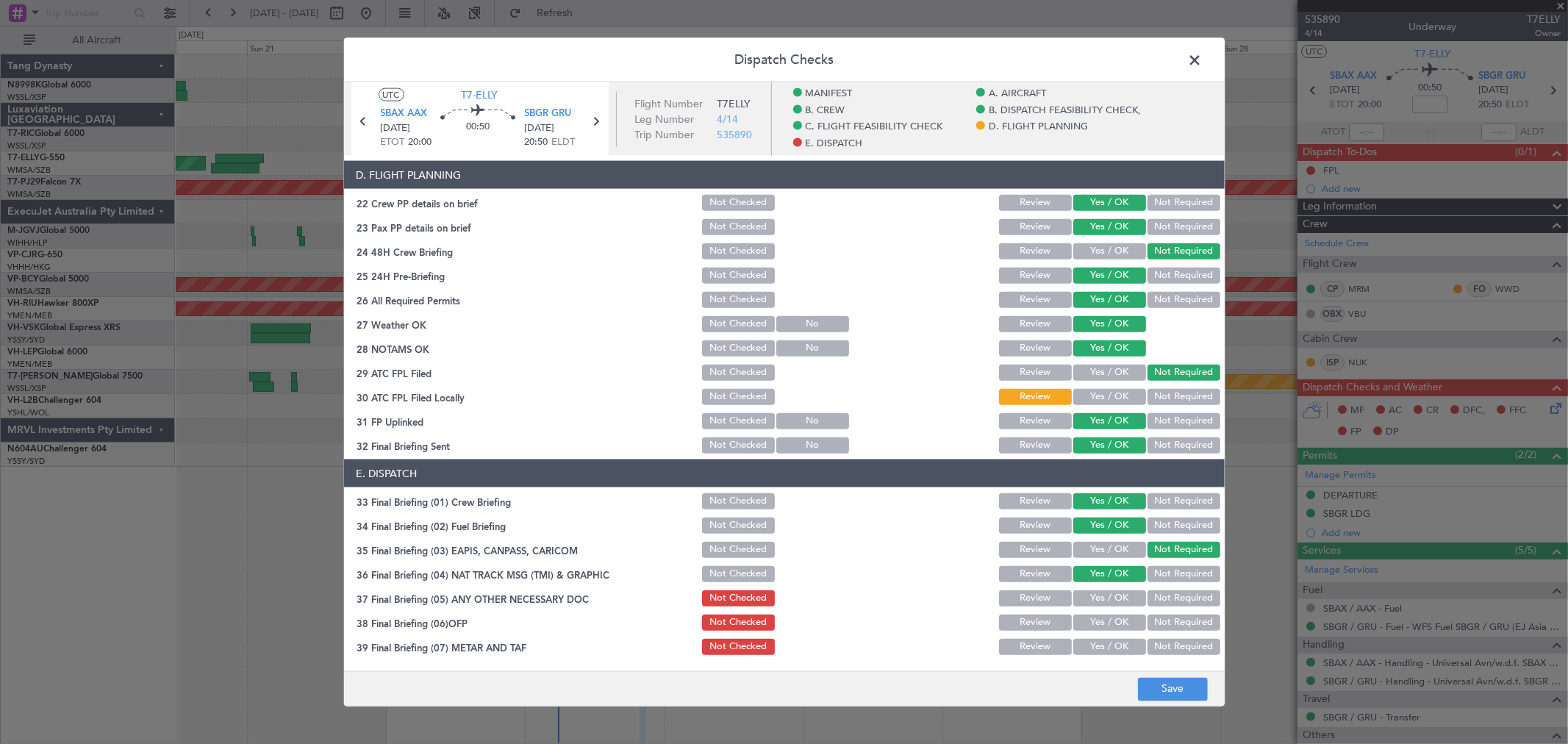
click at [1099, 593] on button "Yes / OK" at bounding box center [1109, 598] width 73 height 16
click at [1100, 605] on button "Yes / OK" at bounding box center [1109, 598] width 73 height 16
click at [1101, 618] on button "Yes / OK" at bounding box center [1109, 622] width 73 height 16
click at [1104, 633] on section "E. DISPATCH 33 Final Briefing (01) Crew Briefing Not Checked Review Yes / OK No…" at bounding box center [784, 619] width 881 height 319
click at [1106, 647] on button "Yes / OK" at bounding box center [1109, 647] width 73 height 16
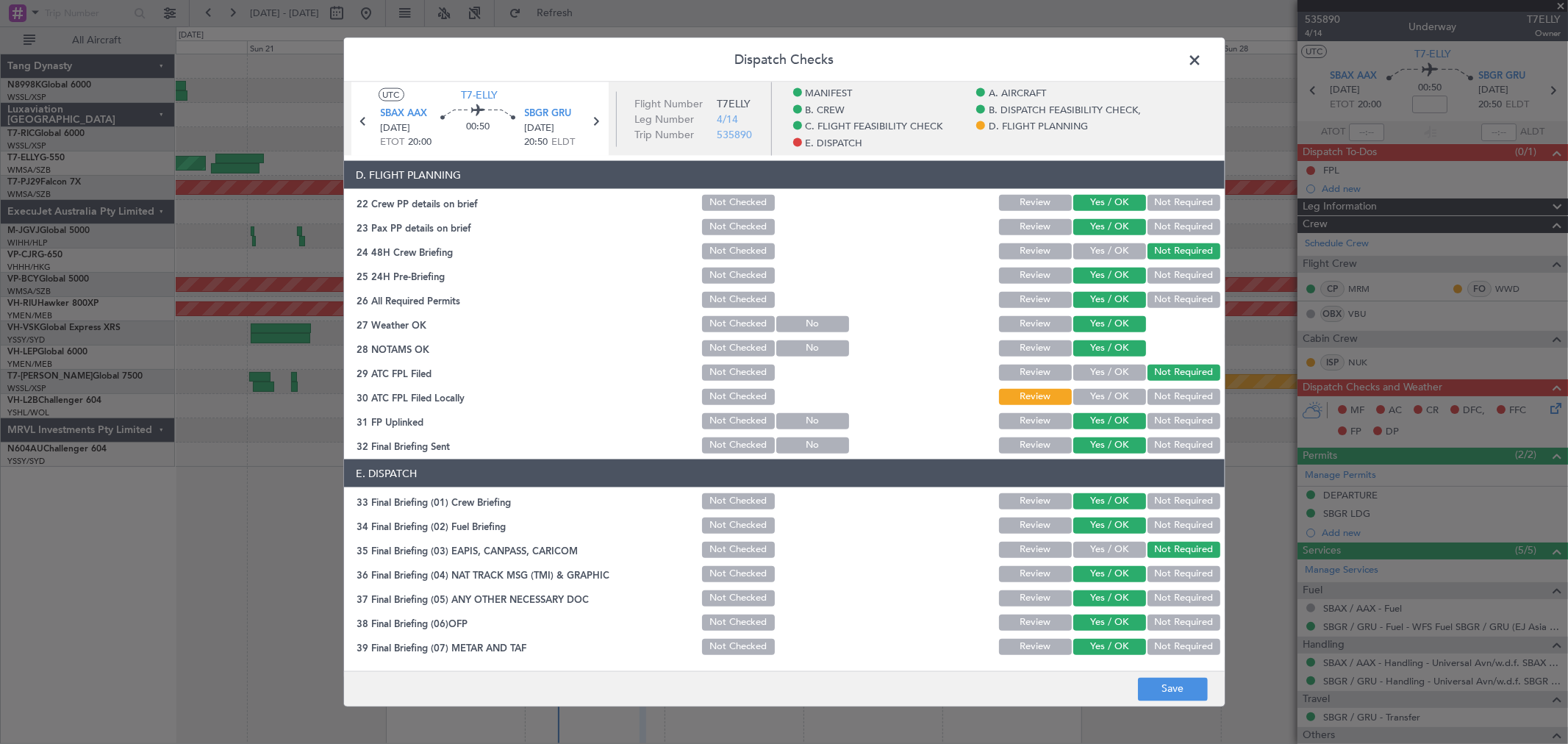
scroll to position [853, 0]
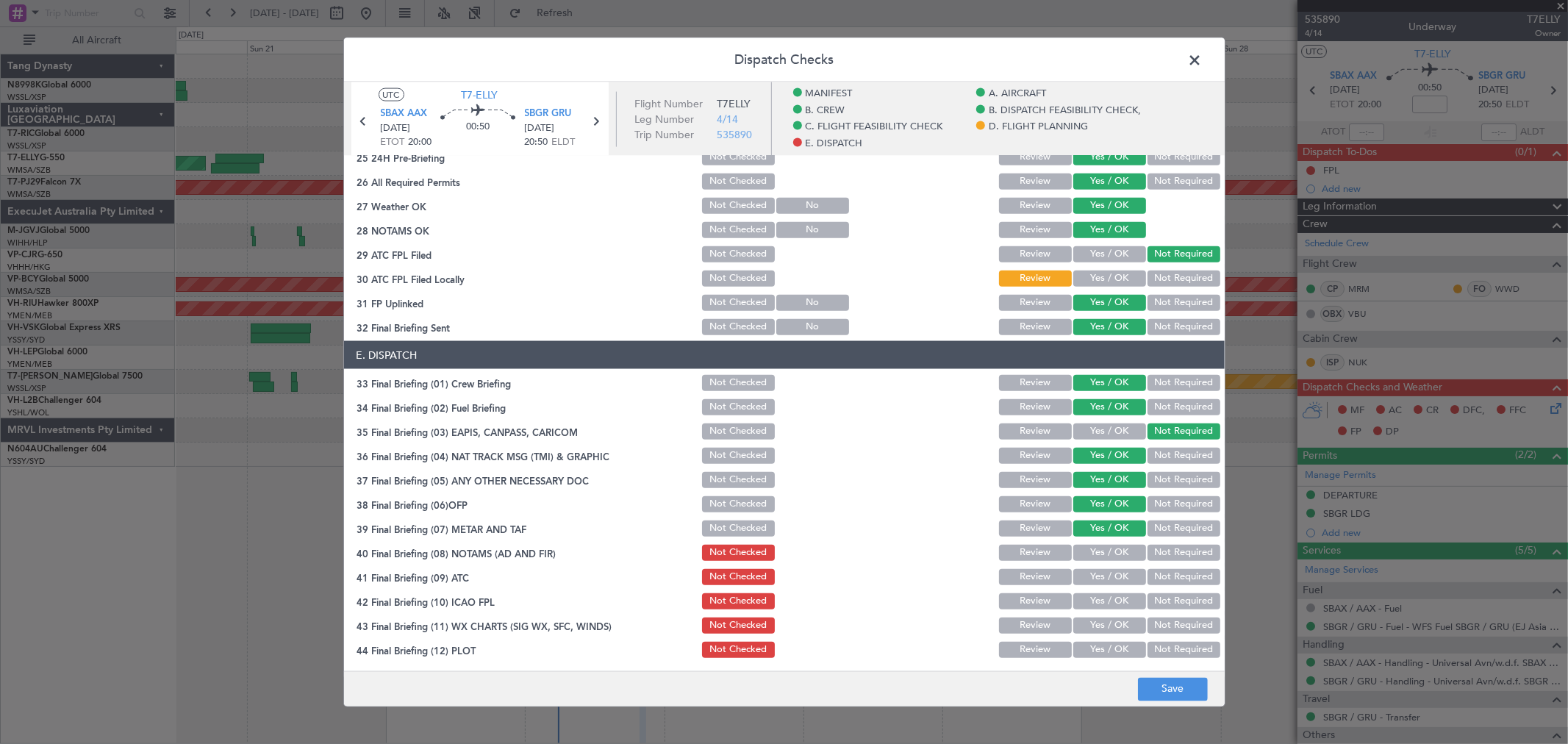
click at [1113, 546] on button "Yes / OK" at bounding box center [1109, 553] width 73 height 16
click at [1111, 566] on div "Yes / OK" at bounding box center [1108, 577] width 74 height 21
drag, startPoint x: 1111, startPoint y: 582, endPoint x: 1112, endPoint y: 591, distance: 9.1
click at [1112, 583] on button "Yes / OK" at bounding box center [1109, 577] width 73 height 16
click at [1113, 597] on button "Yes / OK" at bounding box center [1109, 601] width 73 height 16
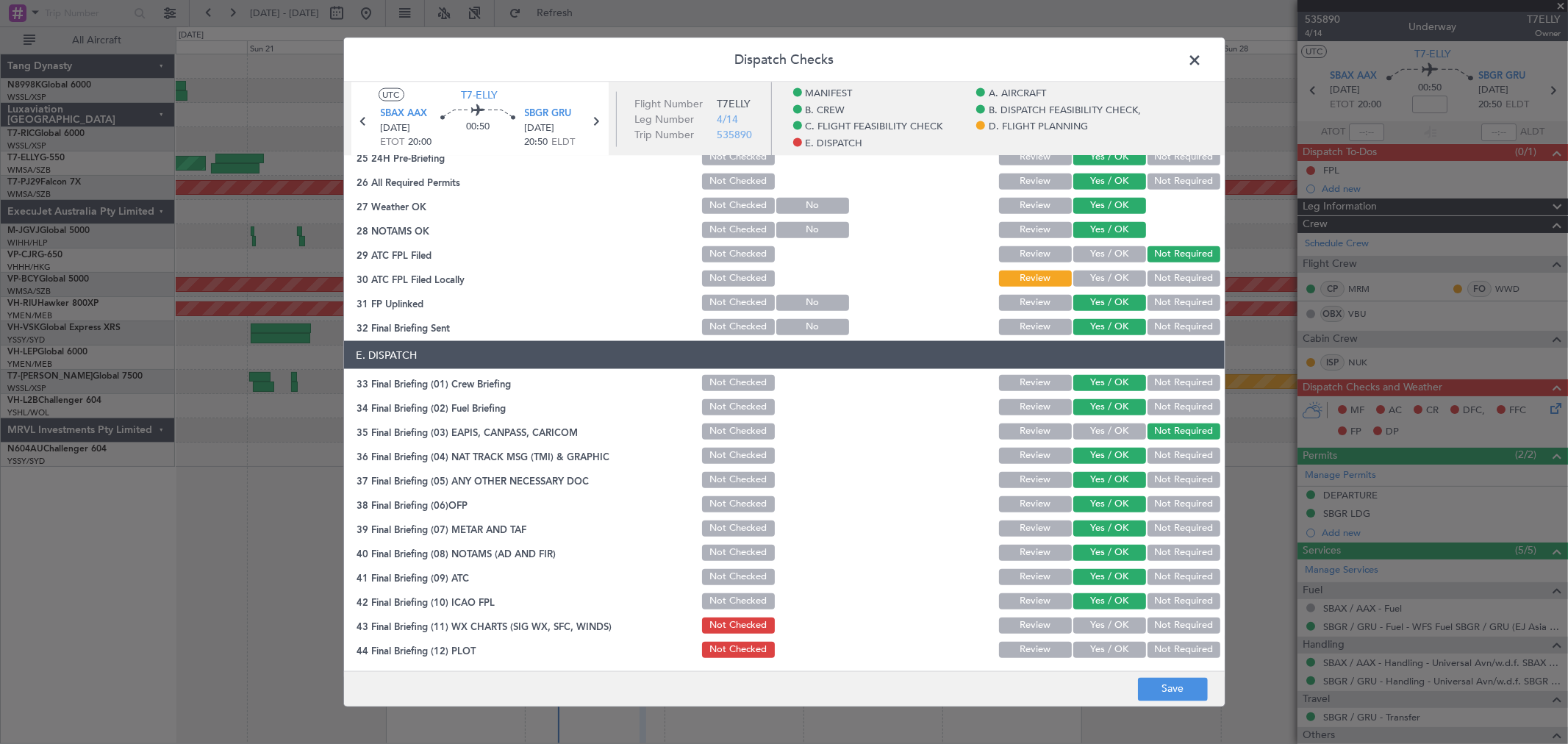
drag, startPoint x: 1113, startPoint y: 605, endPoint x: 1114, endPoint y: 613, distance: 8.1
click at [1114, 607] on button "Yes / OK" at bounding box center [1109, 601] width 73 height 16
click at [1114, 618] on button "Yes / OK" at bounding box center [1109, 625] width 73 height 16
click at [1114, 622] on button "Yes / OK" at bounding box center [1109, 625] width 73 height 16
click at [1164, 644] on button "Not Required" at bounding box center [1184, 650] width 73 height 16
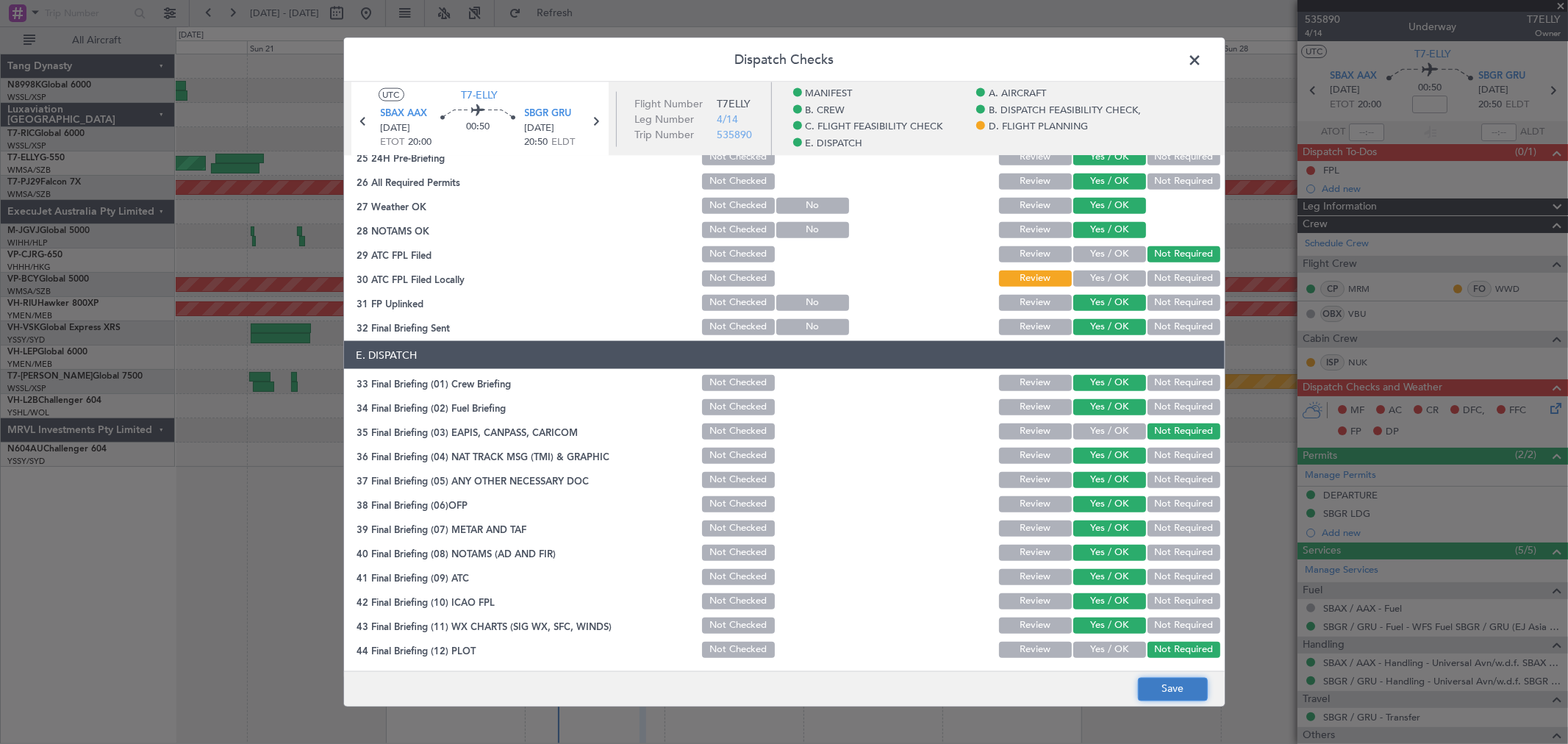
click at [1170, 687] on button "Save" at bounding box center [1173, 689] width 70 height 24
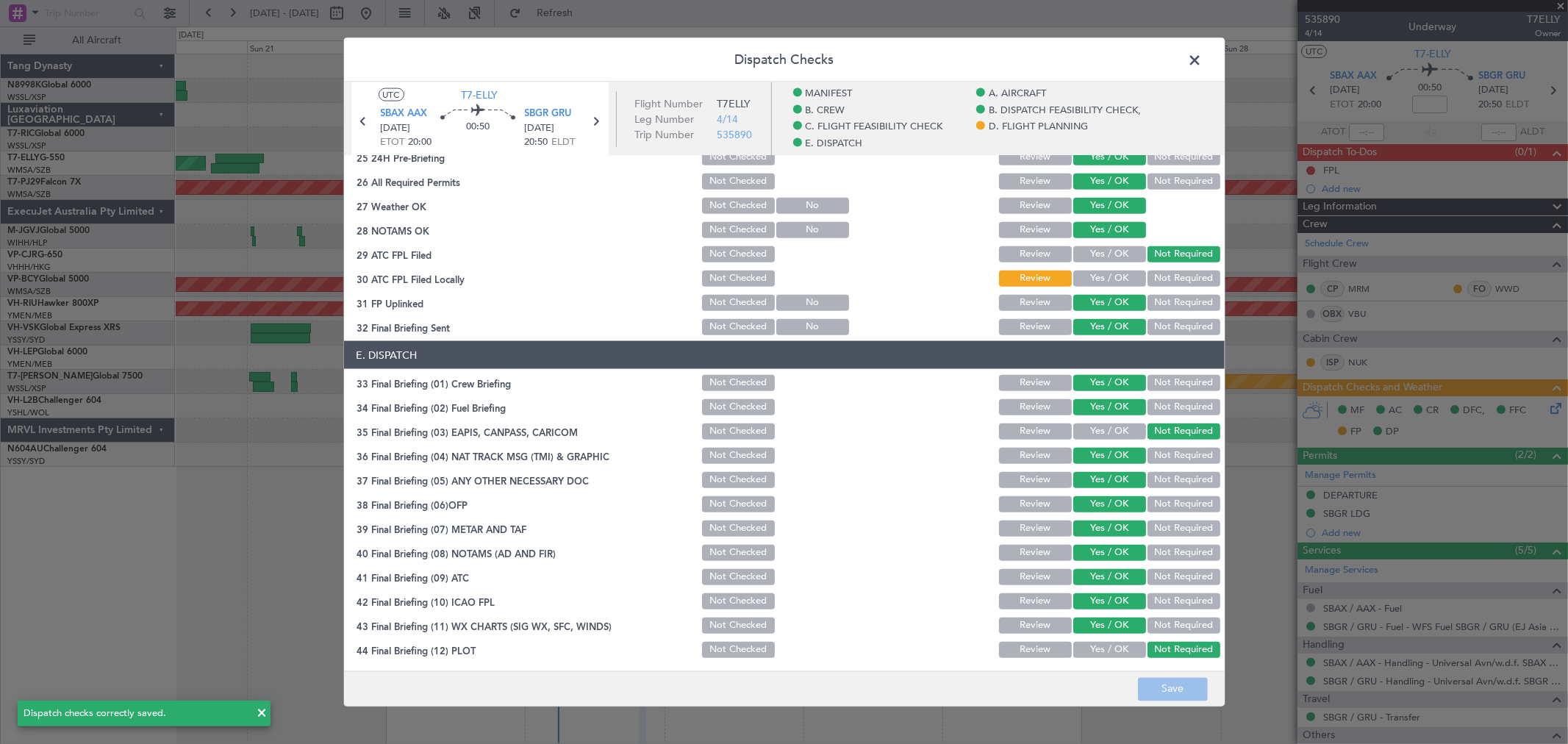
click at [1203, 64] on span at bounding box center [1203, 64] width 0 height 29
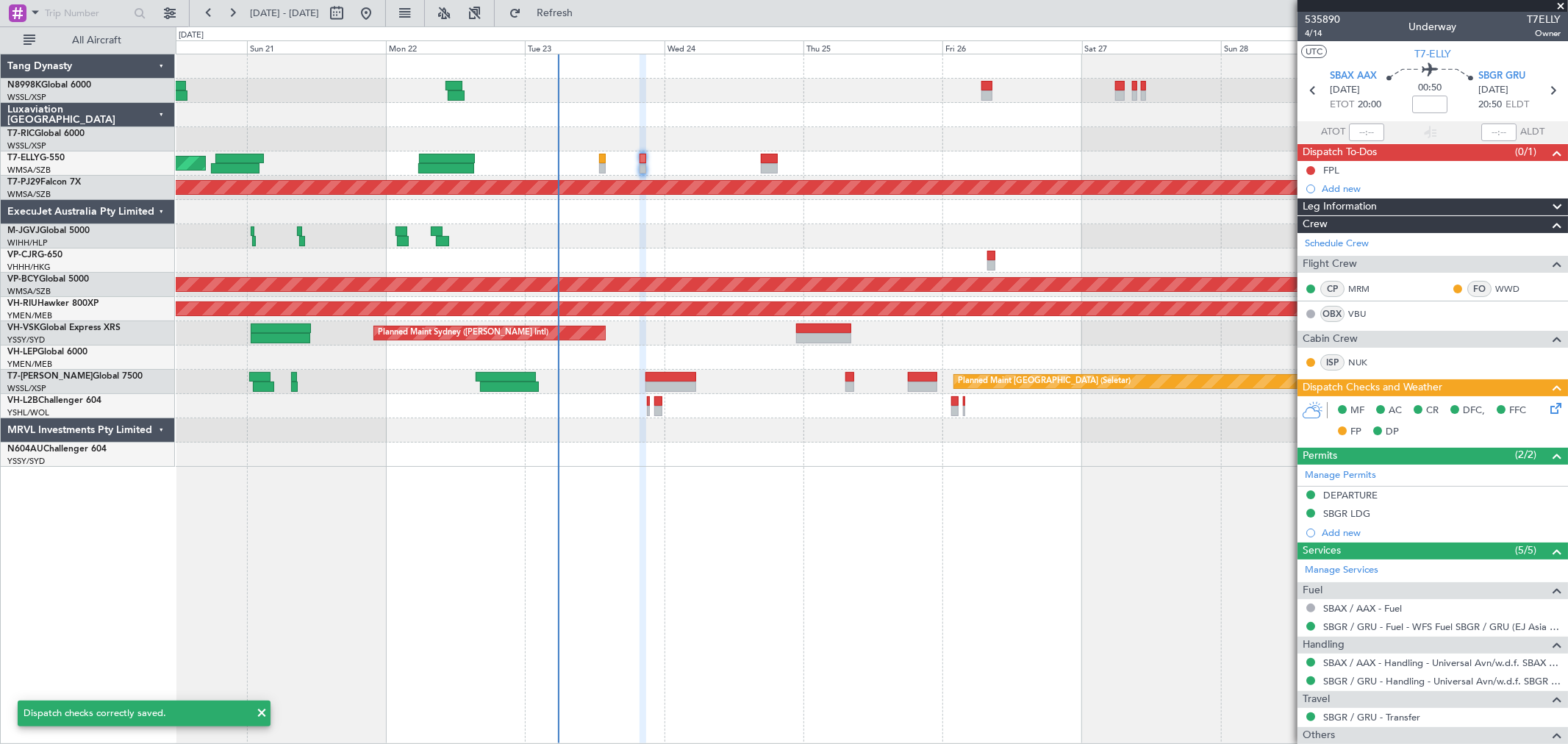
click at [673, 247] on div "Planned Maint [GEOGRAPHIC_DATA] (Seletar) [PERSON_NAME] Jakarta (Halim Intl) [P…" at bounding box center [871, 236] width 1392 height 24
click at [672, 373] on div at bounding box center [671, 377] width 52 height 10
type input "-00:25"
type input "1"
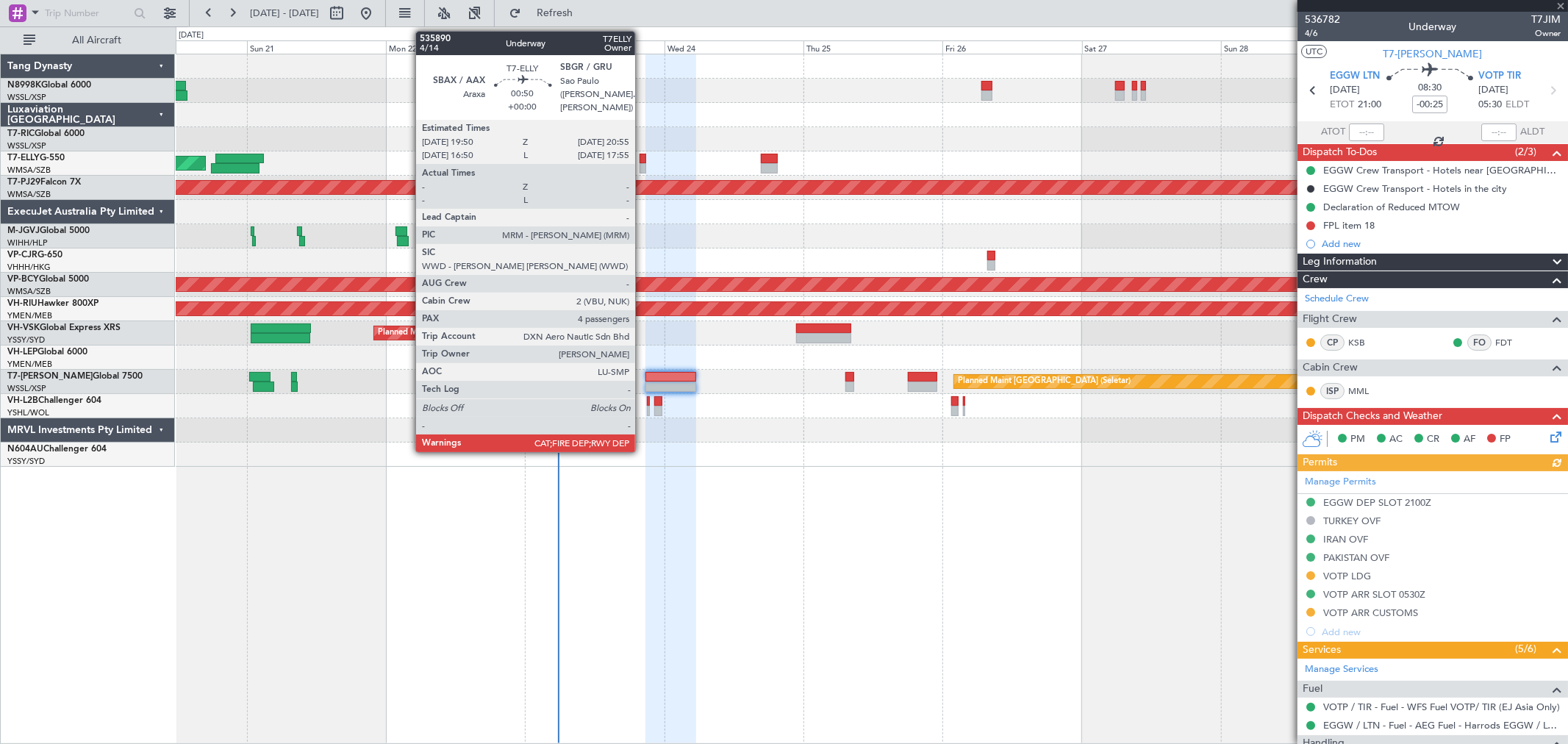
click at [642, 164] on div at bounding box center [642, 168] width 7 height 10
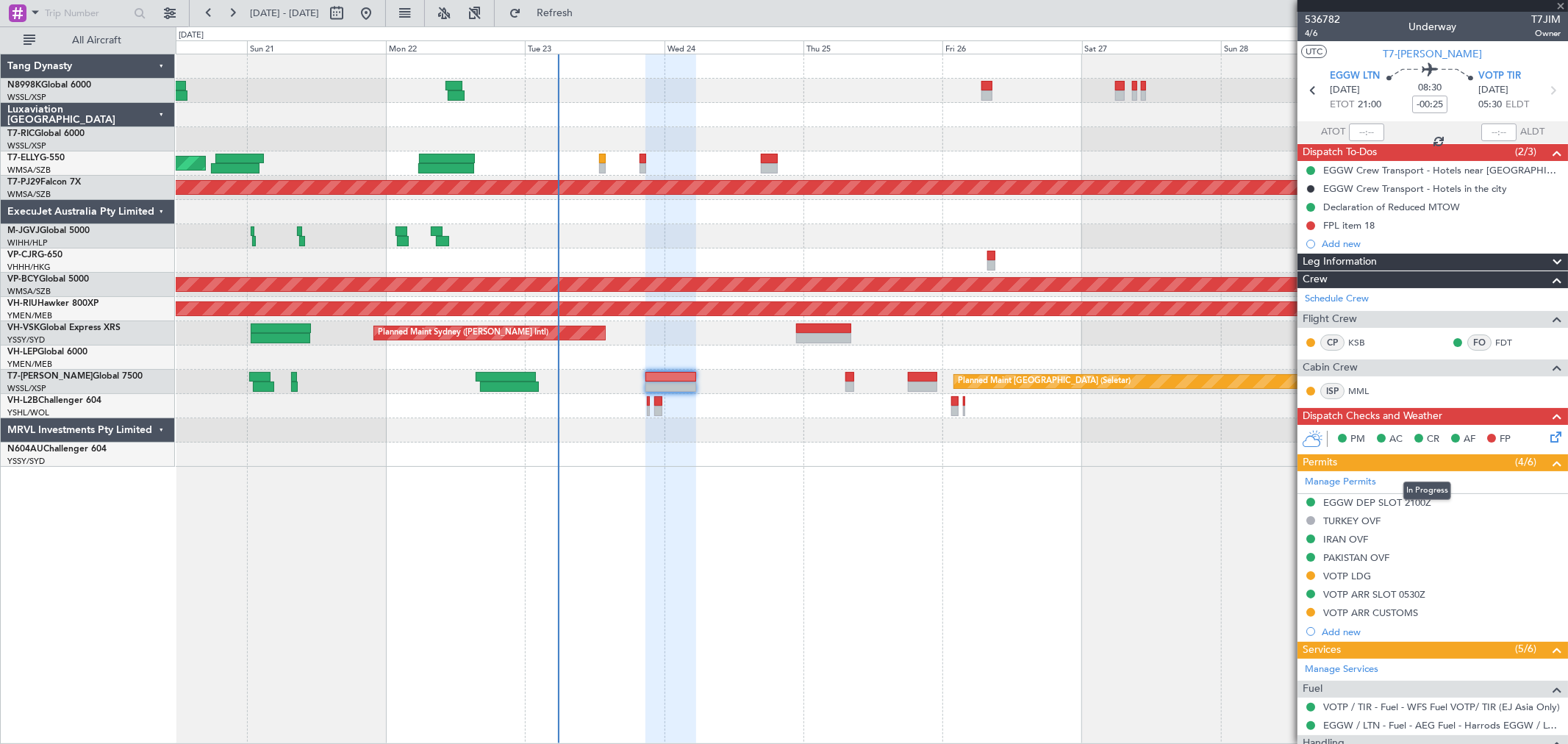
type input "4"
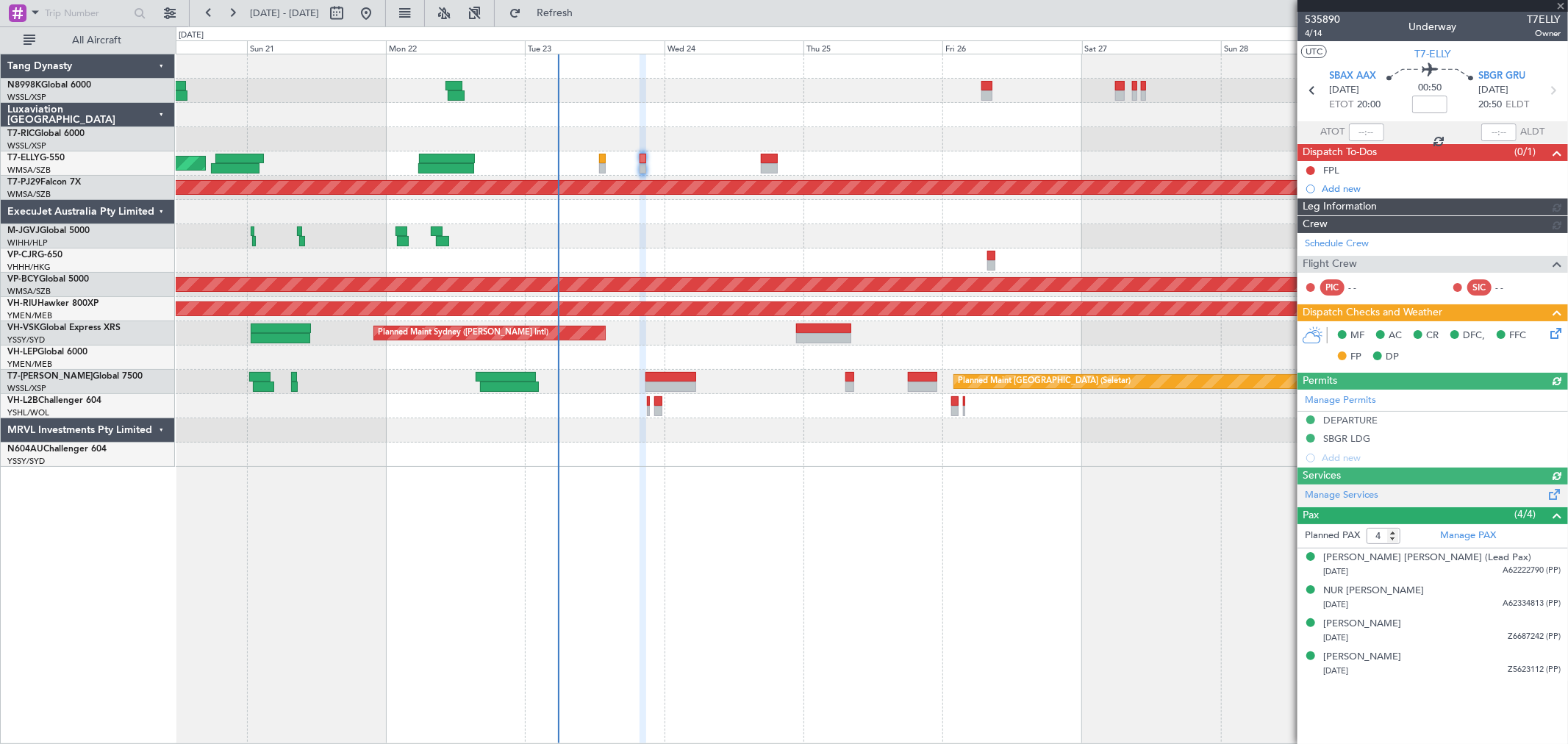
type input "[PERSON_NAME] (KYA)"
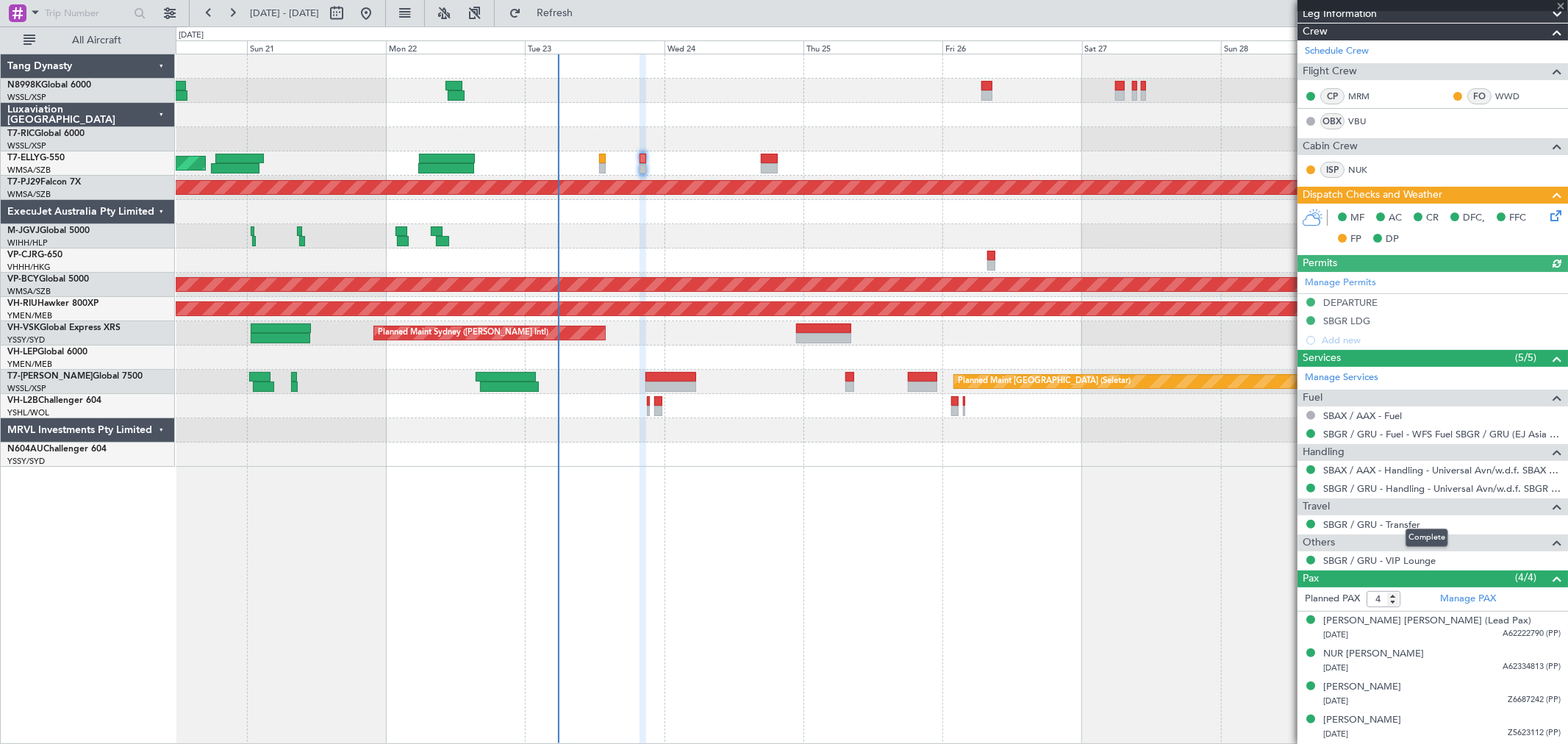
scroll to position [0, 0]
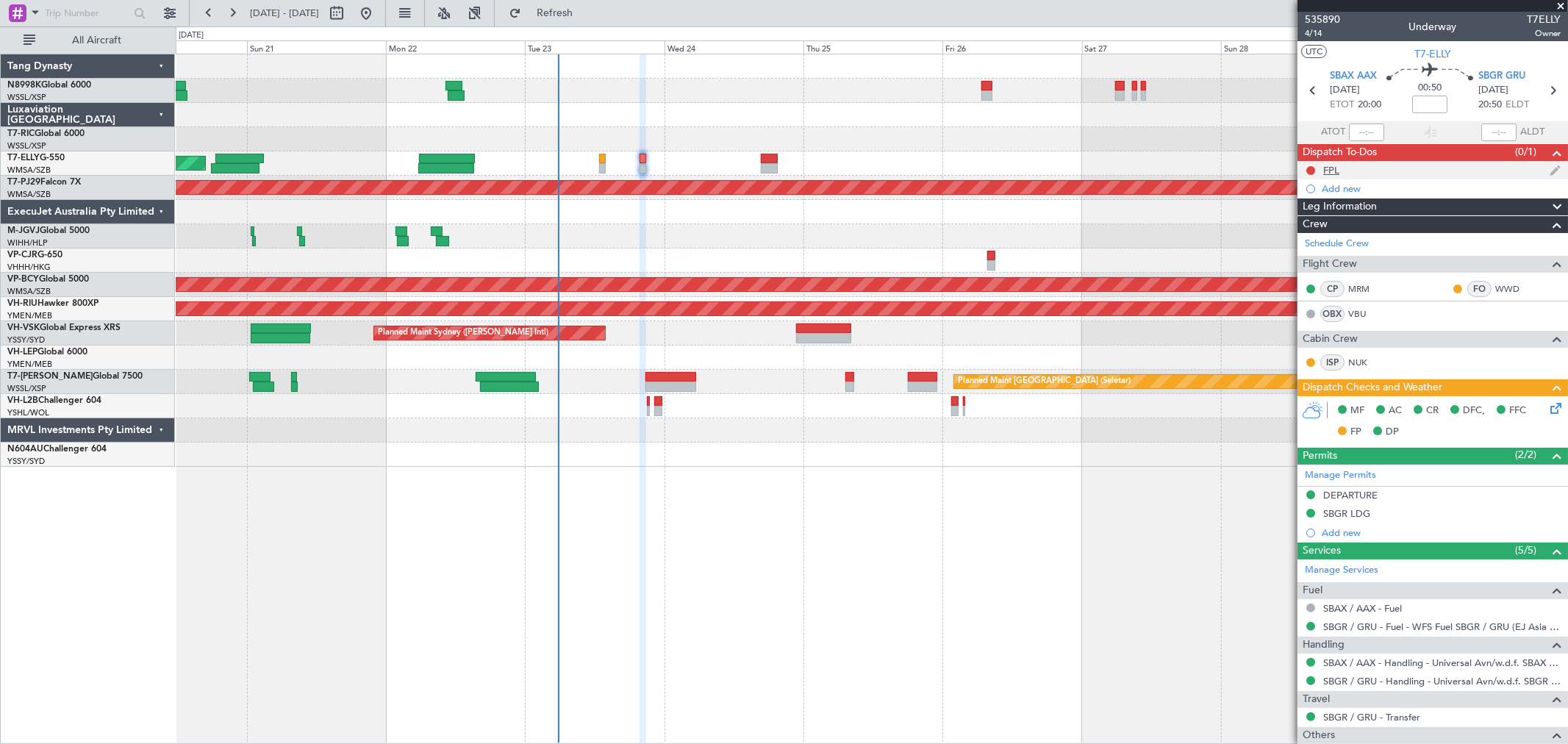
click at [1326, 170] on div "FPL" at bounding box center [1331, 170] width 16 height 13
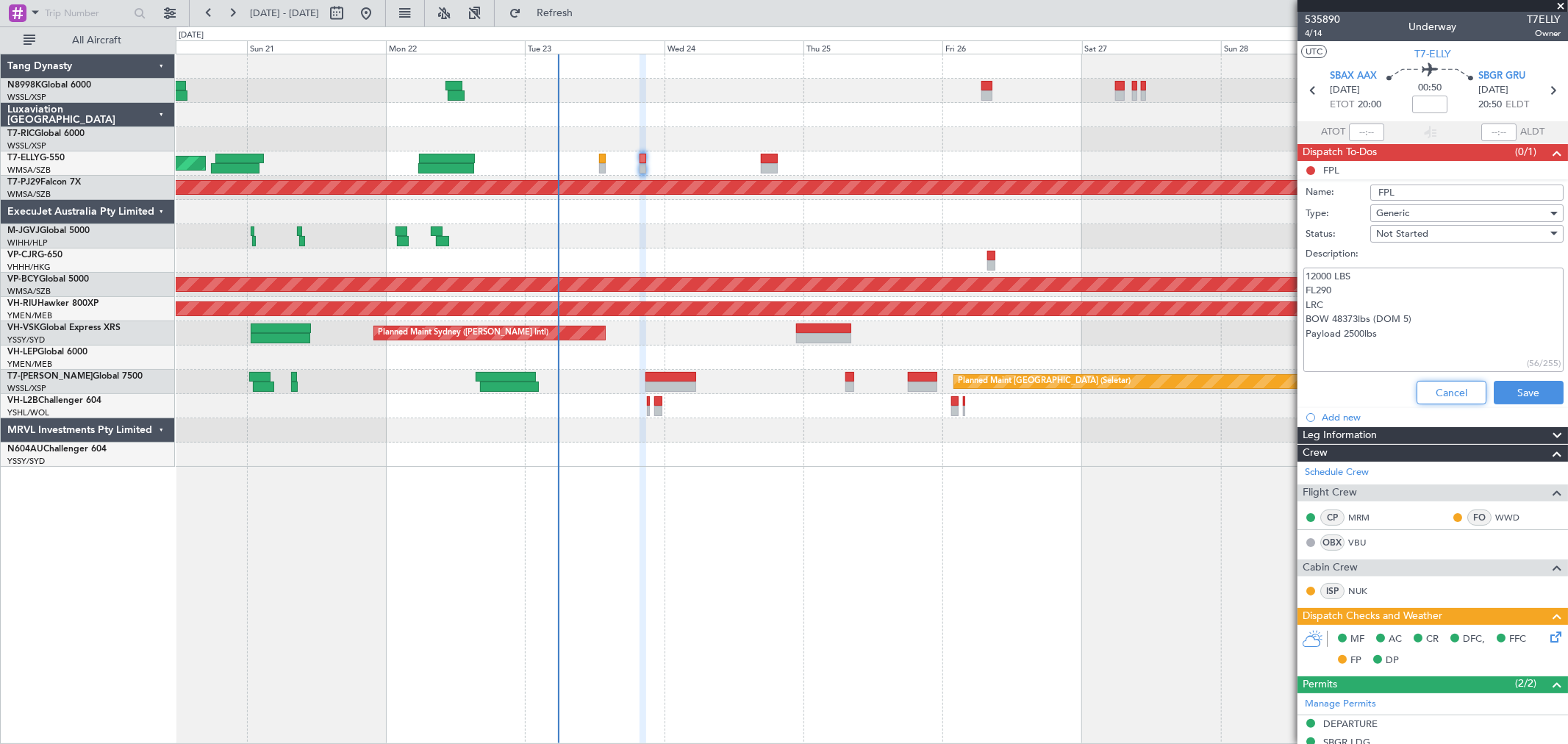
drag, startPoint x: 1443, startPoint y: 397, endPoint x: 1430, endPoint y: 363, distance: 36.4
click at [1443, 397] on button "Cancel" at bounding box center [1451, 392] width 70 height 24
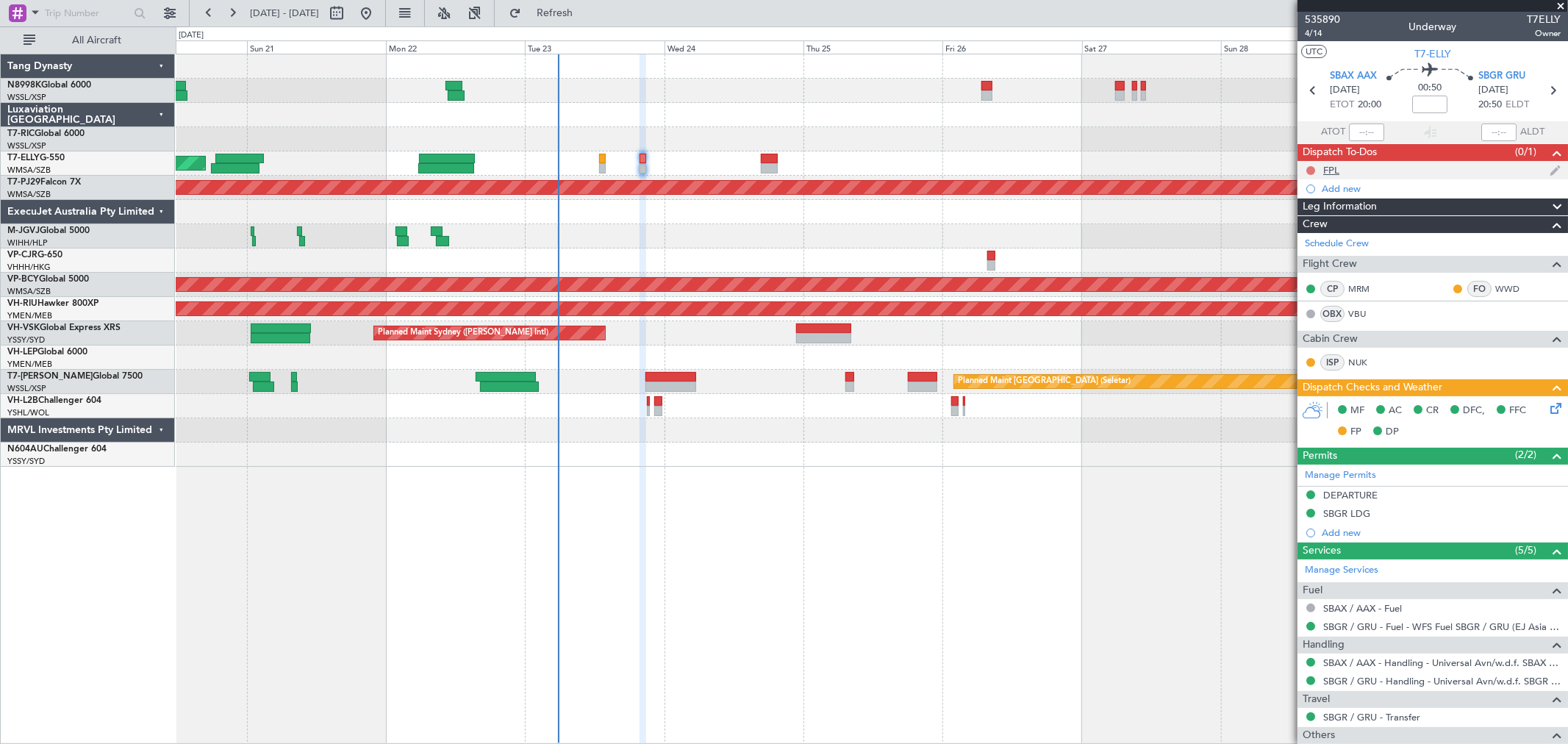
click at [1310, 170] on button at bounding box center [1311, 170] width 9 height 9
click at [1296, 238] on span "Completed" at bounding box center [1317, 235] width 49 height 15
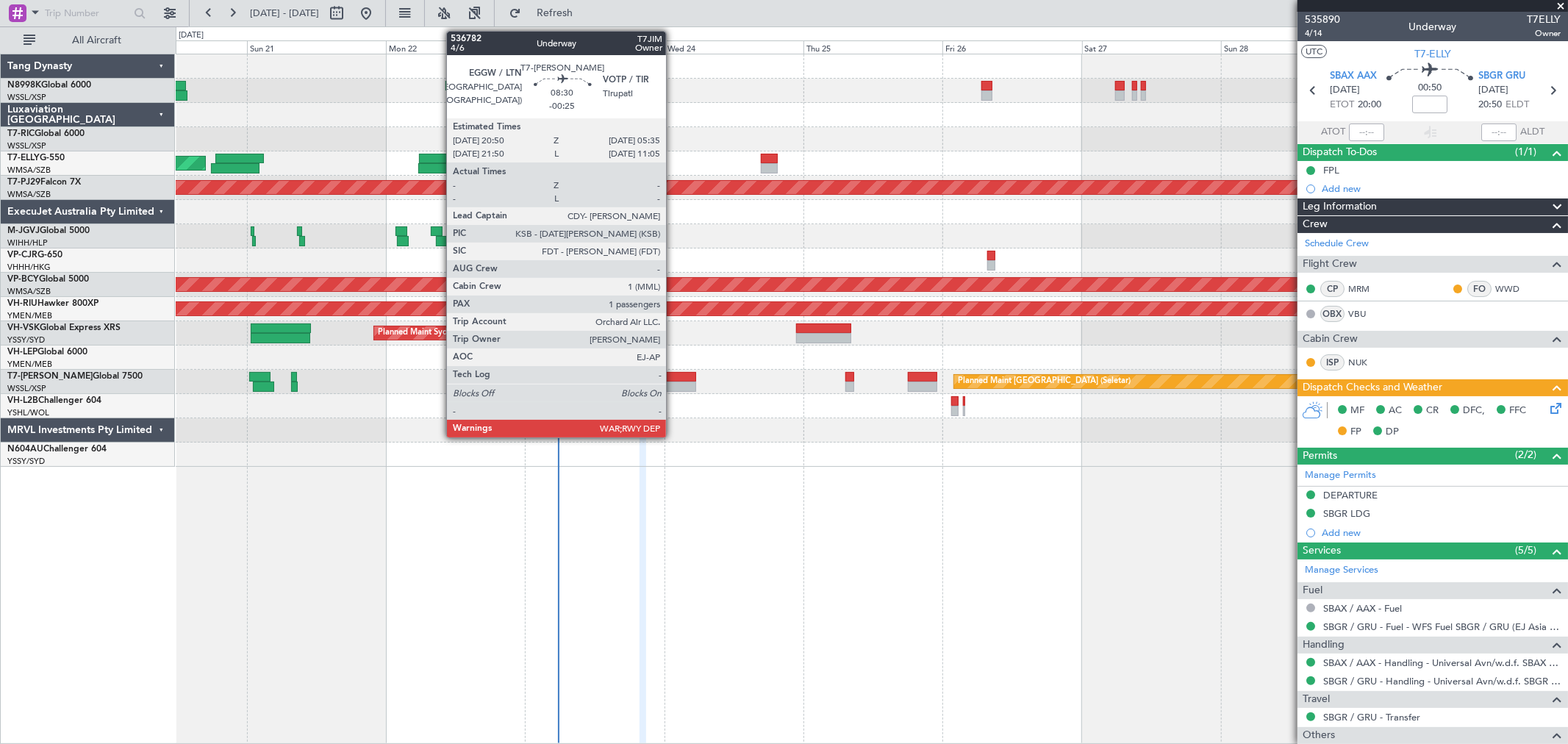
click at [673, 377] on div at bounding box center [671, 377] width 52 height 10
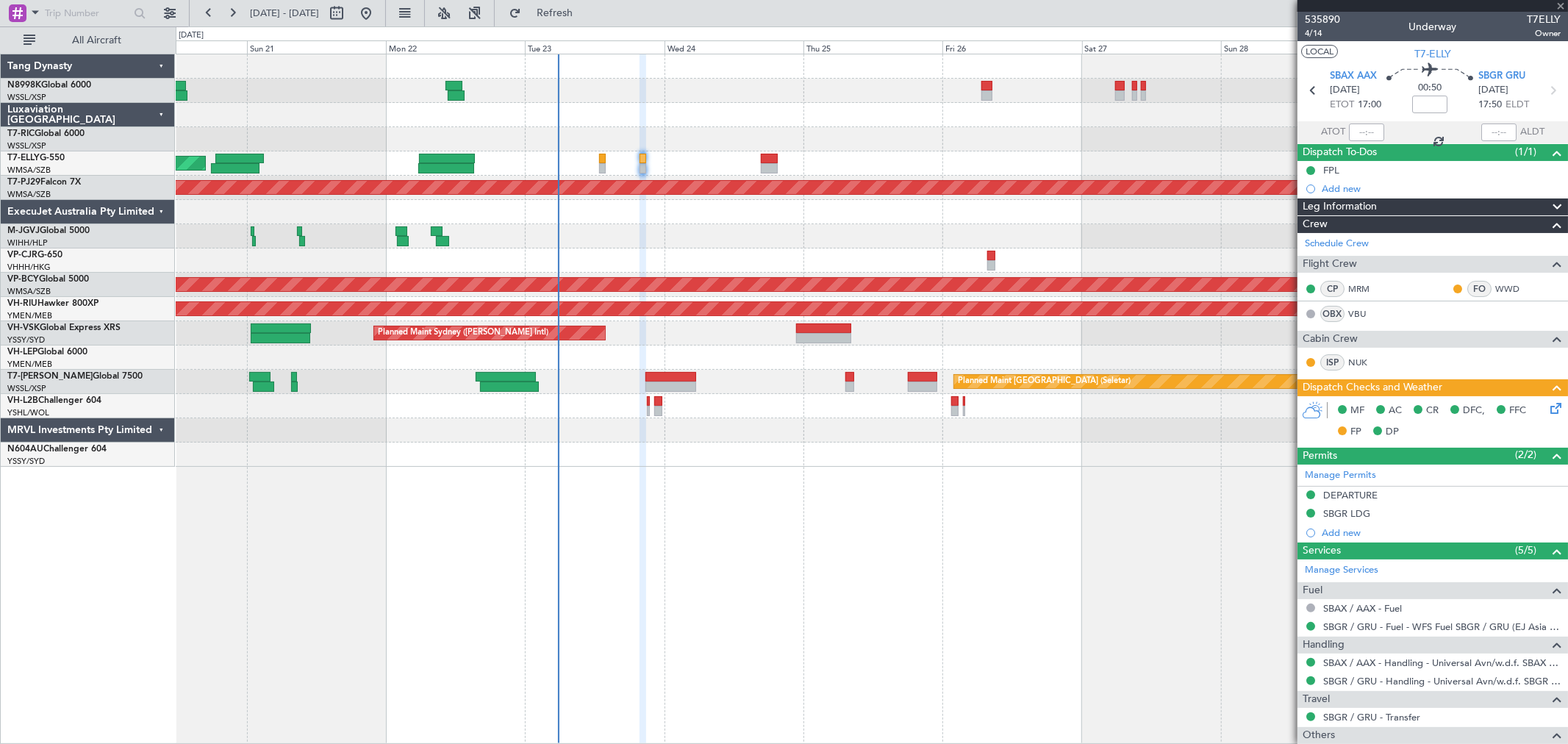
type input "-00:25"
type input "1"
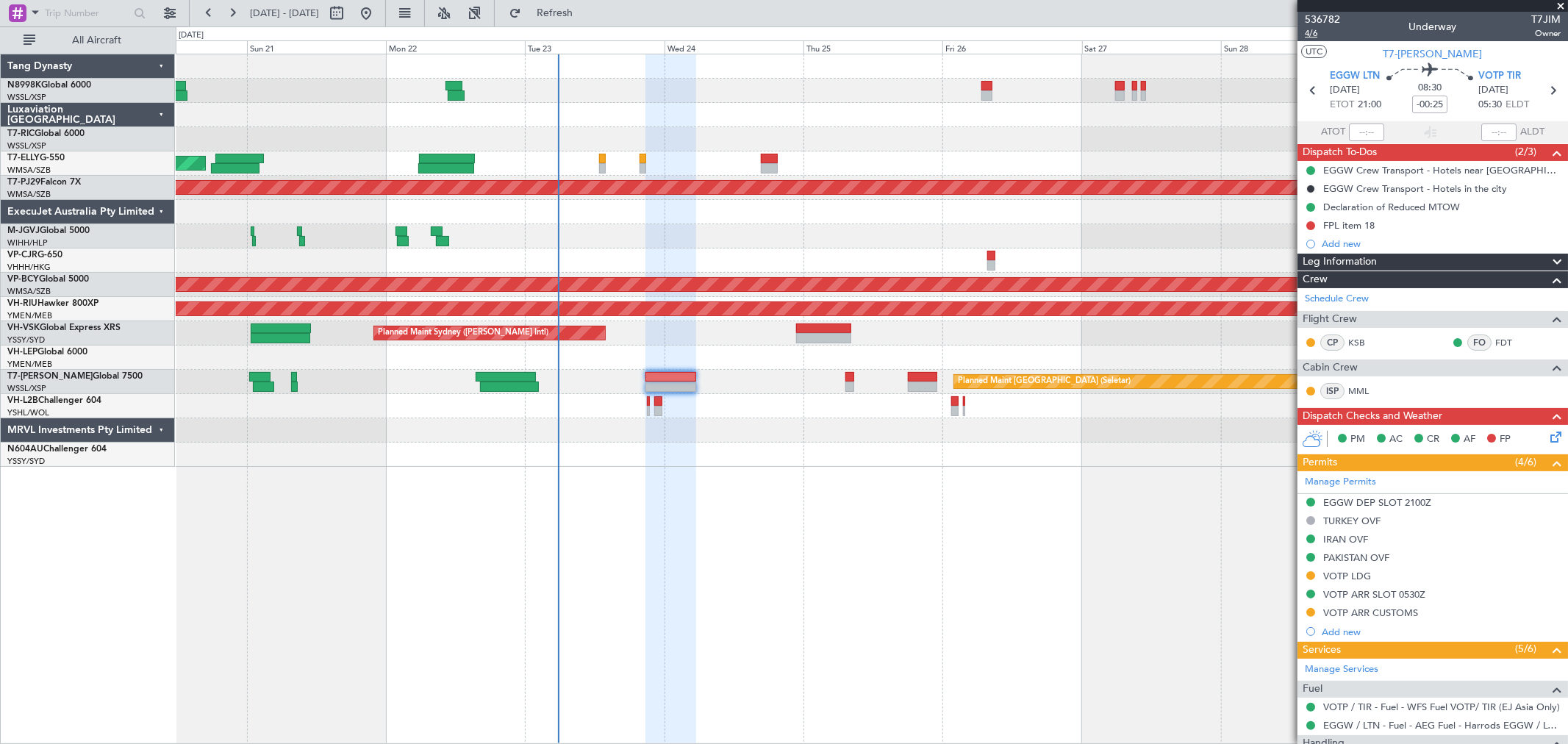
click at [1313, 31] on span "4/6" at bounding box center [1322, 33] width 35 height 13
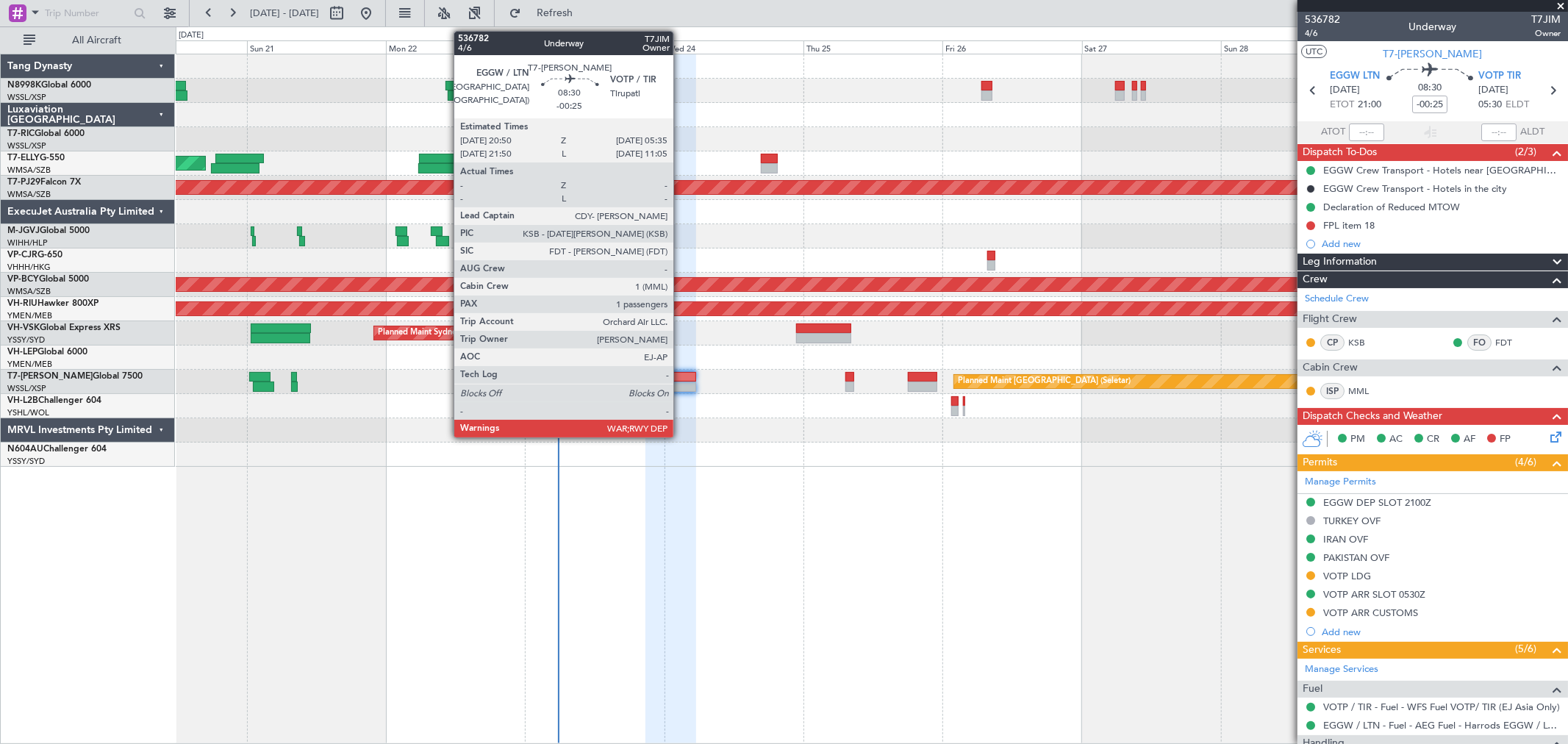
click at [681, 377] on div at bounding box center [671, 377] width 52 height 10
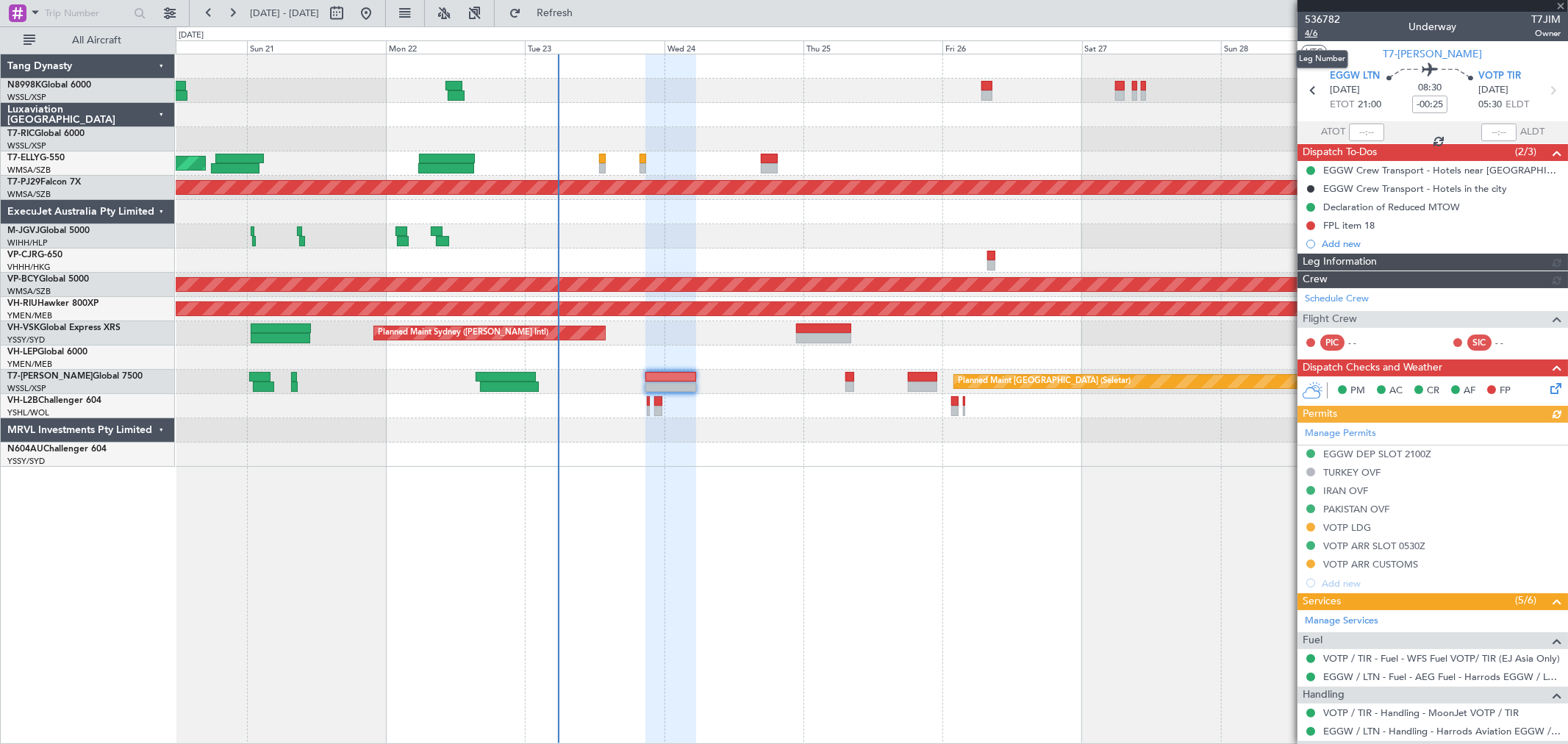
click at [1316, 35] on span "4/6" at bounding box center [1322, 33] width 35 height 13
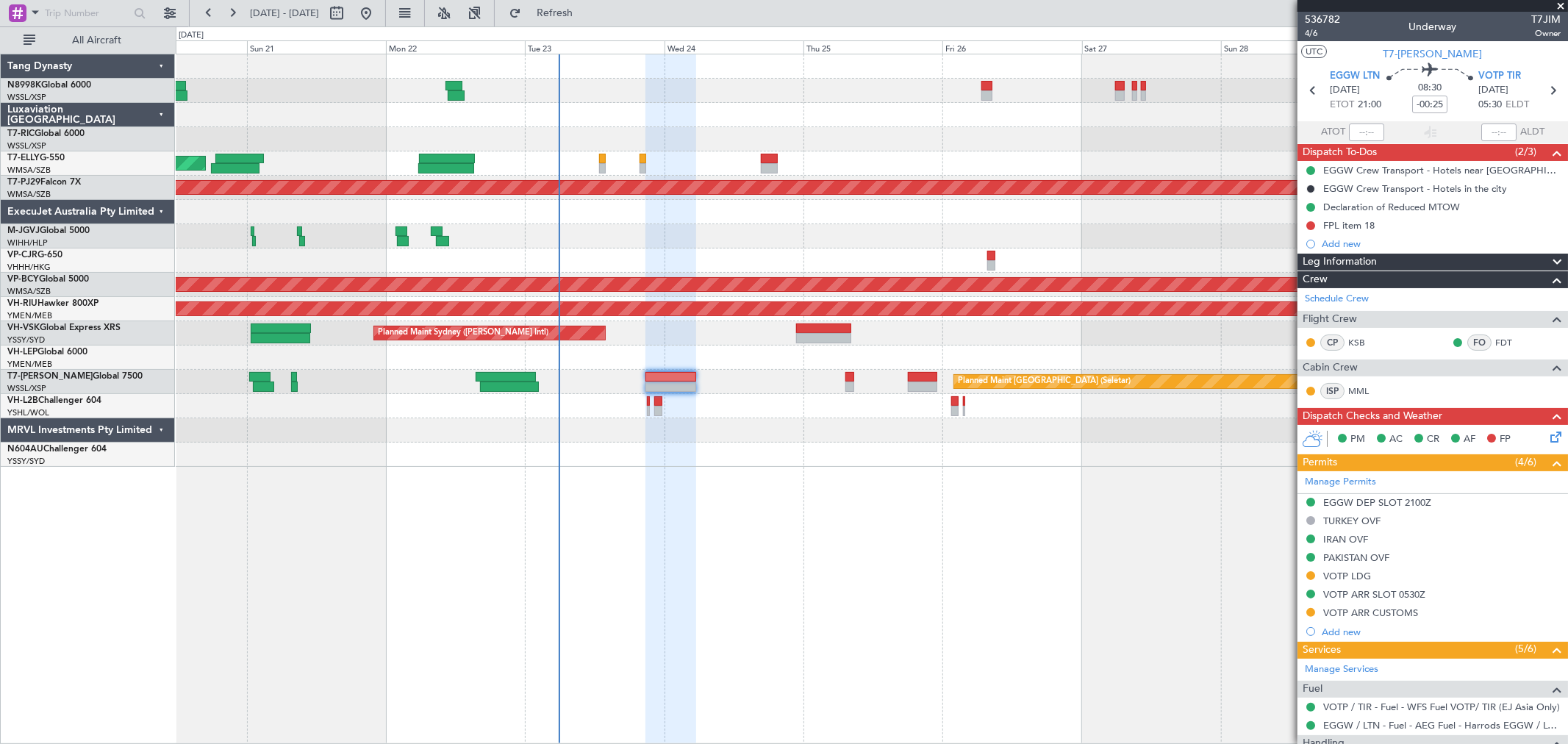
click at [855, 330] on div "Planned Maint Sydney ([PERSON_NAME] Intl) AOG Maint [US_STATE][GEOGRAPHIC_DATA]…" at bounding box center [871, 333] width 1392 height 24
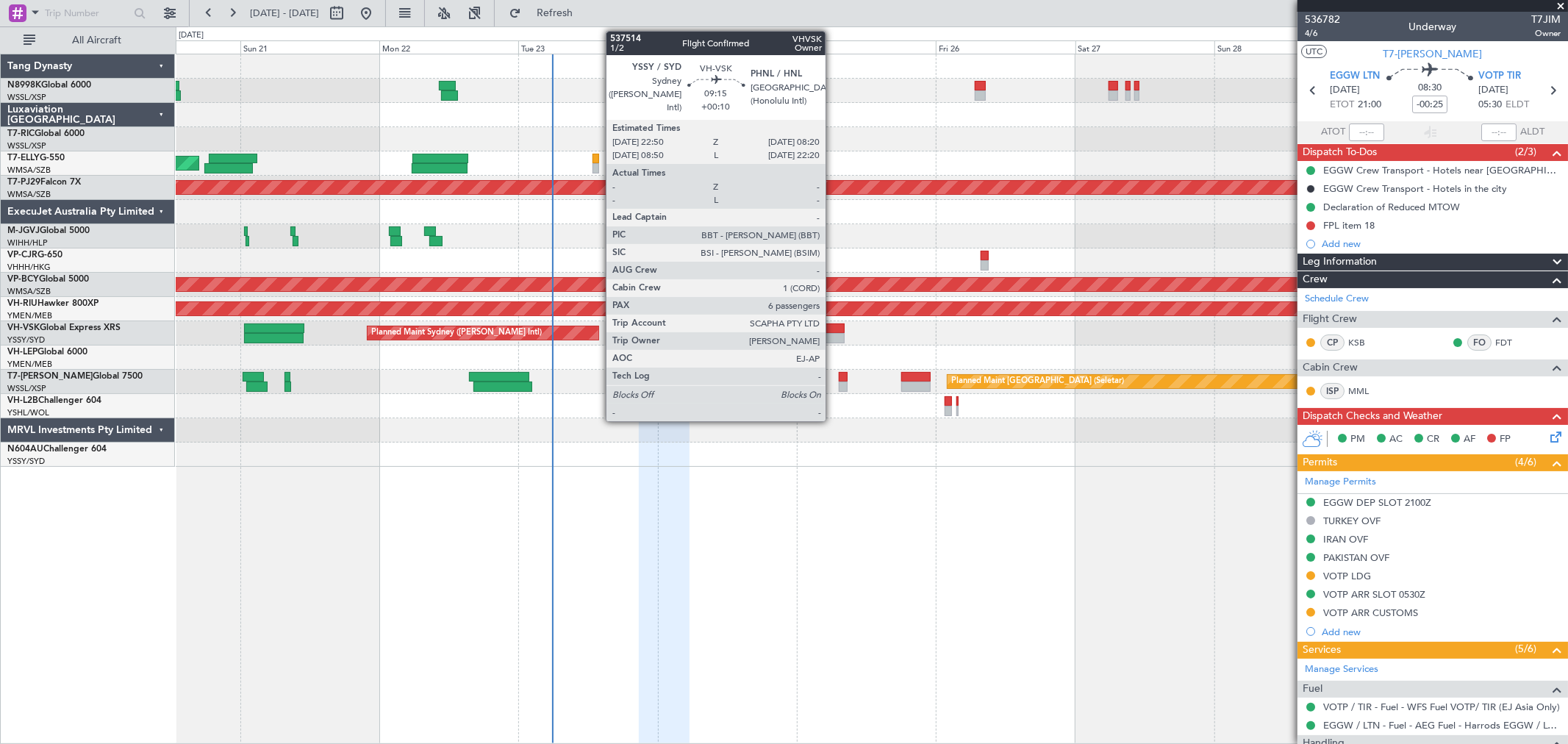
click at [833, 332] on div at bounding box center [816, 329] width 55 height 10
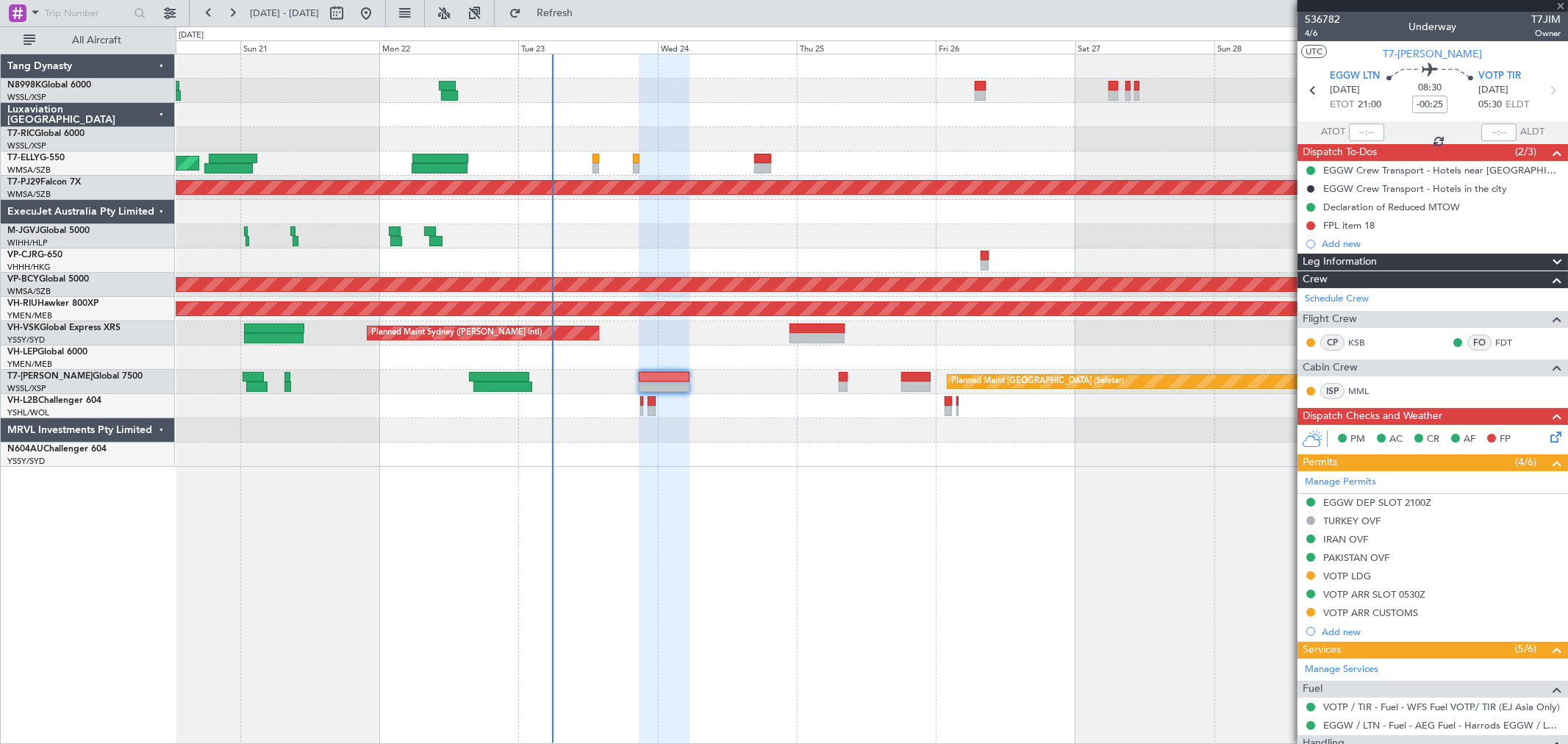
type input "+00:10"
type input "6"
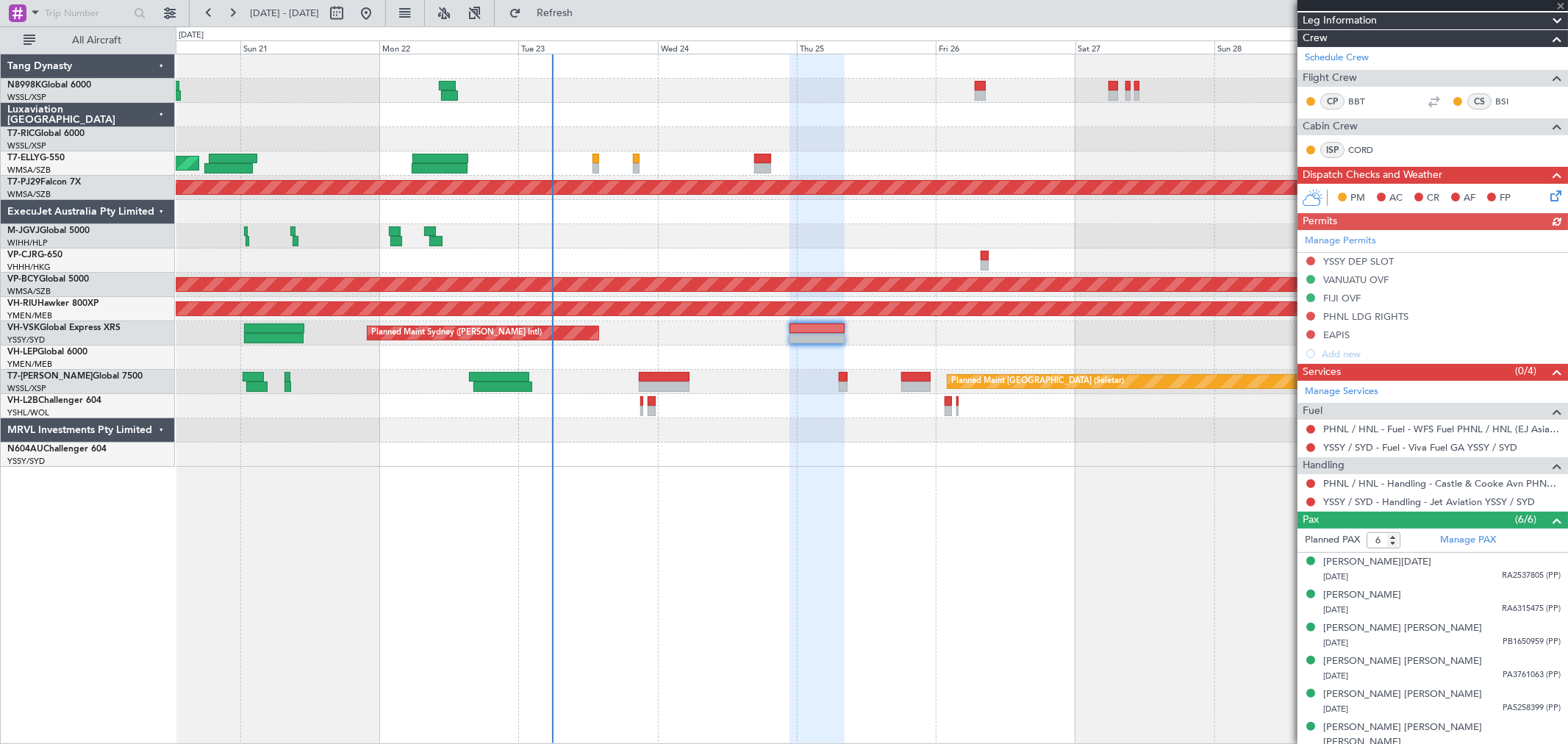
scroll to position [174, 0]
